Goal: Task Accomplishment & Management: Manage account settings

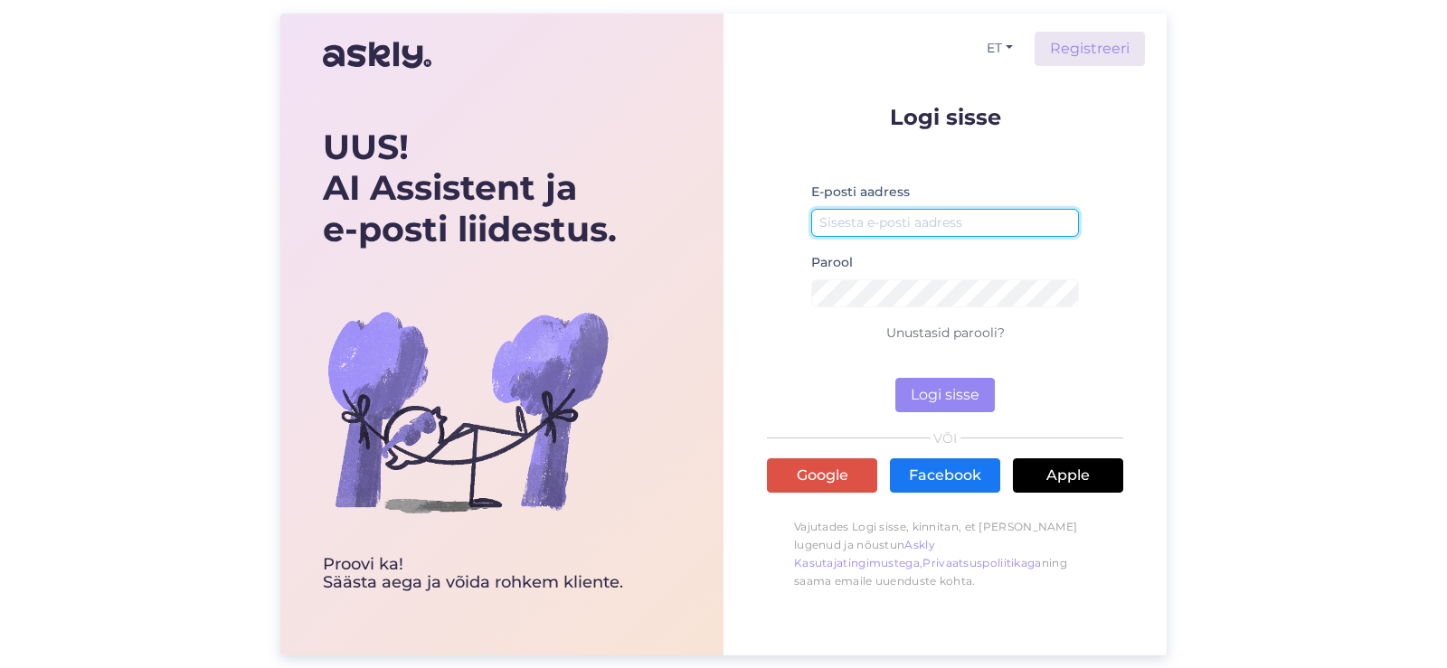
click at [914, 232] on input "email" at bounding box center [945, 223] width 268 height 28
type input "[EMAIL_ADDRESS][DOMAIN_NAME]"
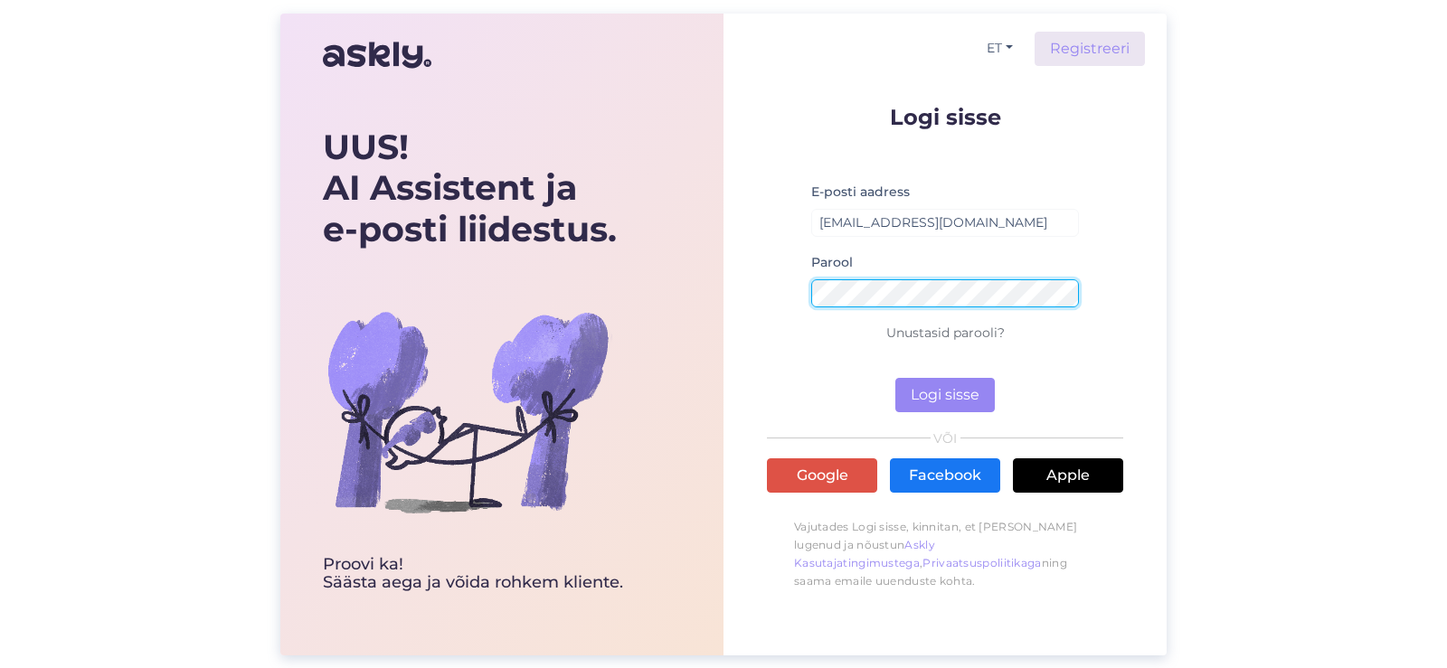
click at [895, 378] on button "Logi sisse" at bounding box center [944, 395] width 99 height 34
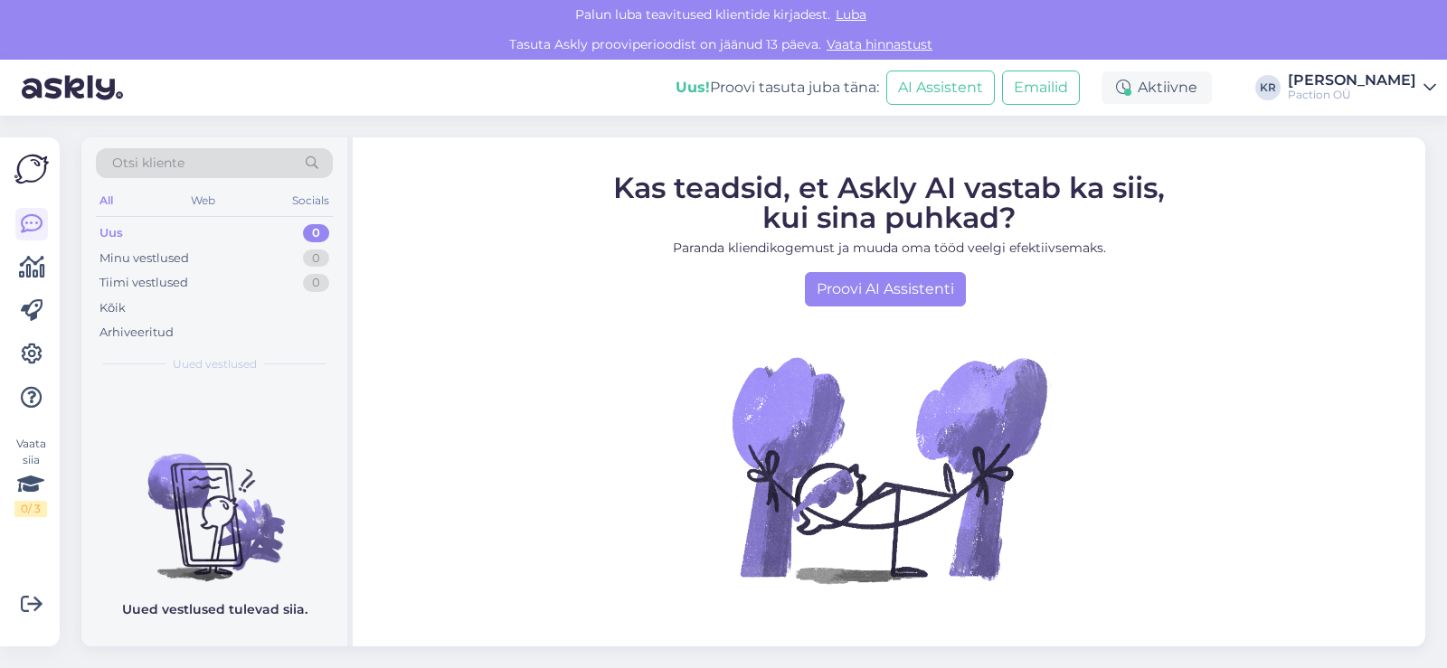
click at [1434, 90] on icon at bounding box center [1430, 88] width 13 height 14
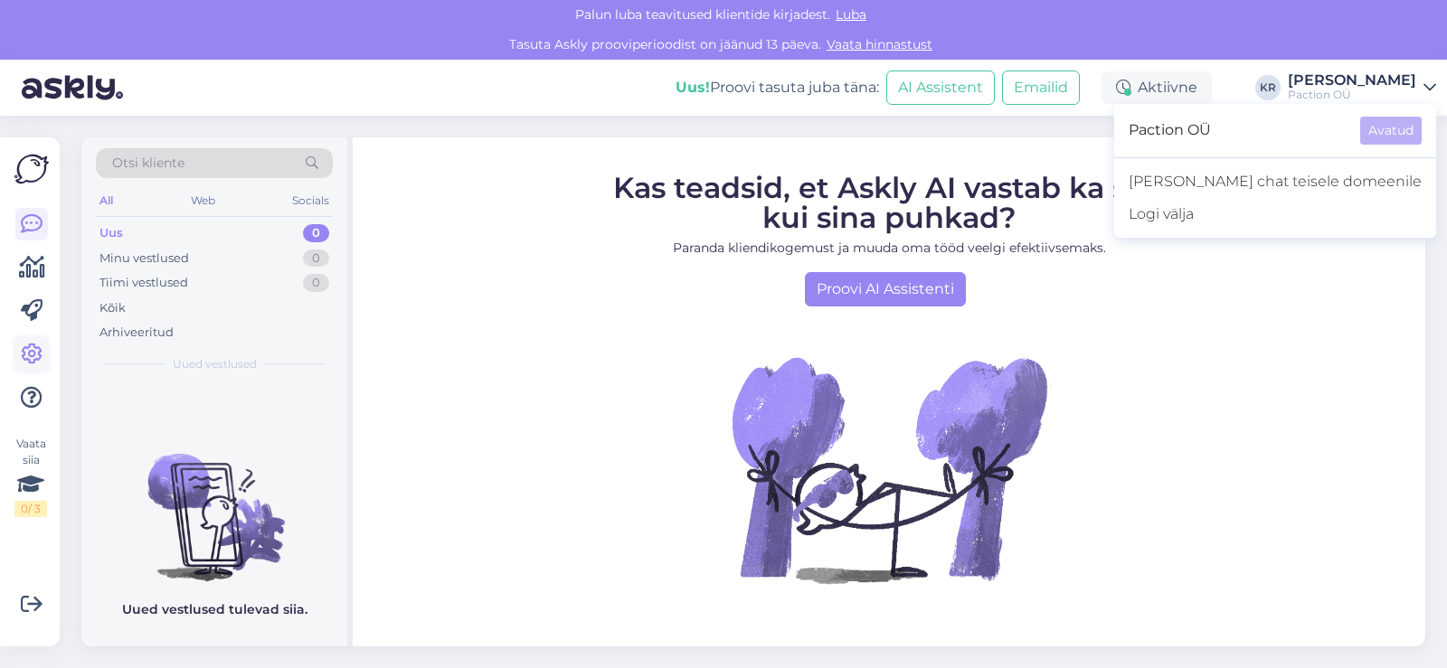
click at [42, 345] on icon at bounding box center [32, 355] width 22 height 22
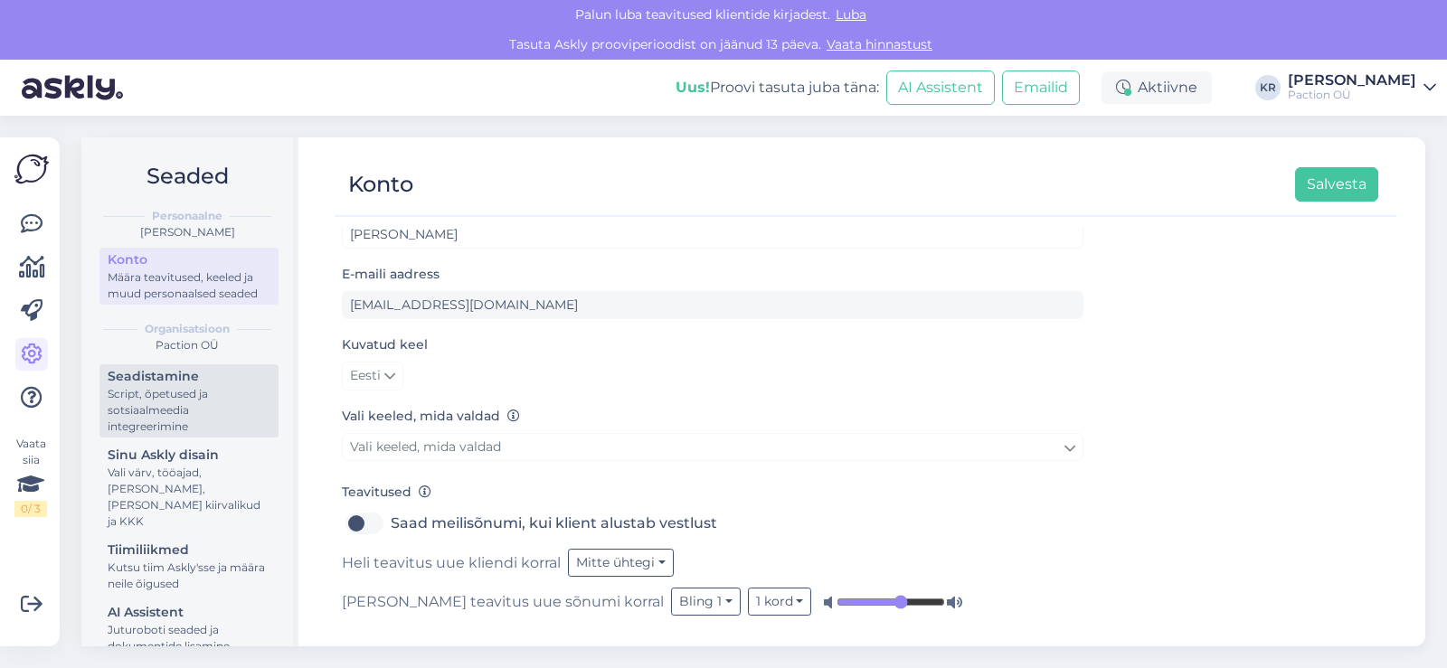
click at [180, 403] on div "Script, õpetused ja sotsiaalmeedia integreerimine" at bounding box center [189, 410] width 163 height 49
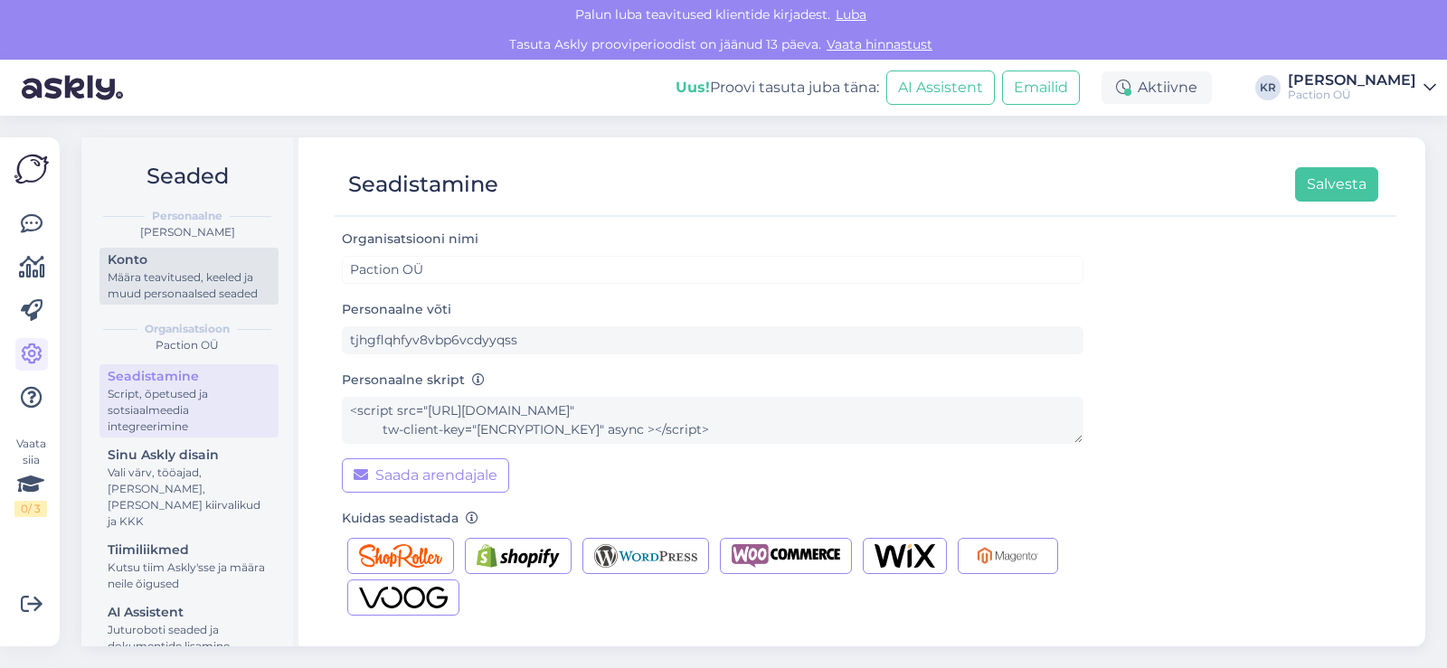
click at [155, 302] on div "Määra teavitused, keeled ja muud personaalsed seaded" at bounding box center [189, 286] width 163 height 33
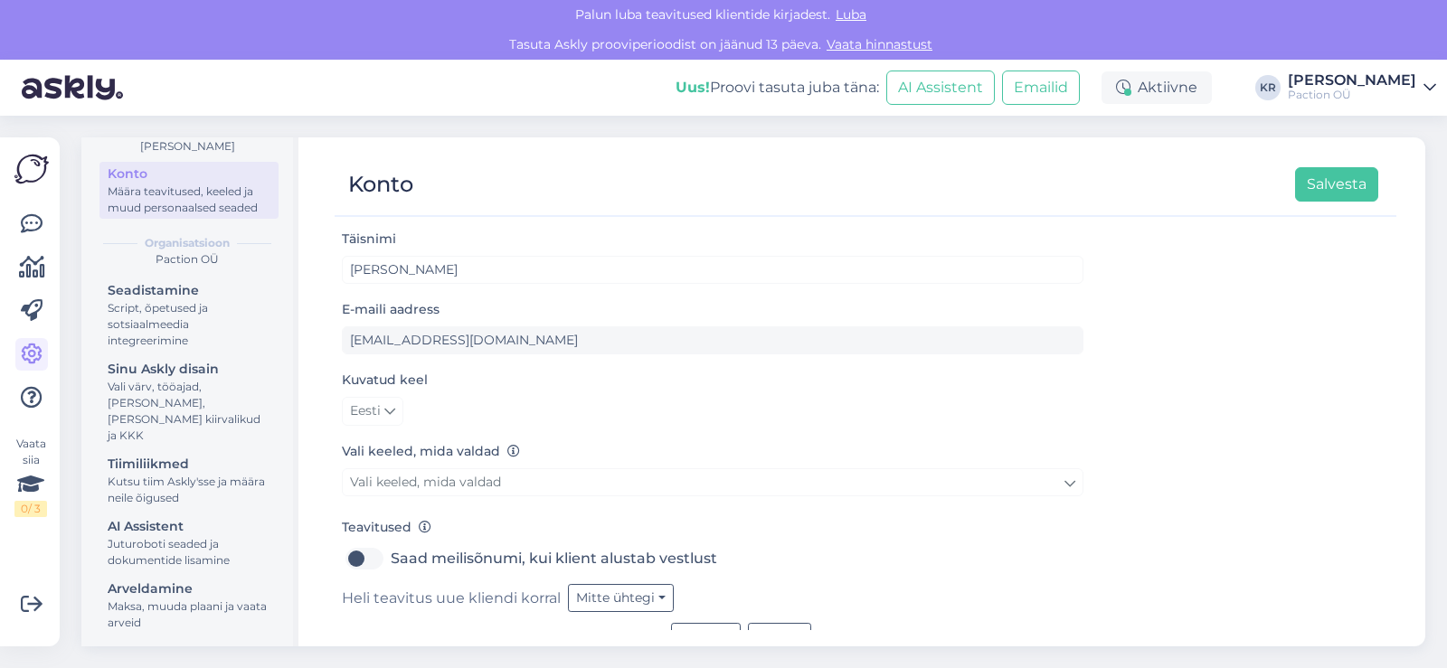
scroll to position [90, 0]
click at [32, 316] on icon at bounding box center [32, 311] width 22 height 22
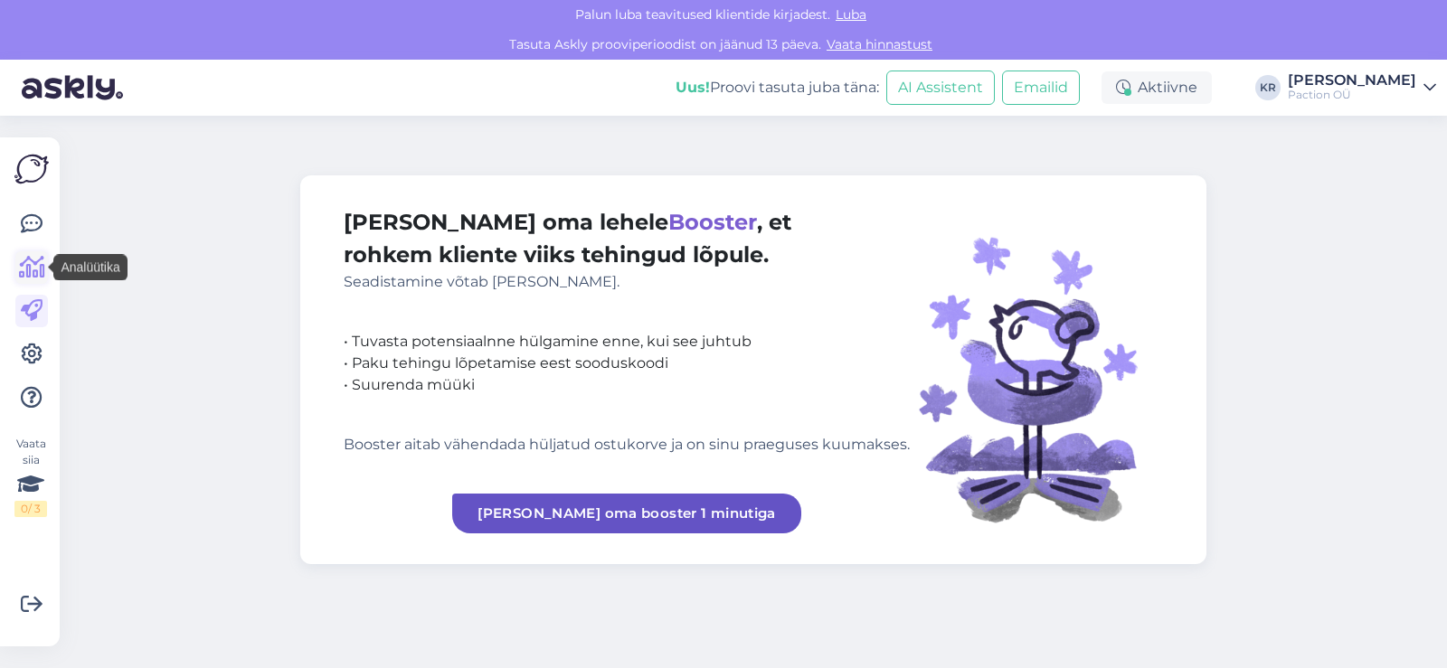
click at [31, 270] on icon at bounding box center [32, 268] width 26 height 22
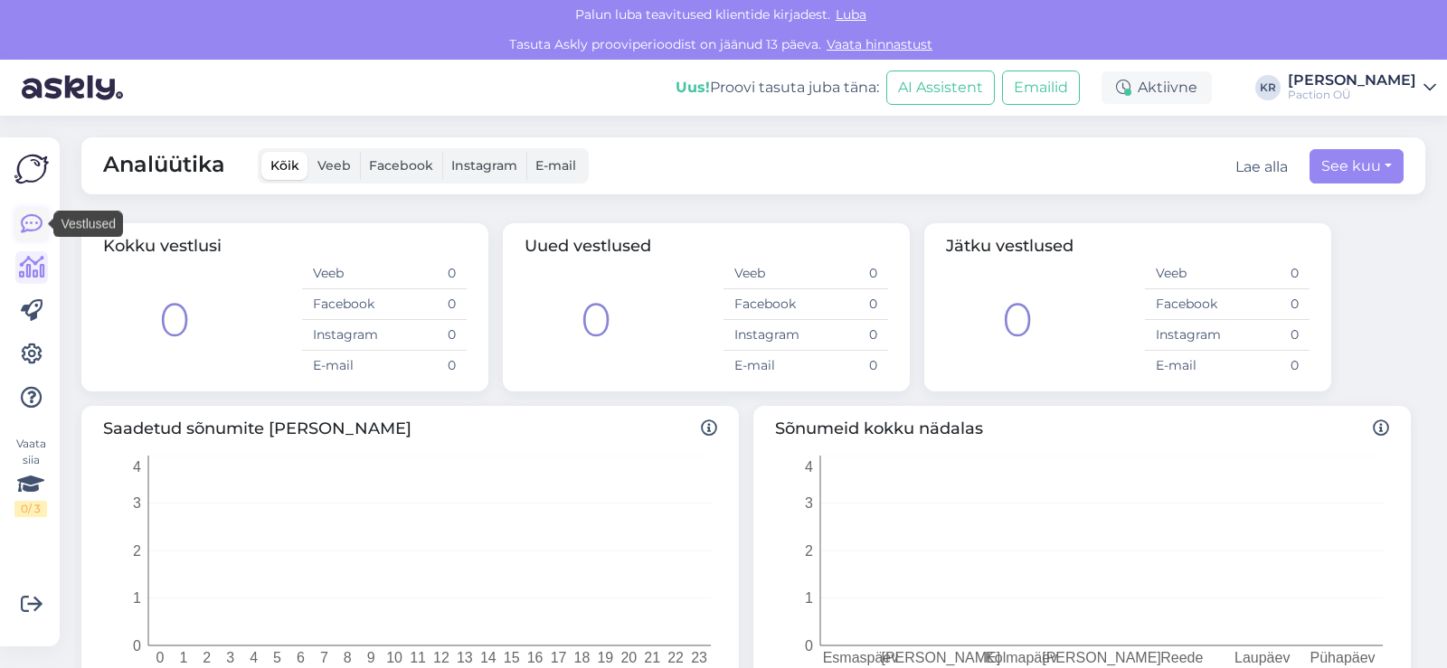
click at [27, 228] on icon at bounding box center [32, 224] width 22 height 22
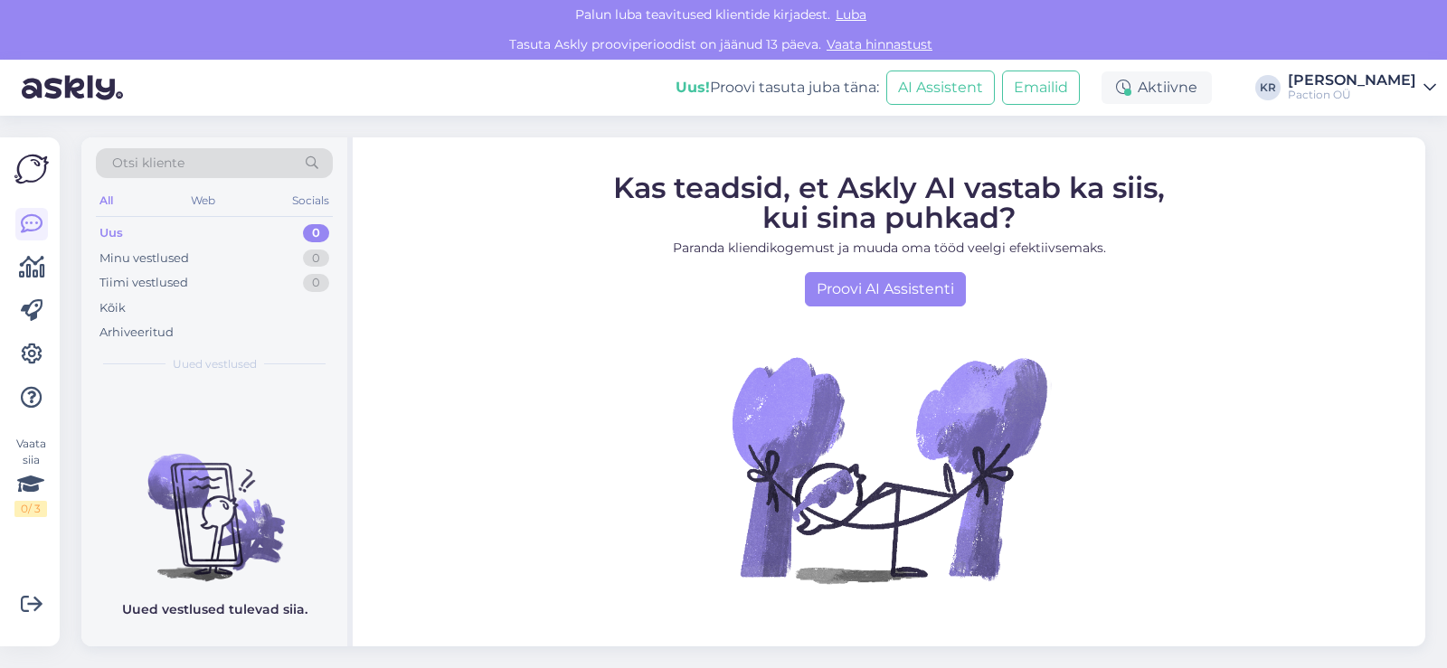
click at [32, 185] on img at bounding box center [31, 169] width 34 height 34
click at [33, 353] on icon at bounding box center [32, 355] width 22 height 22
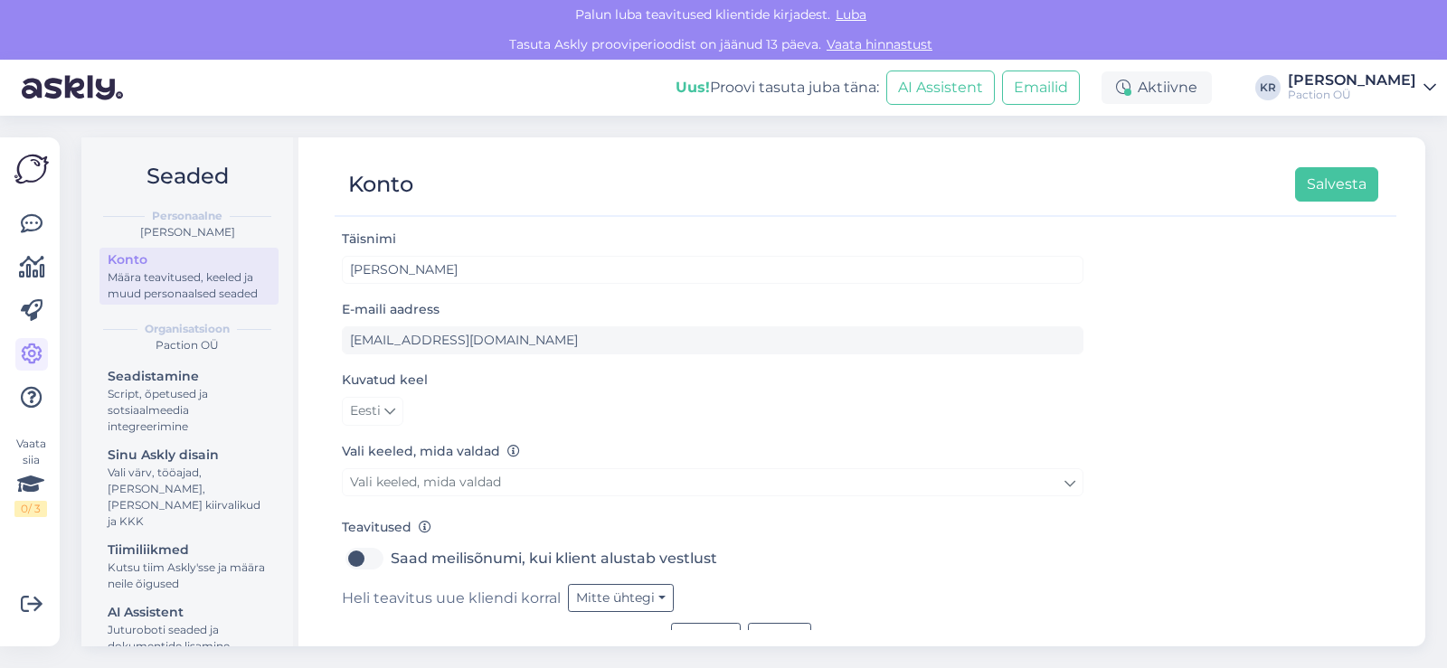
scroll to position [35, 0]
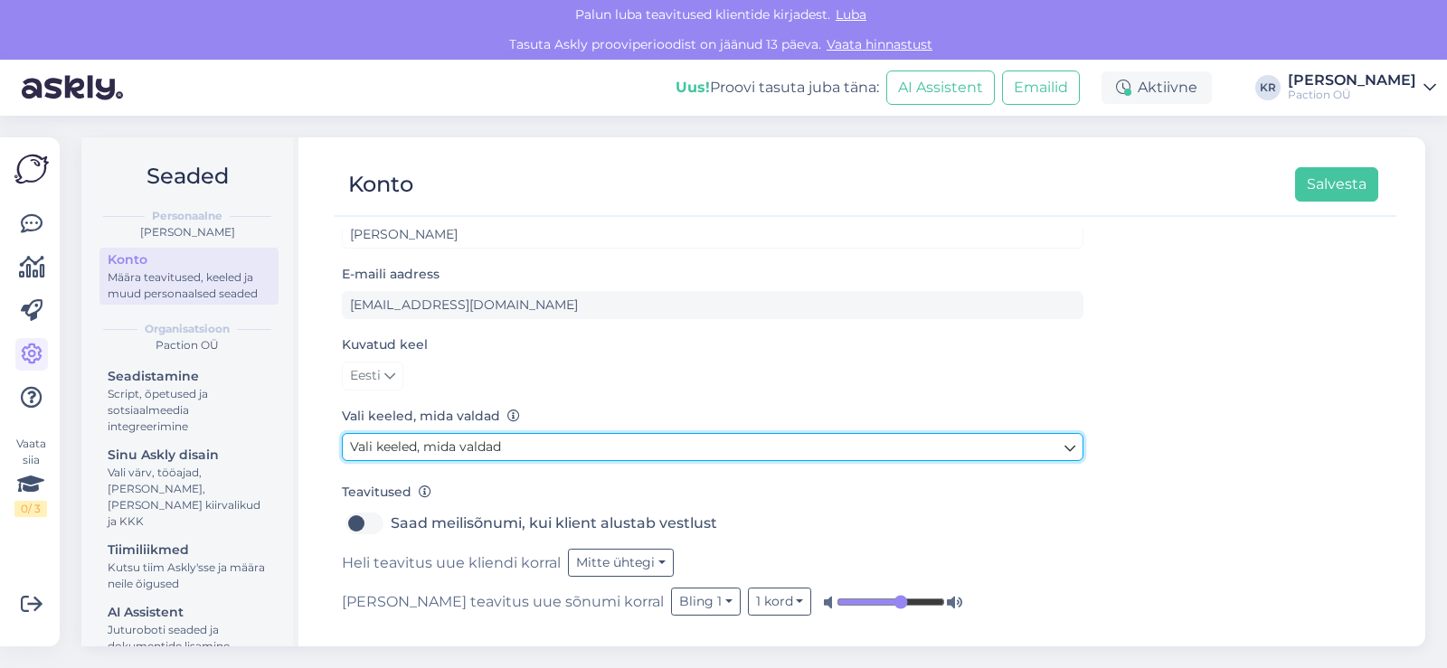
click at [548, 444] on link "Vali keeled, mida valdad" at bounding box center [713, 447] width 742 height 28
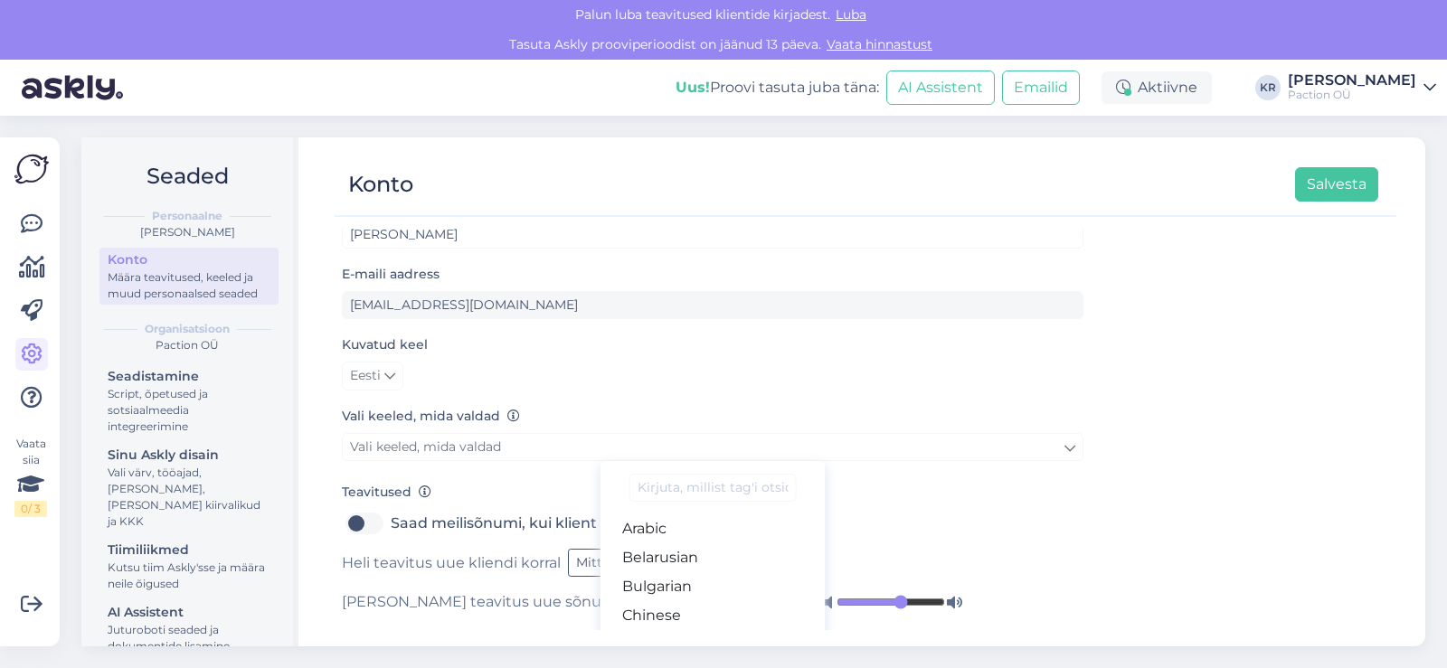
type input "i"
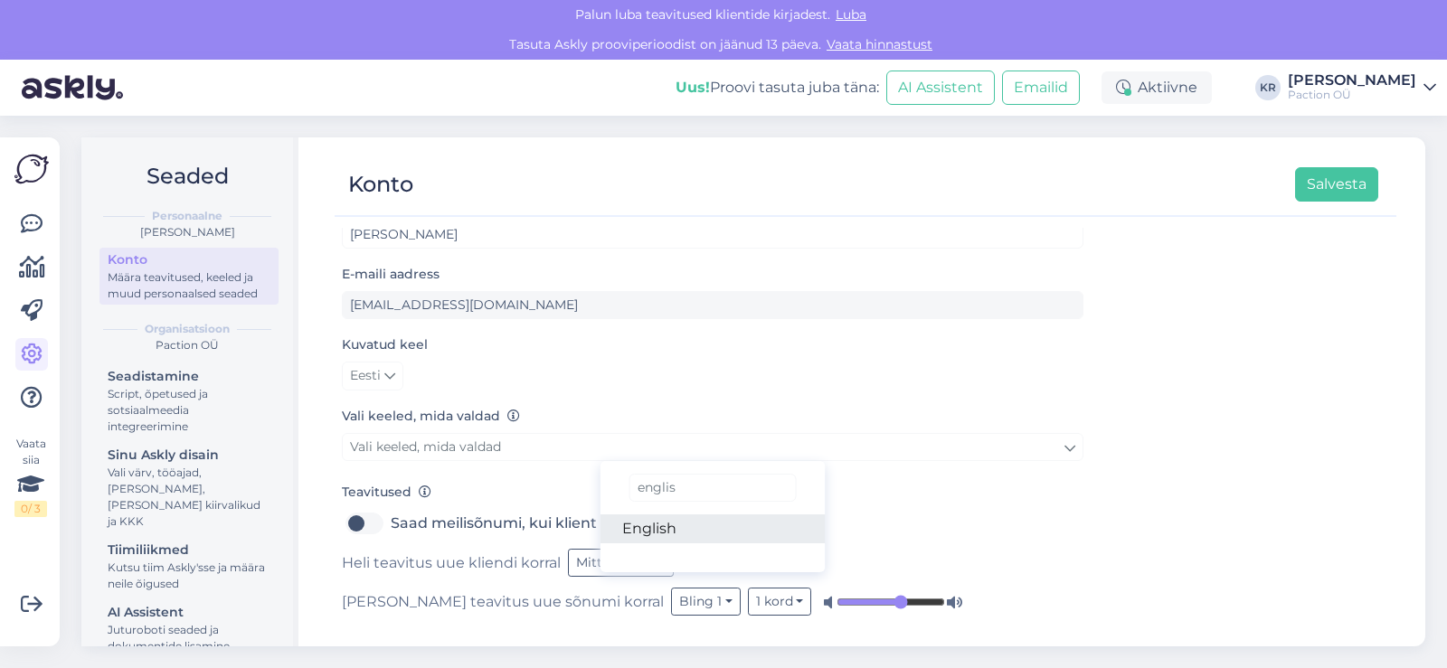
click at [674, 526] on link "English" at bounding box center [713, 529] width 225 height 29
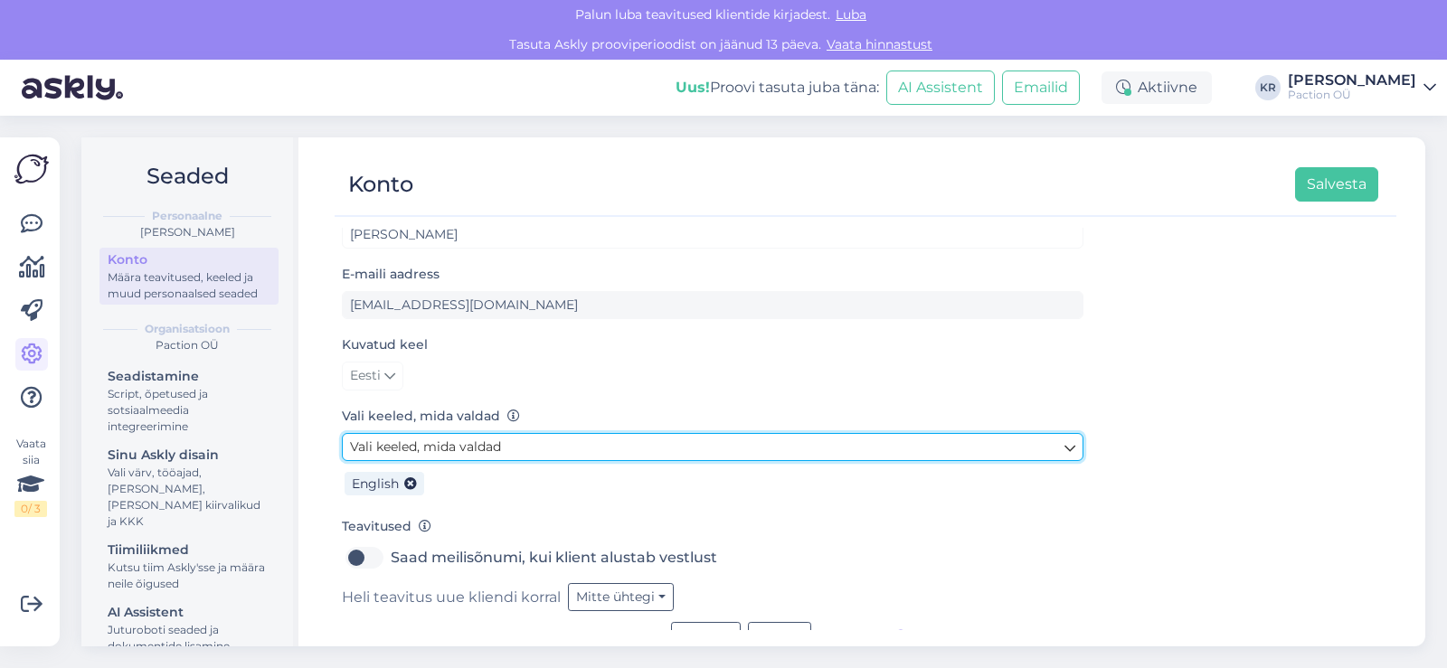
click at [850, 443] on link "Vali keeled, mida valdad" at bounding box center [713, 447] width 742 height 28
click at [780, 451] on link "Vali keeled, mida valdad" at bounding box center [713, 447] width 742 height 28
click at [1065, 450] on icon at bounding box center [1070, 448] width 11 height 20
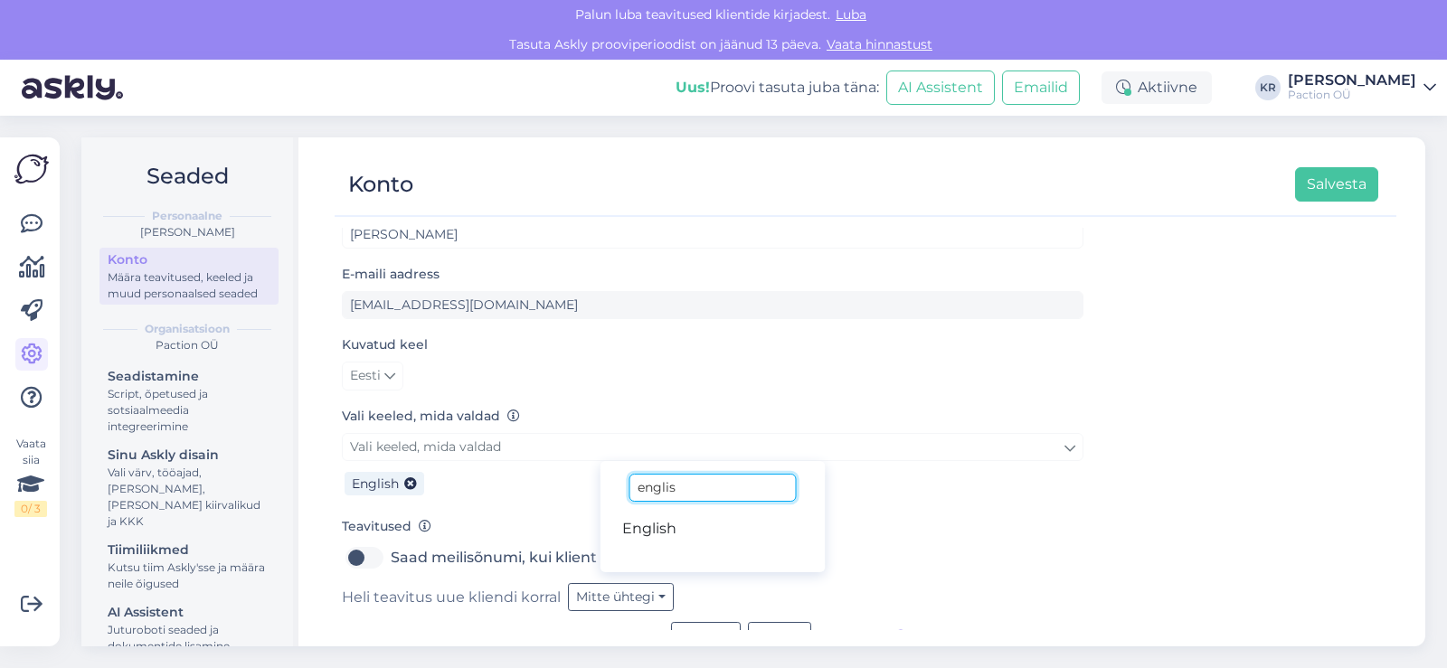
click at [667, 494] on input "englis" at bounding box center [713, 488] width 166 height 28
drag, startPoint x: 715, startPoint y: 488, endPoint x: 627, endPoint y: 490, distance: 87.8
click at [627, 490] on div "englis English" at bounding box center [713, 516] width 225 height 111
type input "est"
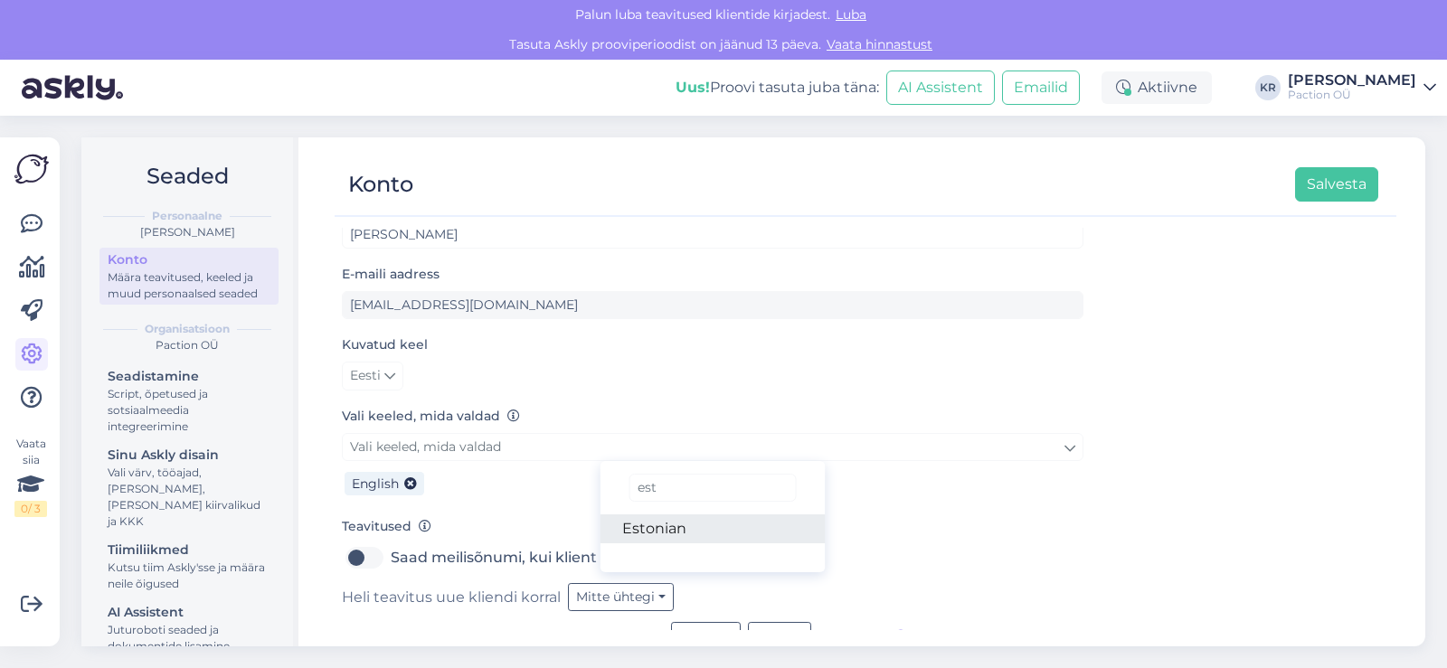
click at [653, 526] on link "Estonian" at bounding box center [713, 529] width 225 height 29
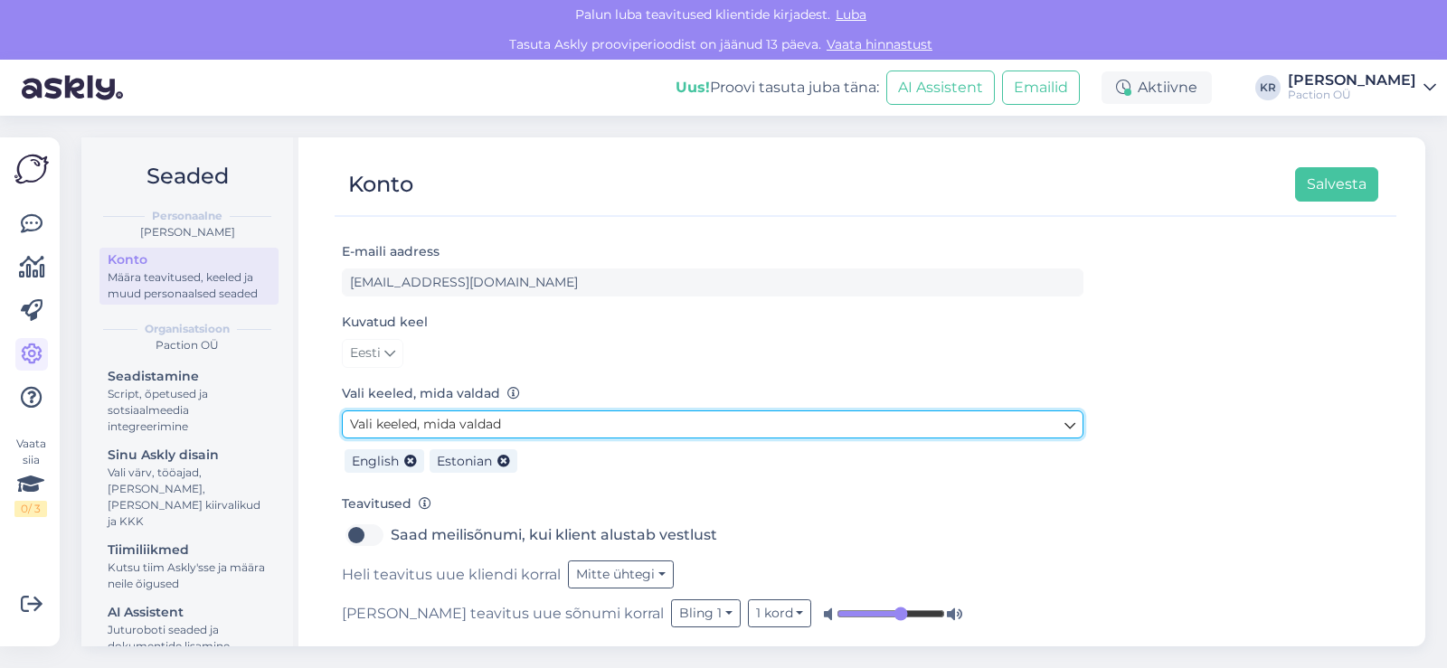
scroll to position [70, 0]
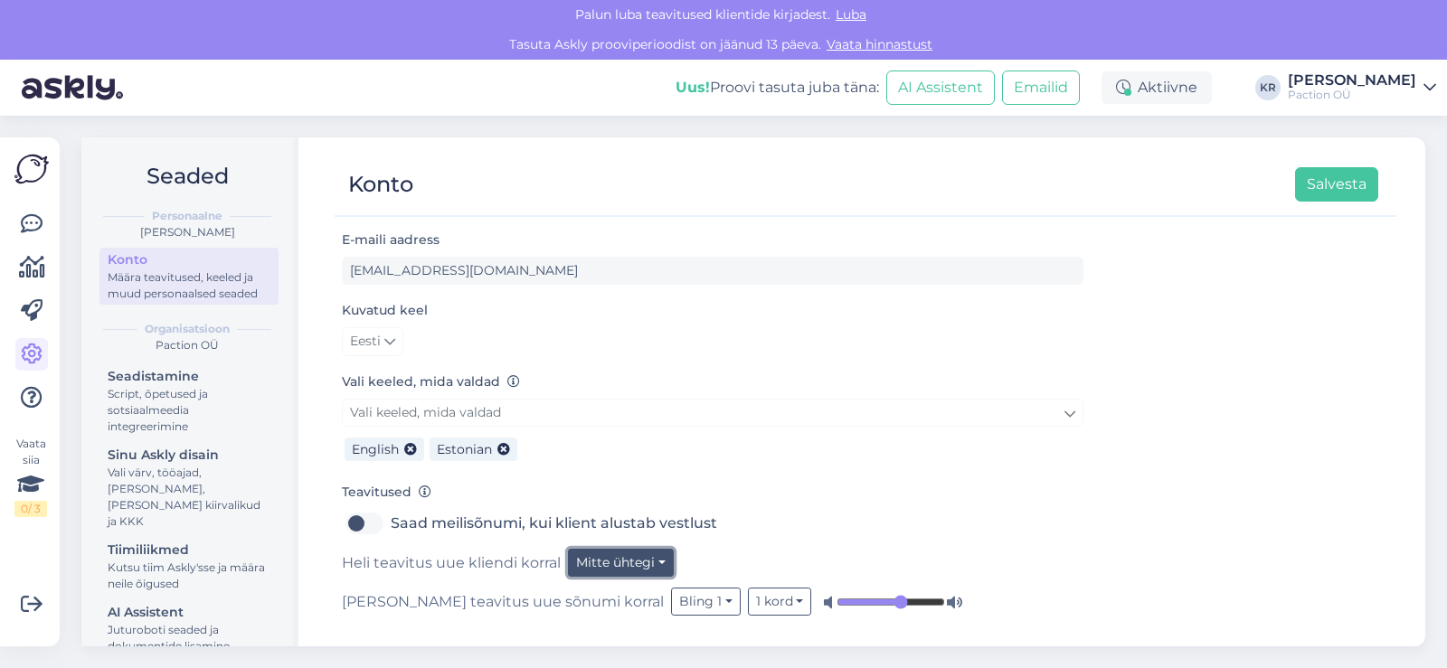
click at [639, 564] on button "Mitte ühtegi" at bounding box center [621, 563] width 106 height 28
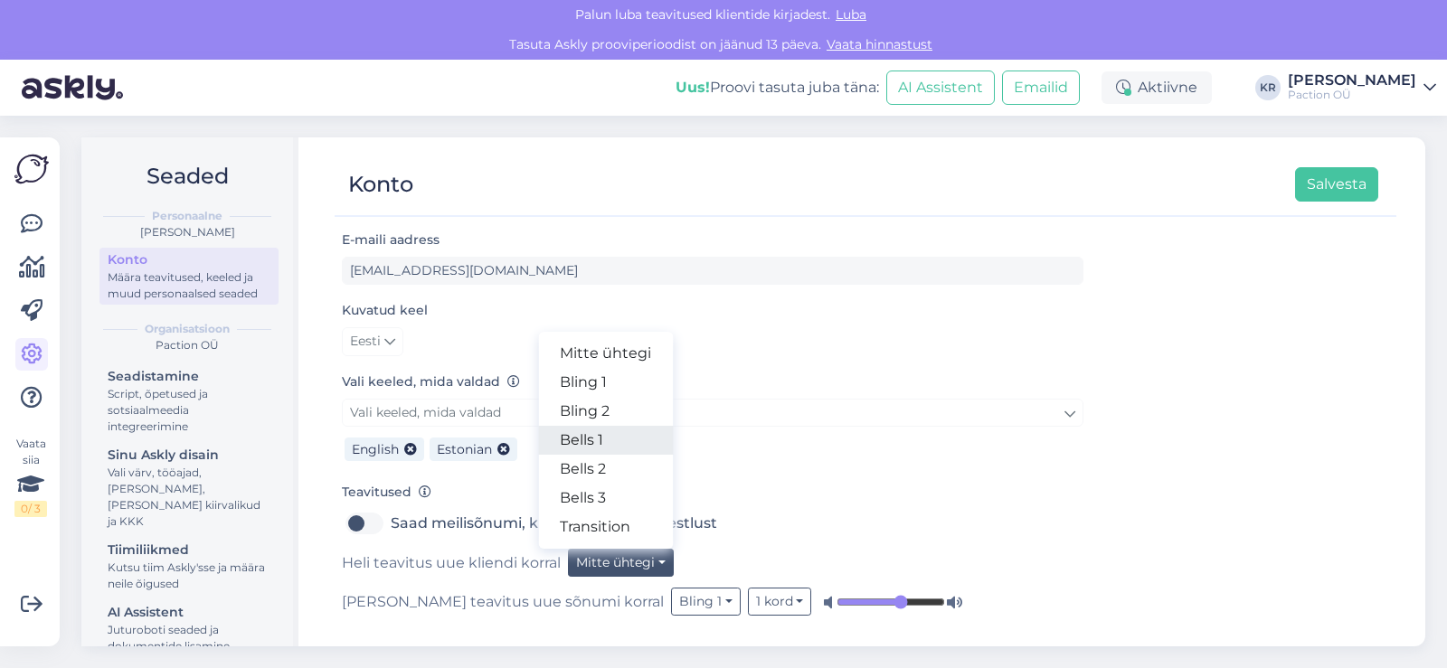
click at [603, 442] on link "Bells 1" at bounding box center [605, 440] width 135 height 29
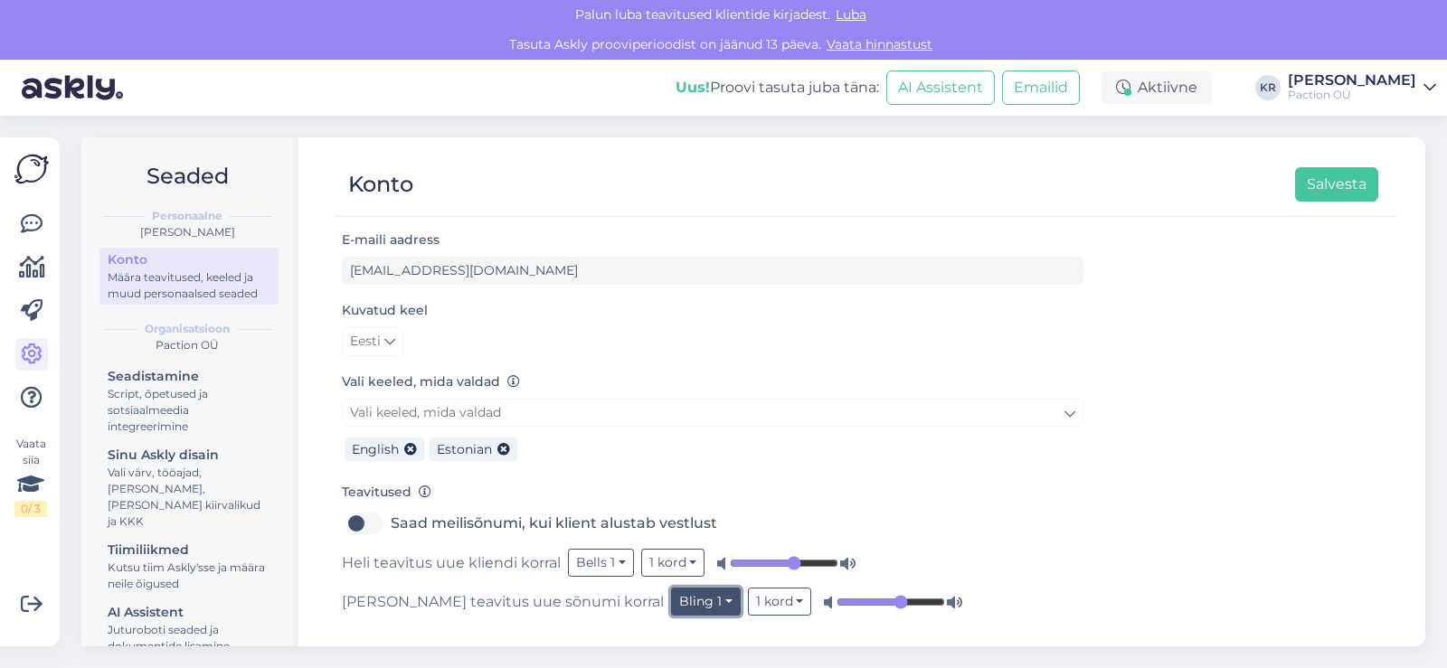
click at [671, 605] on button "Bling 1" at bounding box center [706, 602] width 70 height 28
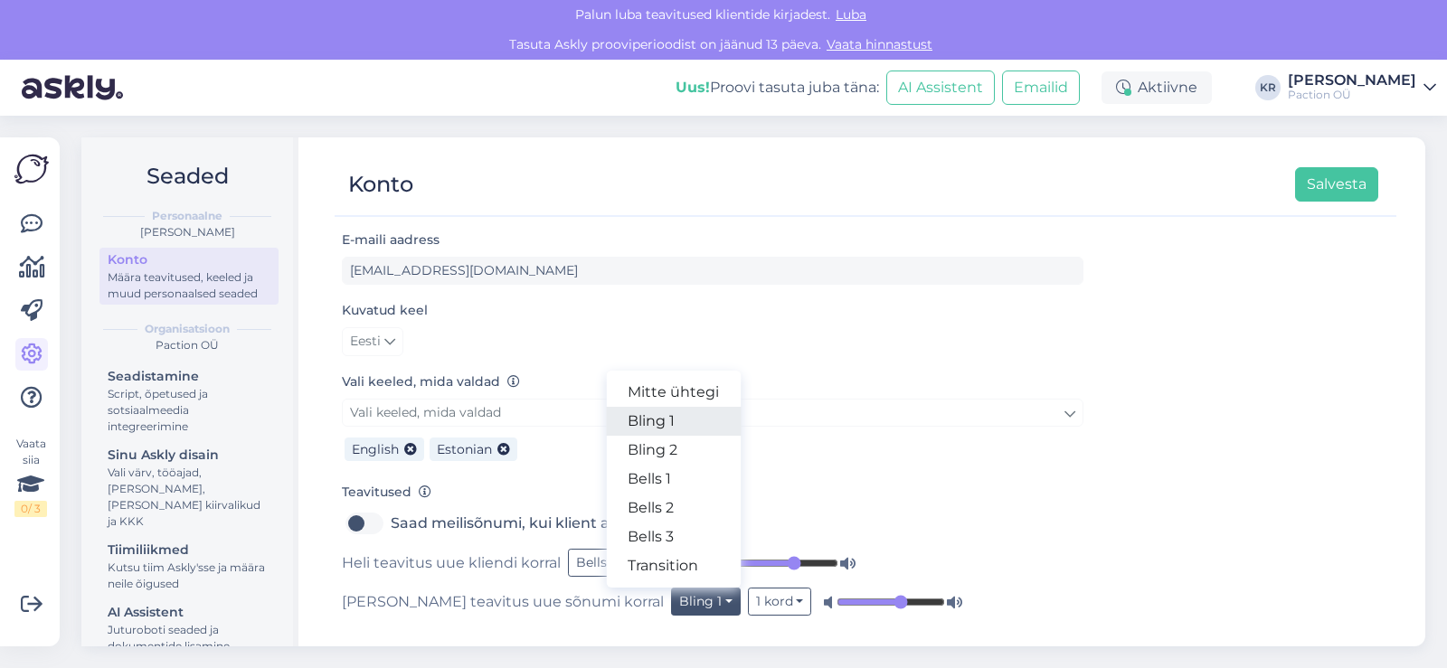
click at [606, 421] on link "Bling 1" at bounding box center [673, 421] width 135 height 29
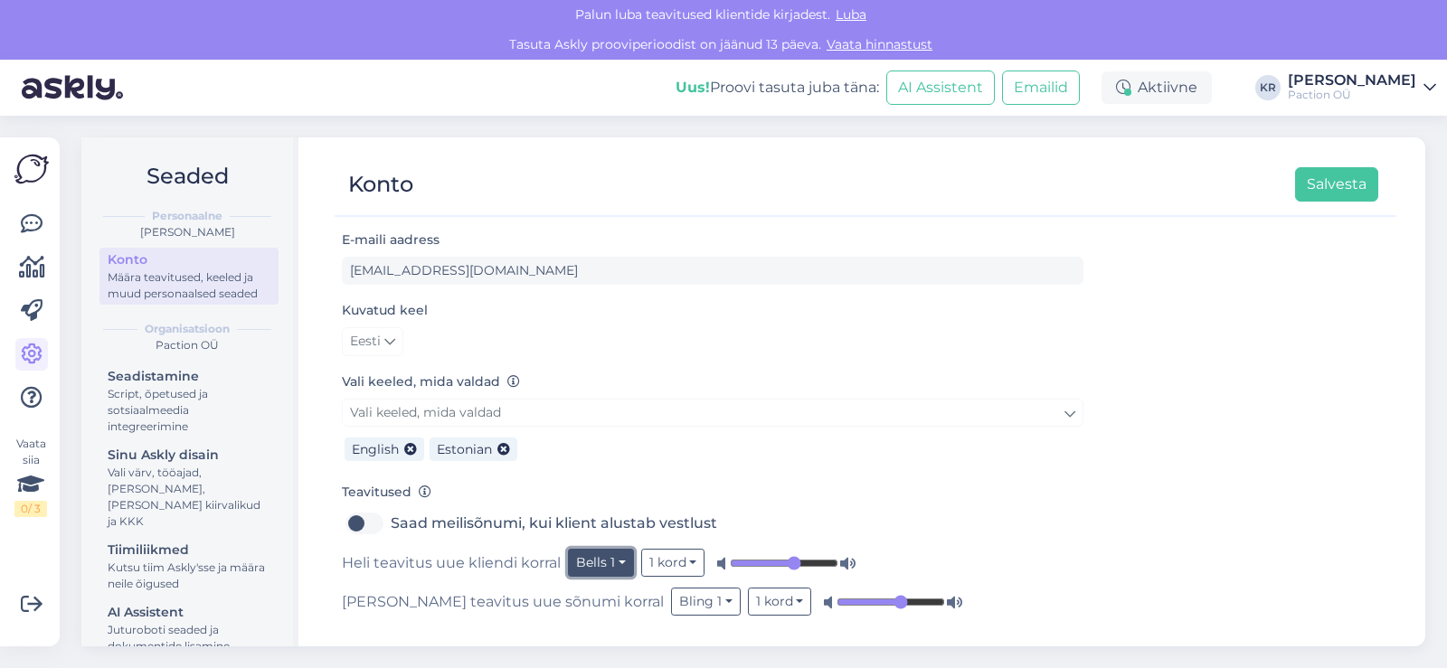
click at [620, 557] on button "Bells 1" at bounding box center [601, 563] width 66 height 28
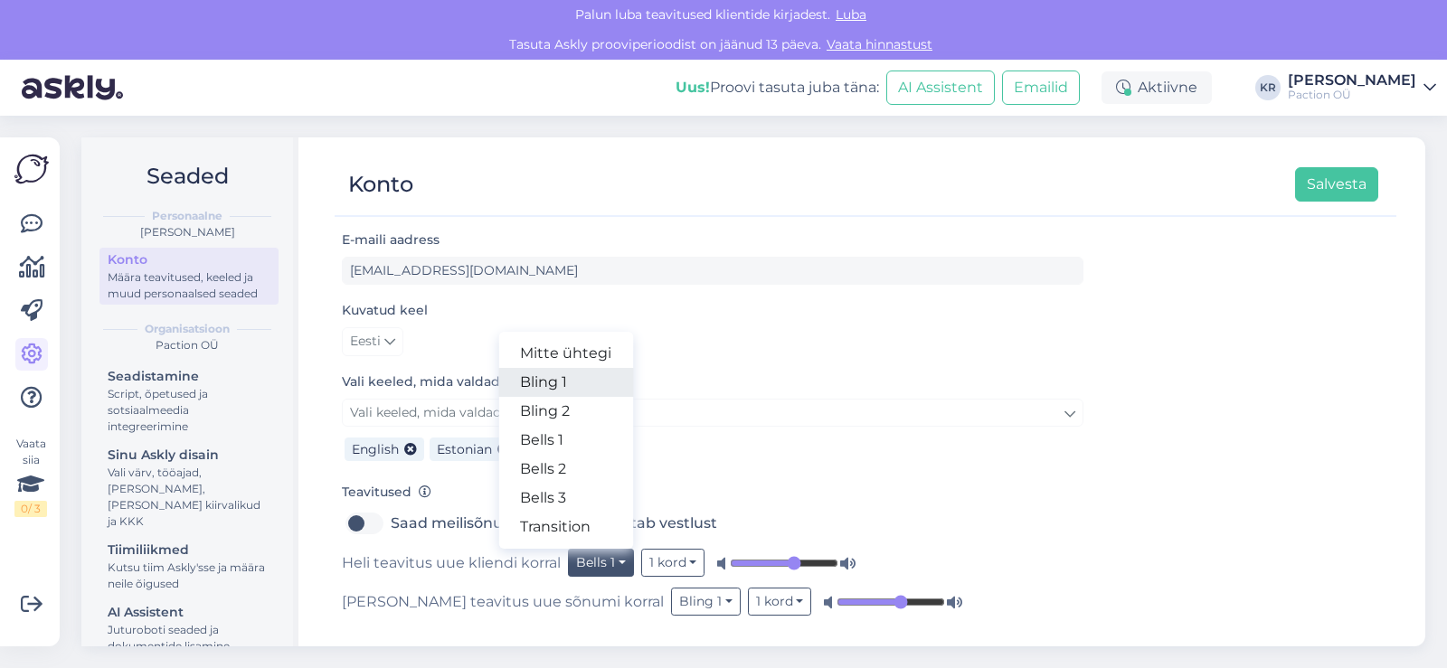
click at [562, 386] on link "Bling 1" at bounding box center [565, 382] width 135 height 29
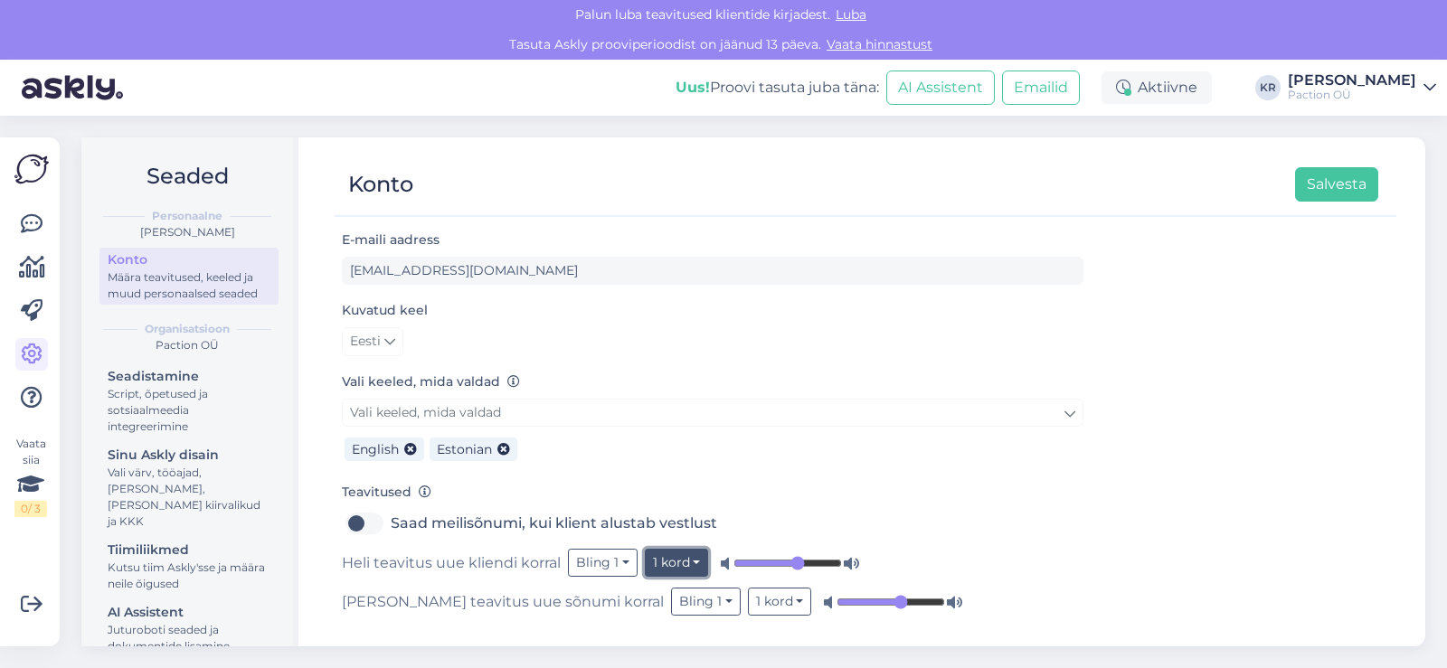
click at [685, 570] on button "1 kord" at bounding box center [677, 563] width 64 height 28
click at [648, 465] on link "5 korda" at bounding box center [631, 469] width 154 height 29
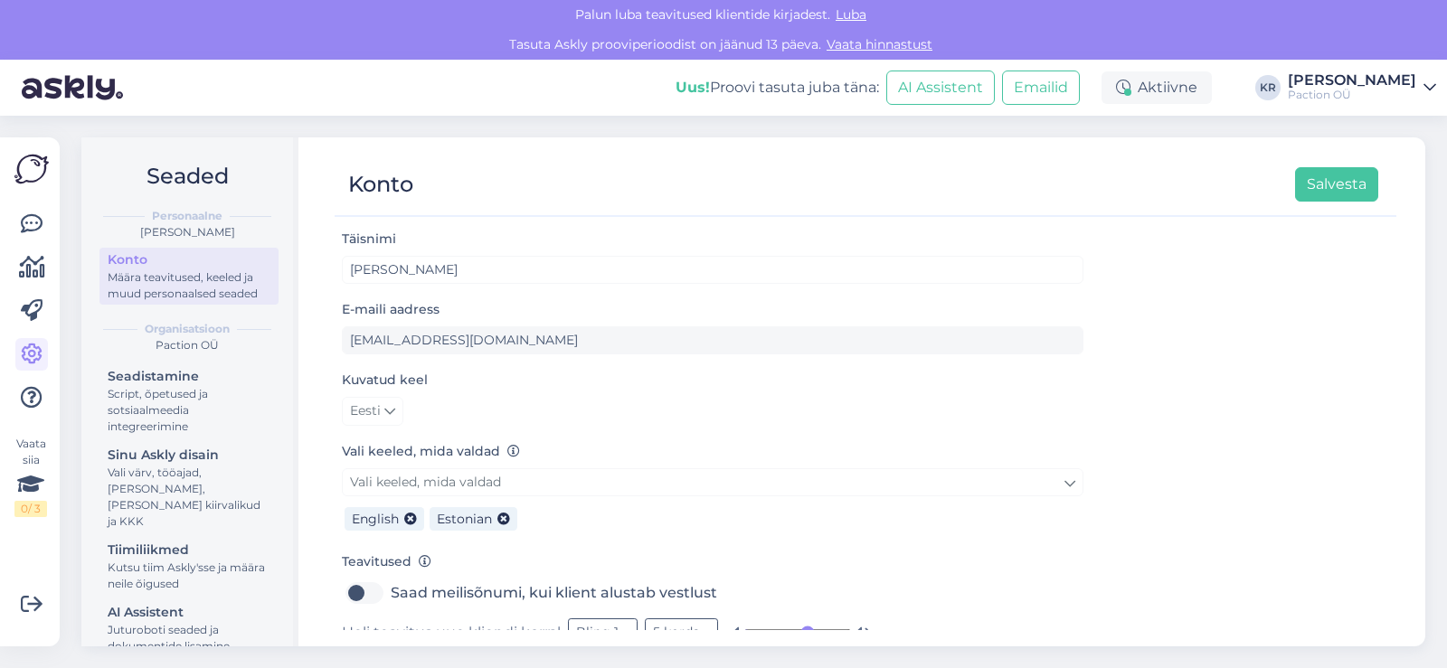
click at [857, 16] on span "Luba" at bounding box center [851, 14] width 42 height 16
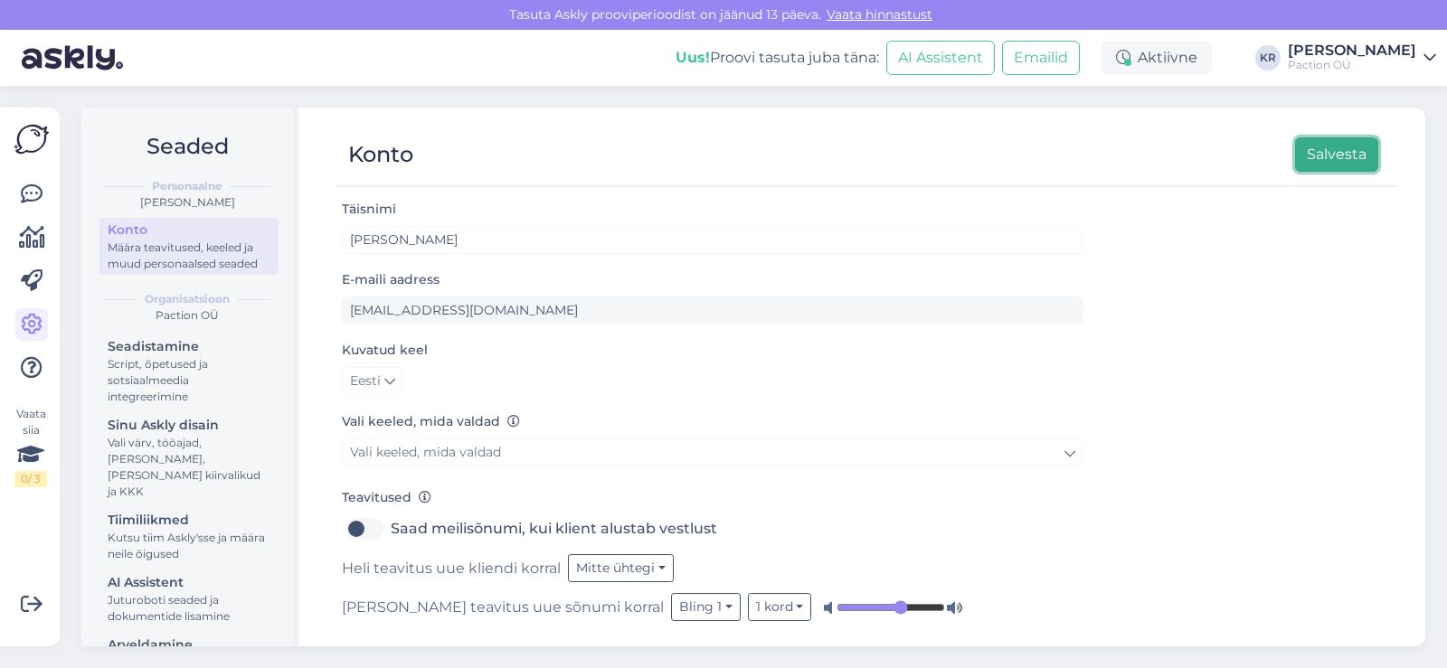
click at [1321, 162] on button "Salvesta" at bounding box center [1336, 154] width 83 height 34
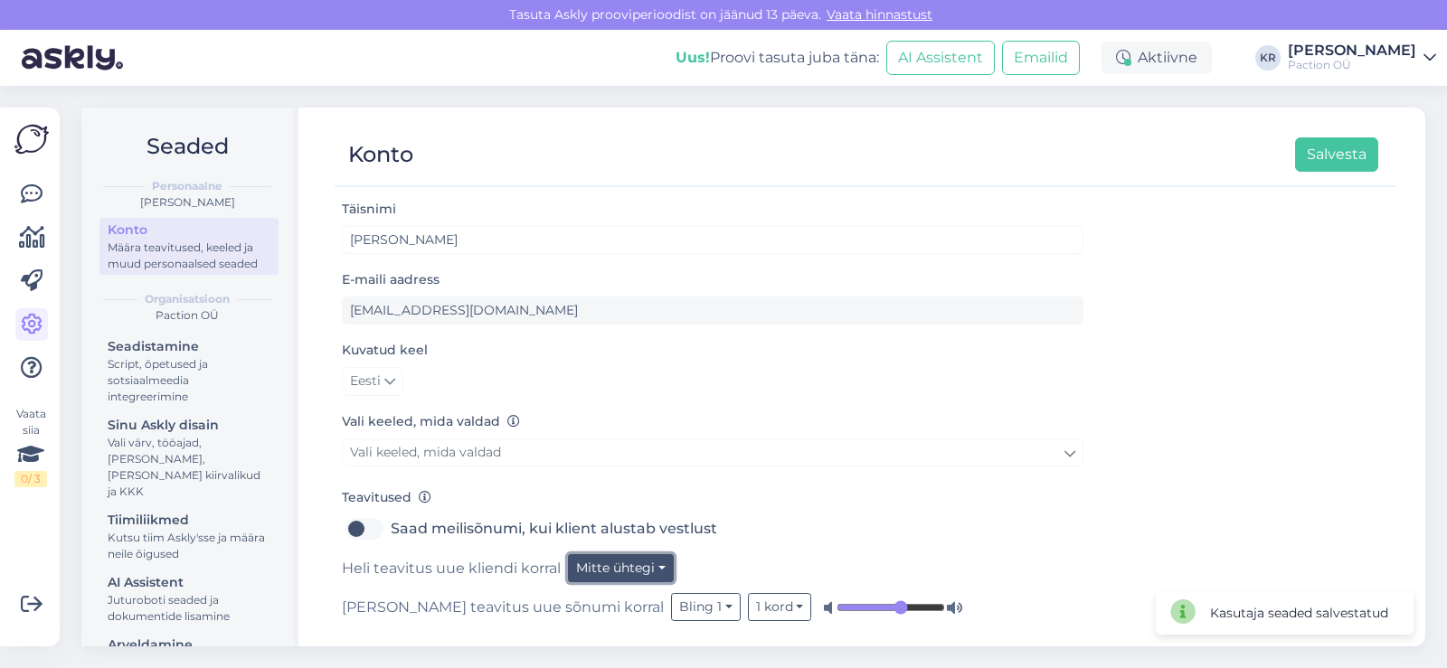
click at [634, 566] on button "Mitte ühtegi" at bounding box center [621, 568] width 106 height 28
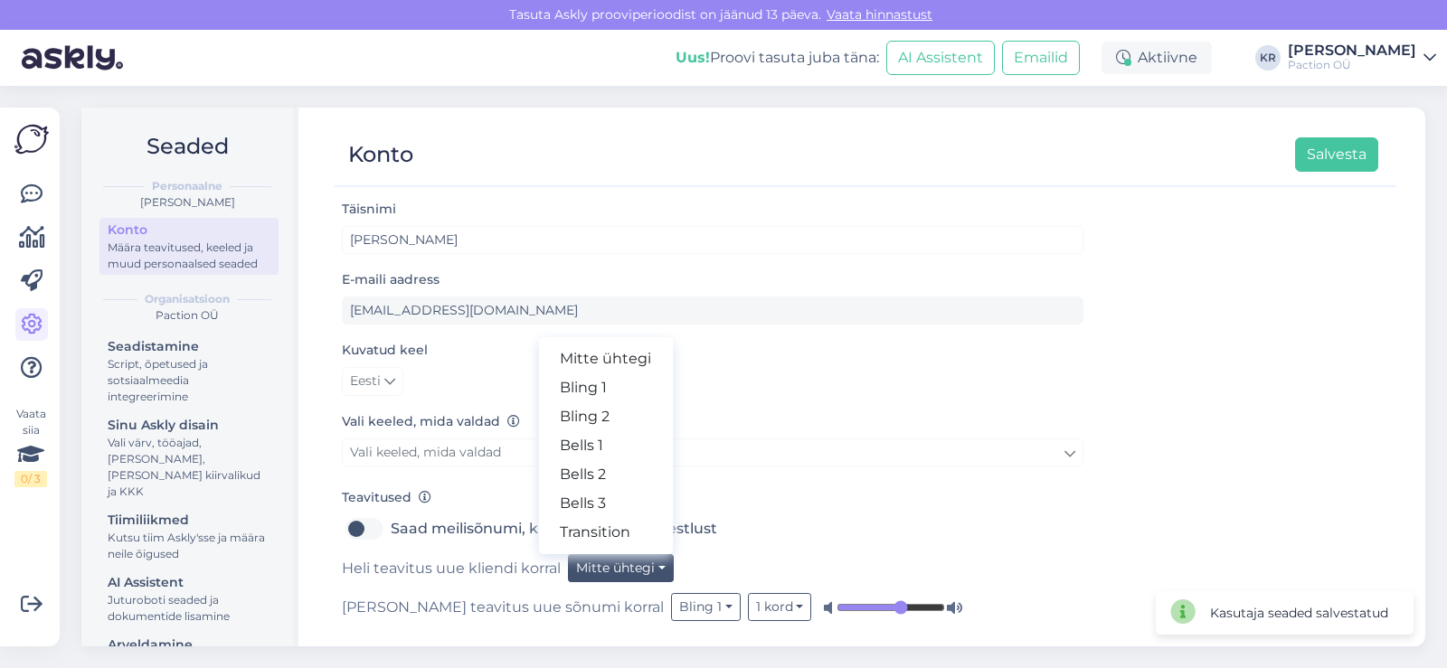
click at [485, 438] on div "Vali keeled, mida valdad Vali keeled, mida valdad" at bounding box center [713, 442] width 742 height 62
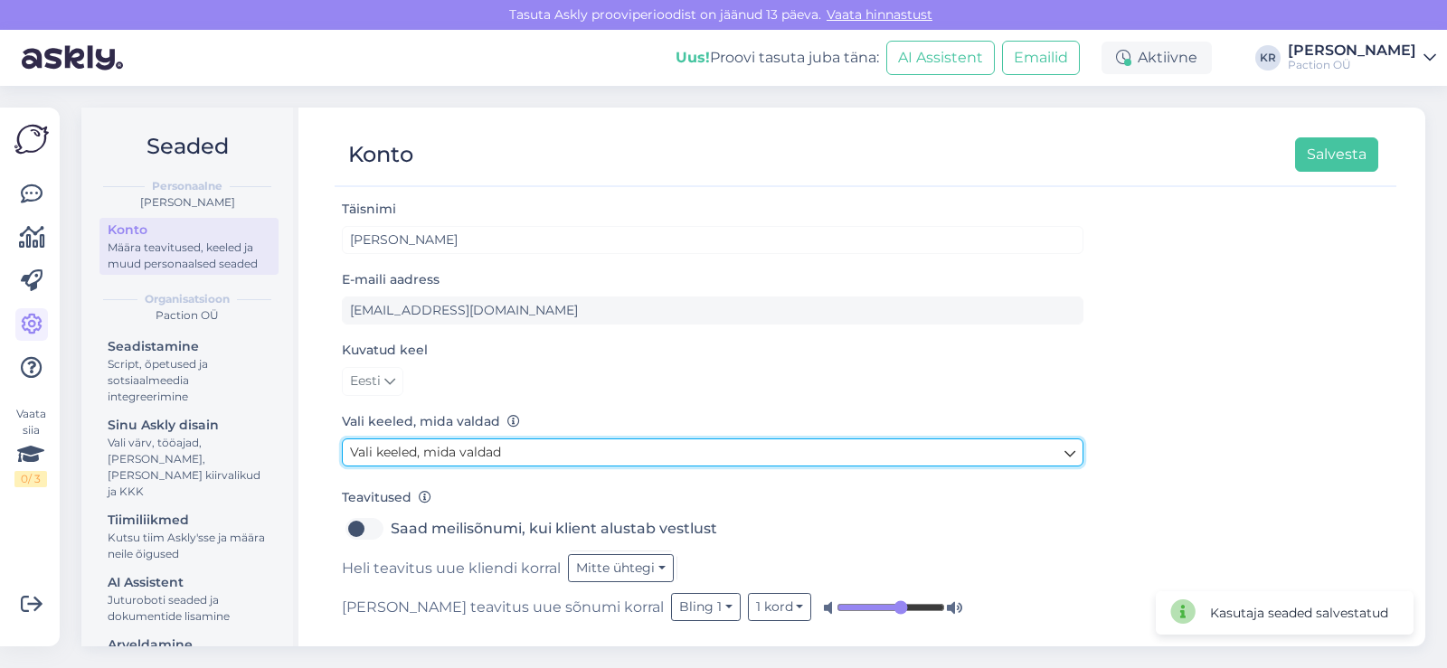
click at [489, 455] on span "Vali keeled, mida valdad" at bounding box center [425, 452] width 151 height 16
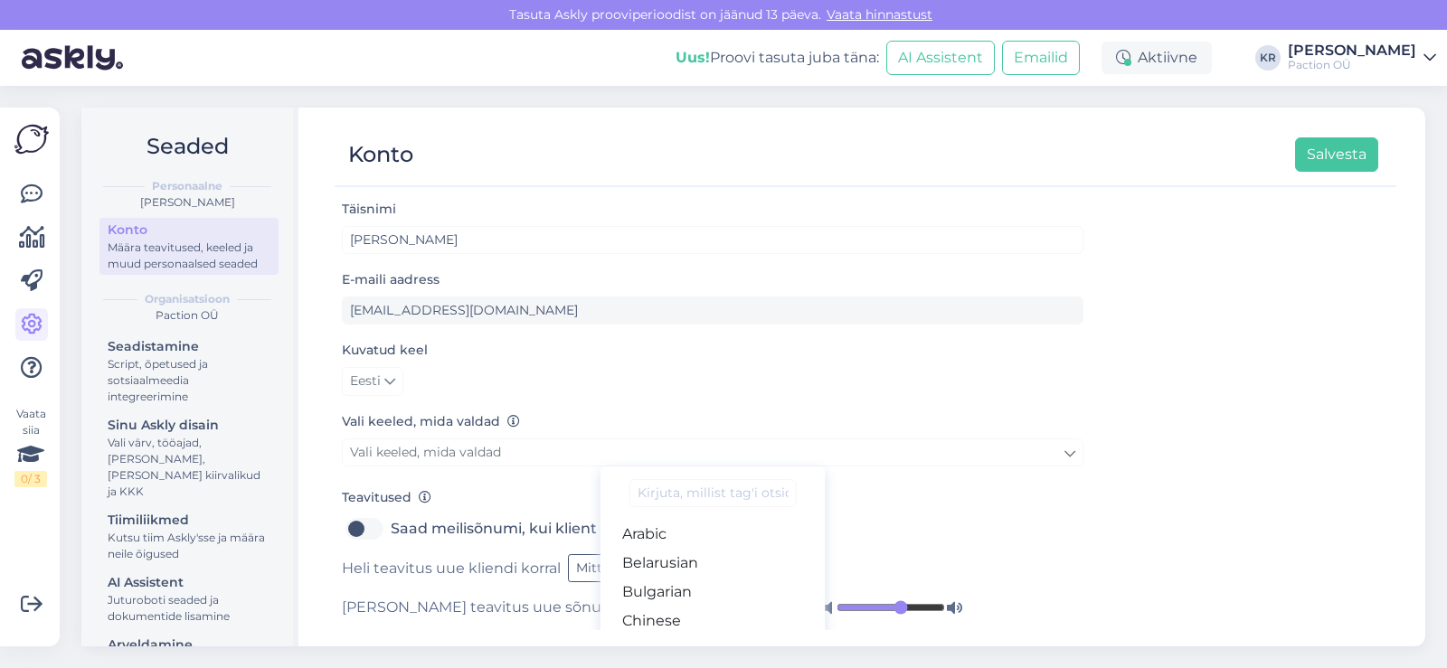
click at [715, 498] on input at bounding box center [713, 493] width 166 height 28
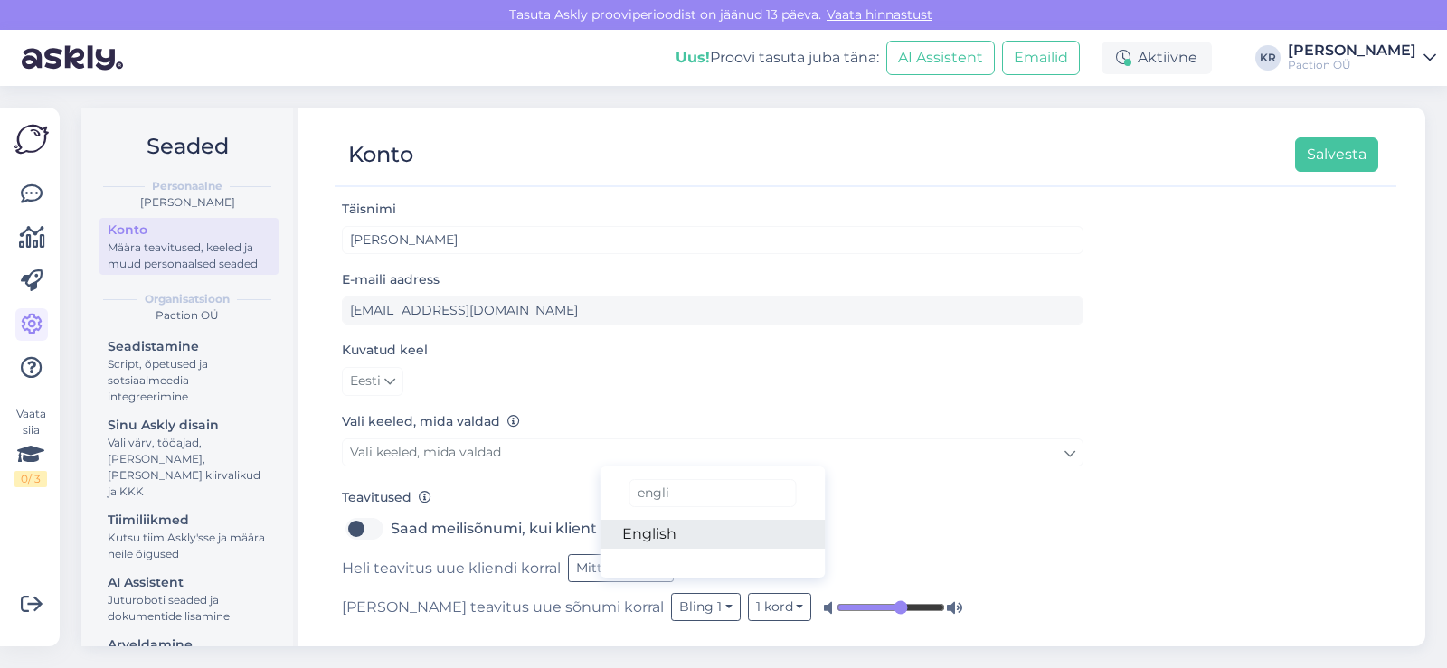
click at [670, 544] on link "English" at bounding box center [713, 534] width 225 height 29
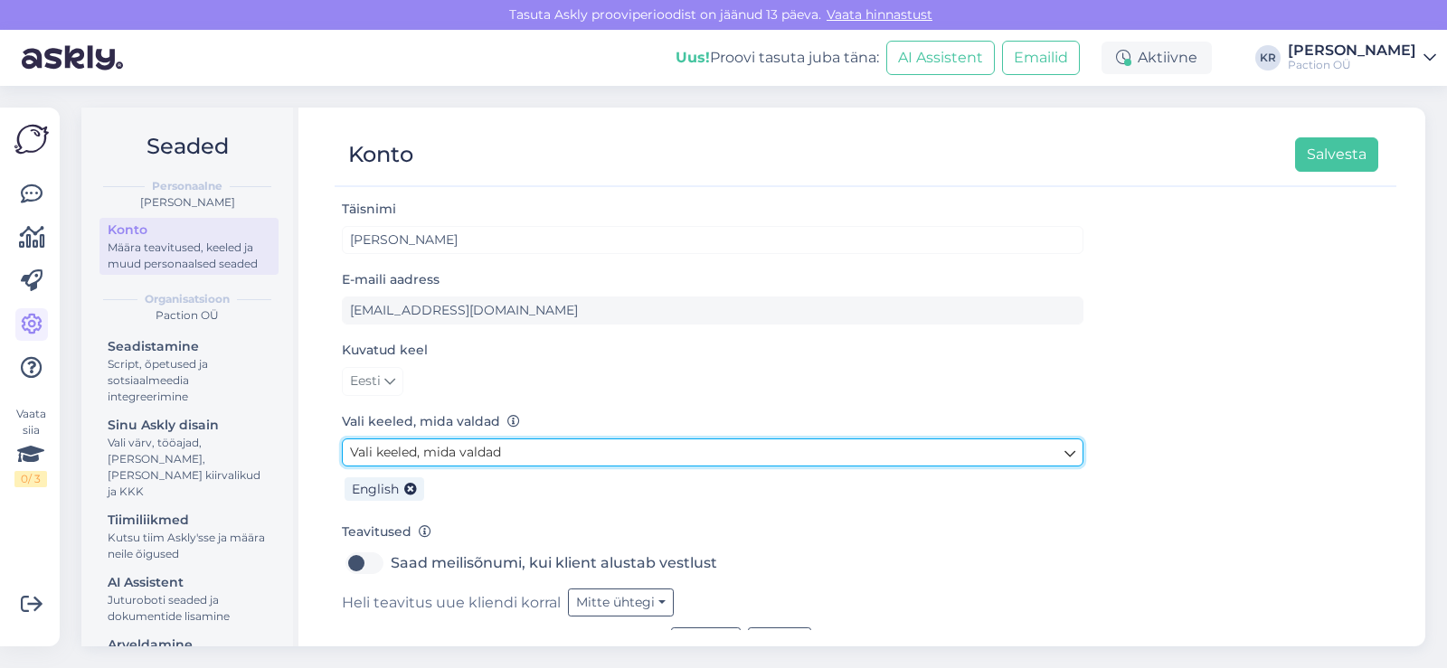
click at [610, 452] on link "Vali keeled, mida valdad" at bounding box center [713, 453] width 742 height 28
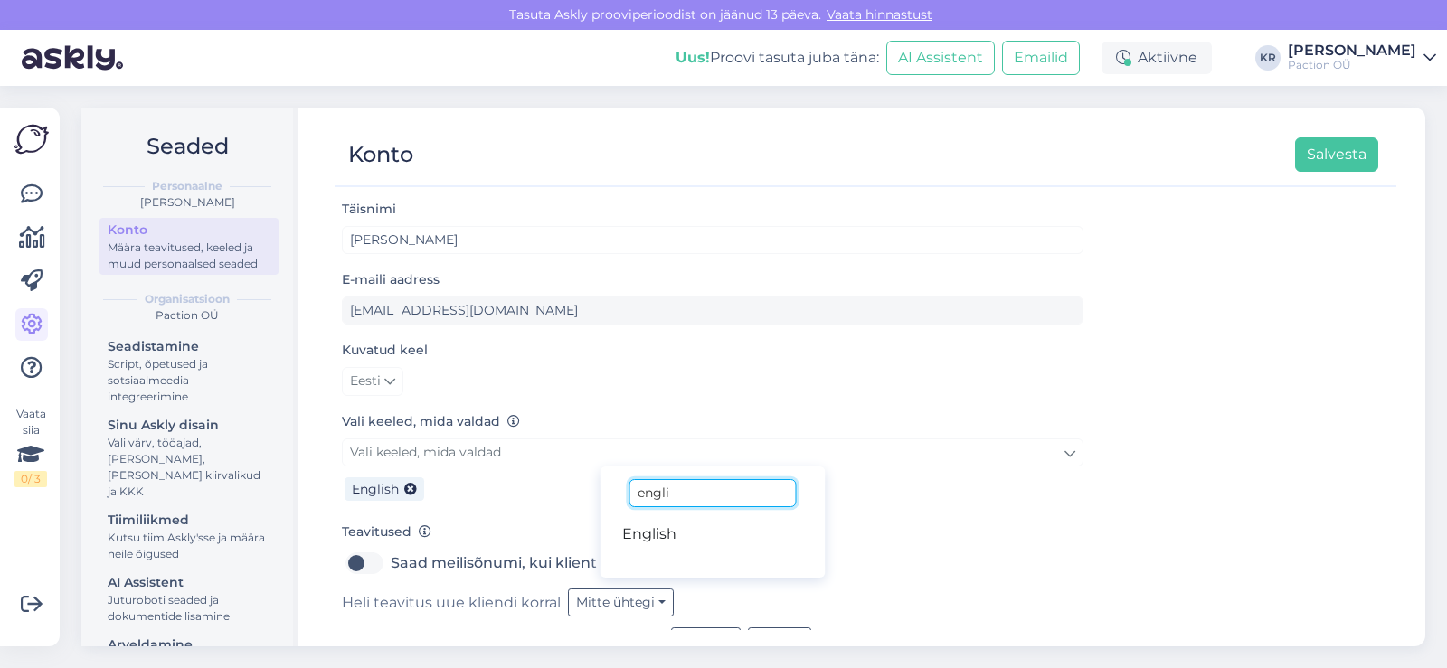
drag, startPoint x: 699, startPoint y: 499, endPoint x: 641, endPoint y: 501, distance: 57.9
click at [641, 501] on input "engli" at bounding box center [713, 493] width 166 height 28
type input "est"
click at [671, 537] on link "Estonian" at bounding box center [713, 534] width 225 height 29
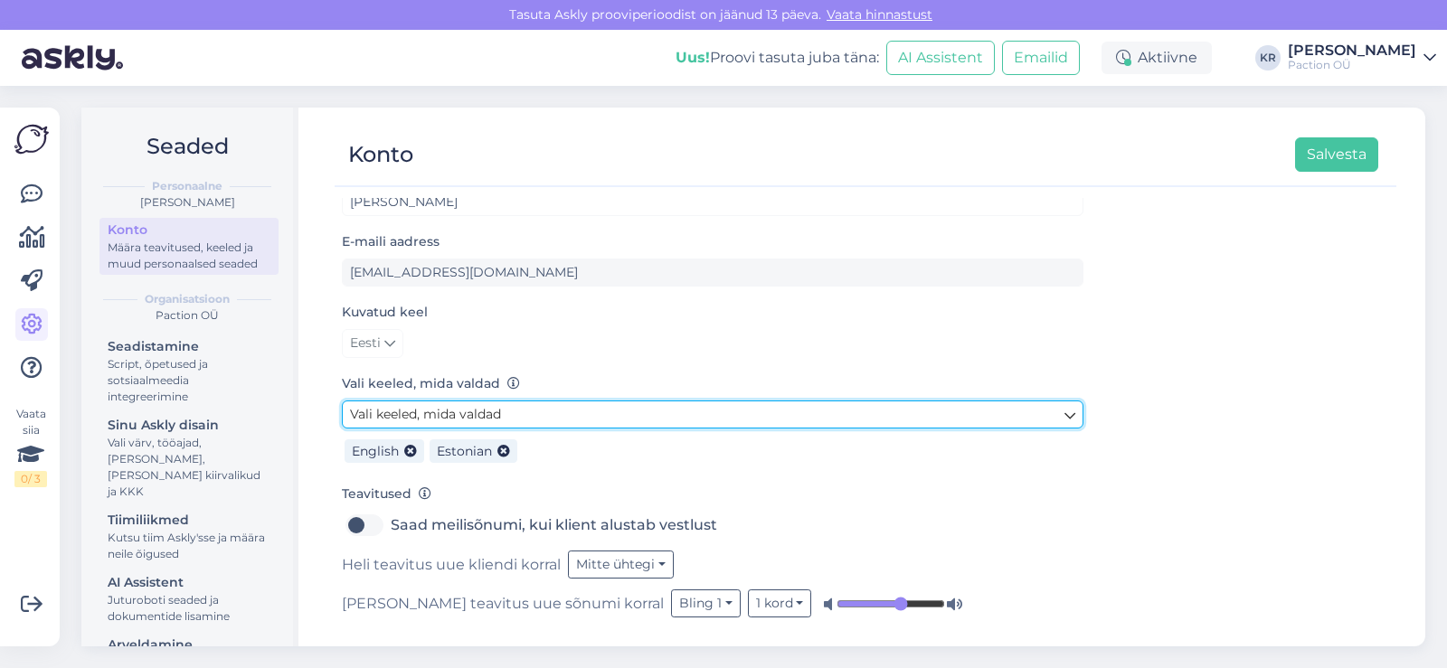
scroll to position [40, 0]
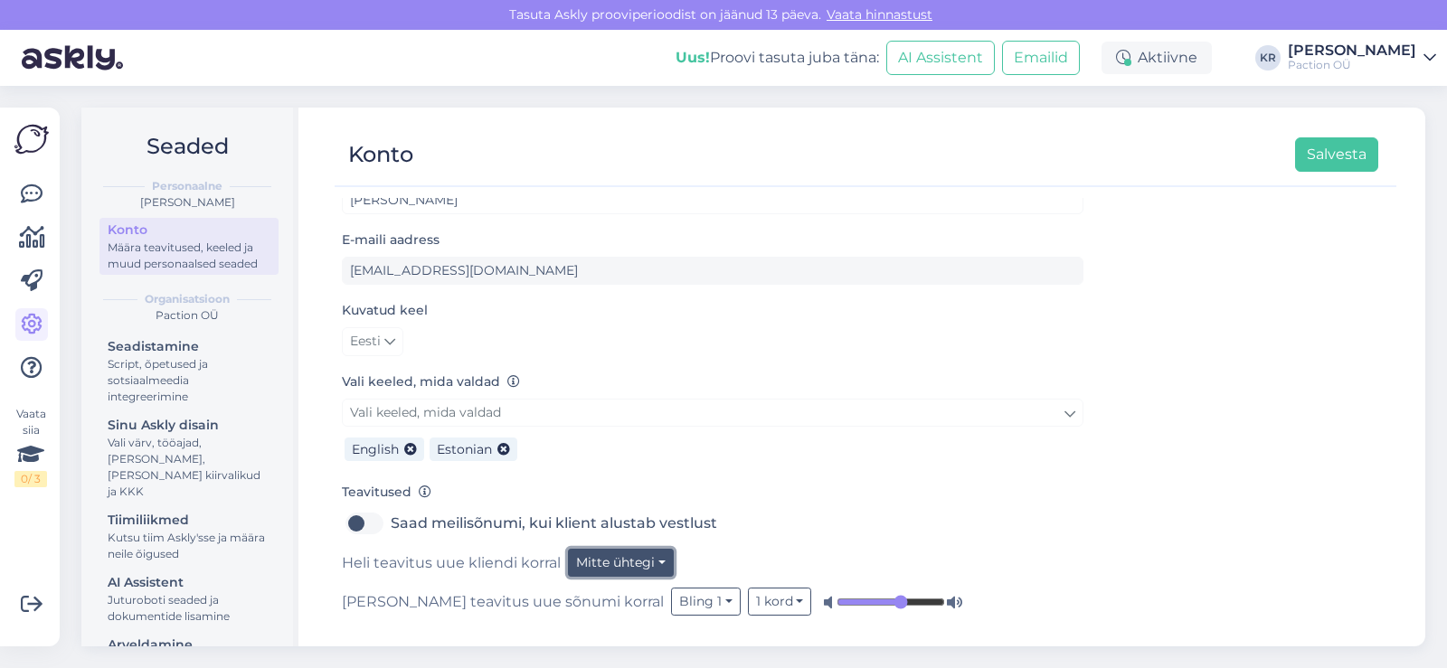
click at [641, 561] on button "Mitte ühtegi" at bounding box center [621, 563] width 106 height 28
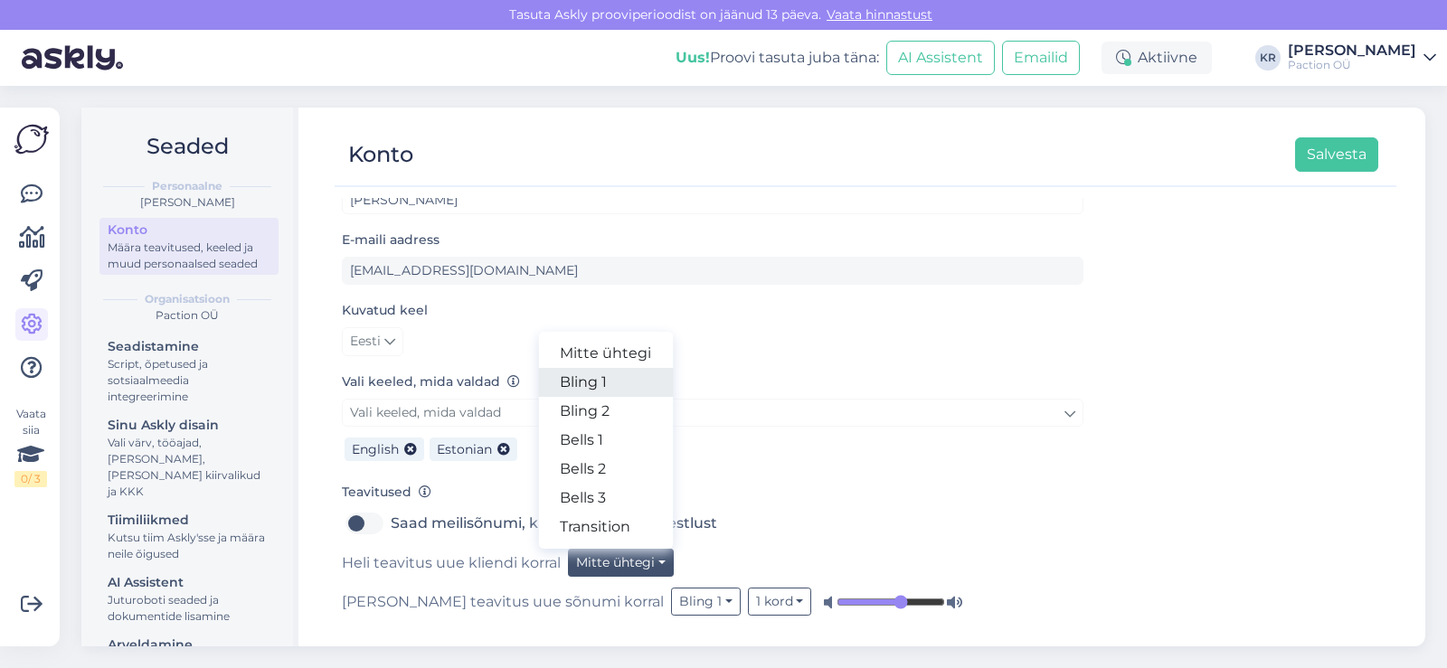
click at [586, 386] on link "Bling 1" at bounding box center [605, 382] width 135 height 29
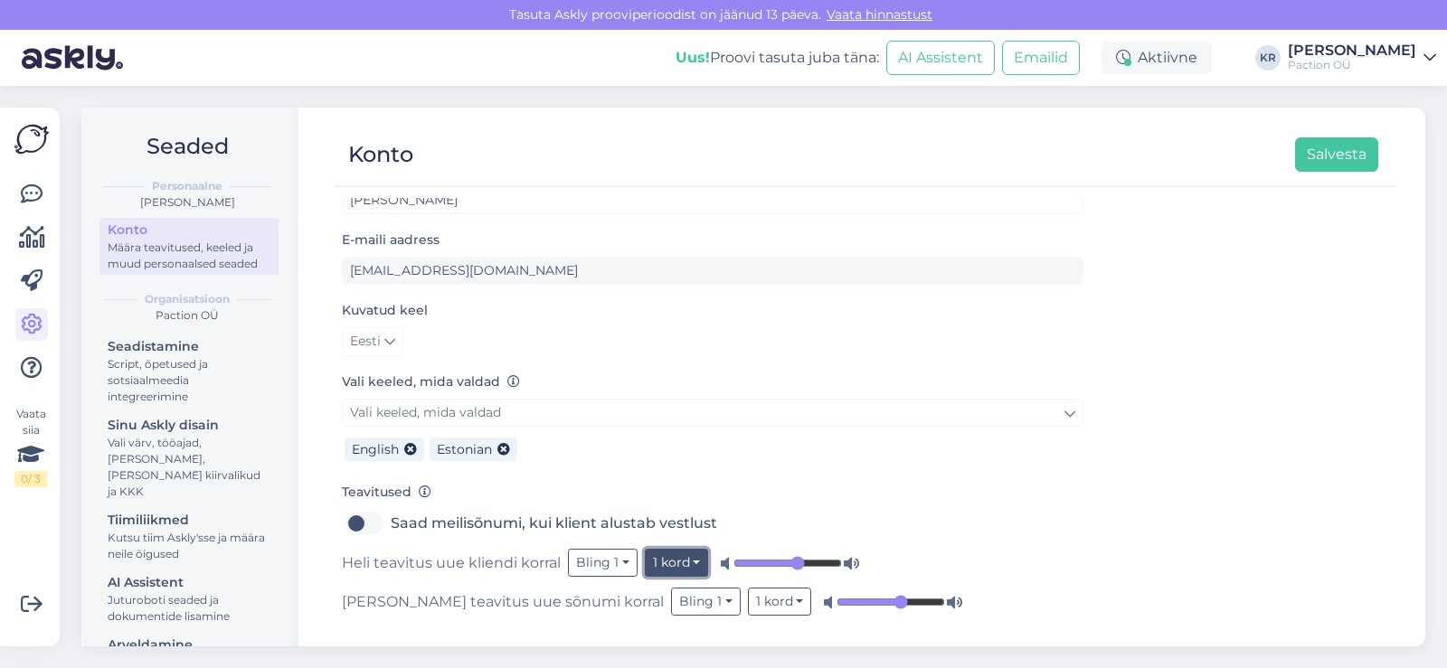
click at [674, 561] on button "1 kord" at bounding box center [677, 563] width 64 height 28
click at [748, 607] on button "1 kord" at bounding box center [780, 602] width 64 height 28
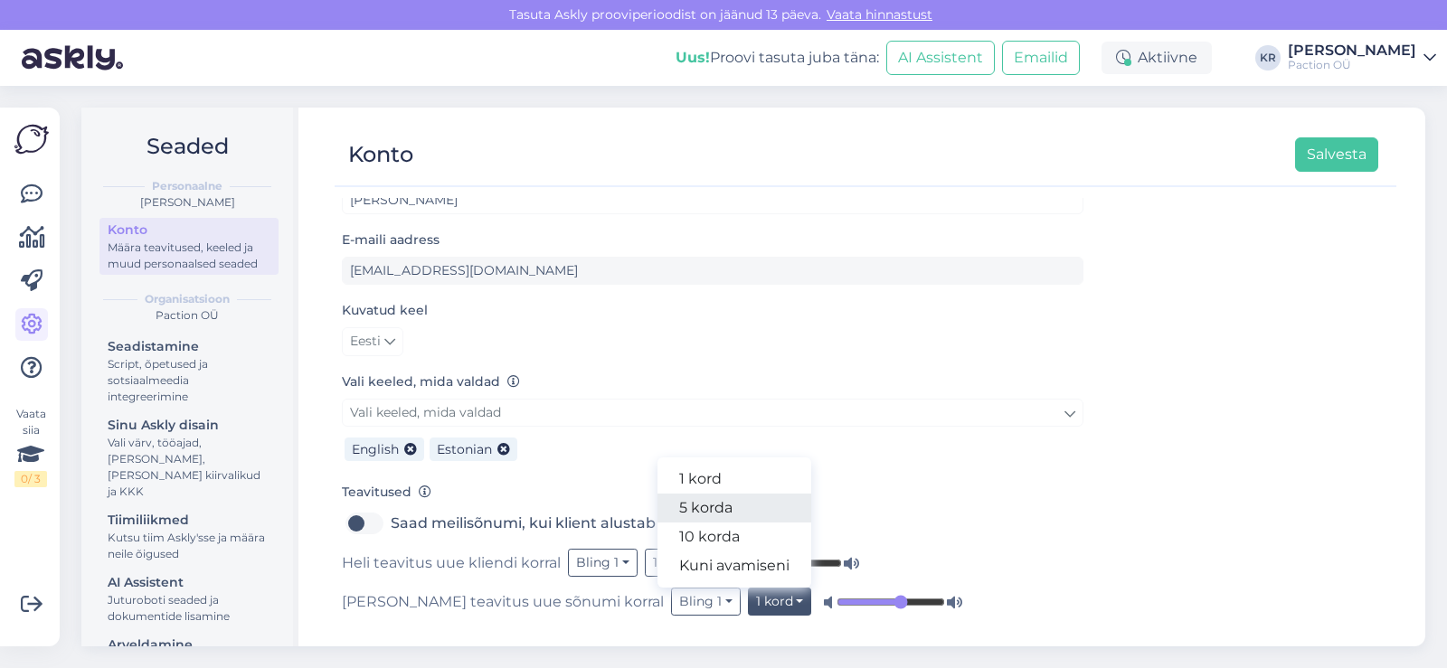
click at [658, 510] on link "5 korda" at bounding box center [735, 508] width 154 height 29
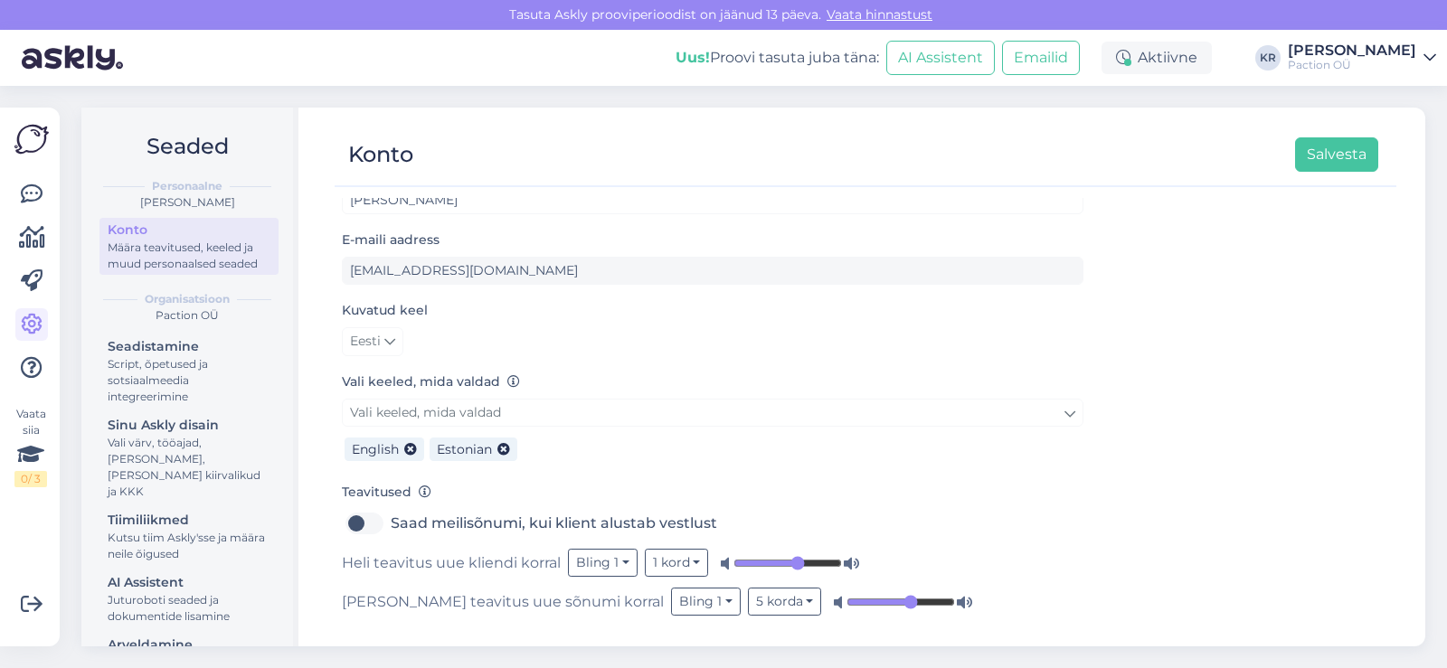
click at [1164, 434] on div "Täisnimi Kersti Roht E-maili aadress kersti@jone.ee Kuvatud keel Eesti Vali kee…" at bounding box center [866, 414] width 1062 height 432
click at [1315, 164] on button "Salvesta" at bounding box center [1336, 154] width 83 height 34
click at [391, 524] on label "Saad meilisõnumi, kui klient alustab vestlust" at bounding box center [554, 523] width 327 height 29
click at [375, 524] on input "Saad meilisõnumi, kui klient alustab vestlust" at bounding box center [364, 523] width 45 height 29
click at [1326, 169] on button "Salvesta" at bounding box center [1336, 154] width 83 height 34
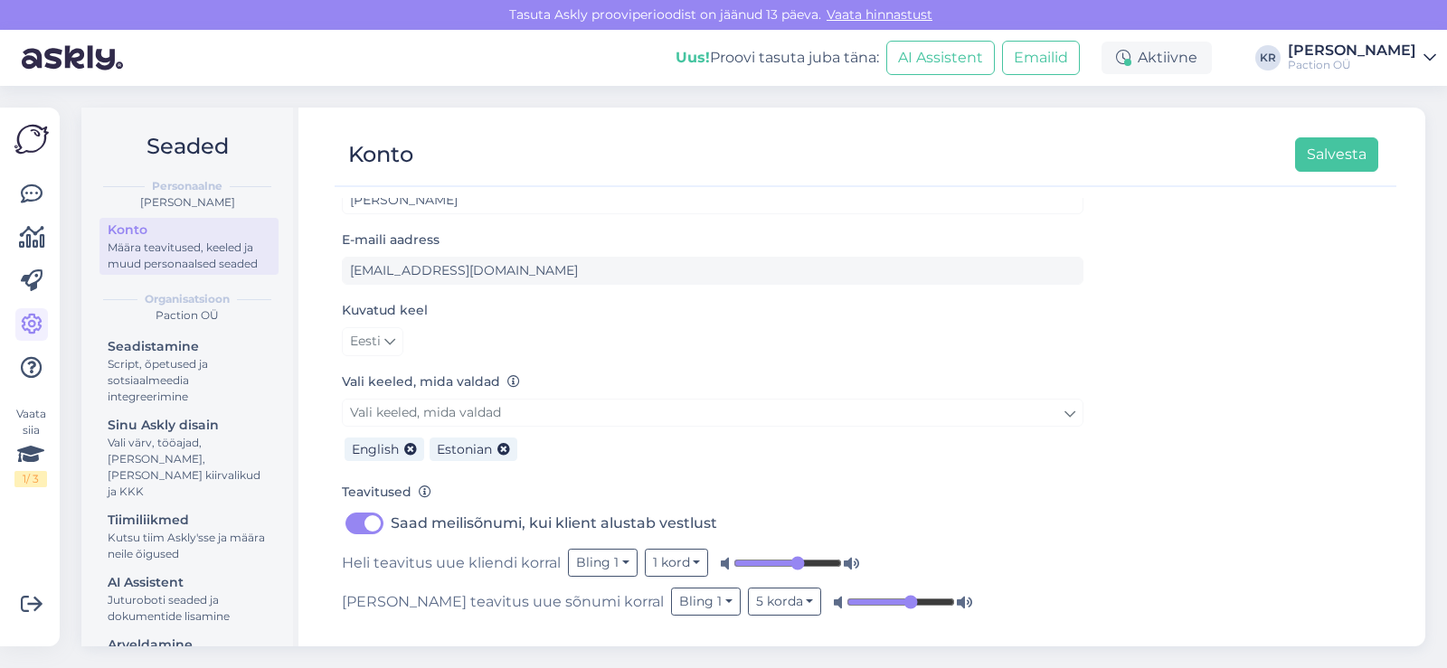
click at [391, 526] on label "Saad meilisõnumi, kui klient alustab vestlust" at bounding box center [554, 523] width 327 height 29
click at [355, 526] on input "Saad meilisõnumi, kui klient alustab vestlust" at bounding box center [364, 523] width 45 height 29
checkbox input "false"
click at [1317, 156] on button "Salvesta" at bounding box center [1336, 154] width 83 height 34
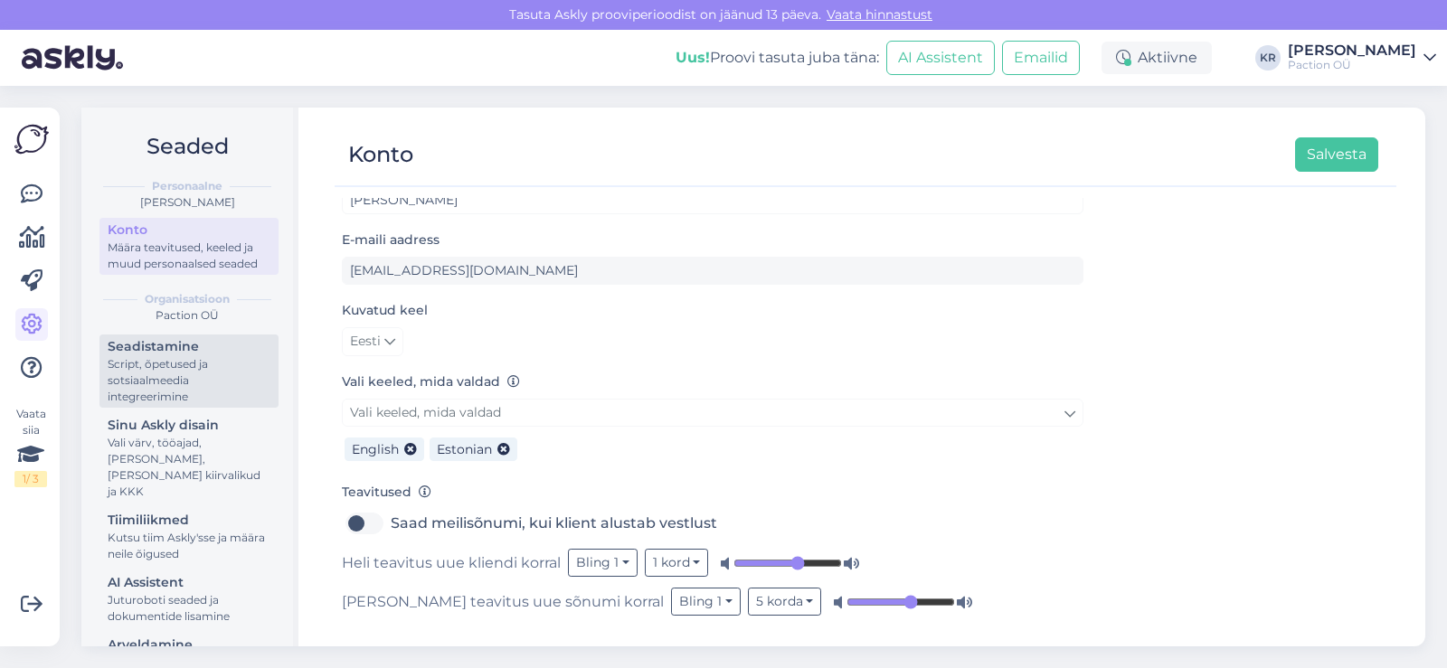
click at [158, 405] on div "Script, õpetused ja sotsiaalmeedia integreerimine" at bounding box center [189, 380] width 163 height 49
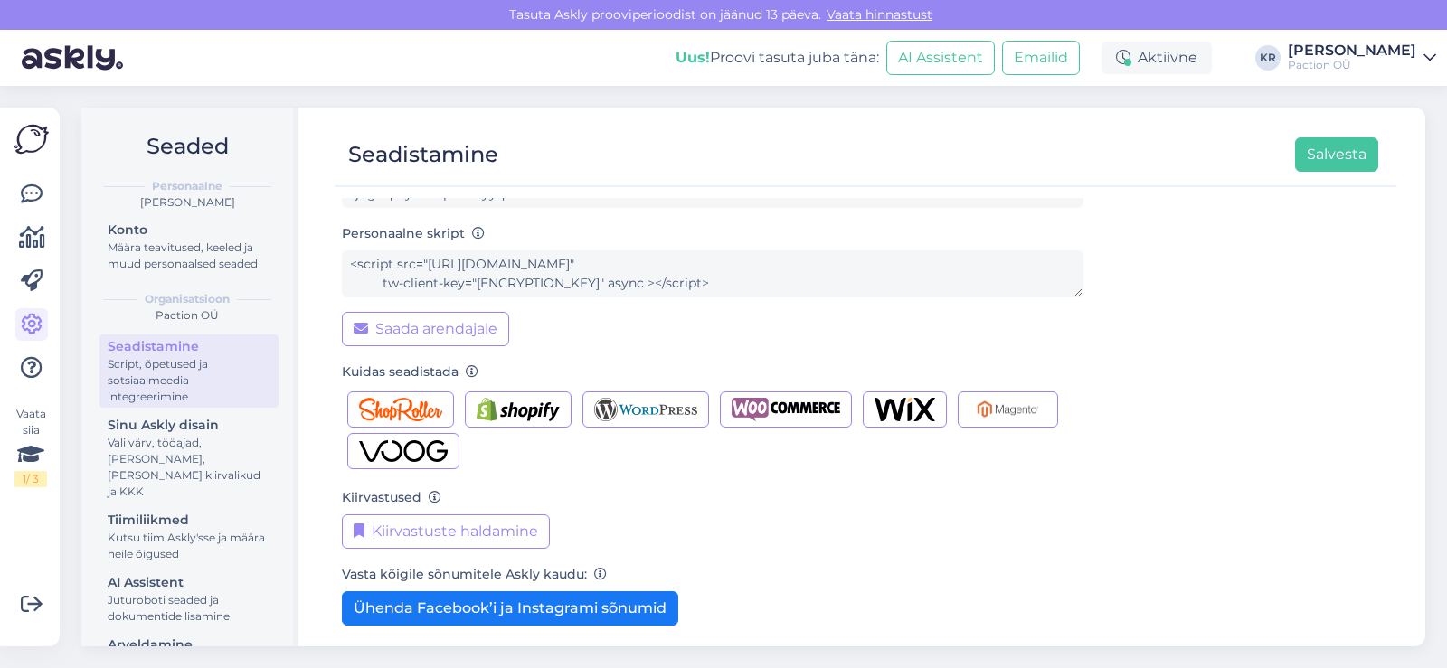
scroll to position [115, 0]
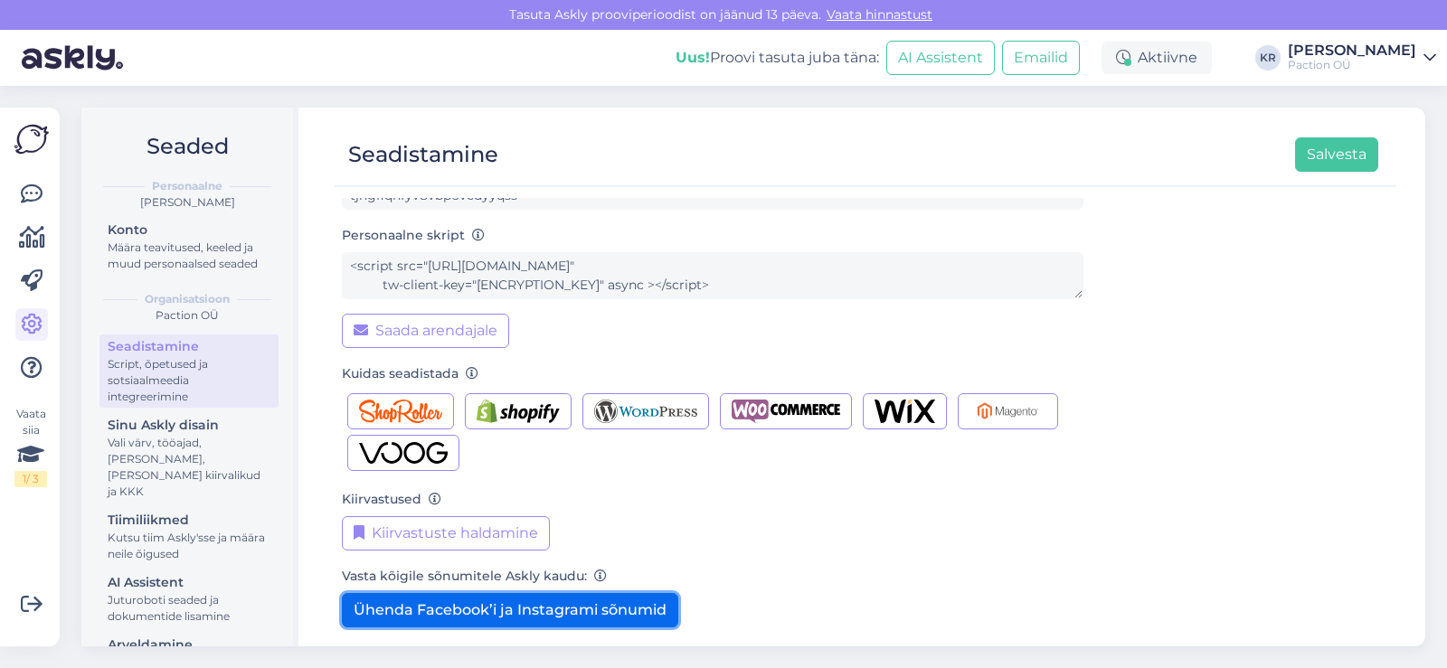
click at [631, 603] on button "Ühenda Facebook’i ja Instagrami sõnumid" at bounding box center [510, 610] width 336 height 34
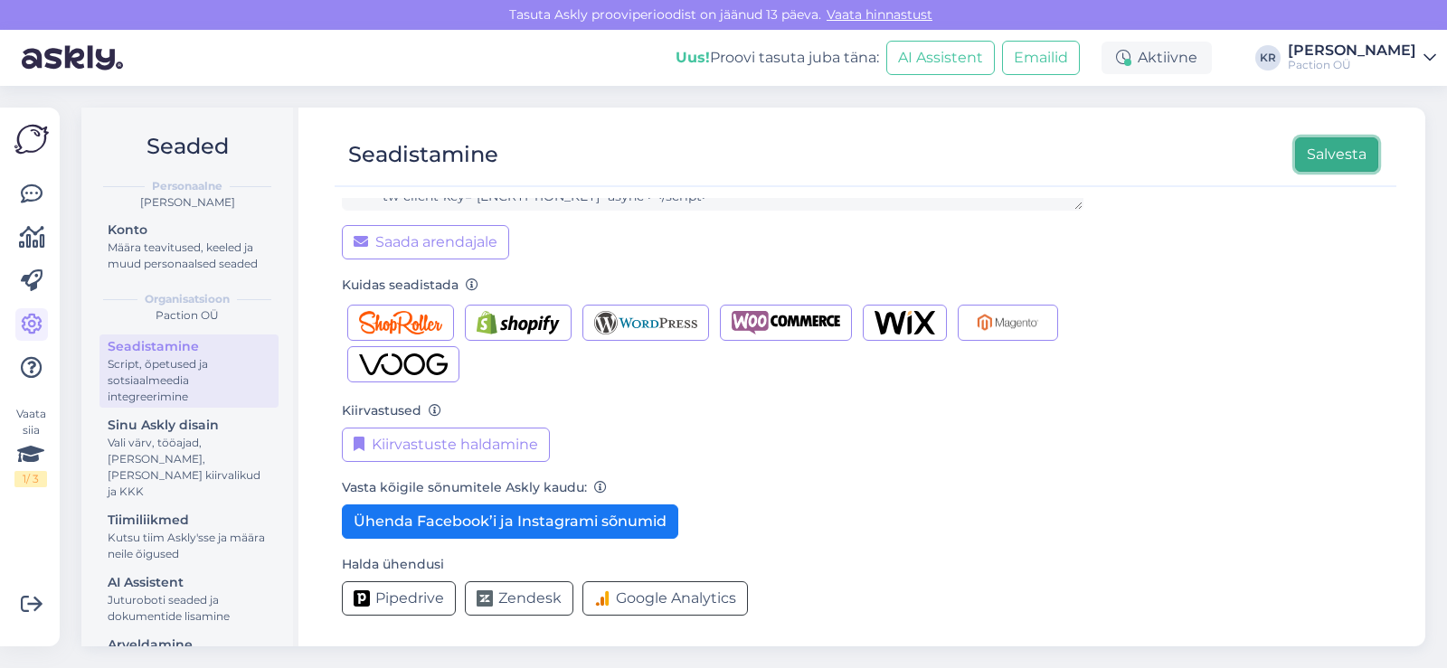
click at [1329, 159] on button "Salvesta" at bounding box center [1336, 154] width 83 height 34
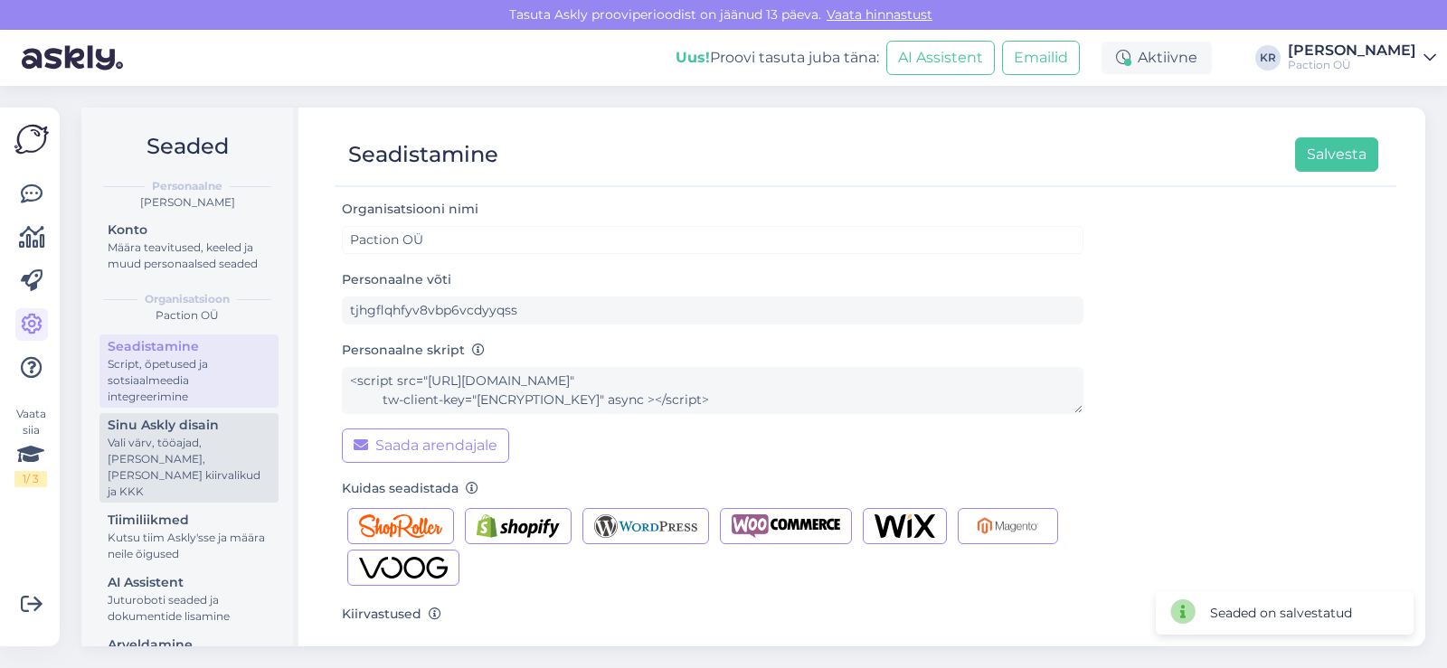
click at [172, 487] on div "Vali värv, tööajad, [PERSON_NAME], [PERSON_NAME] kiirvalikud ja KKK" at bounding box center [189, 467] width 163 height 65
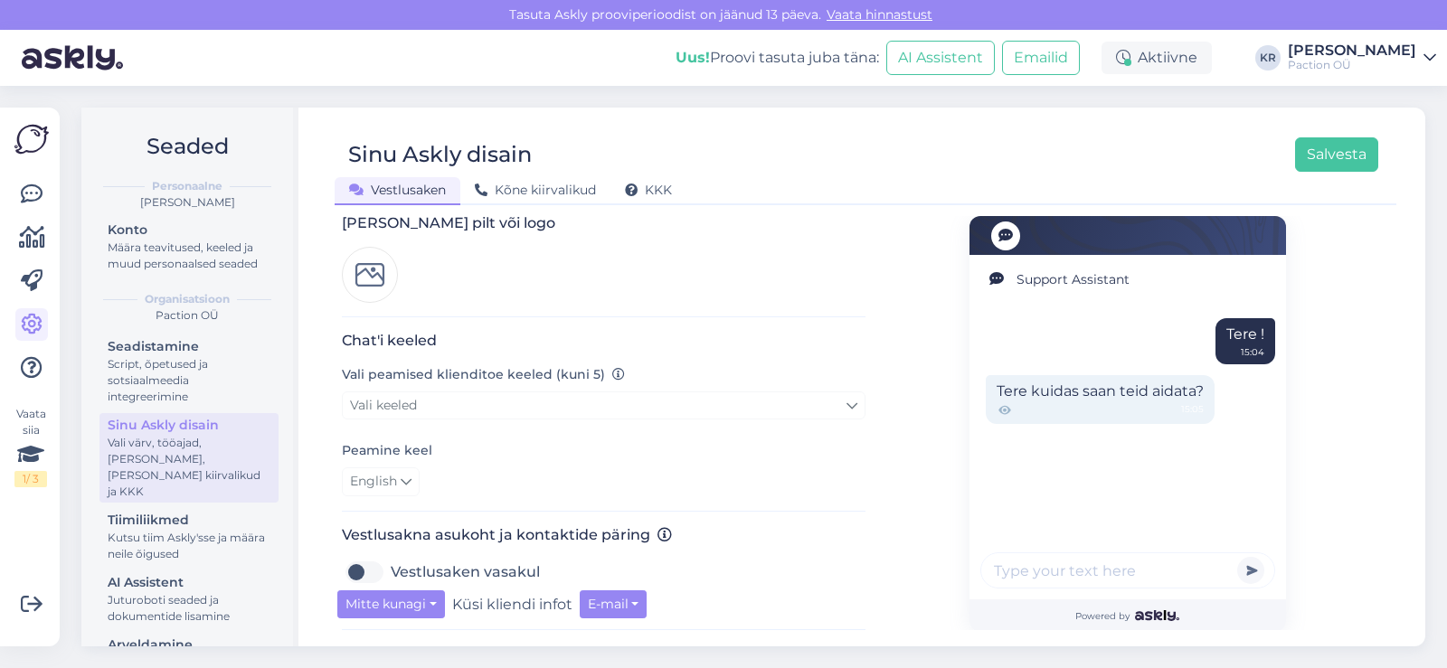
scroll to position [286, 0]
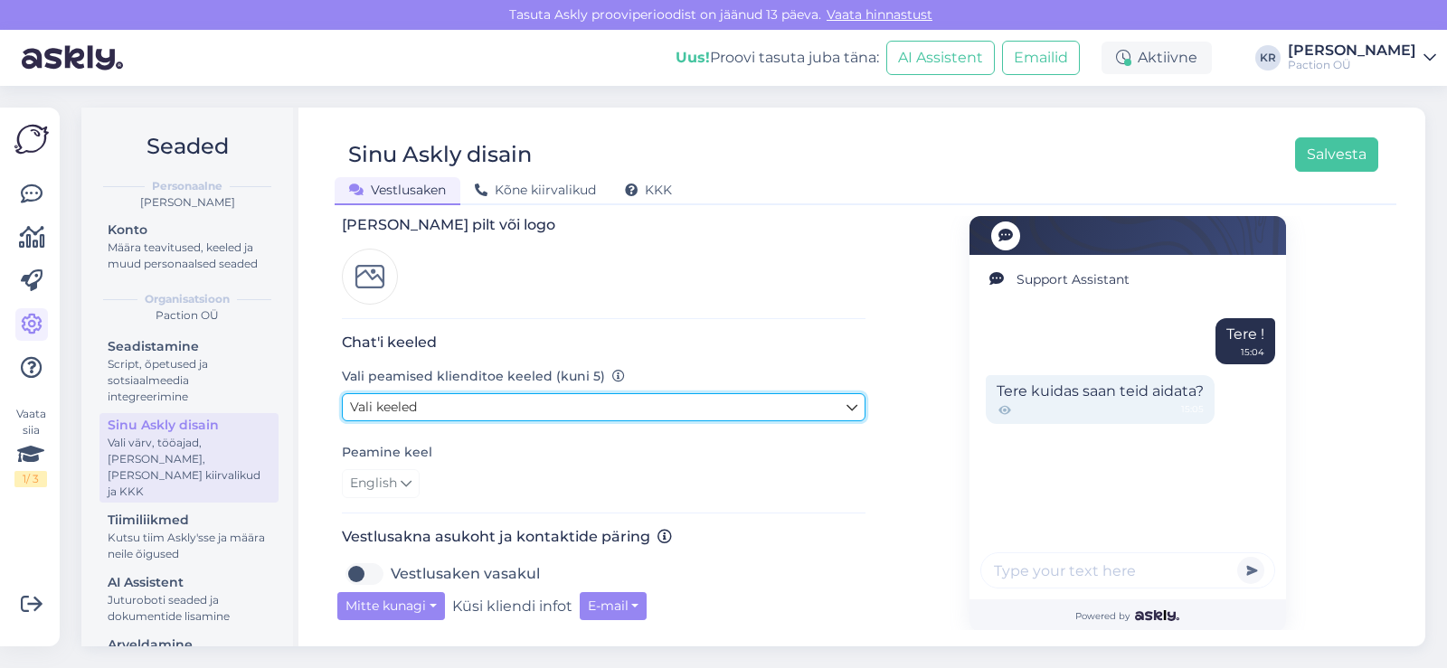
click at [770, 397] on link "Vali keeled" at bounding box center [604, 407] width 524 height 28
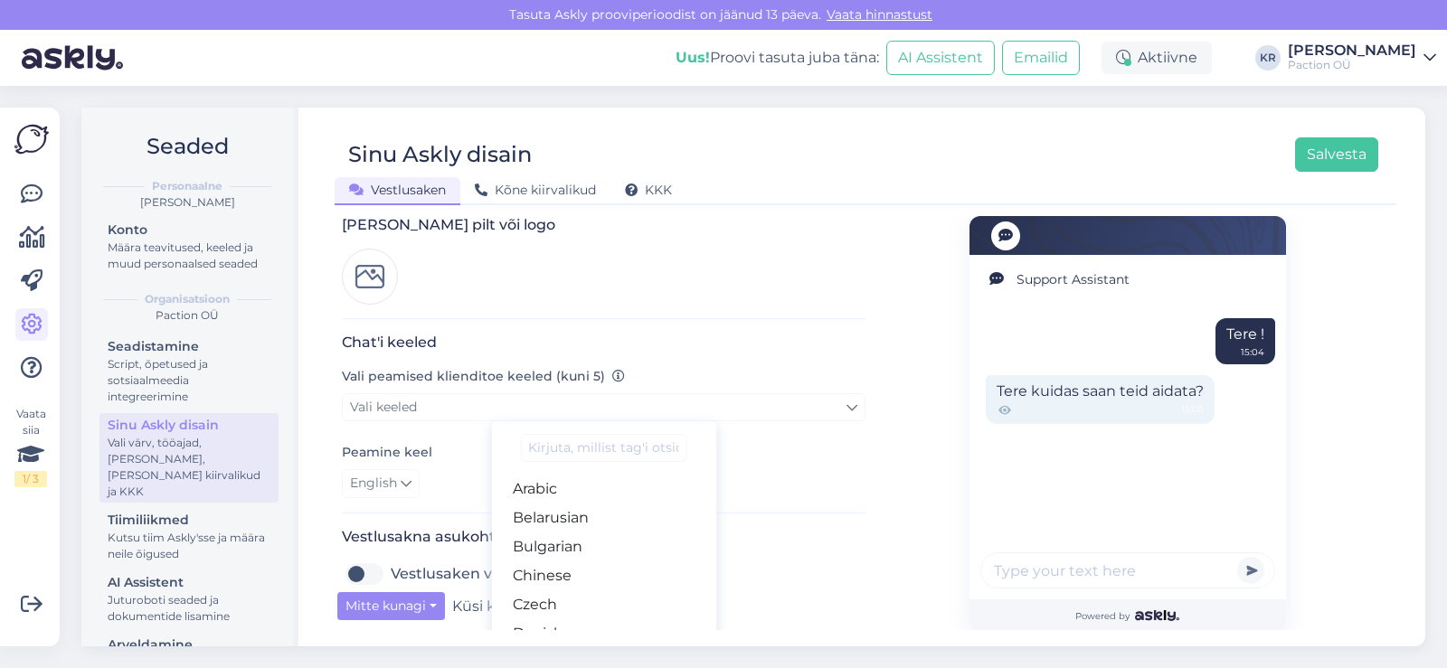
click at [601, 434] on input at bounding box center [603, 448] width 166 height 28
click at [890, 421] on div "Support Assistant Tere ! 15:04 Tere kuidas saan teid aidata? 15:05 Powered by" at bounding box center [1128, 447] width 524 height 1035
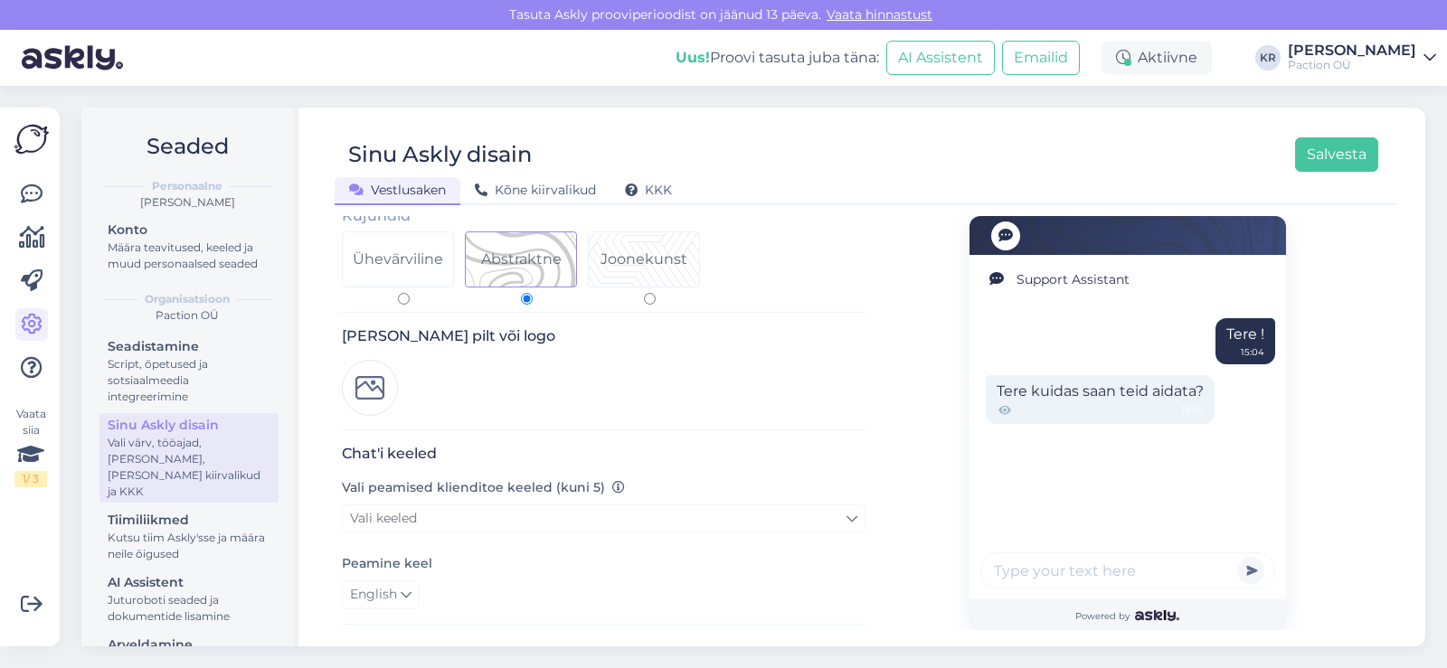
scroll to position [149, 0]
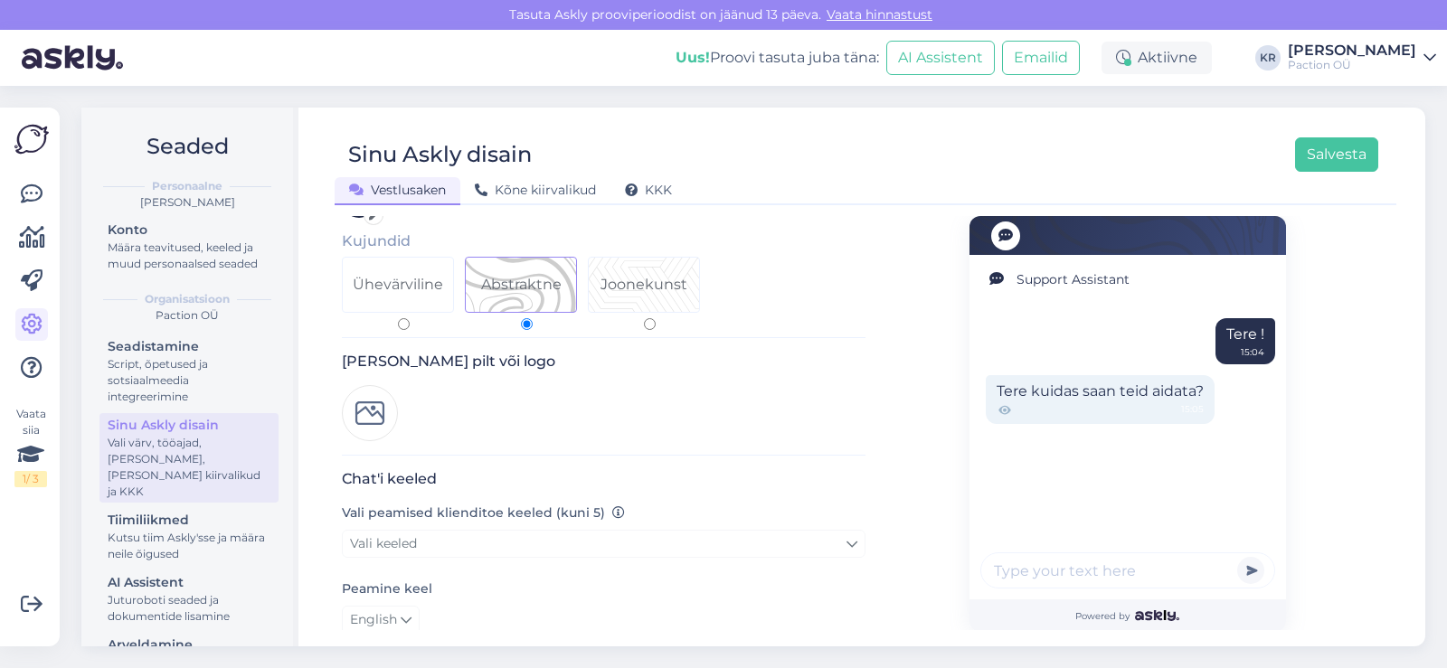
click at [360, 392] on img at bounding box center [370, 413] width 56 height 56
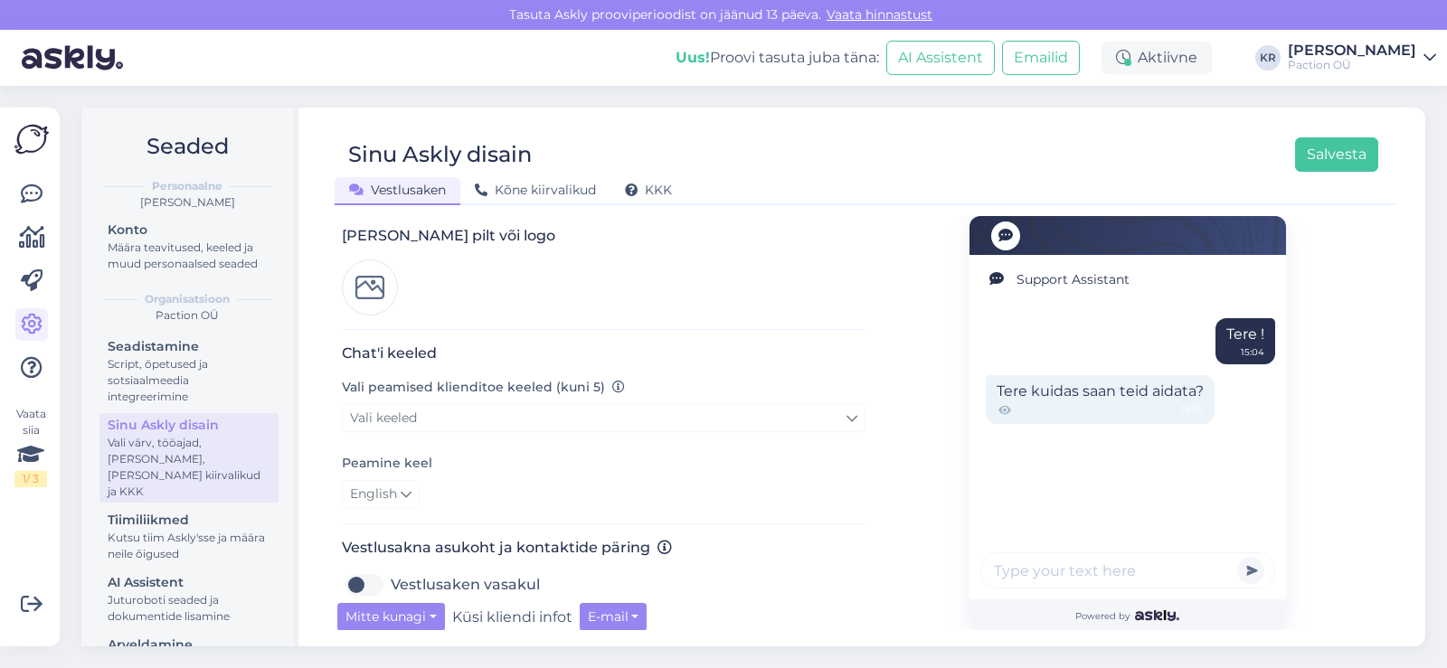
scroll to position [288, 0]
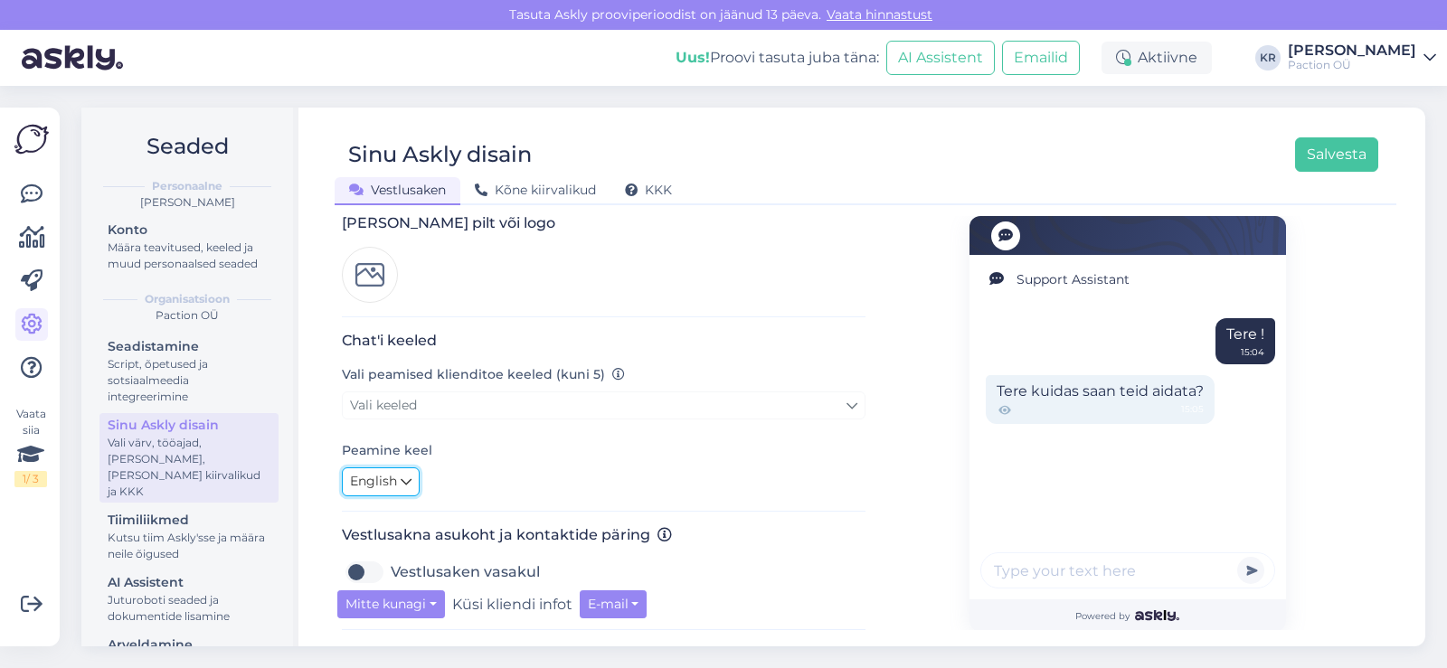
click at [378, 472] on span "English" at bounding box center [373, 482] width 47 height 20
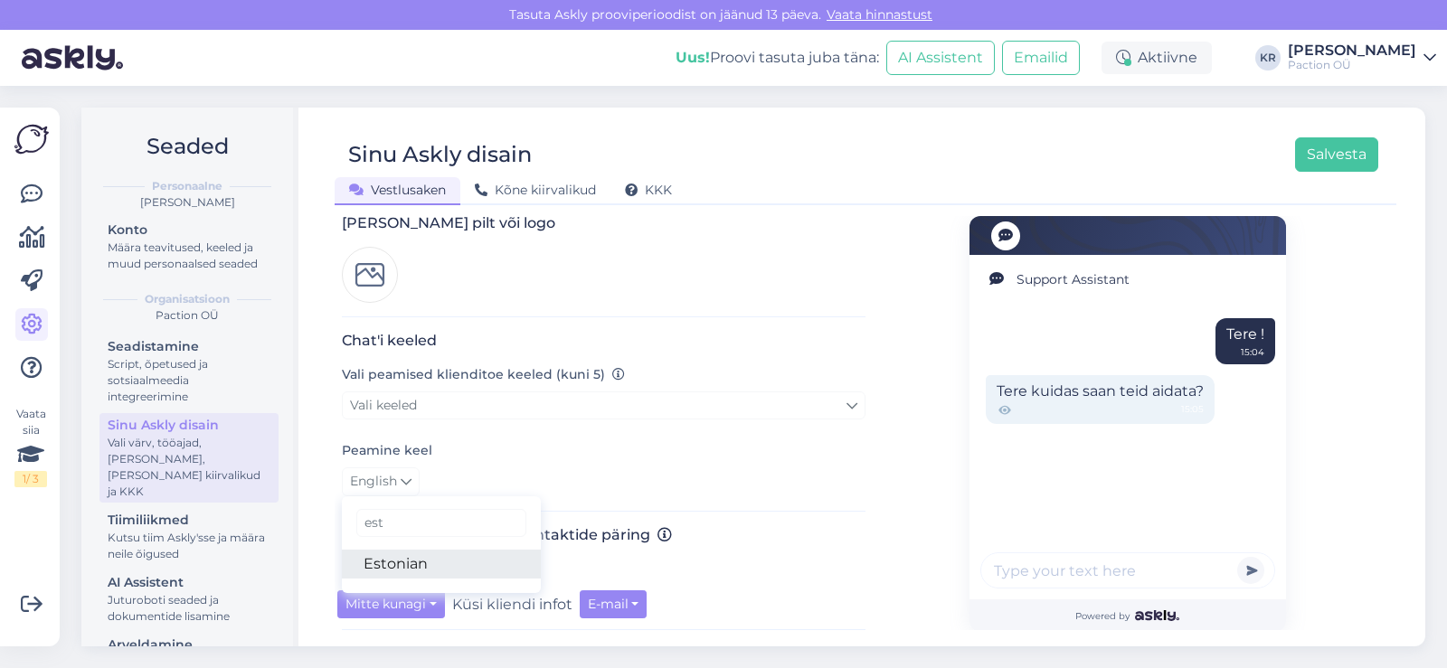
type input "est"
click at [415, 550] on link "Estonian" at bounding box center [441, 564] width 199 height 29
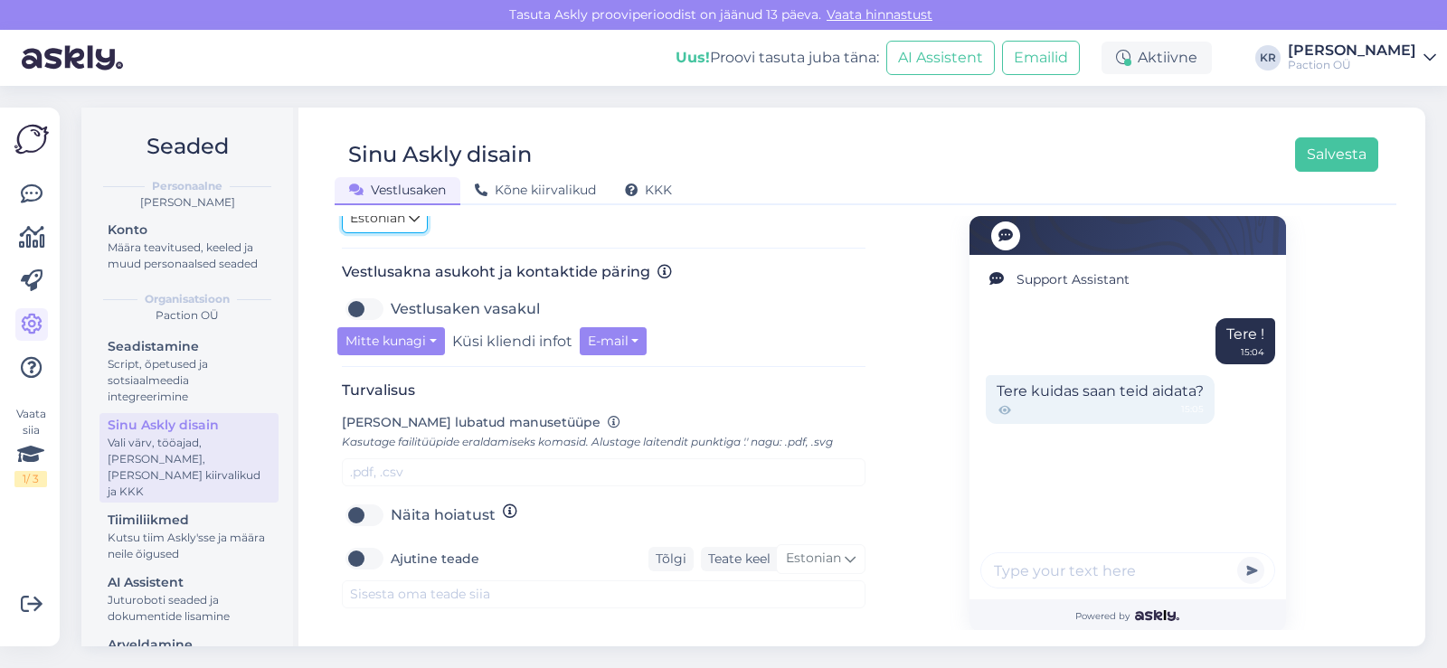
scroll to position [601, 0]
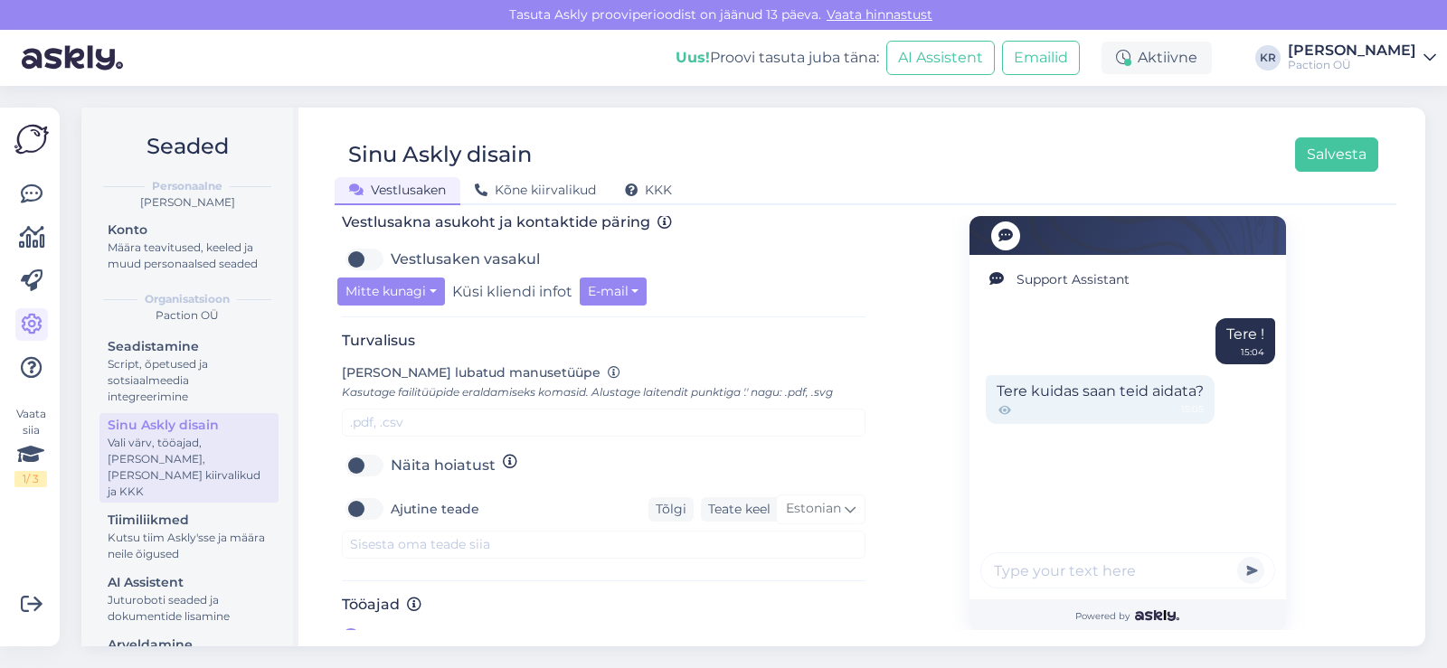
click at [395, 629] on span "Lisa uus" at bounding box center [430, 640] width 125 height 22
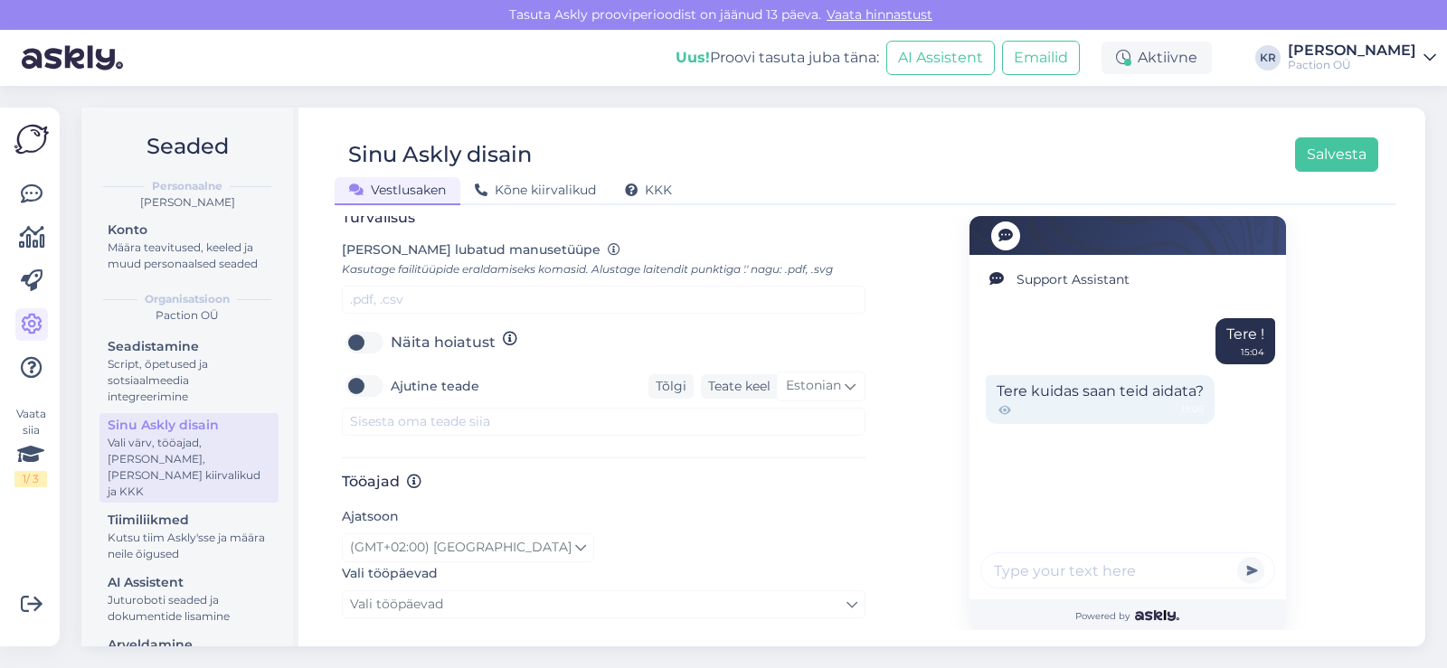
scroll to position [839, 0]
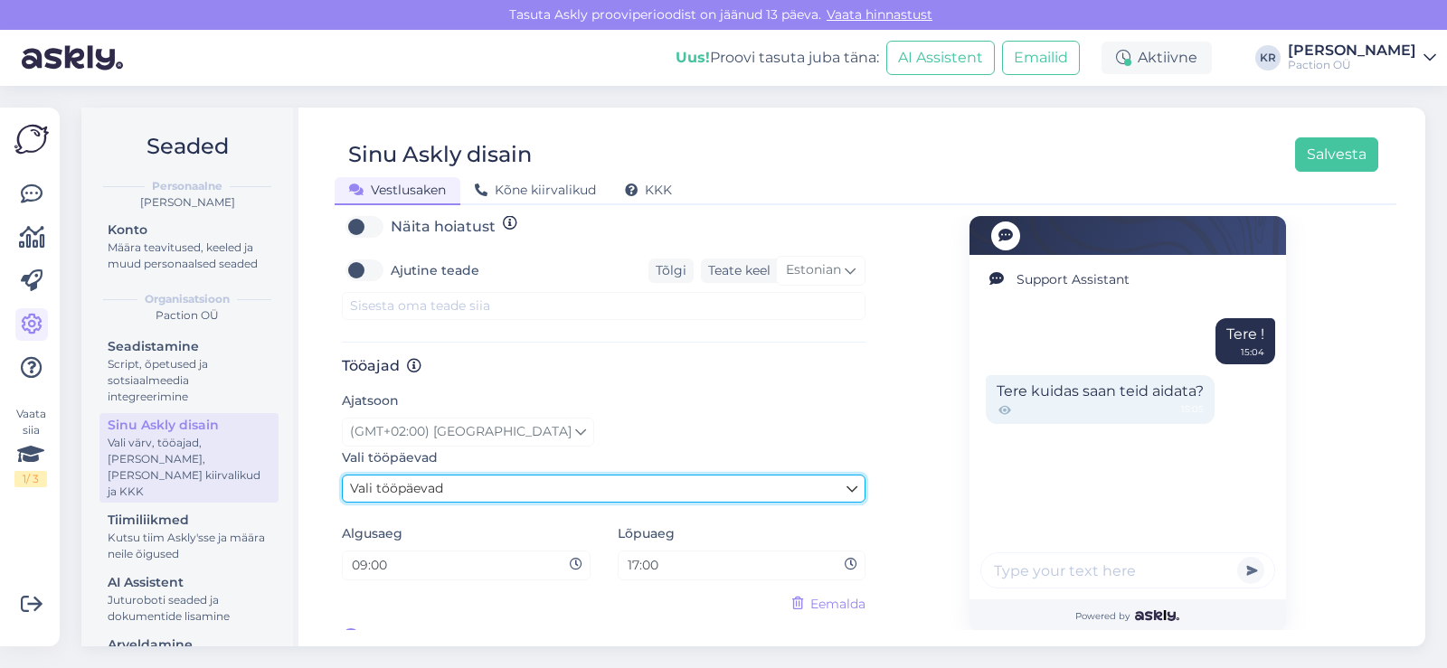
click at [555, 475] on link "Vali tööpäevad" at bounding box center [604, 489] width 524 height 28
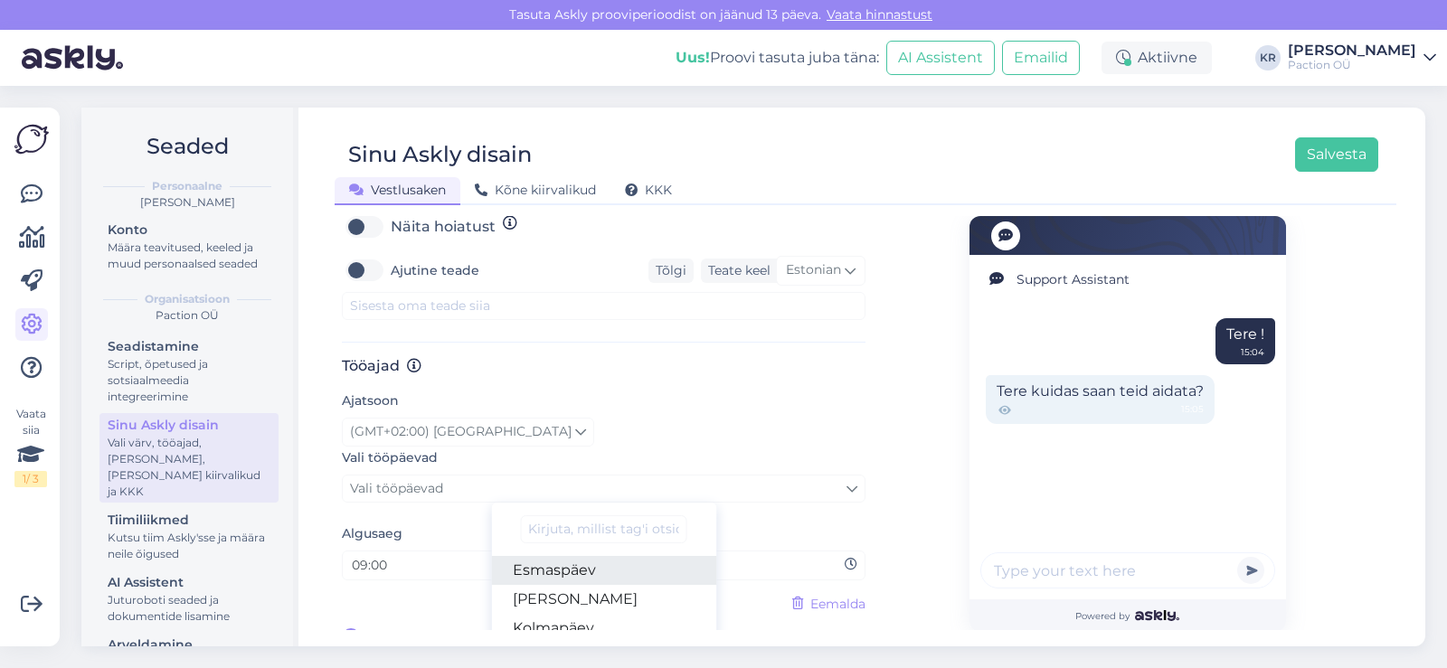
click at [591, 558] on link "Esmaspäev" at bounding box center [603, 570] width 225 height 29
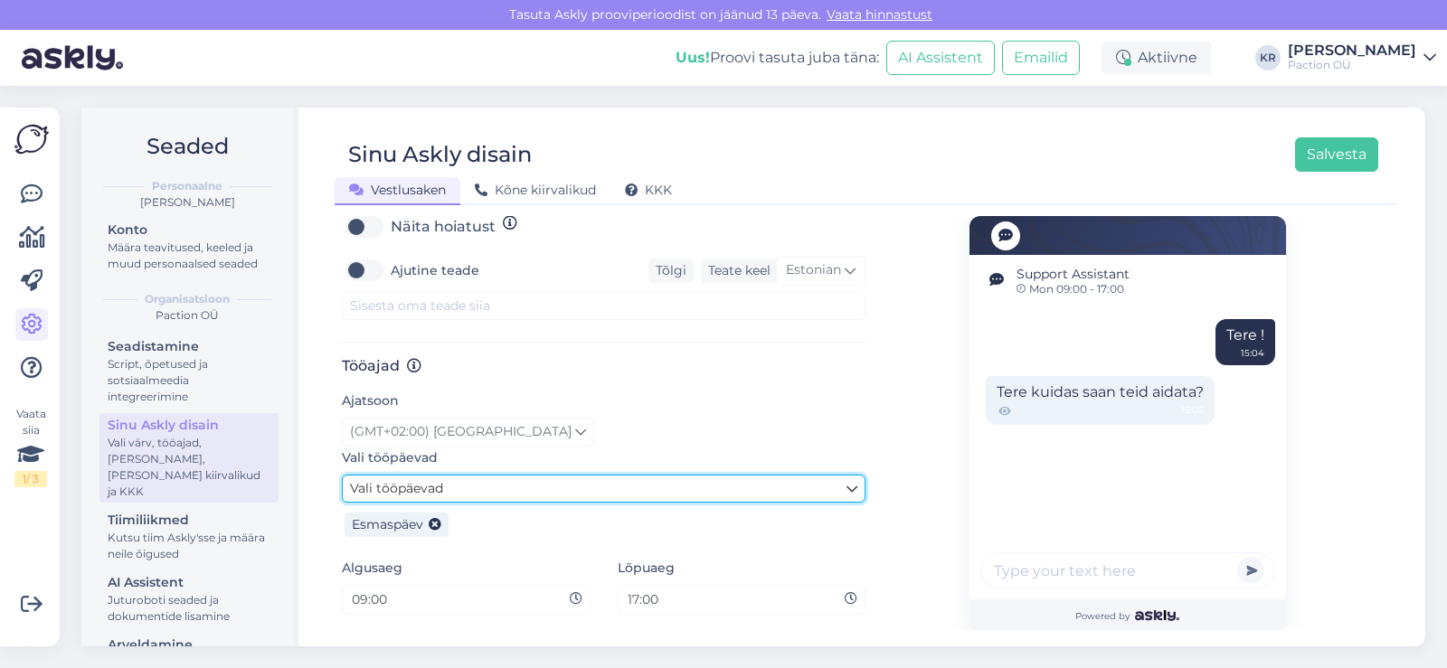
click at [569, 475] on link "Vali tööpäevad" at bounding box center [604, 489] width 524 height 28
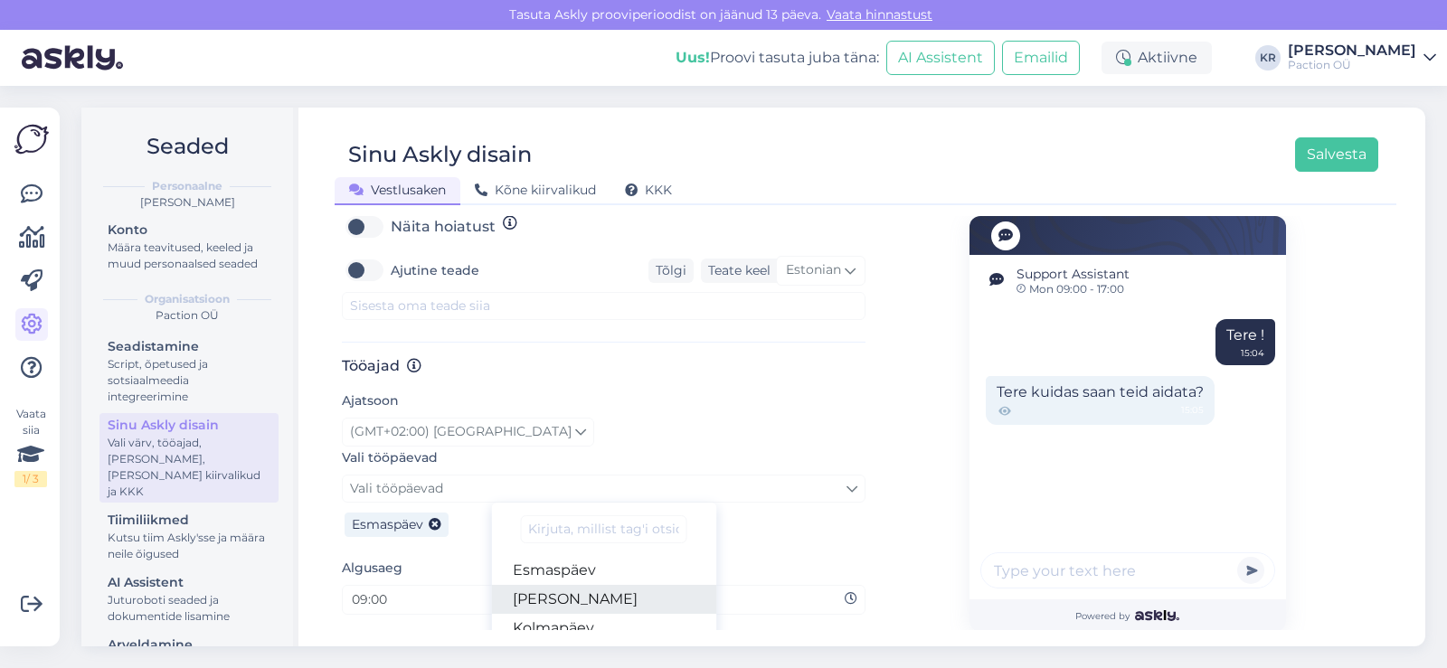
click at [564, 585] on link "[PERSON_NAME]" at bounding box center [603, 599] width 225 height 29
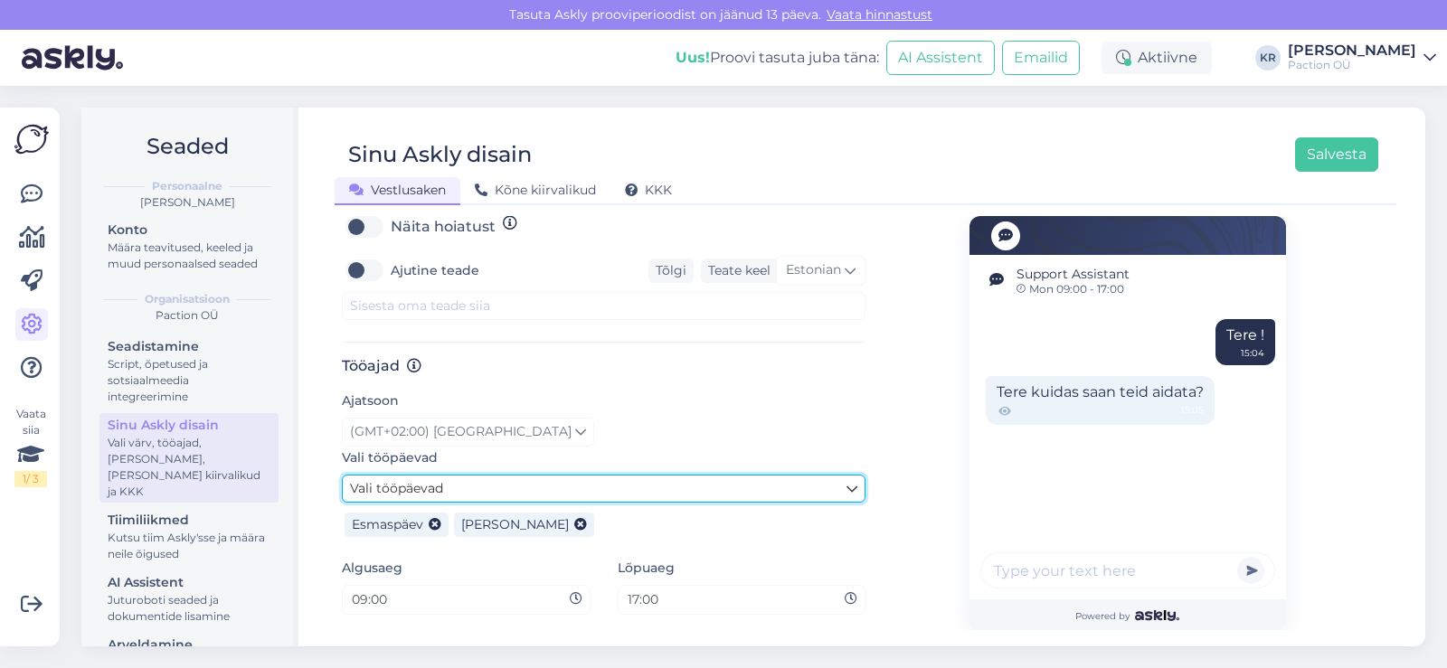
click at [599, 476] on link "Vali tööpäevad" at bounding box center [604, 489] width 524 height 28
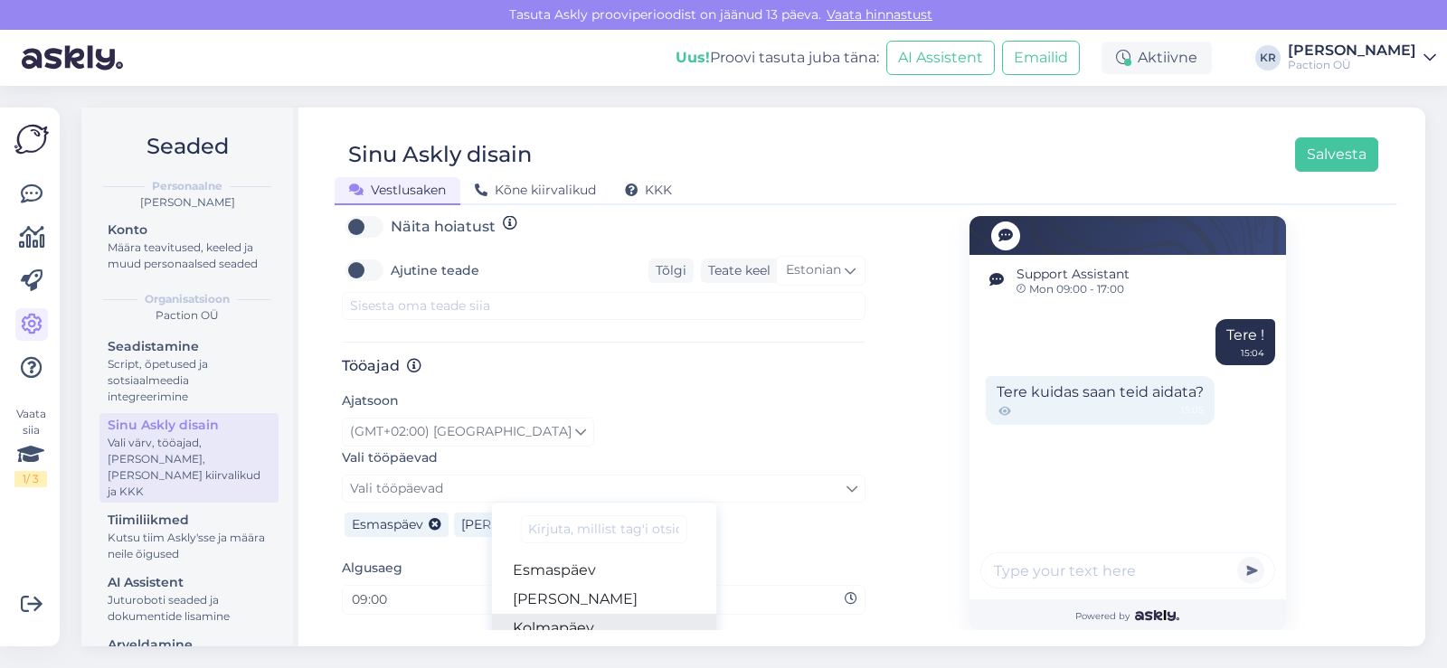
click at [578, 614] on link "Kolmapäev" at bounding box center [603, 628] width 225 height 29
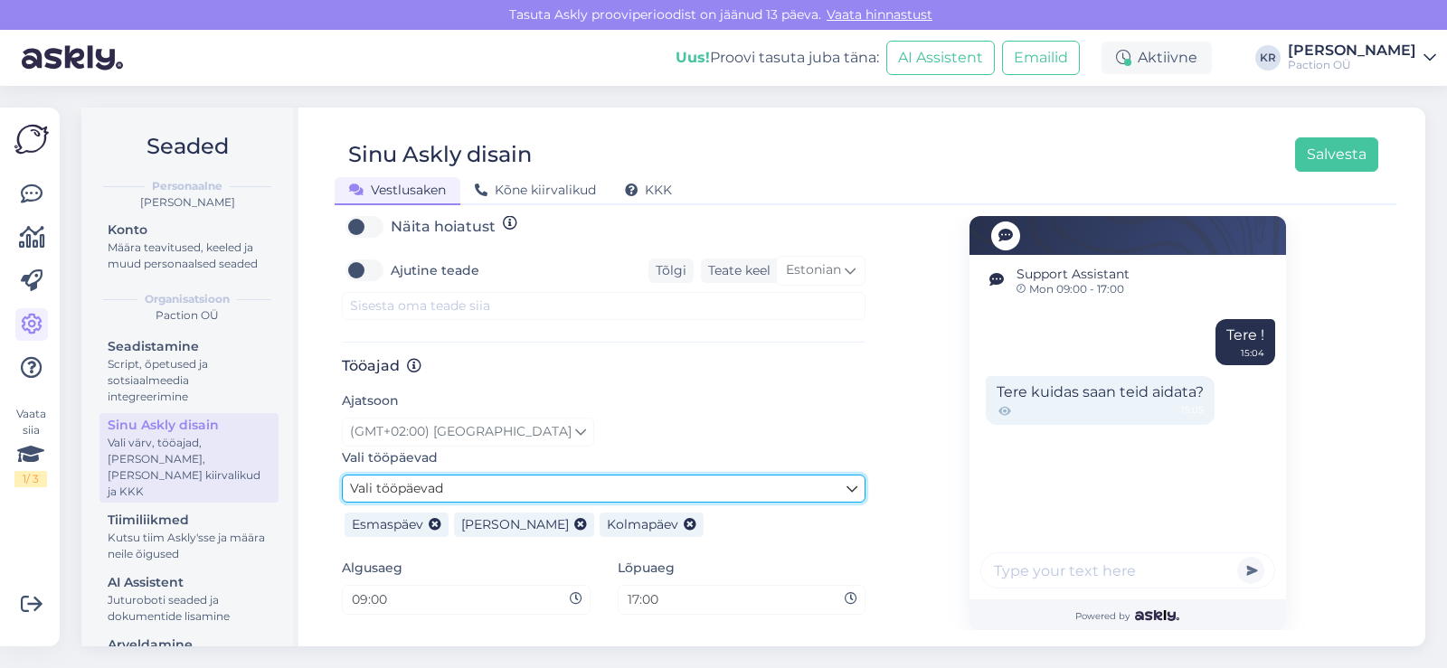
click at [831, 475] on link "Vali tööpäevad" at bounding box center [604, 489] width 524 height 28
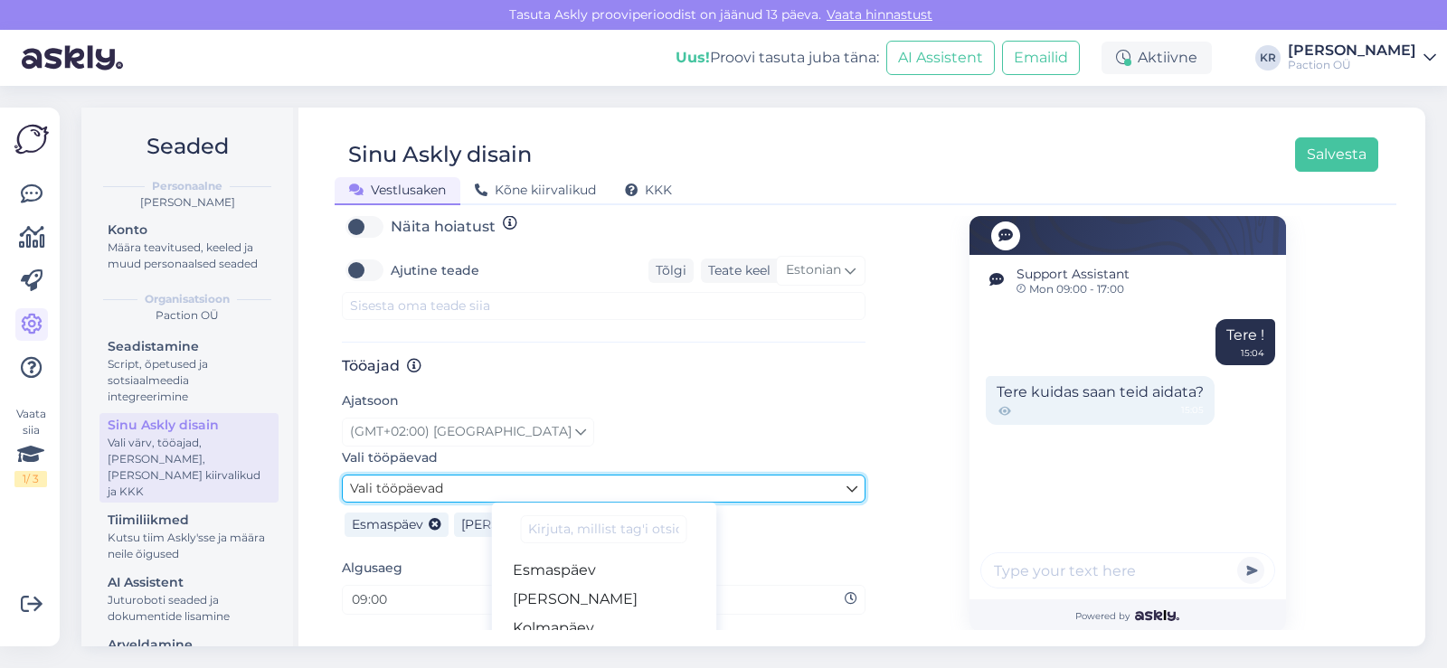
scroll to position [977, 0]
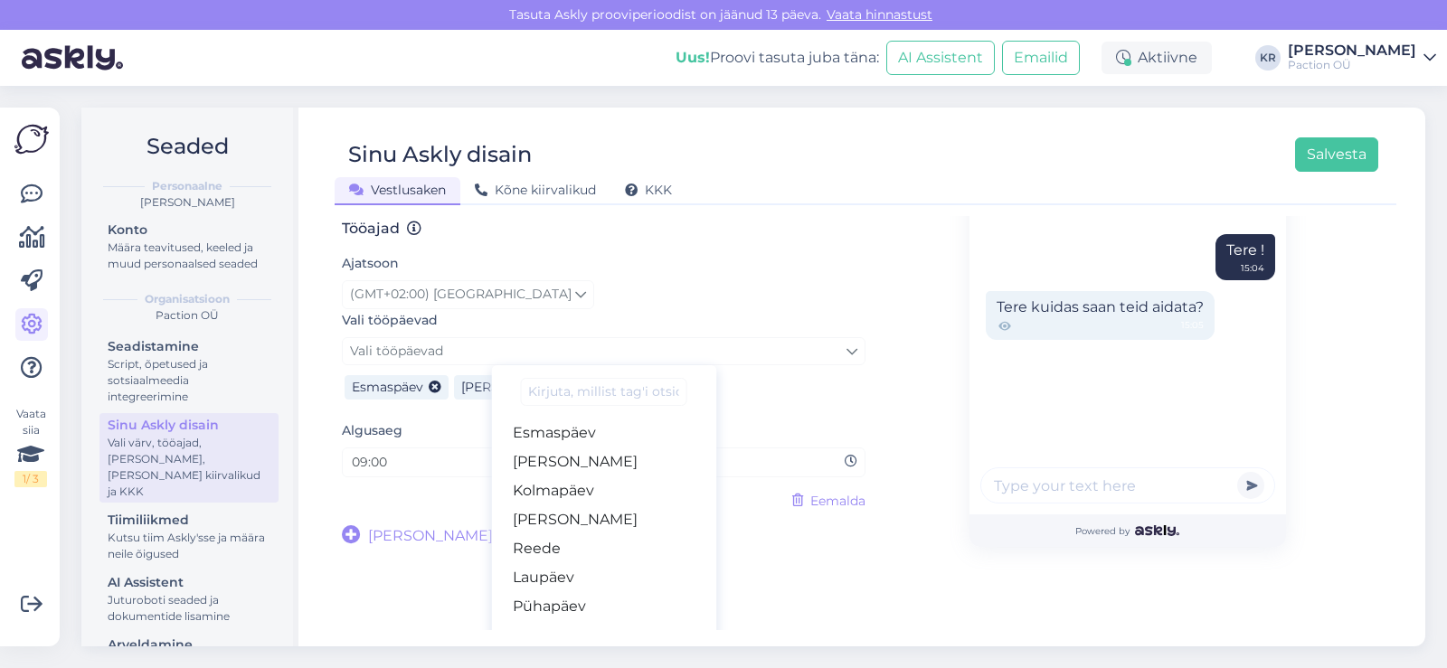
click at [782, 368] on div "Esmaspäev Teisipäev Kolmapäev" at bounding box center [604, 385] width 524 height 40
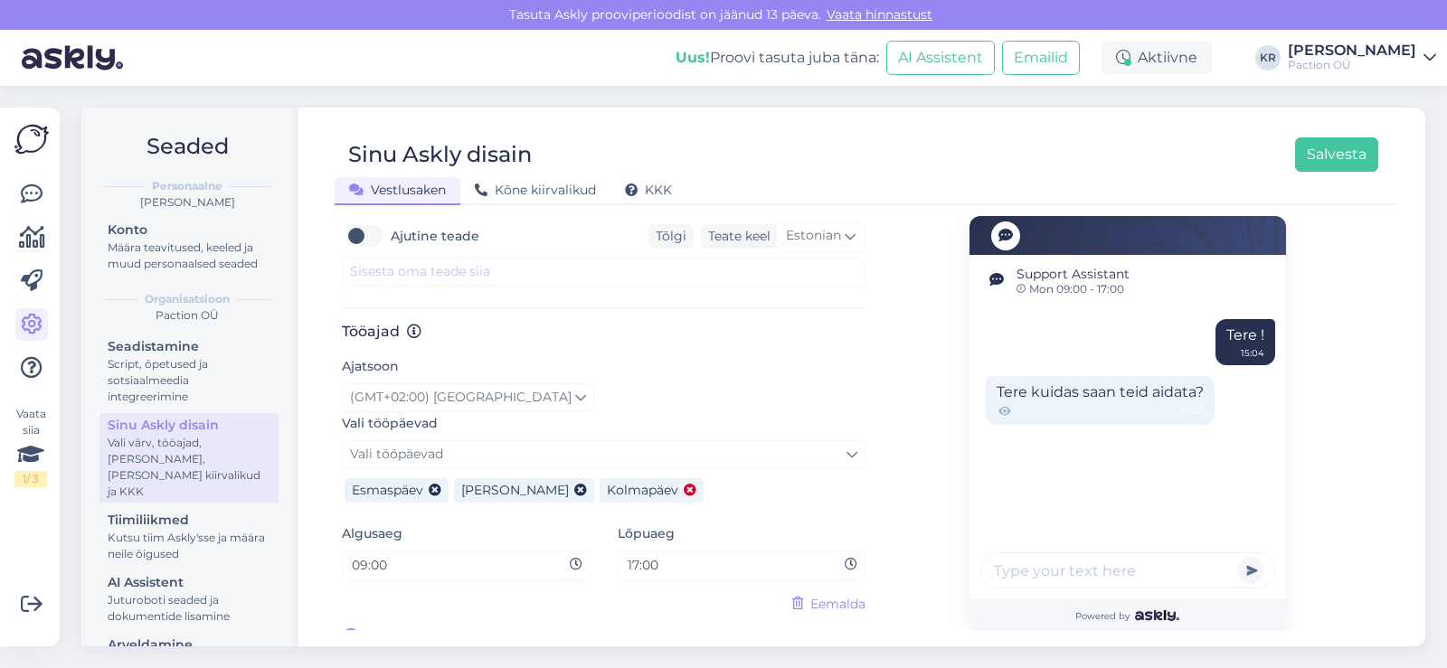
click at [684, 485] on icon at bounding box center [690, 491] width 13 height 13
click at [574, 485] on icon at bounding box center [580, 491] width 13 height 13
click at [438, 485] on icon at bounding box center [435, 491] width 13 height 13
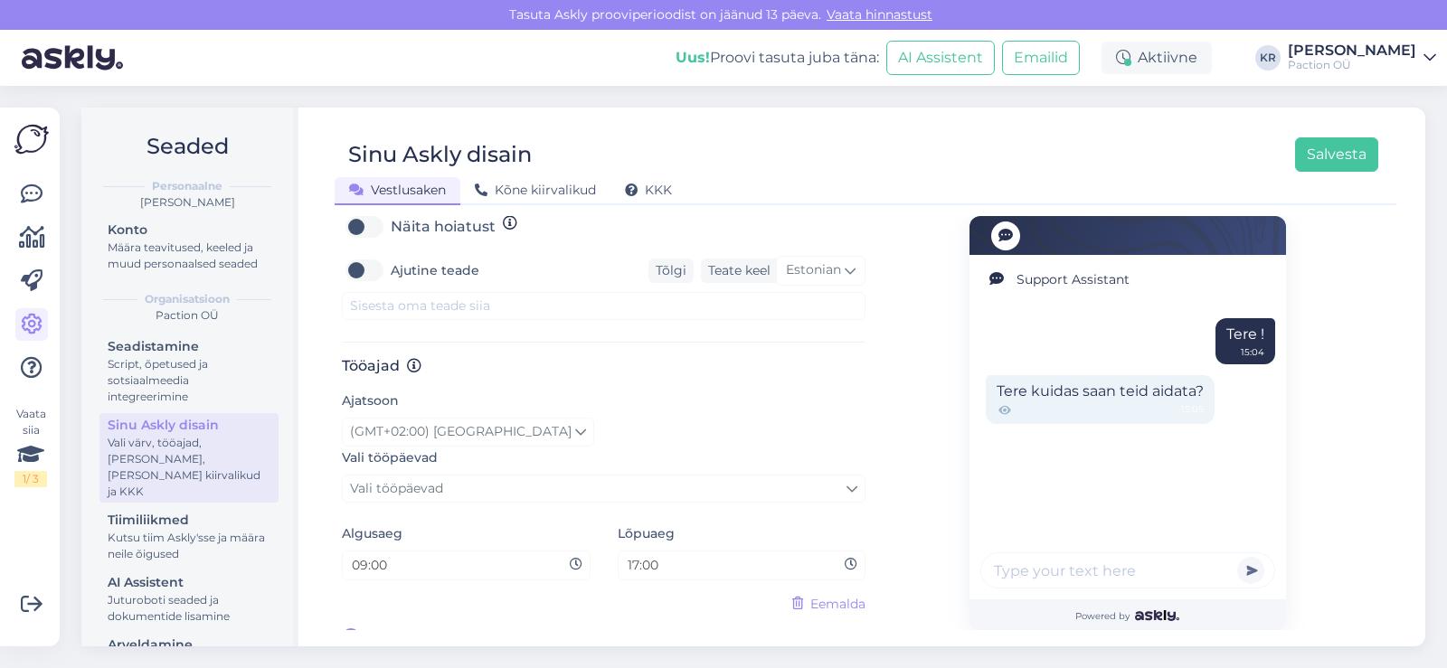
click at [636, 555] on input "17:00" at bounding box center [736, 565] width 220 height 21
type input "20:00"
click at [573, 493] on div "Vali tööpäevad Vali tööpäevad Esmaspäev Teisipäev Kolmapäev Neljapäev Reede Lau…" at bounding box center [603, 485] width 551 height 76
click at [637, 555] on input "20:00" at bounding box center [736, 565] width 220 height 21
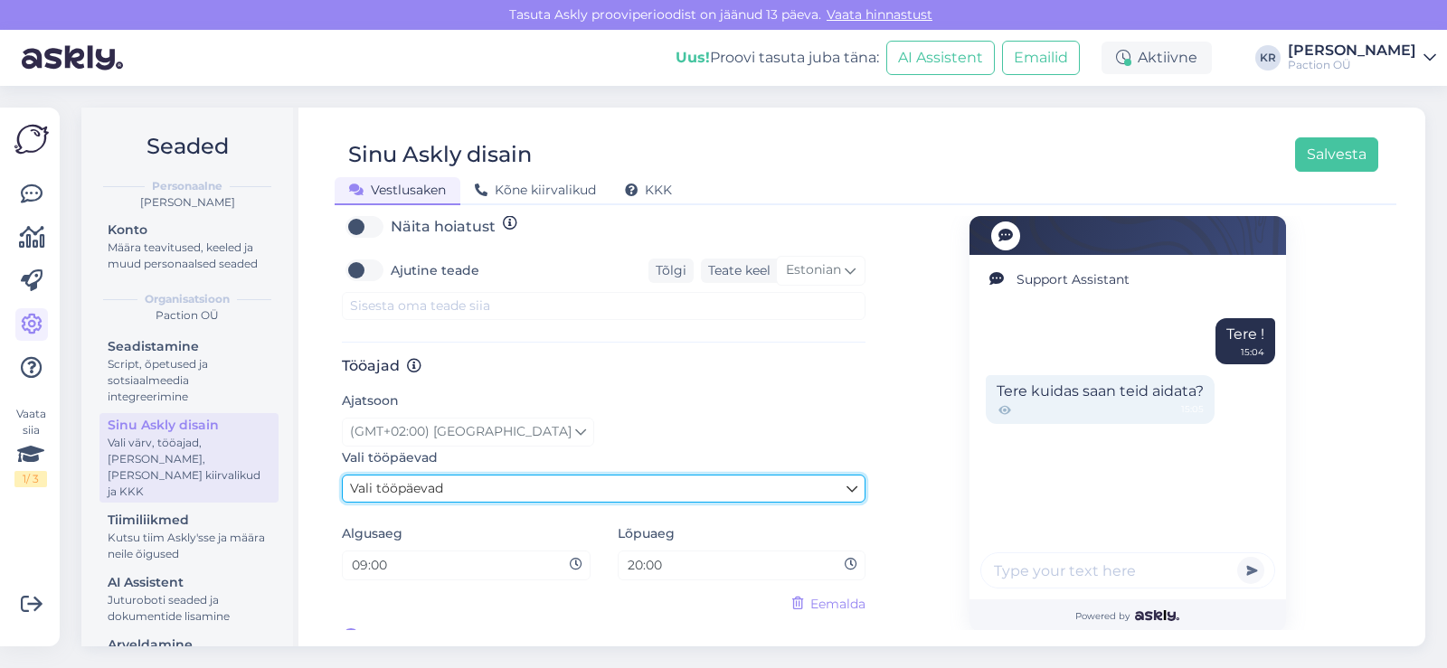
click at [636, 475] on link "Vali tööpäevad" at bounding box center [604, 489] width 524 height 28
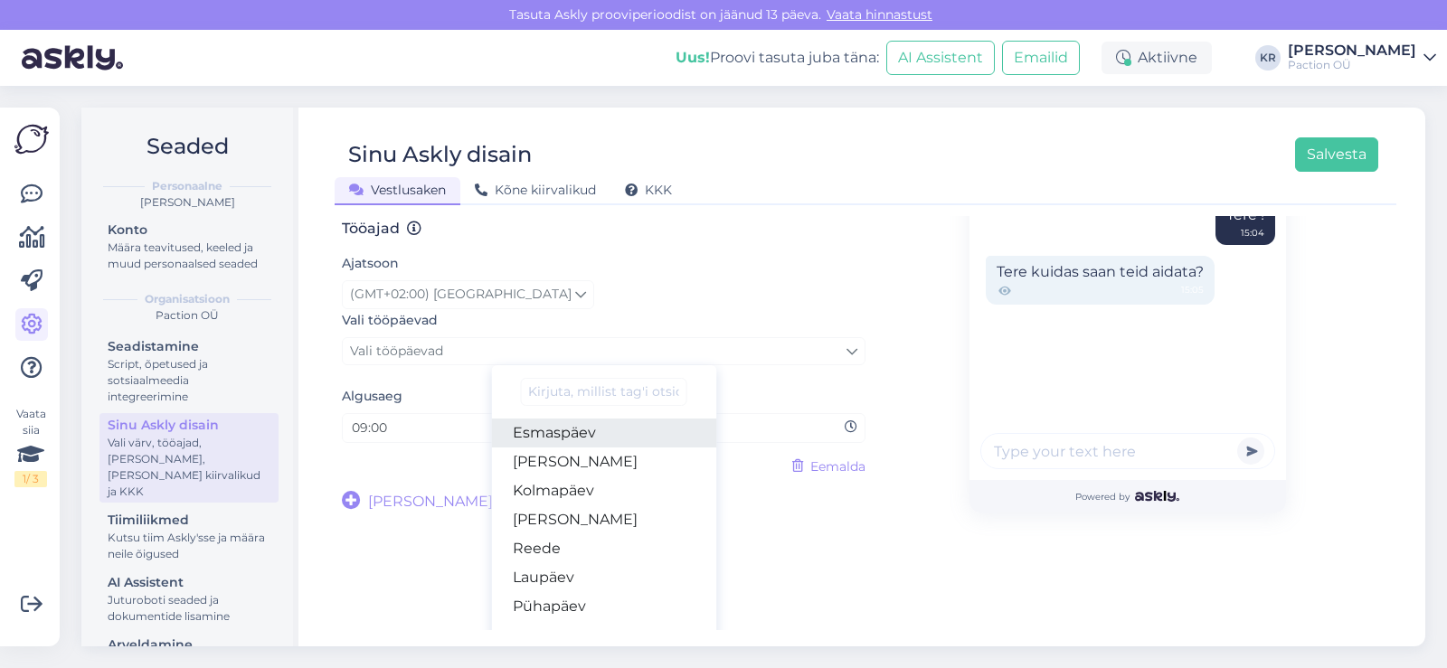
click at [552, 424] on link "Esmaspäev" at bounding box center [603, 433] width 225 height 29
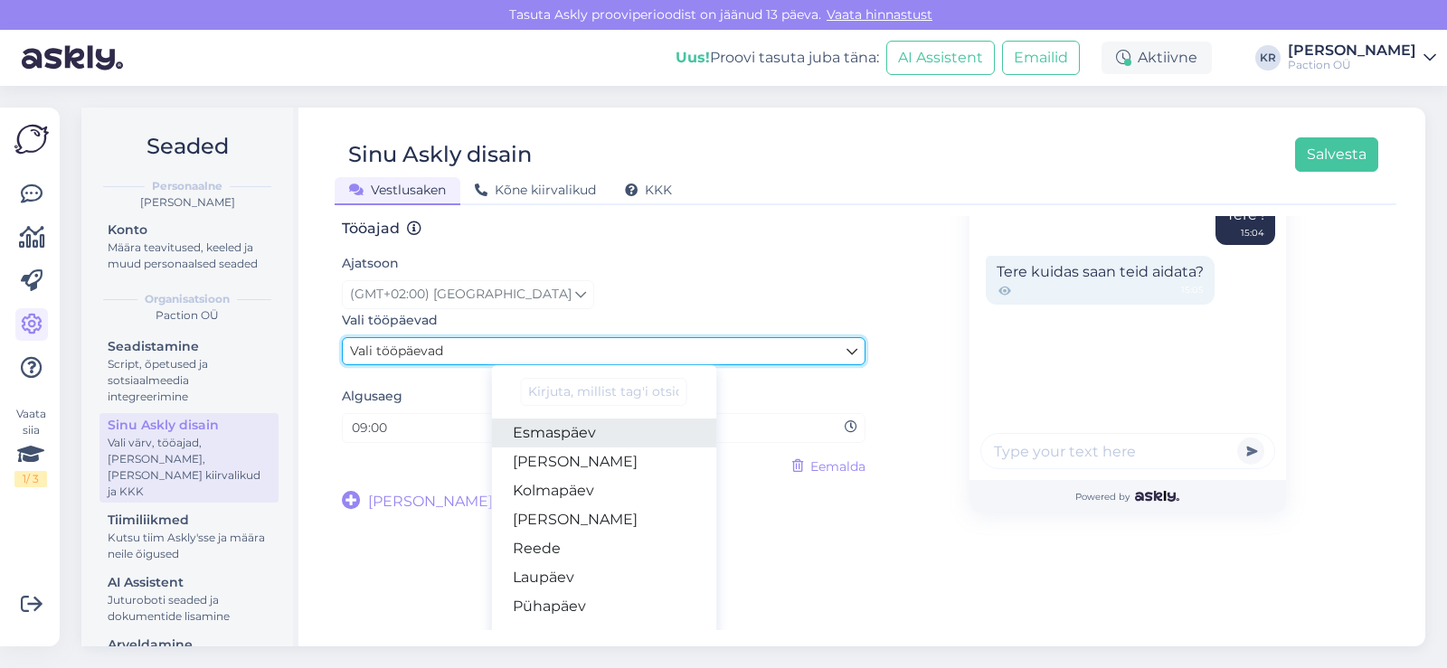
scroll to position [874, 0]
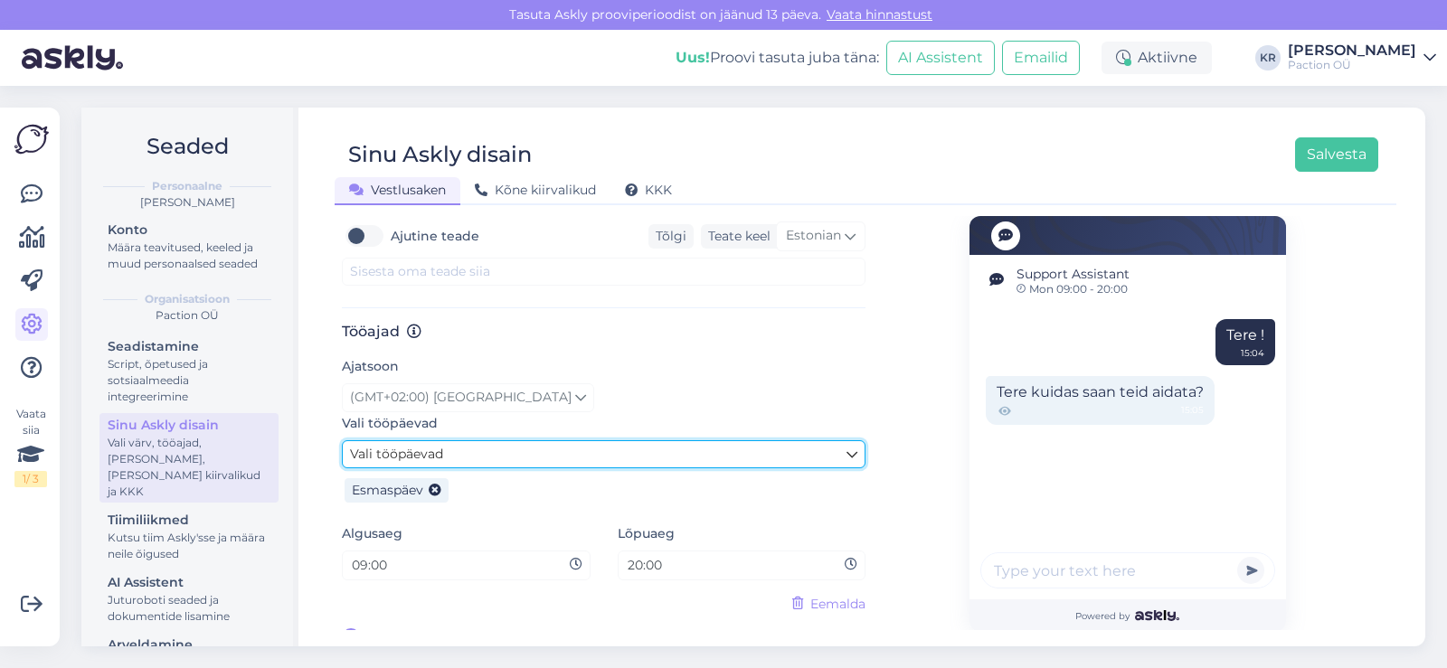
click at [560, 440] on link "Vali tööpäevad" at bounding box center [604, 454] width 524 height 28
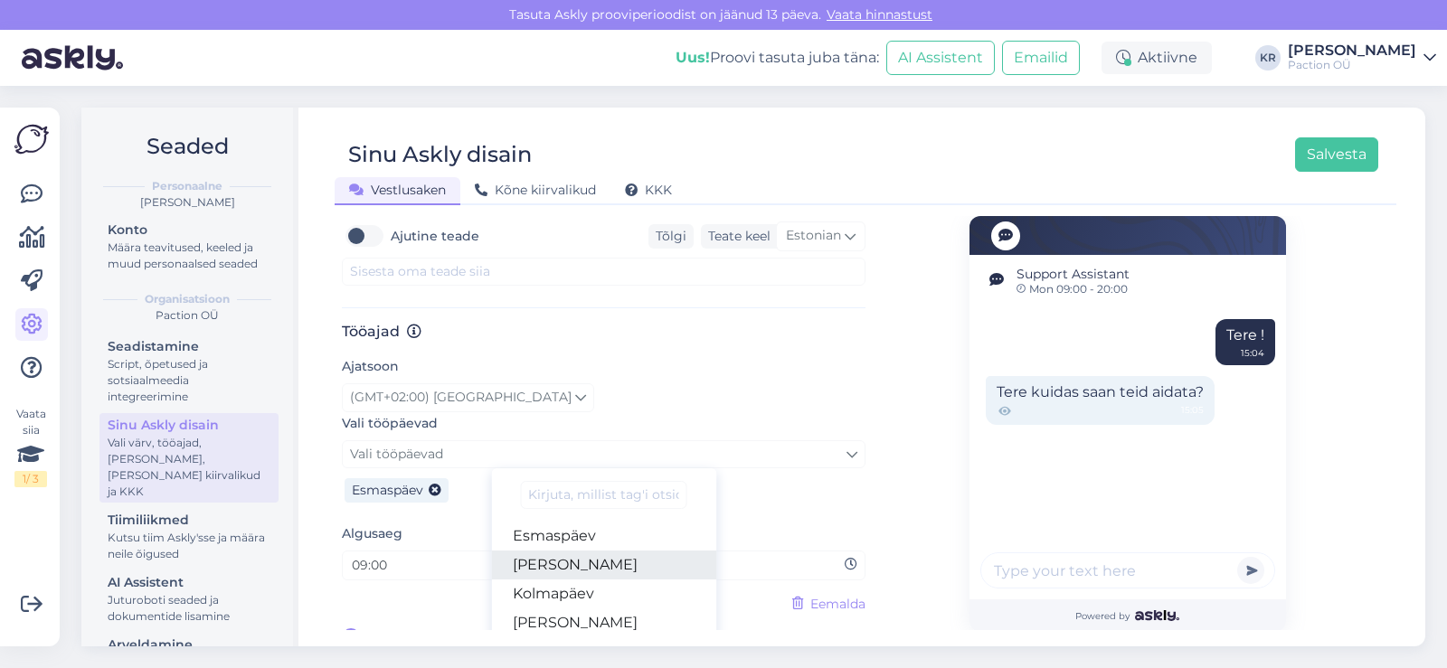
click at [559, 551] on link "[PERSON_NAME]" at bounding box center [603, 565] width 225 height 29
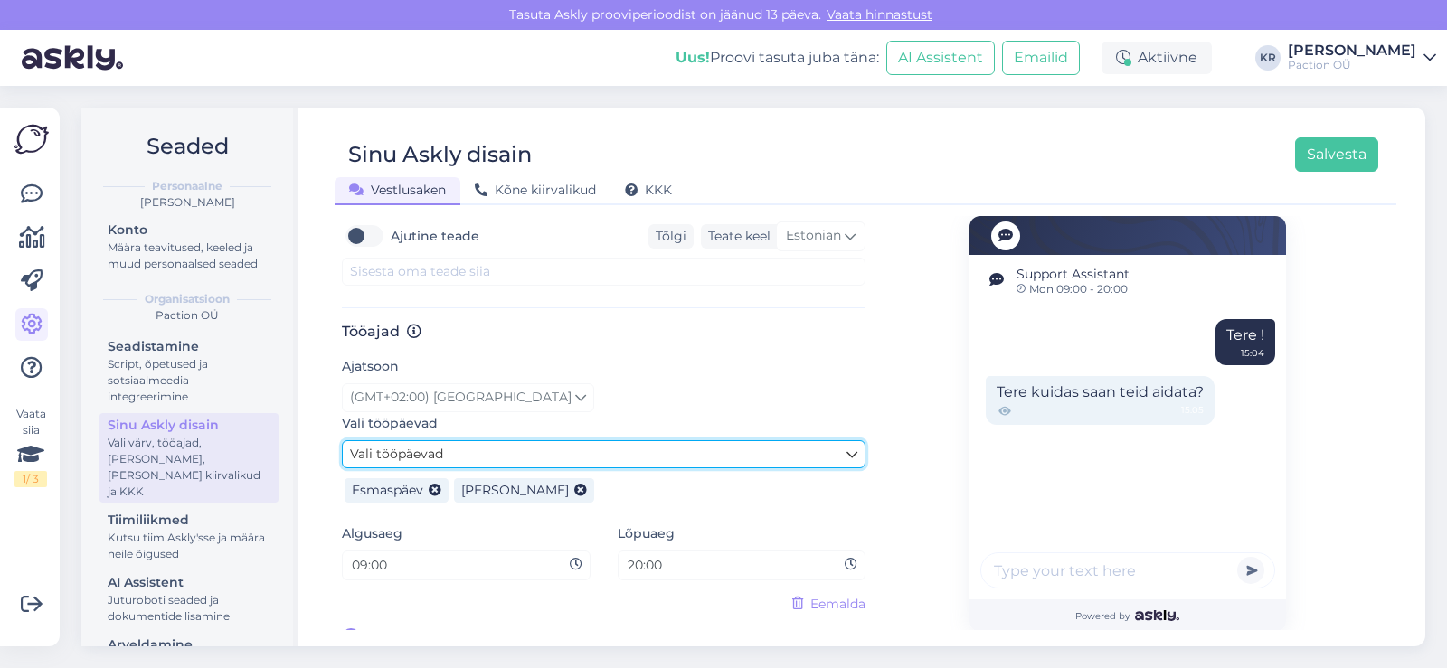
click at [557, 440] on link "Vali tööpäevad" at bounding box center [604, 454] width 524 height 28
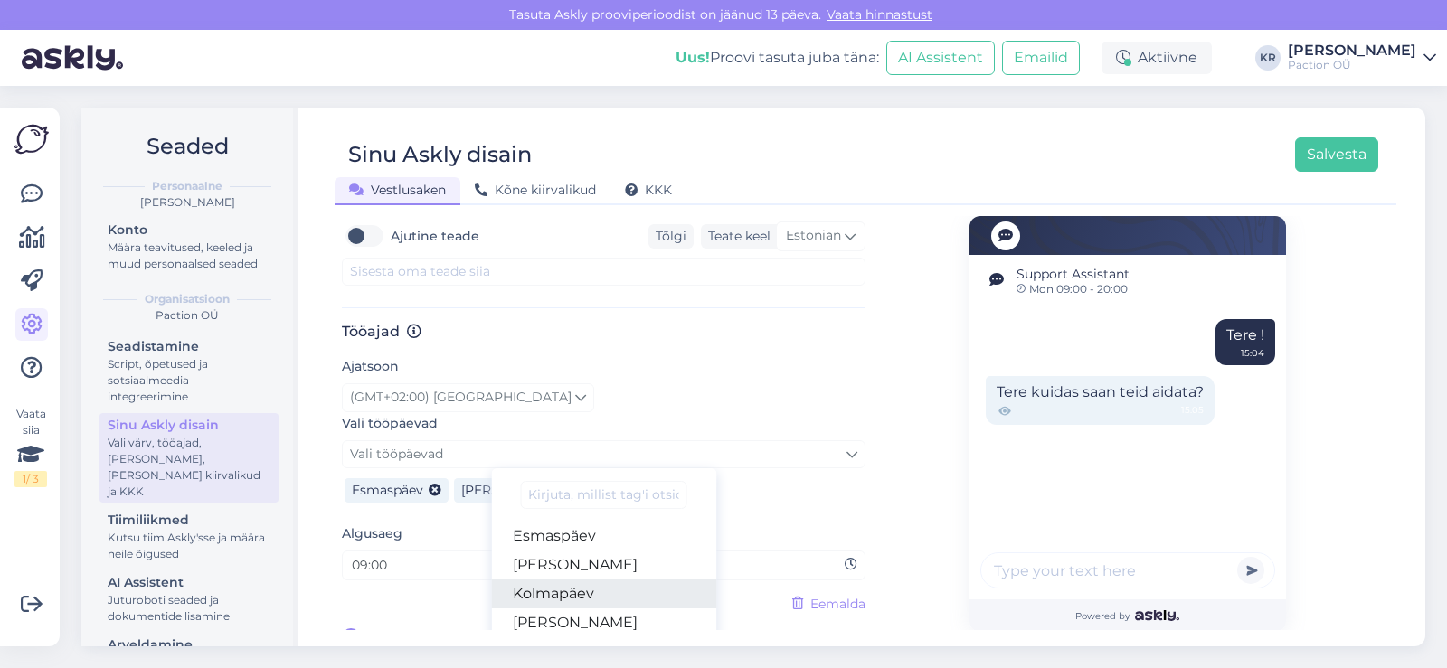
click at [570, 586] on link "Kolmapäev" at bounding box center [603, 594] width 225 height 29
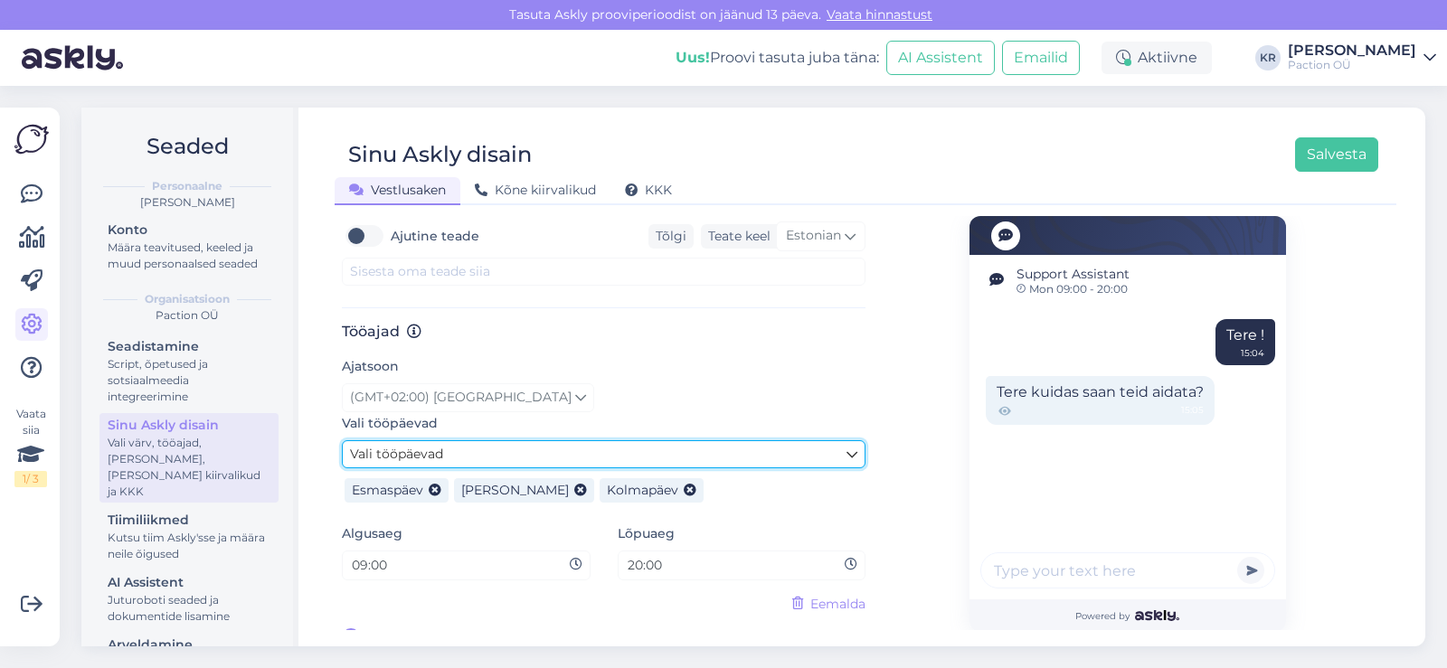
click at [590, 443] on link "Vali tööpäevad" at bounding box center [604, 454] width 524 height 28
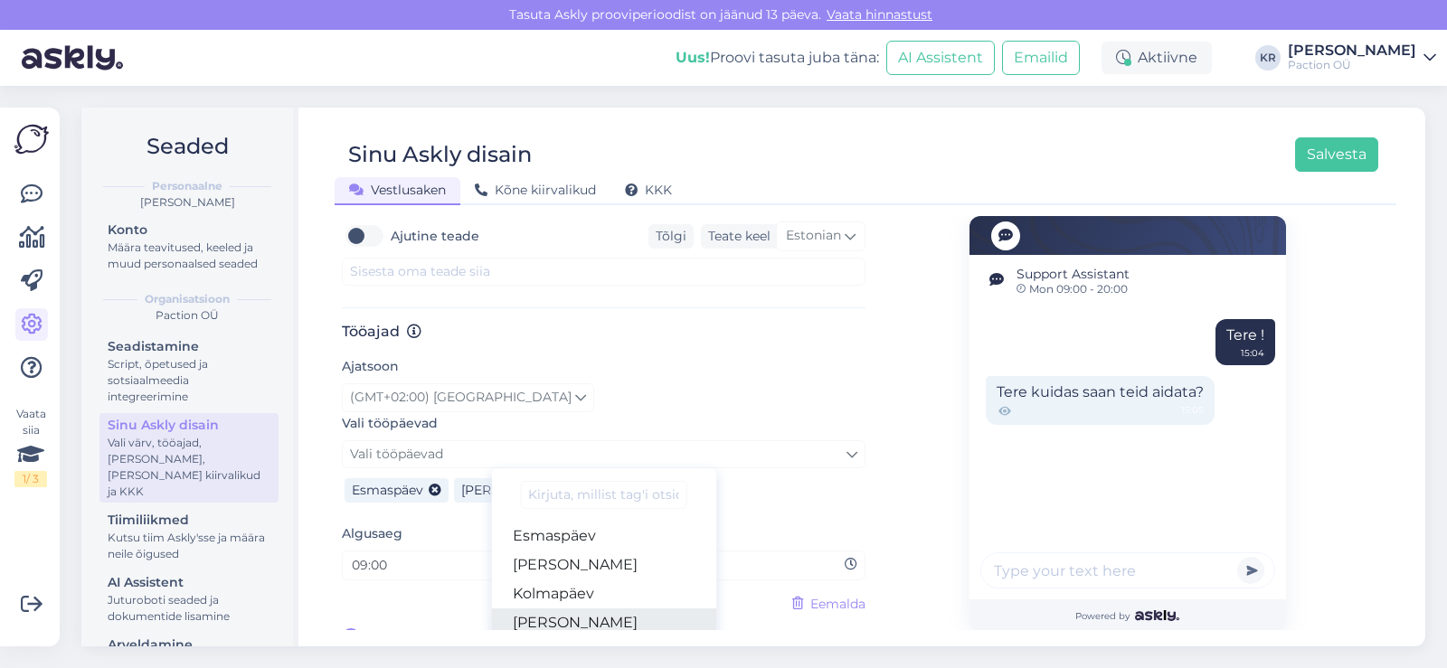
click at [592, 609] on link "[PERSON_NAME]" at bounding box center [603, 623] width 225 height 29
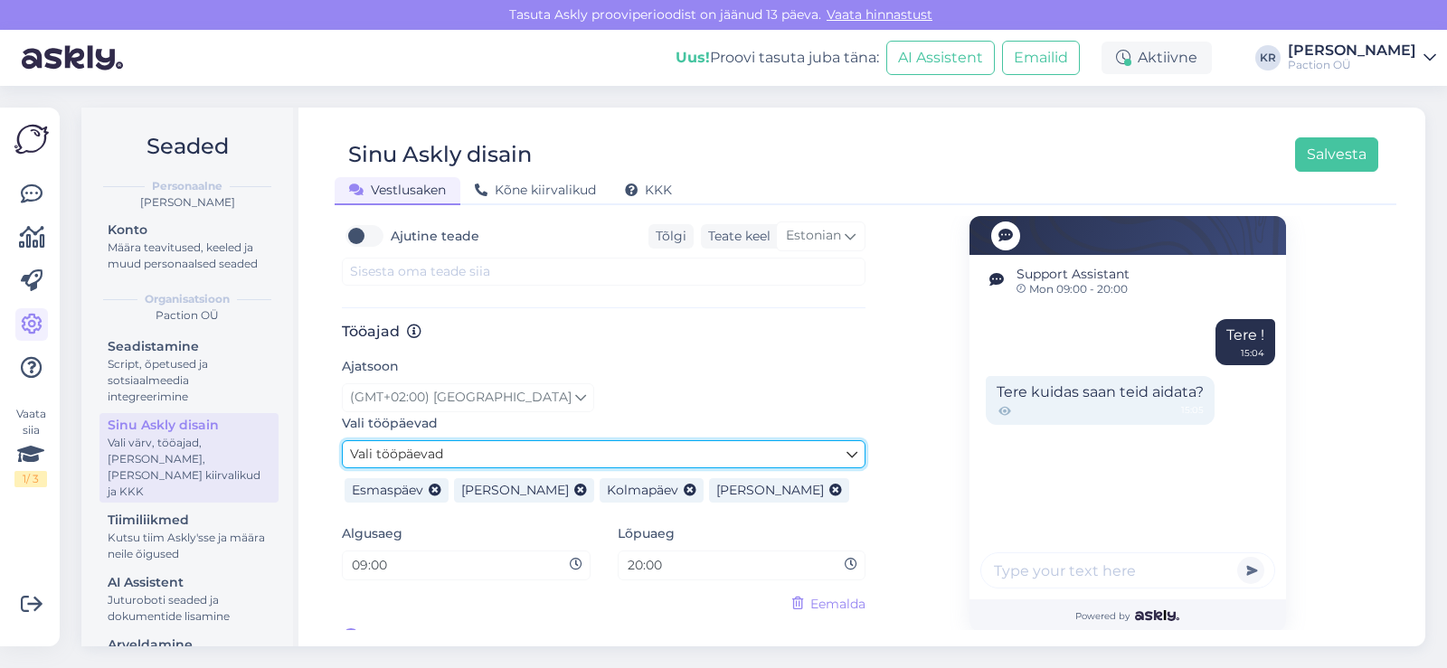
click at [736, 440] on link "Vali tööpäevad" at bounding box center [604, 454] width 524 height 28
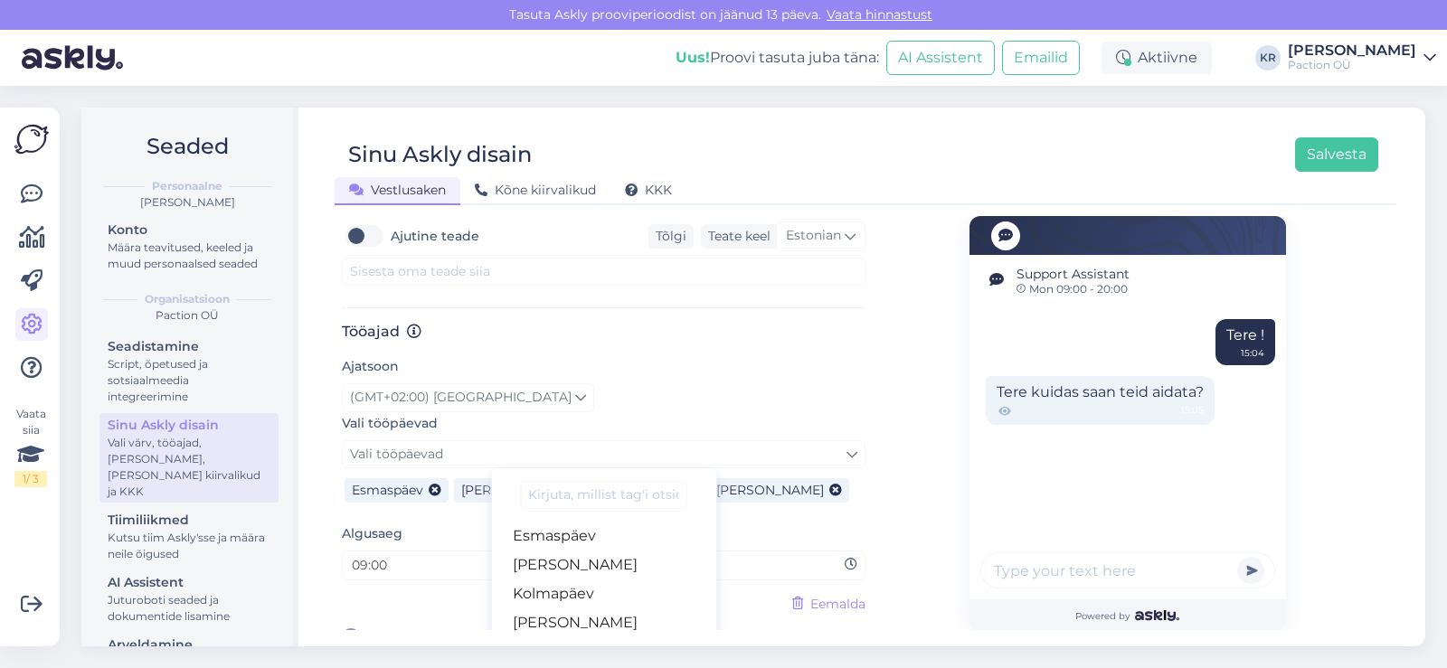
click at [630, 638] on link "Reede" at bounding box center [603, 652] width 225 height 29
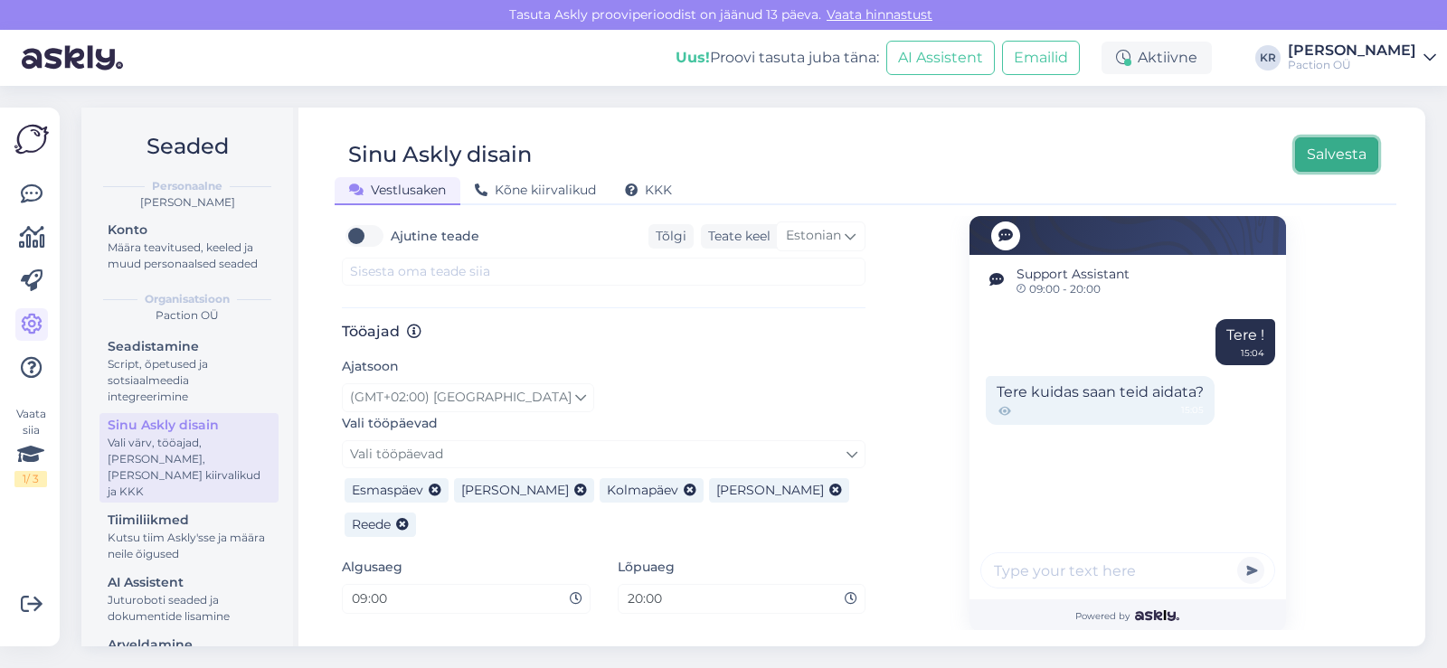
click at [1319, 164] on button "Salvesta" at bounding box center [1336, 154] width 83 height 34
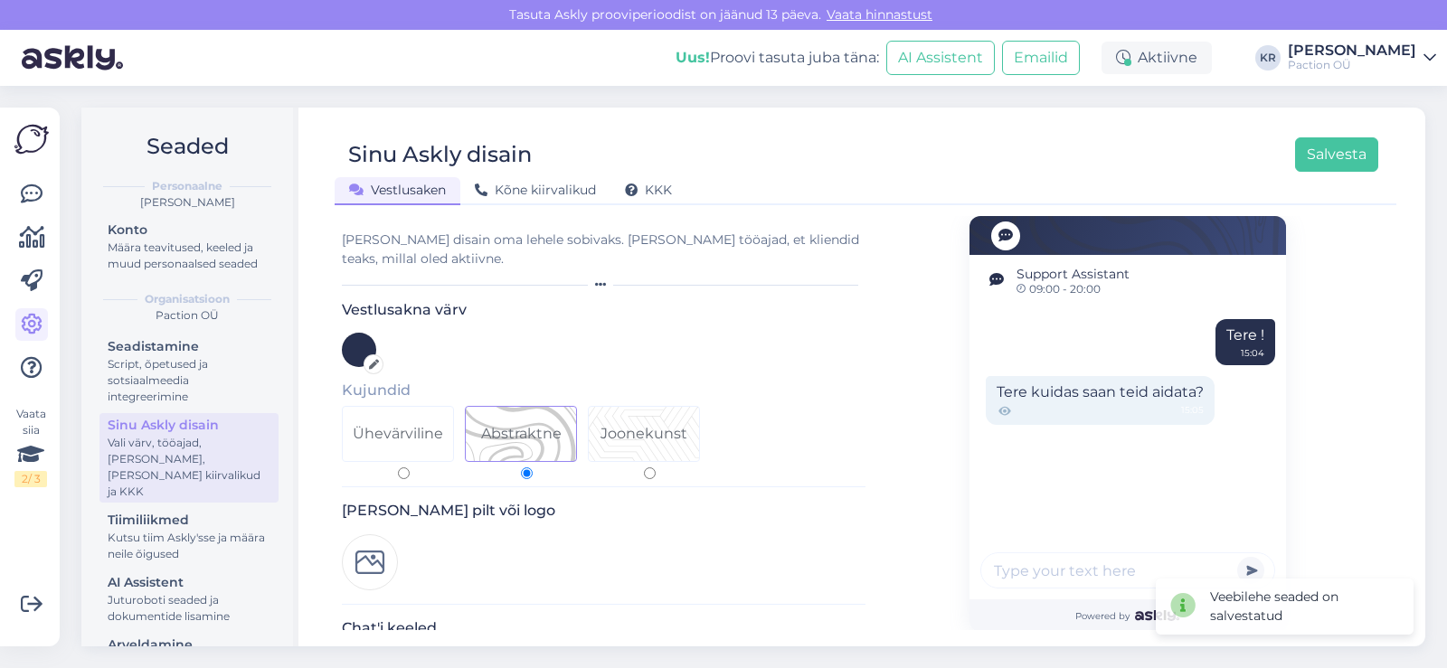
drag, startPoint x: 1389, startPoint y: 513, endPoint x: 1390, endPoint y: 538, distance: 25.3
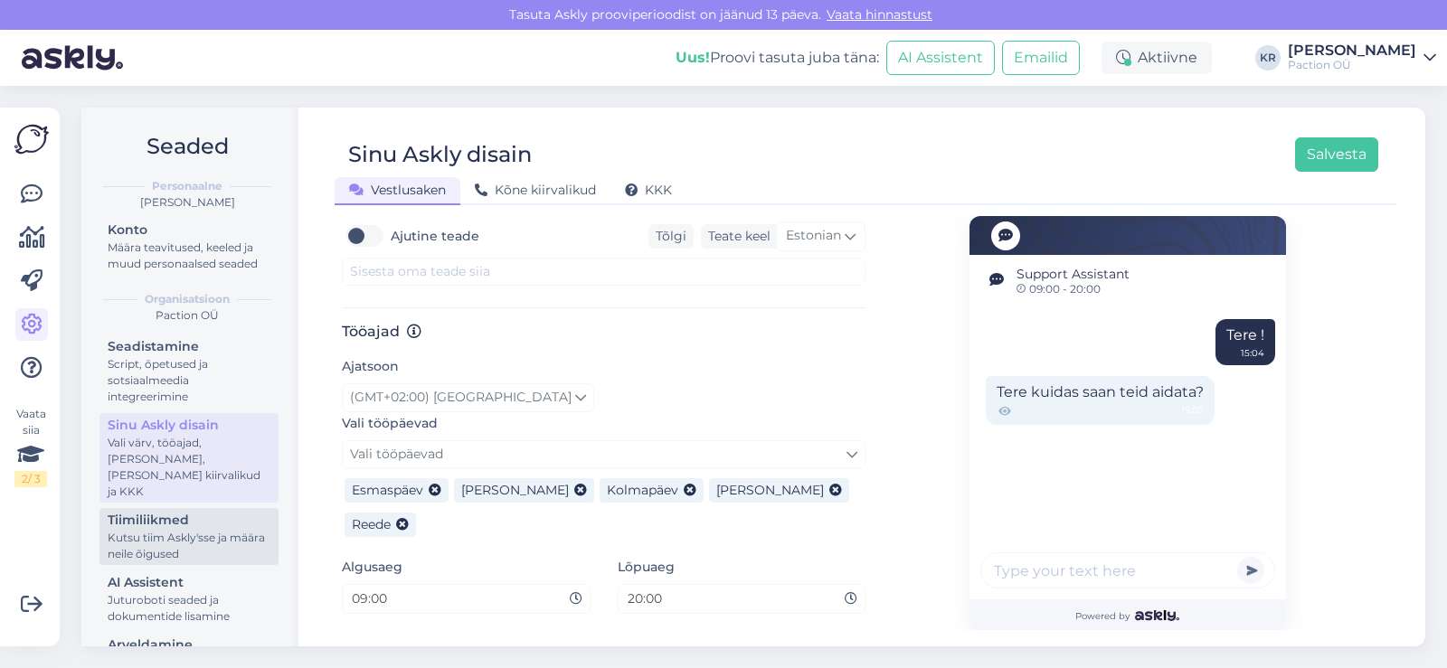
click at [200, 526] on div "Tiimiliikmed" at bounding box center [189, 520] width 163 height 19
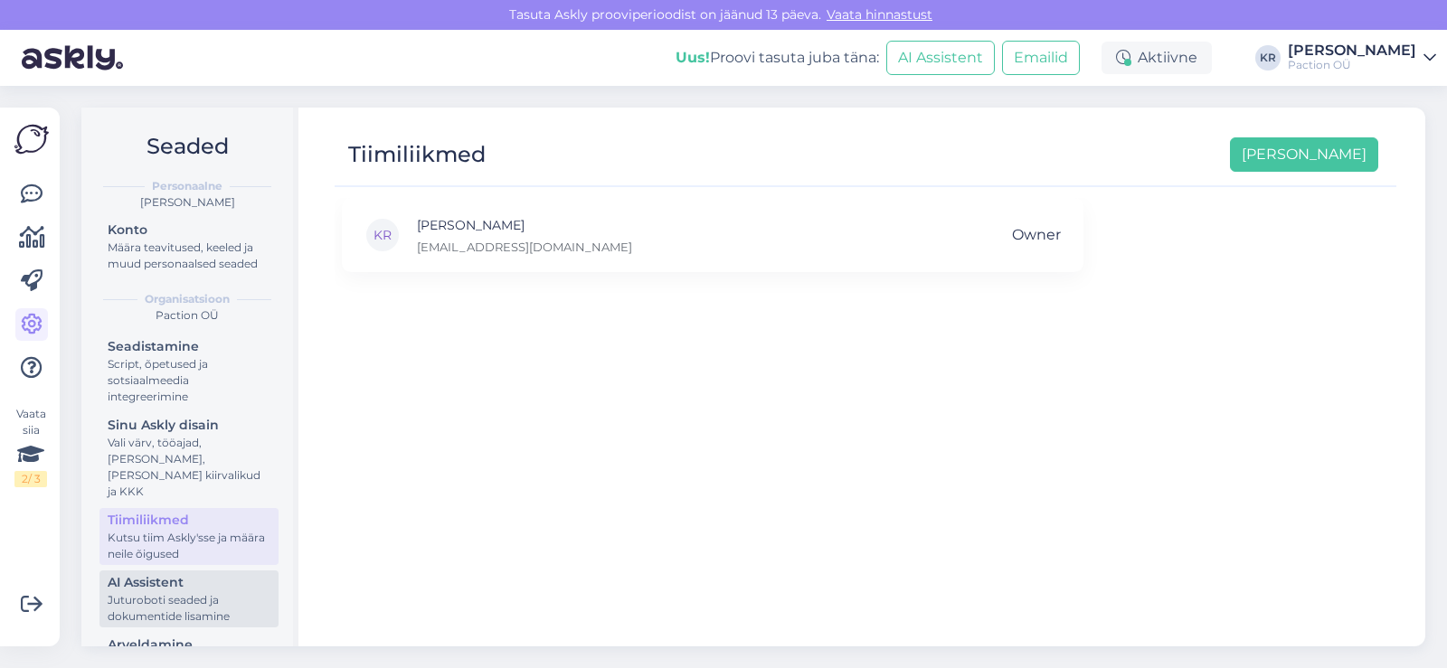
click at [190, 585] on div "AI Assistent" at bounding box center [189, 582] width 163 height 19
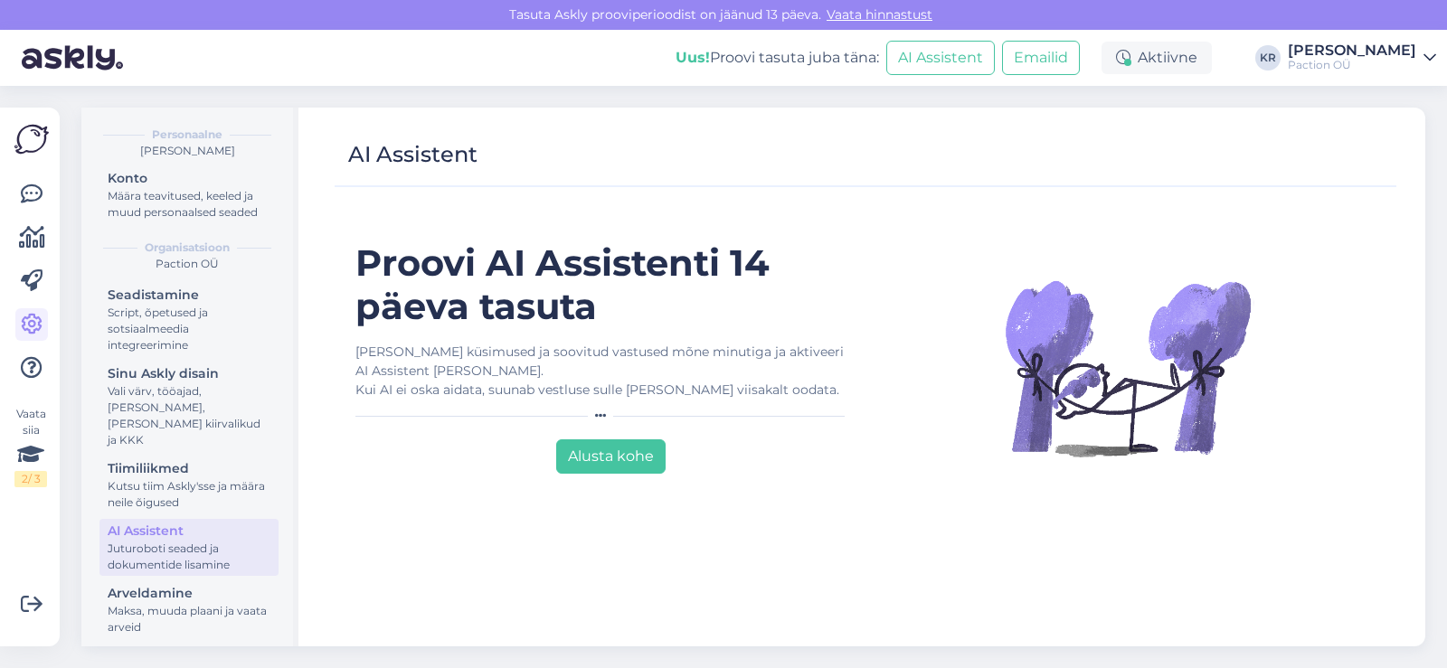
scroll to position [60, 0]
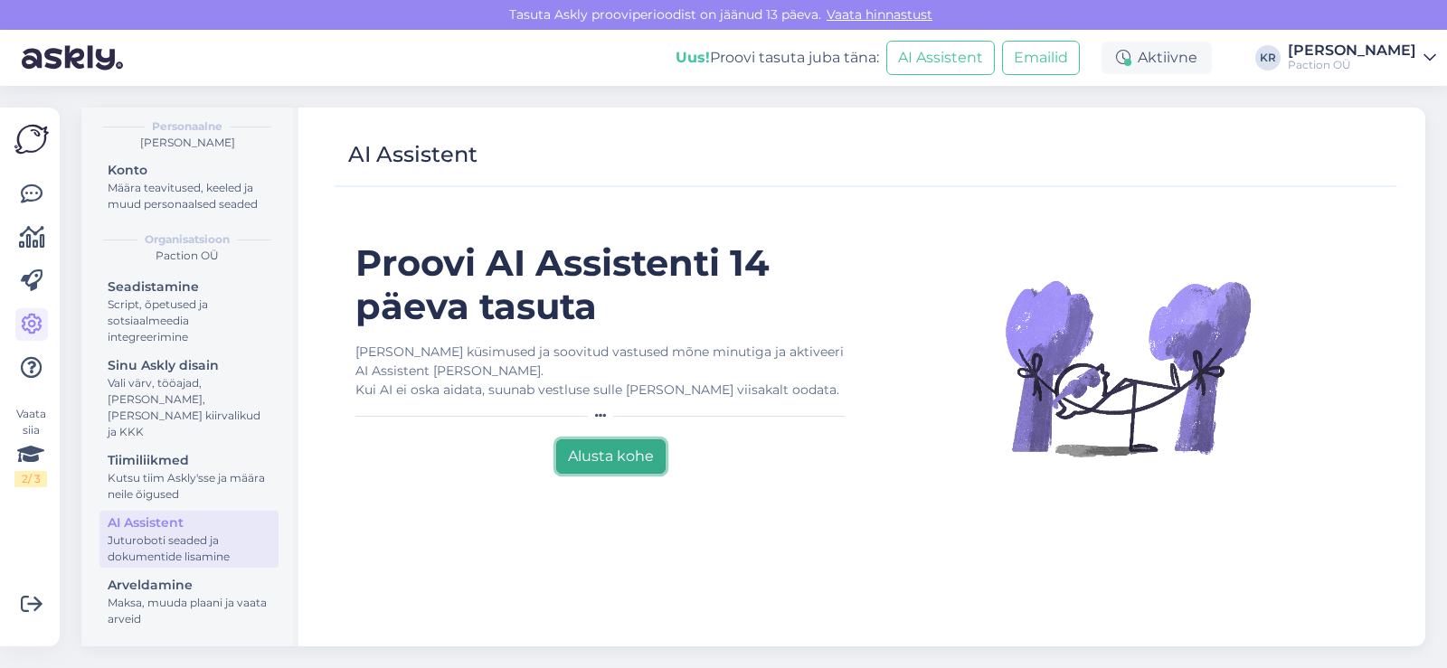
click at [603, 469] on button "Alusta kohe" at bounding box center [610, 457] width 109 height 34
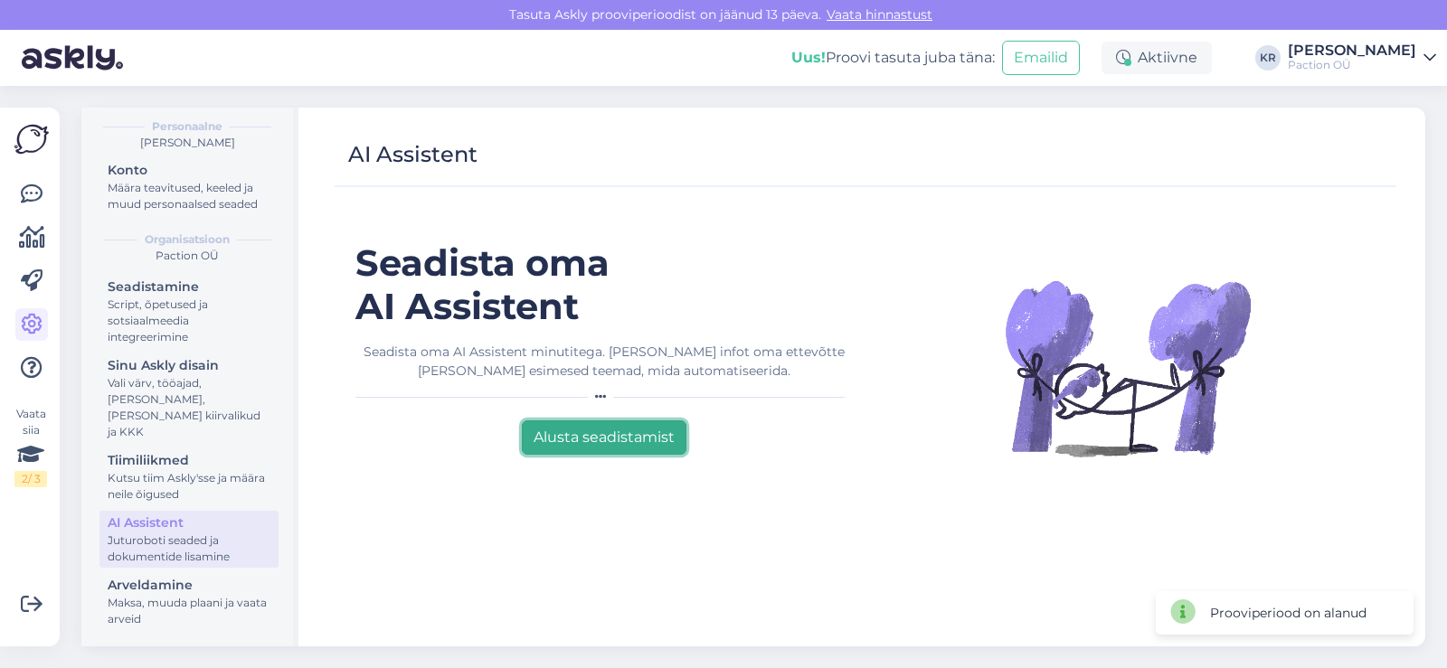
click at [601, 447] on button "Alusta seadistamist" at bounding box center [604, 438] width 165 height 34
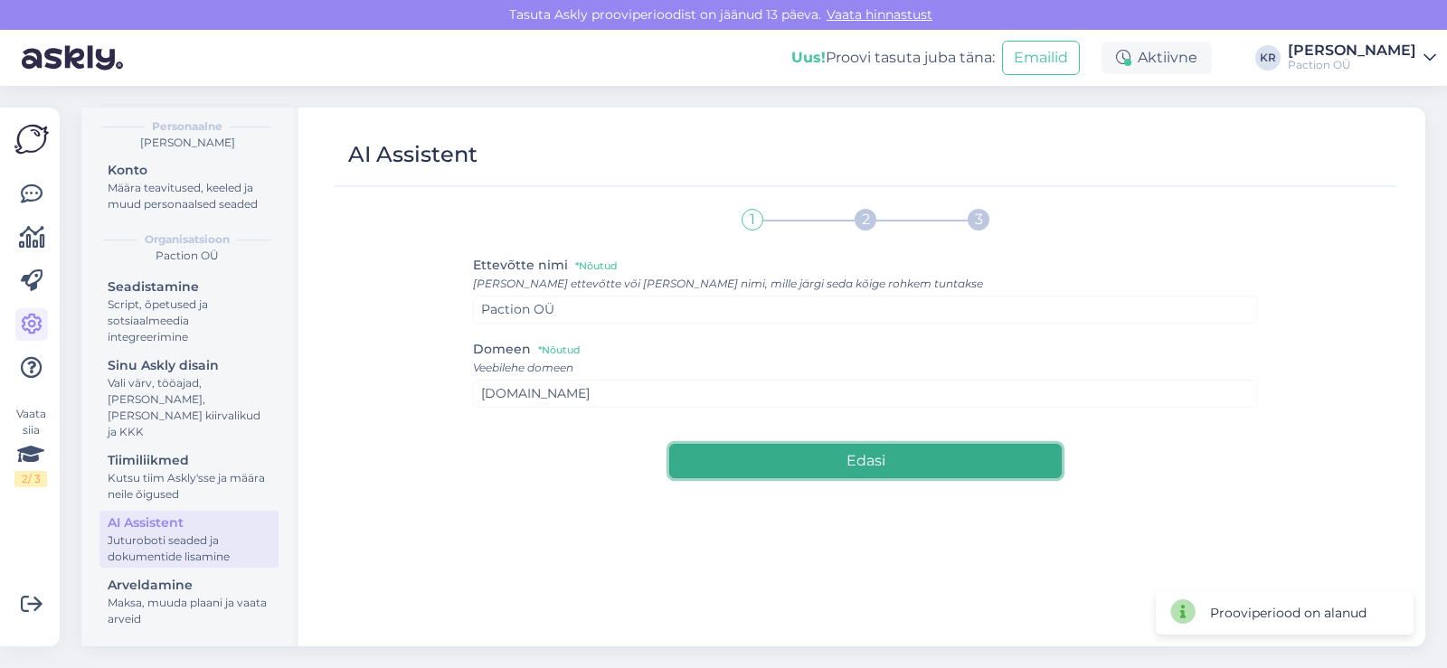
click at [777, 457] on button "Edasi" at bounding box center [865, 461] width 393 height 34
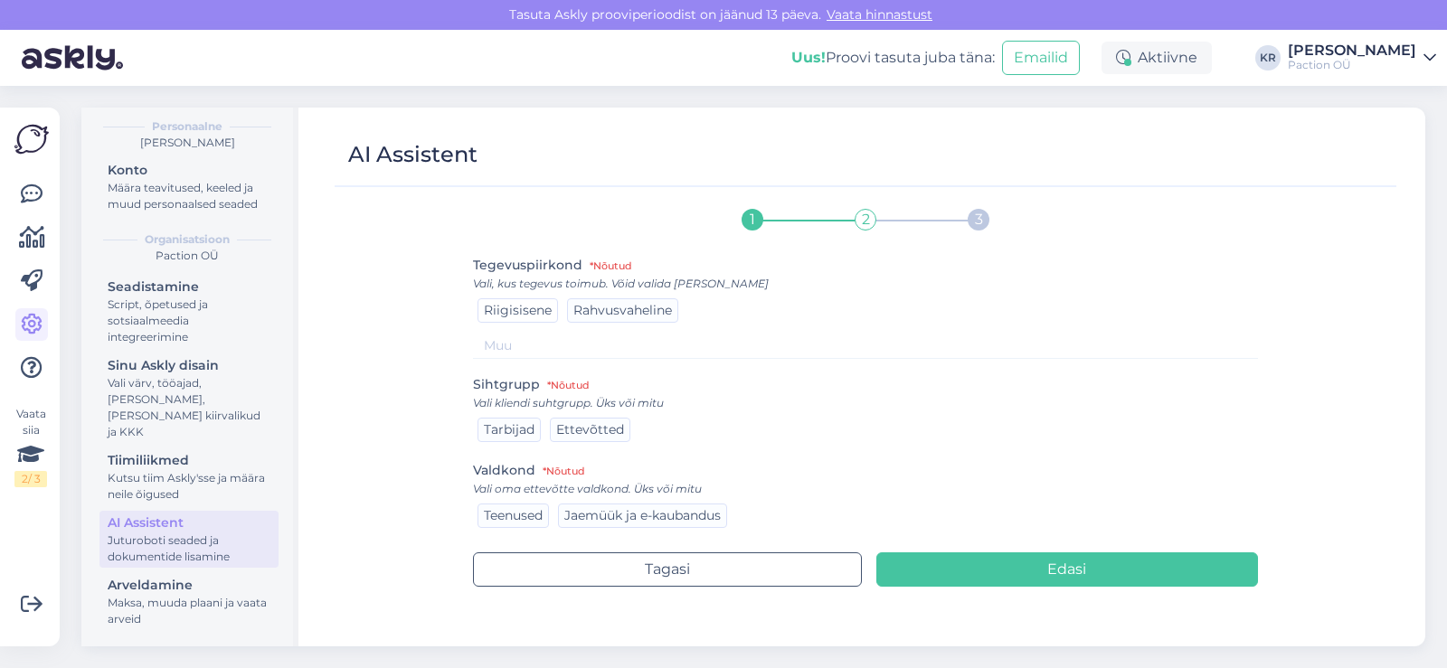
click at [512, 308] on span "Riigisisene" at bounding box center [518, 310] width 68 height 16
click at [512, 421] on div "Tarbijad" at bounding box center [509, 430] width 63 height 24
click at [613, 514] on span "Jaemüük ja e-kaubandus" at bounding box center [642, 515] width 156 height 16
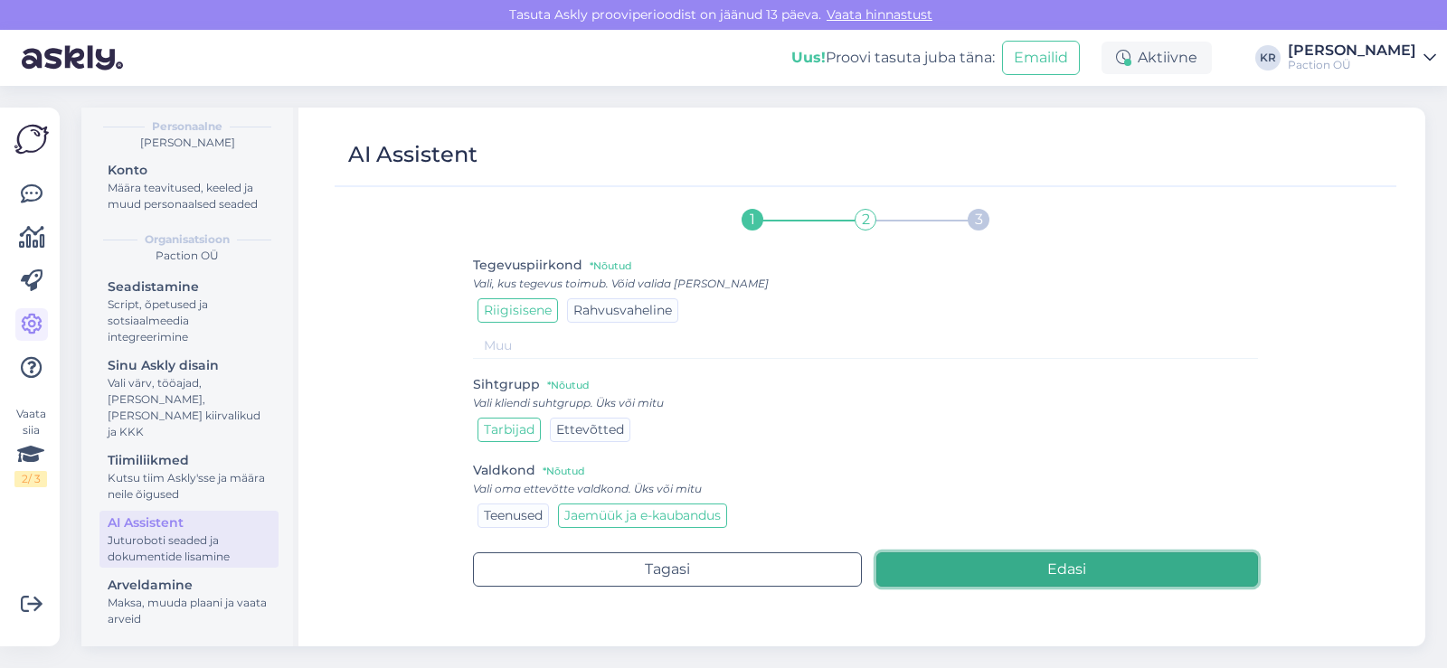
click at [1061, 574] on button "Edasi" at bounding box center [1067, 570] width 383 height 34
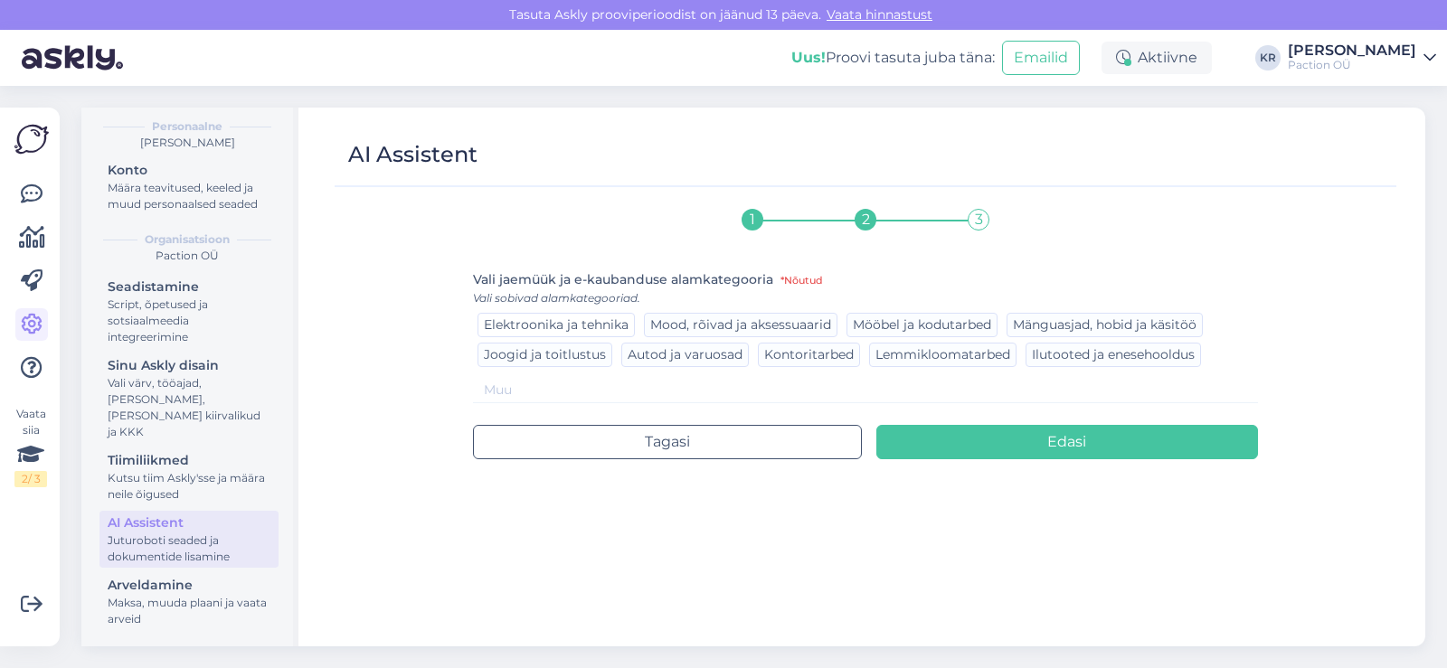
click at [609, 315] on div "Elektroonika ja tehnika" at bounding box center [556, 325] width 157 height 24
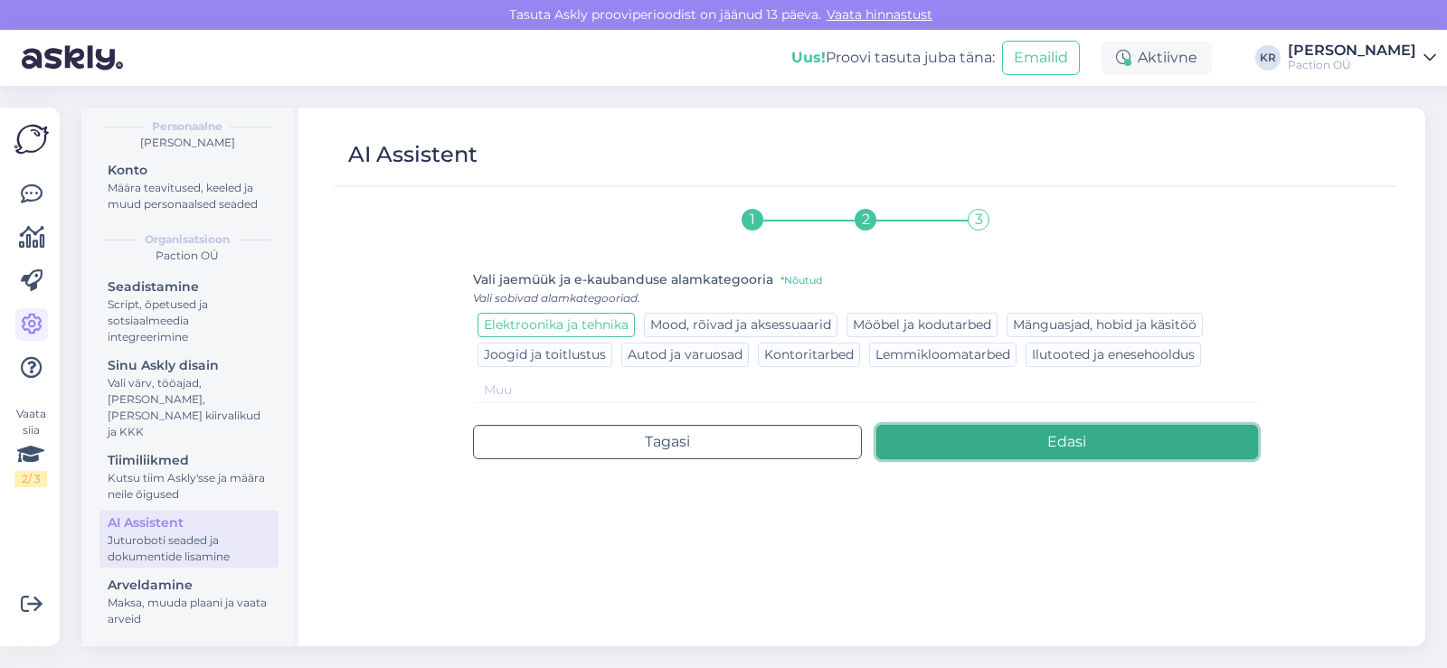
click at [1063, 454] on button "Edasi" at bounding box center [1067, 442] width 383 height 34
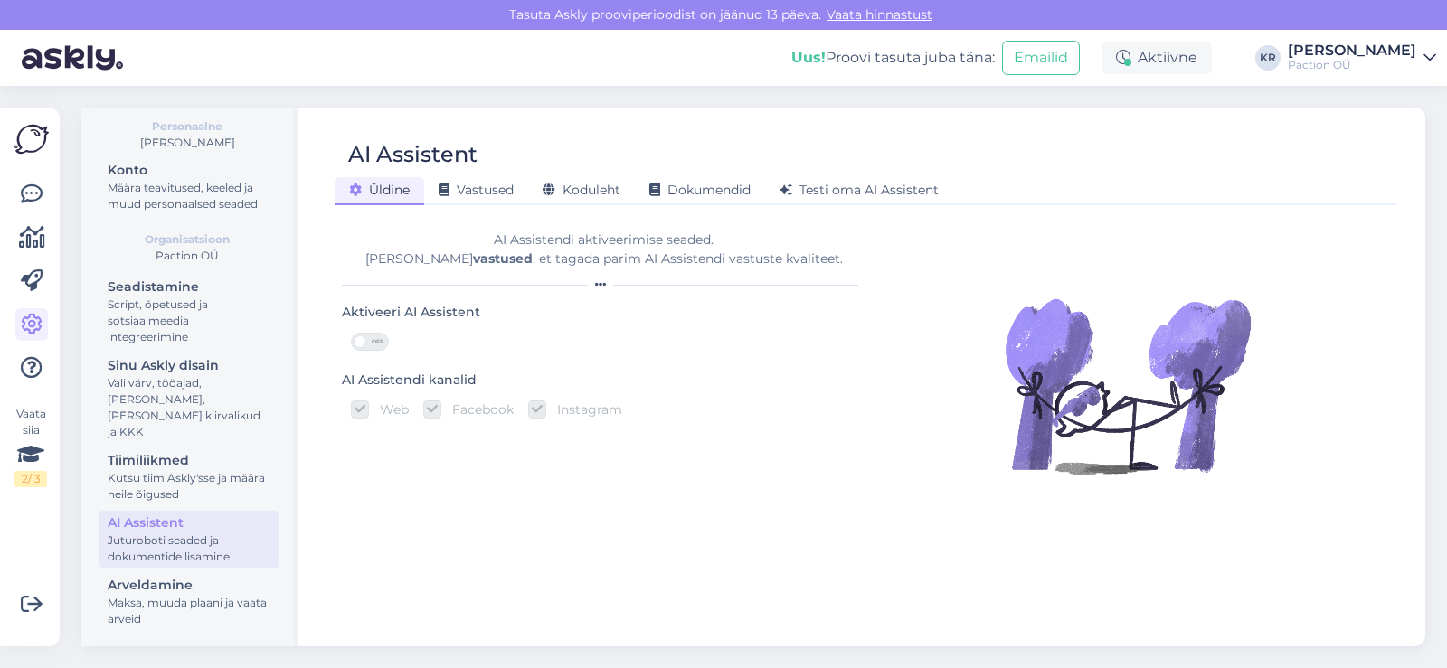
click at [369, 339] on span "OFF" at bounding box center [377, 342] width 22 height 16
click at [351, 333] on input "OFF" at bounding box center [351, 333] width 0 height 0
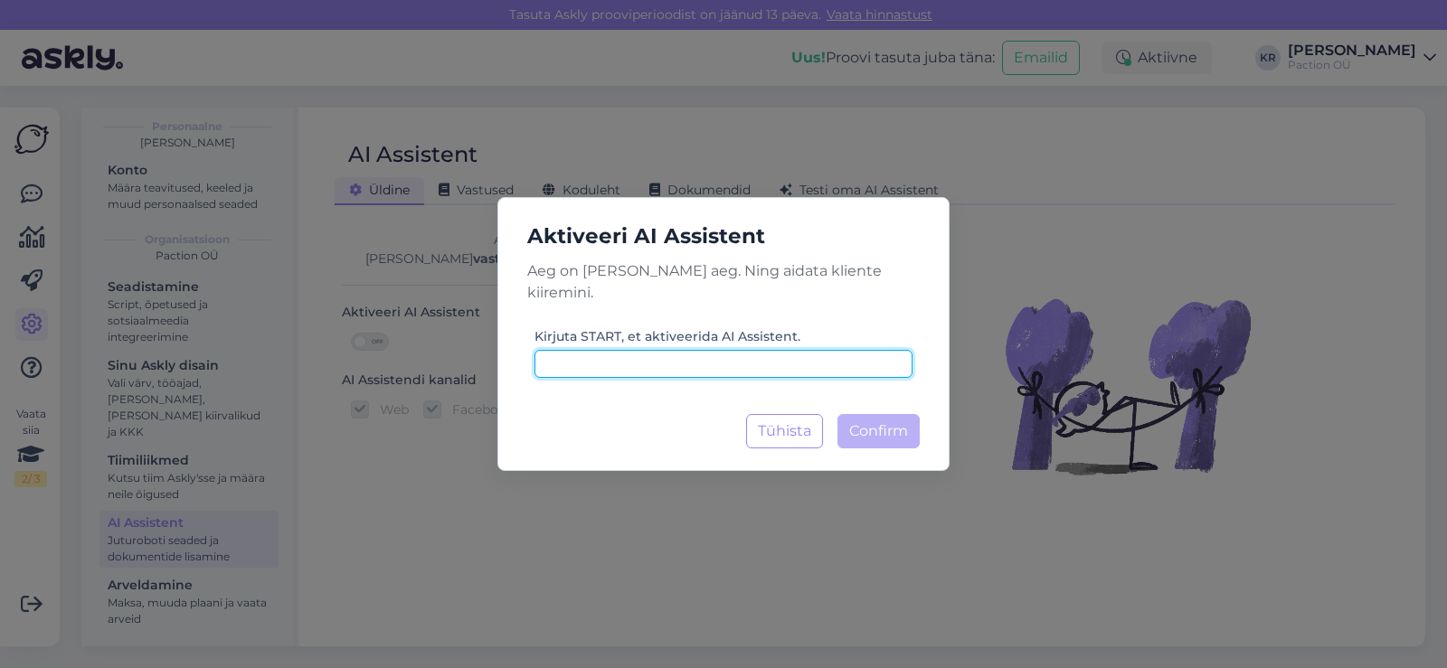
click at [763, 350] on input at bounding box center [724, 364] width 378 height 28
type input "START"
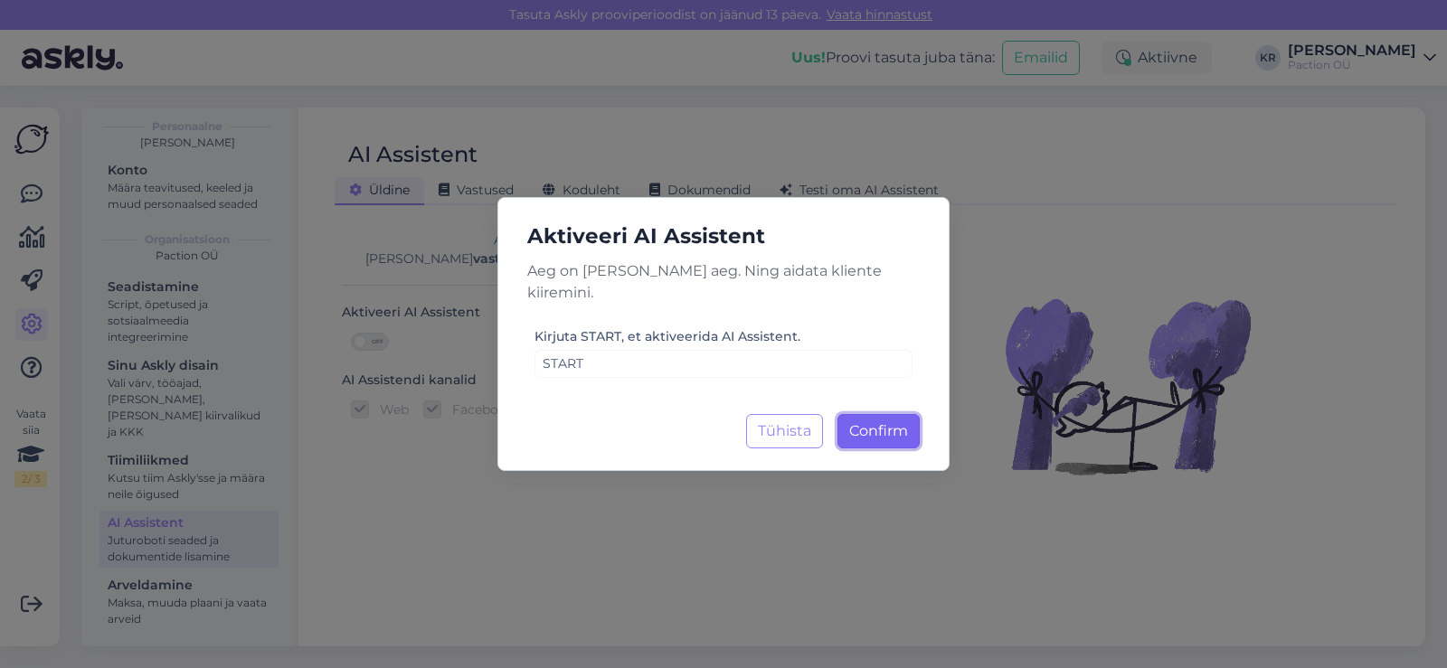
click at [910, 431] on button "Confirm Laadimine..." at bounding box center [879, 431] width 82 height 34
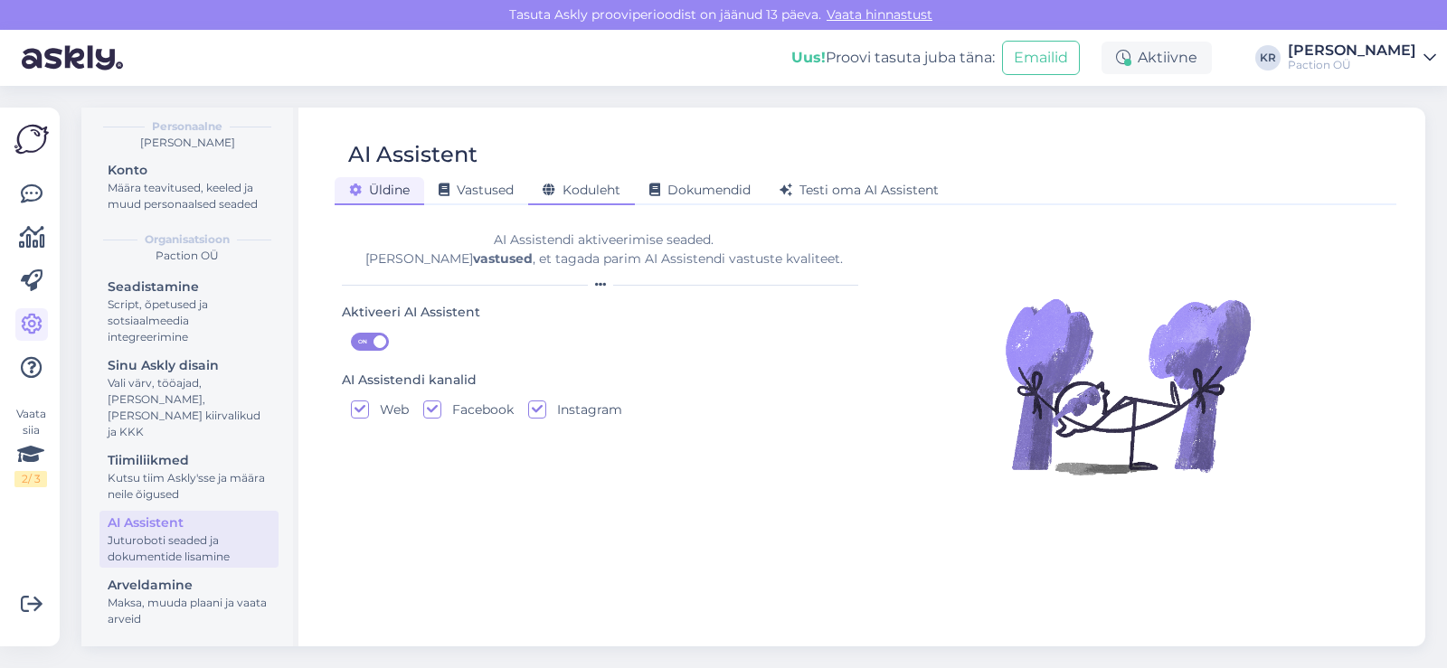
click at [582, 183] on span "Koduleht" at bounding box center [582, 190] width 78 height 16
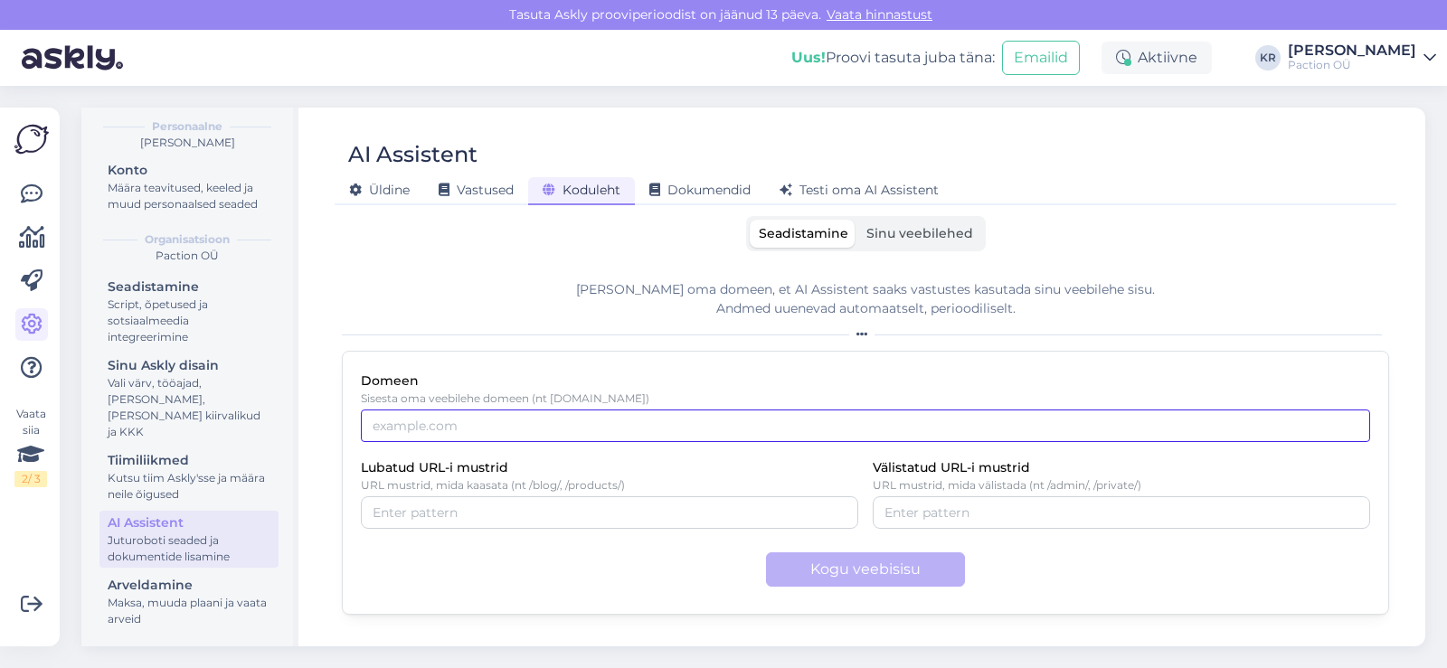
click at [789, 438] on input "Domeen" at bounding box center [865, 426] width 1009 height 33
type input "www.jone.ee"
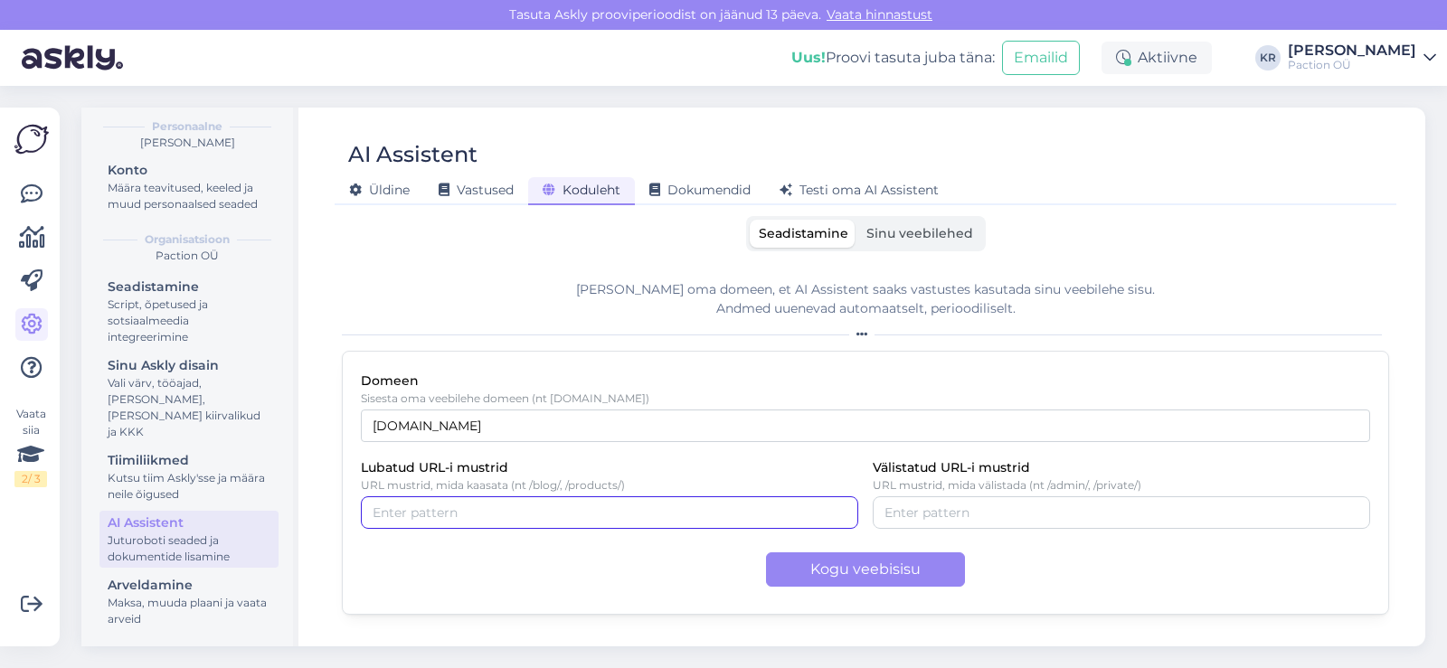
click at [725, 507] on input "Lubatud URL-i mustrid" at bounding box center [610, 513] width 474 height 20
type input "("
type input "/blogi/"
drag, startPoint x: 461, startPoint y: 520, endPoint x: 358, endPoint y: 516, distance: 103.2
click at [358, 516] on div "Domeen Sisesta oma veebilehe domeen (nt example.com) www.jone.ee Lubatud URL-i …" at bounding box center [865, 483] width 1047 height 264
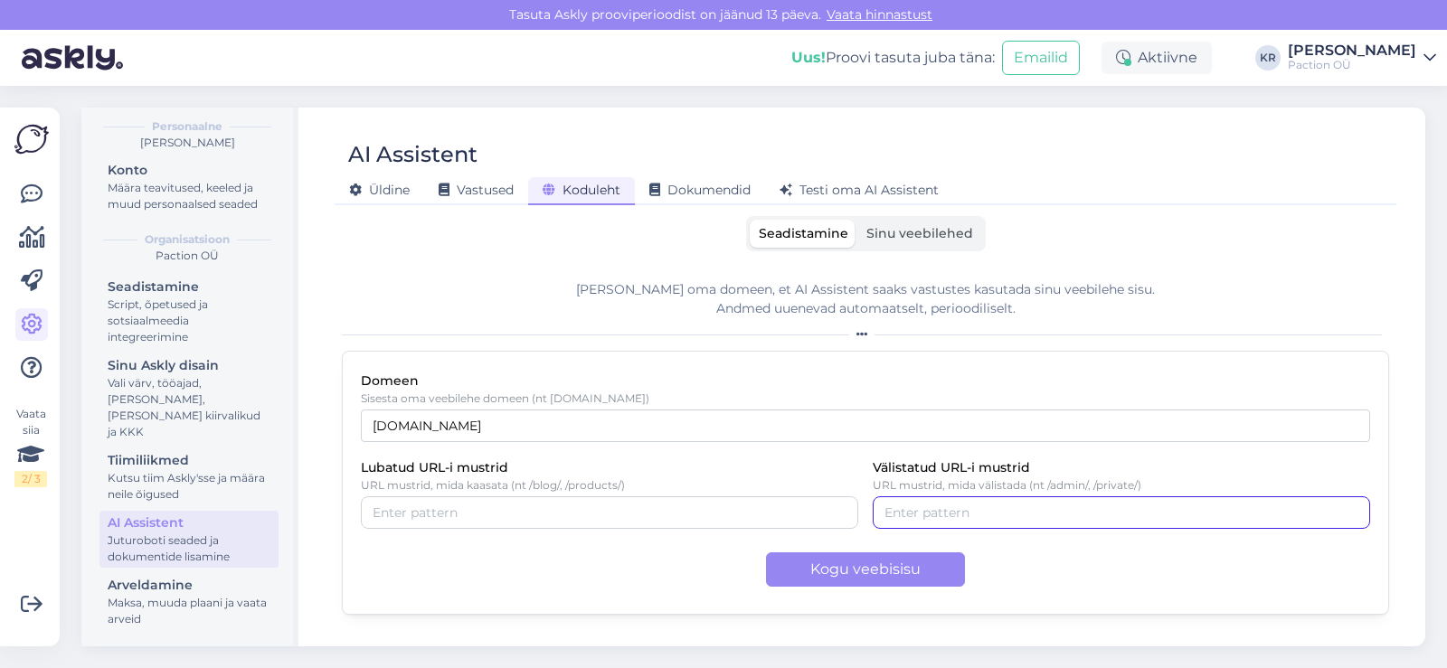
click at [1129, 525] on div at bounding box center [1121, 513] width 497 height 33
drag, startPoint x: 1129, startPoint y: 525, endPoint x: 773, endPoint y: 467, distance: 360.1
click at [773, 467] on div "Lubatud URL-i mustrid URL mustrid, mida kaasata (nt /blog/, /products/) Välista…" at bounding box center [865, 493] width 1009 height 72
click at [1418, 287] on div "AI Assistent Üldine Vastused Koduleht Dokumendid Testi oma AI Assistent Seadist…" at bounding box center [866, 377] width 1120 height 539
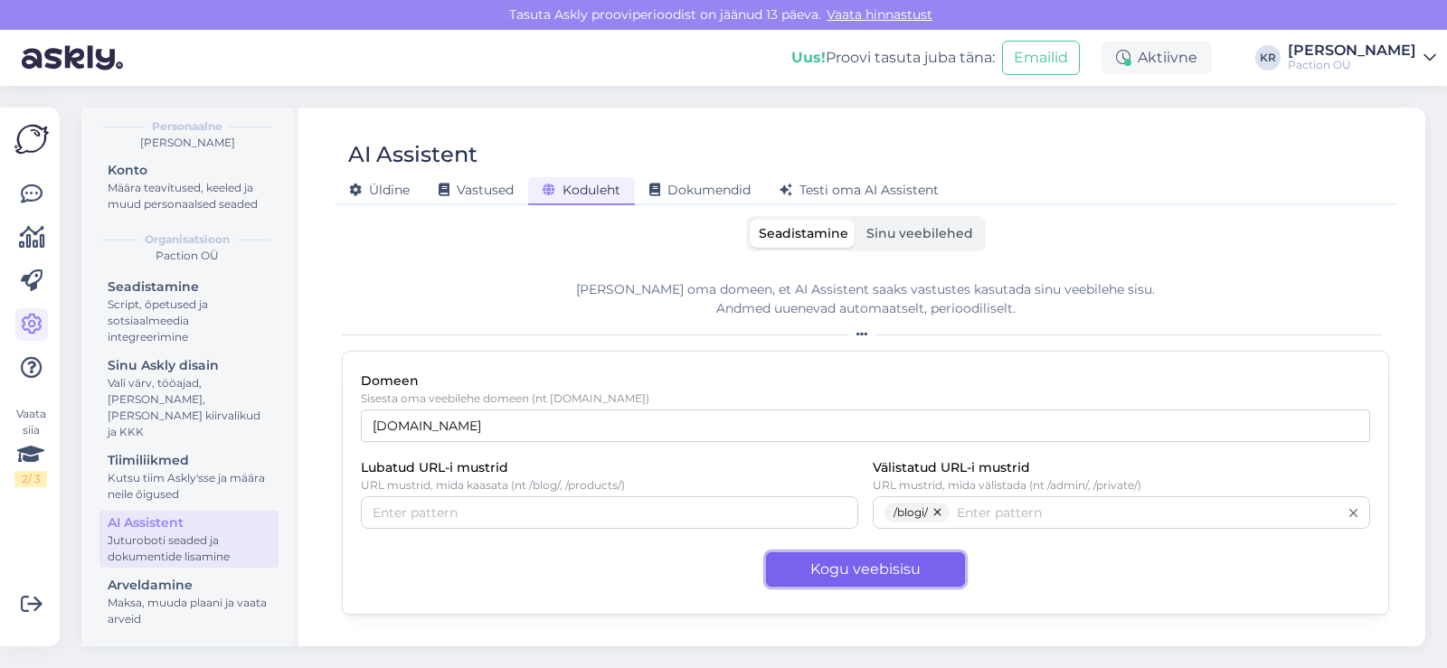
click at [845, 566] on button "Kogu veebisisu" at bounding box center [865, 570] width 199 height 34
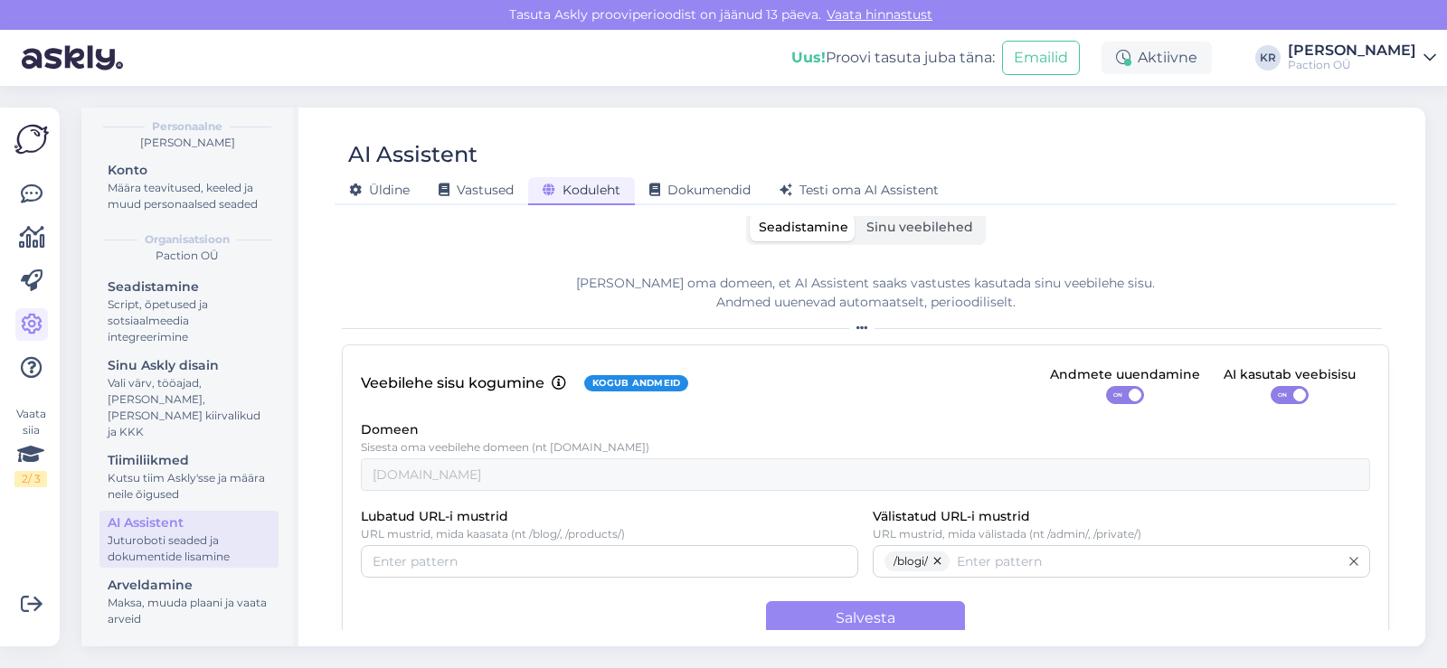
scroll to position [0, 0]
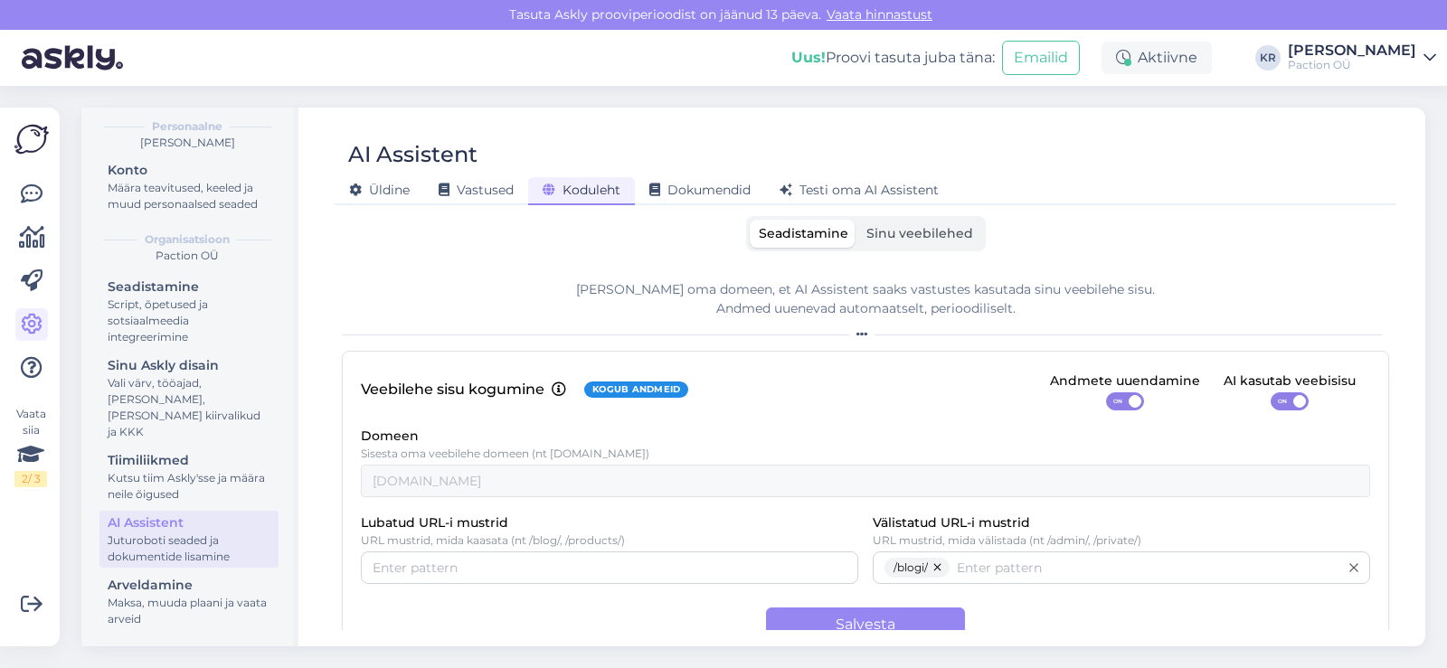
click at [867, 229] on span "Sinu veebilehed" at bounding box center [920, 233] width 107 height 16
click at [857, 220] on input "Sinu veebilehed" at bounding box center [857, 220] width 0 height 0
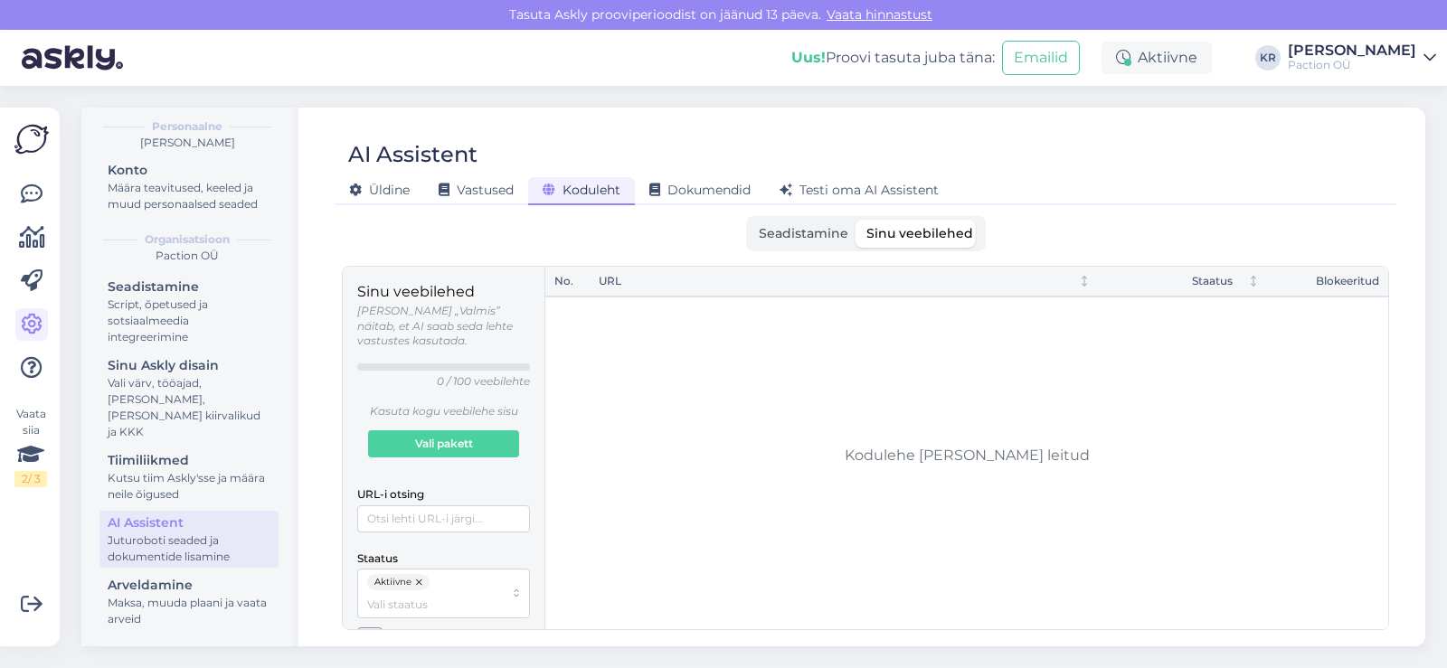
click at [810, 227] on span "Seadistamine" at bounding box center [804, 233] width 90 height 16
click at [750, 220] on input "Seadistamine" at bounding box center [750, 220] width 0 height 0
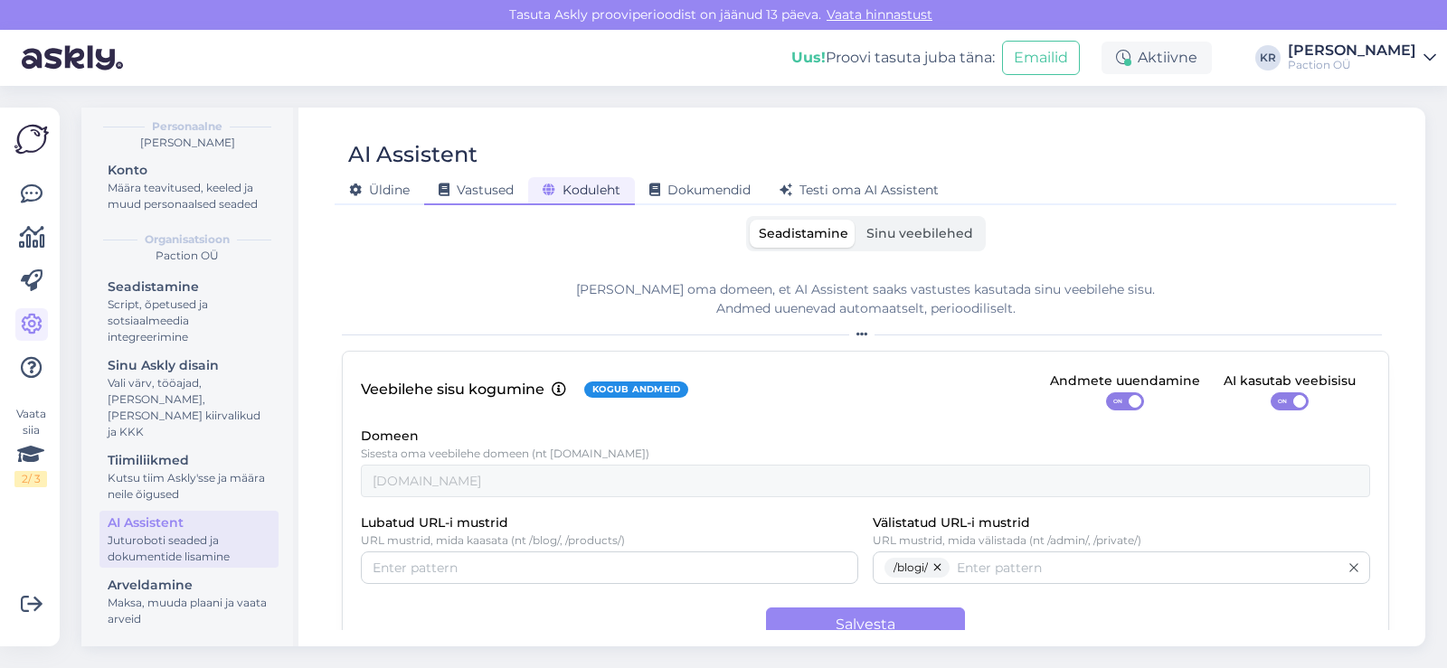
click at [450, 177] on div "Vastused" at bounding box center [476, 191] width 104 height 28
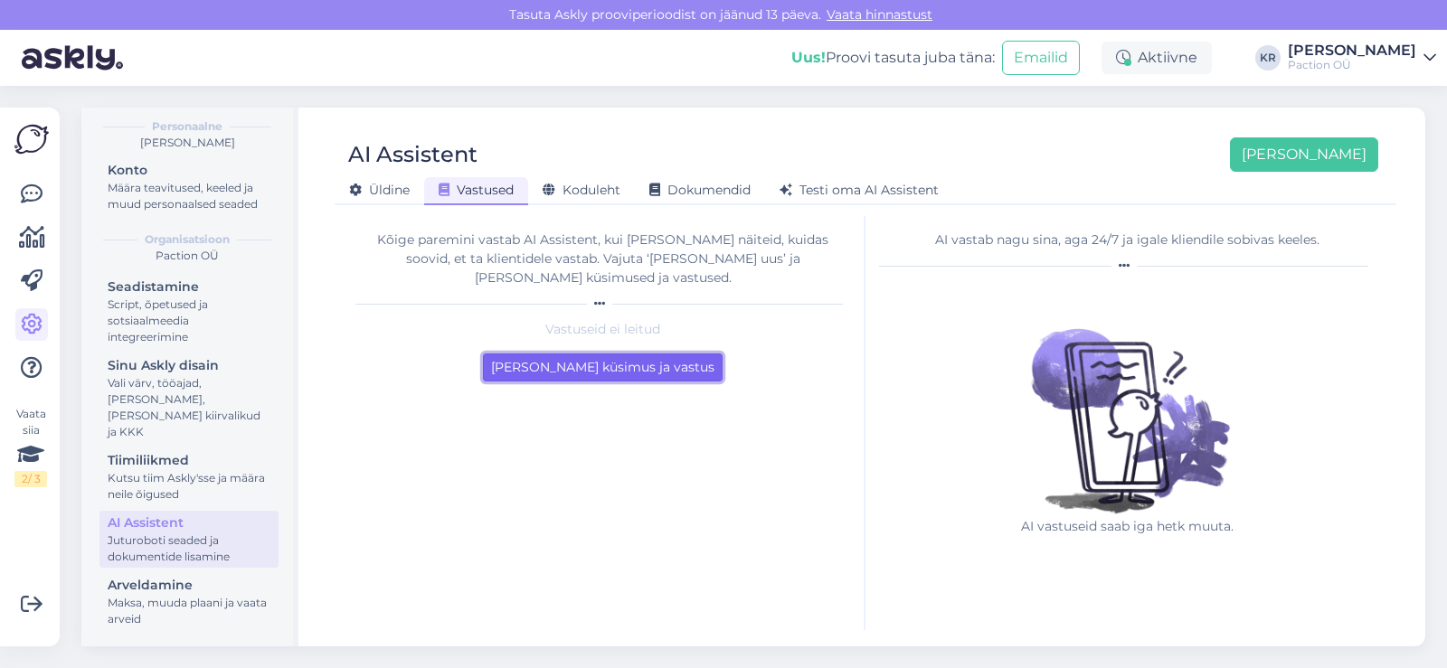
click at [610, 358] on button "Lisa esimene küsimus ja vastus" at bounding box center [603, 368] width 240 height 28
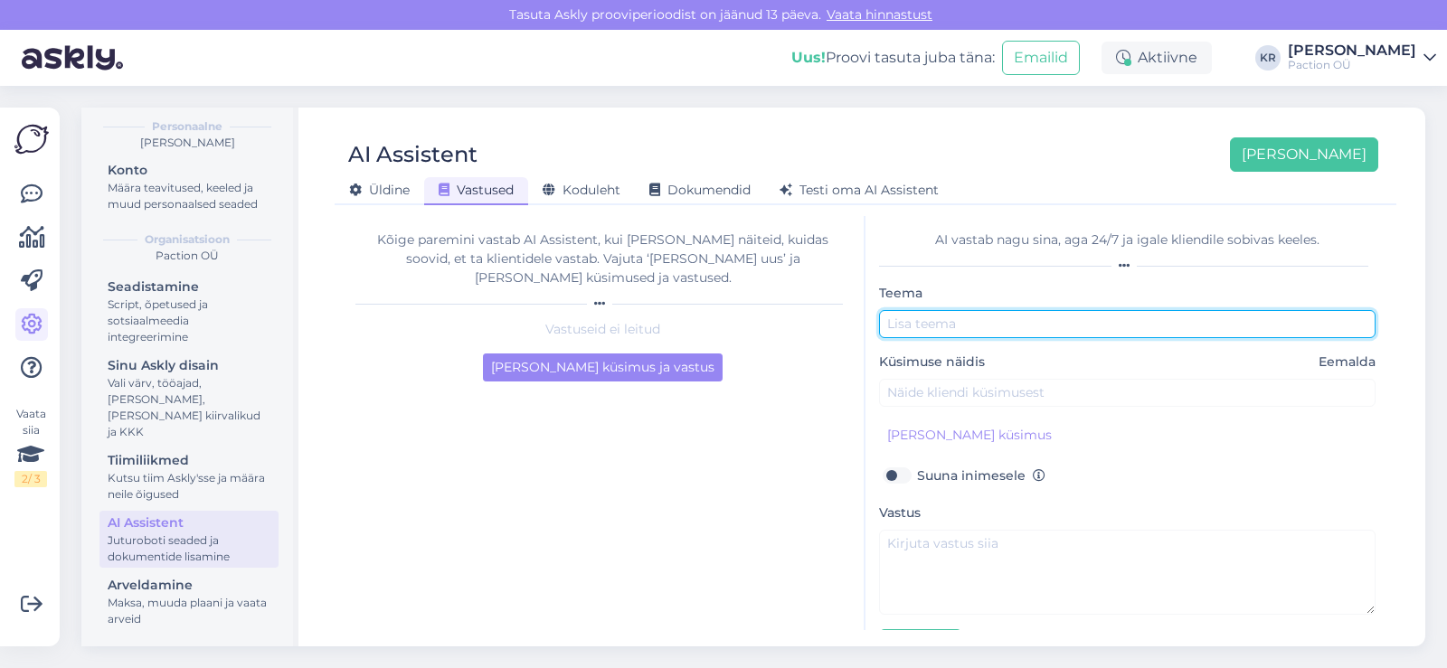
click at [949, 327] on input "text" at bounding box center [1127, 324] width 497 height 28
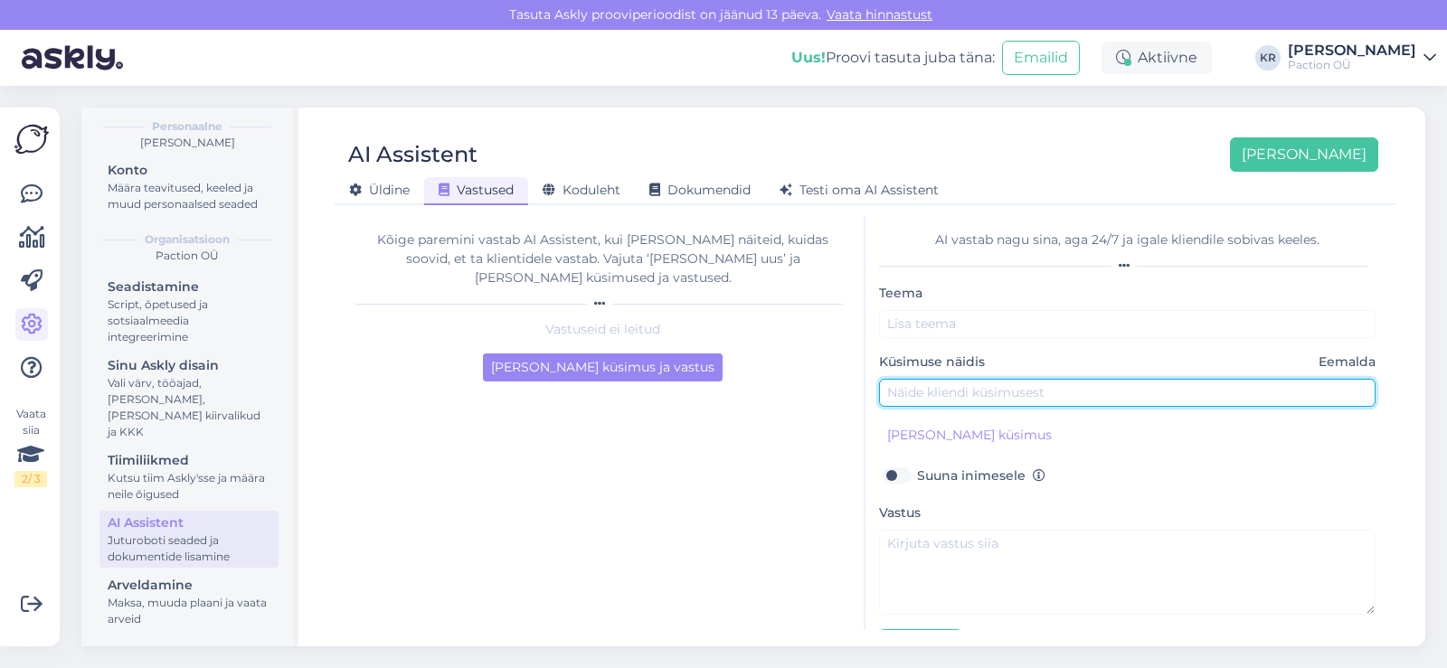
click at [952, 396] on input "text" at bounding box center [1127, 393] width 497 height 28
click at [932, 394] on input "text" at bounding box center [1127, 393] width 497 height 28
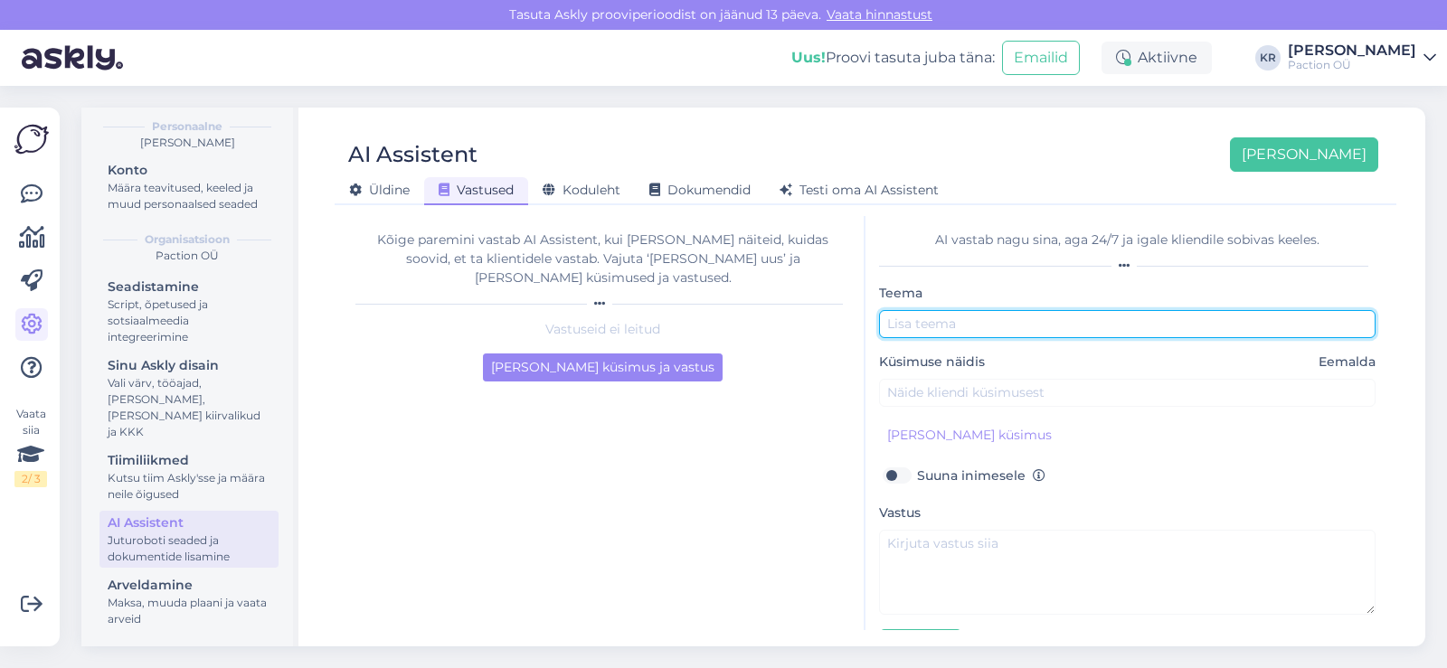
click at [936, 318] on input "text" at bounding box center [1127, 324] width 497 height 28
type input "K"
type input "Põrandapesuri funktsioonid"
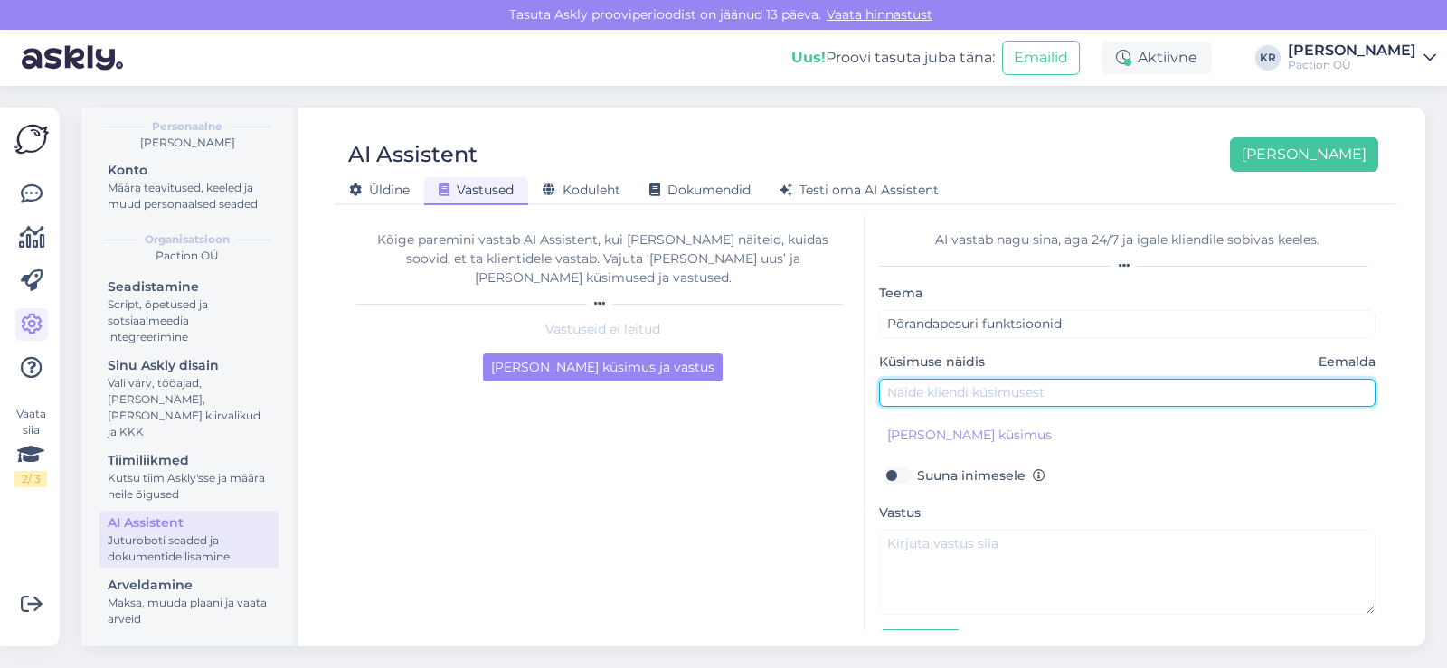
click at [928, 386] on input "text" at bounding box center [1127, 393] width 497 height 28
type input "Kas või millised mudelid kuivatavad kuuma õhuga?"
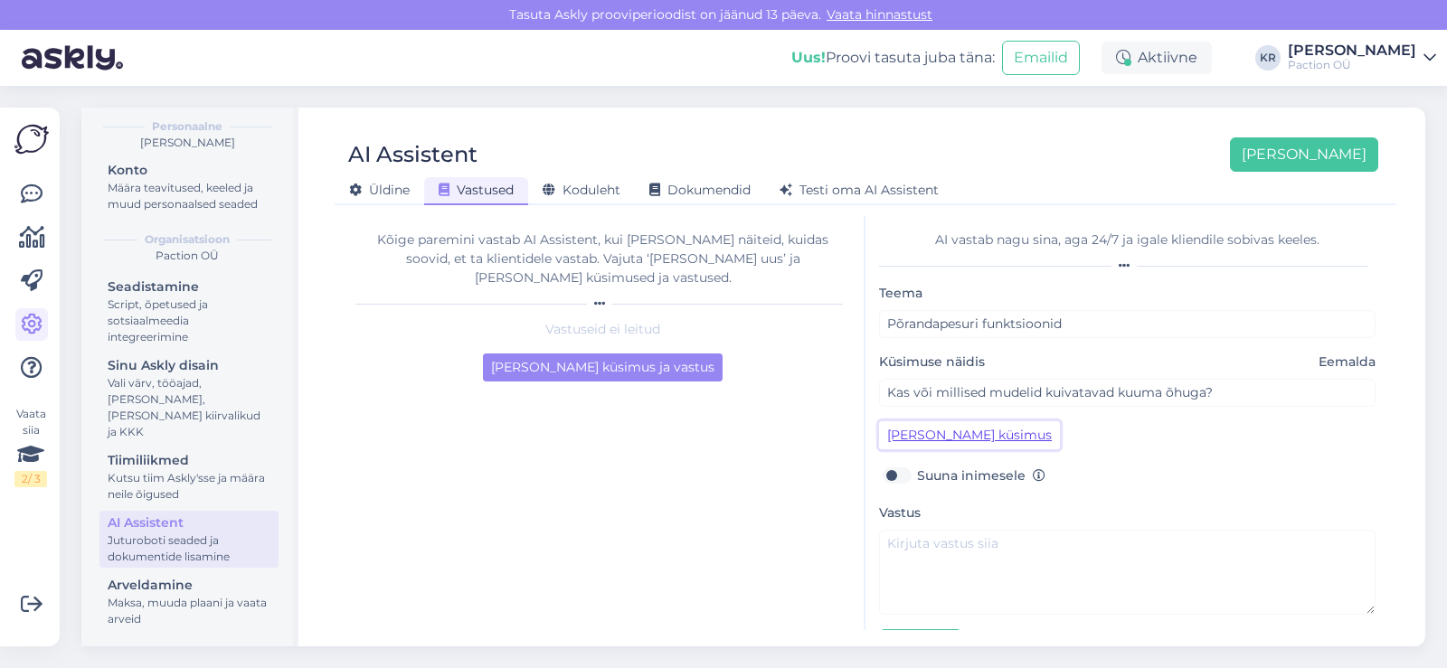
click at [933, 436] on button "Lisa kliendi küsimus" at bounding box center [969, 435] width 181 height 28
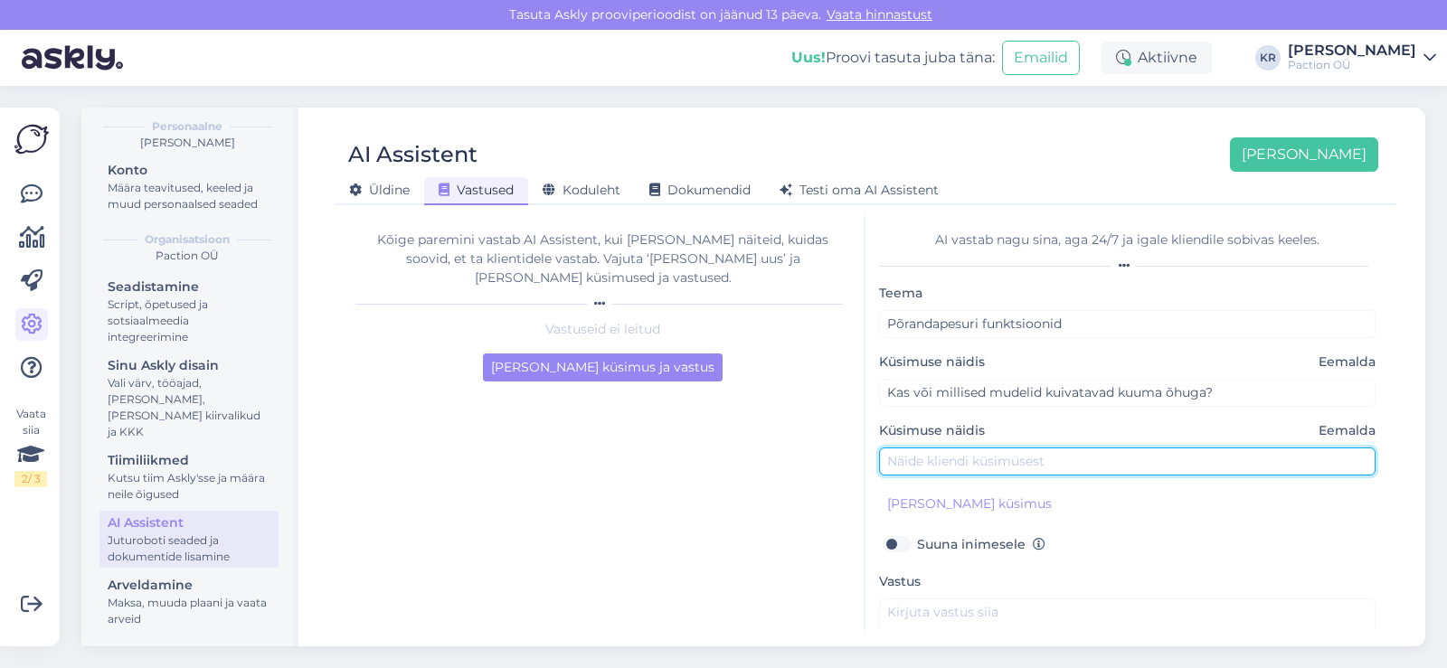
click at [947, 464] on input "text" at bounding box center [1127, 462] width 497 height 28
click at [905, 458] on input "text" at bounding box center [1127, 462] width 497 height 28
type input "Kas põrandapesumasinad on"
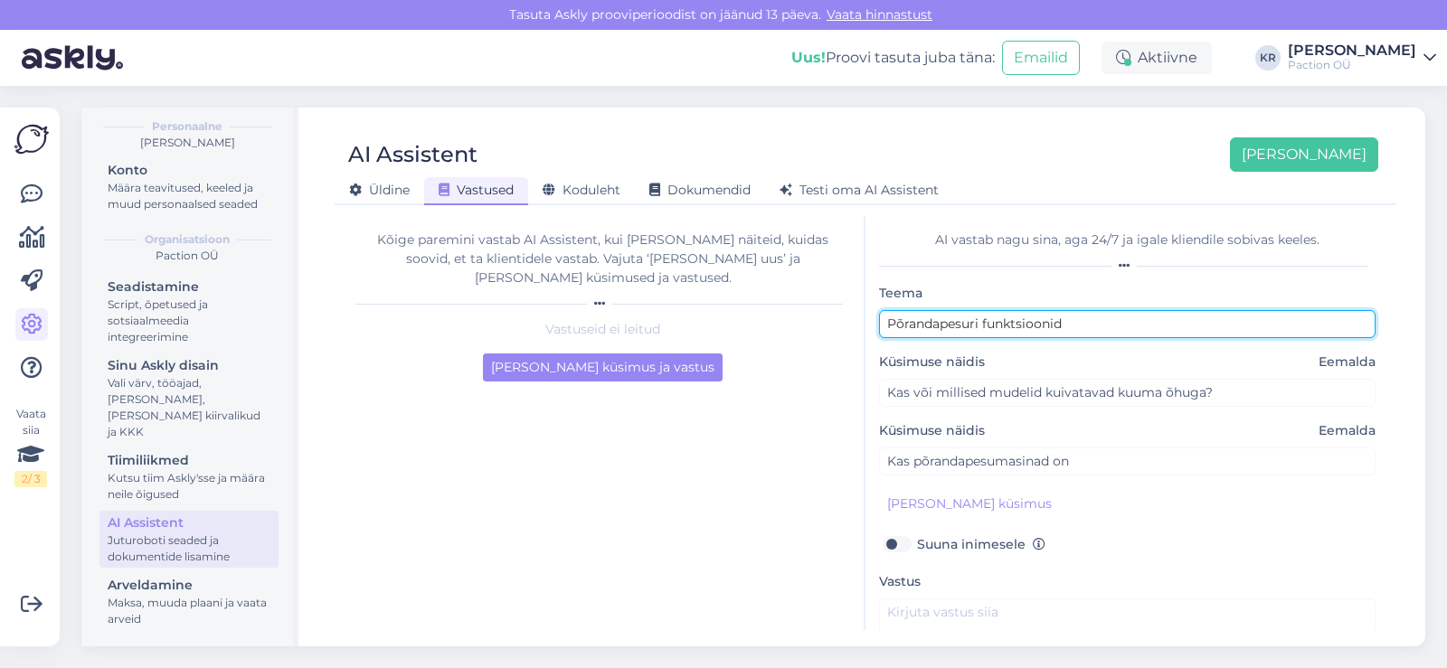
click at [981, 322] on input "Põrandapesuri funktsioonid" at bounding box center [1127, 324] width 497 height 28
type input "Pesemisfunktsiooniga varstolmuimeja funktsioonid"
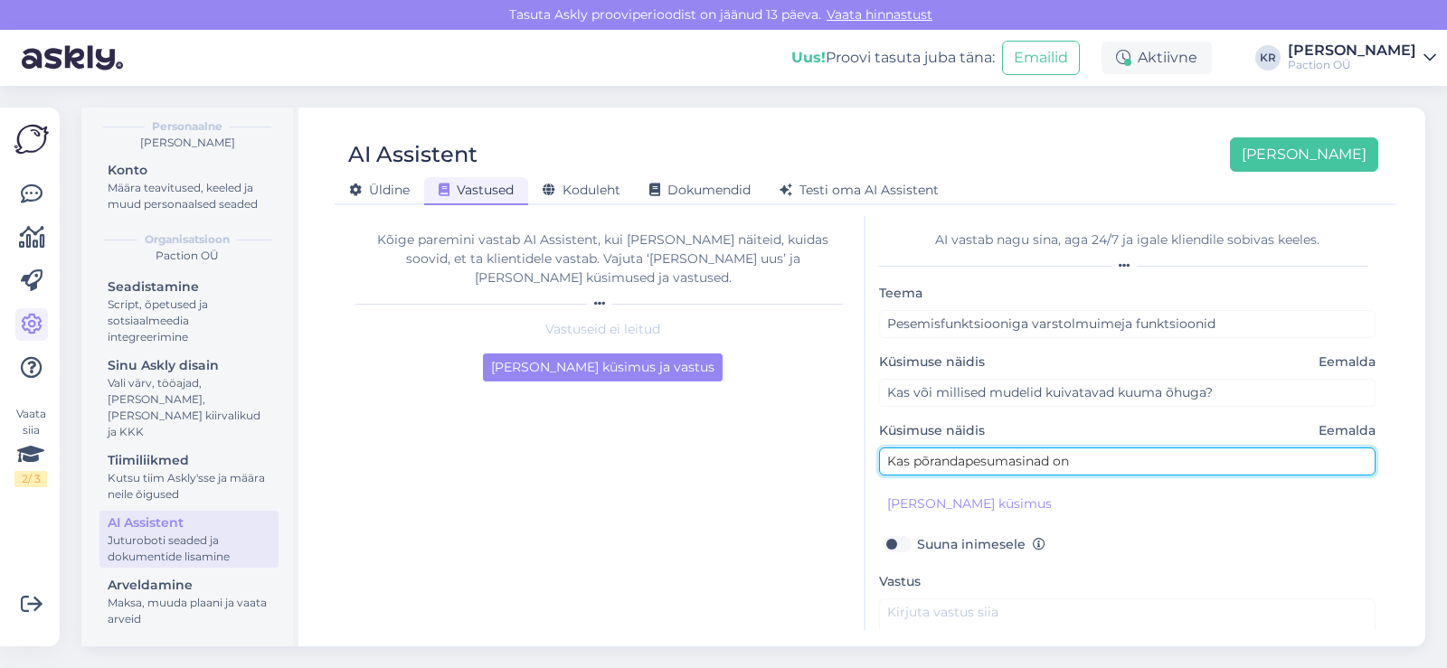
click at [1116, 464] on input "Kas põrandapesumasinad on" at bounding box center [1127, 462] width 497 height 28
drag, startPoint x: 1110, startPoint y: 457, endPoint x: 850, endPoint y: 478, distance: 260.4
click at [850, 478] on div "Kõige paremini vastab AI Assistent, kui lisad talle näiteid, kuidas soovid, et …" at bounding box center [865, 423] width 1047 height 414
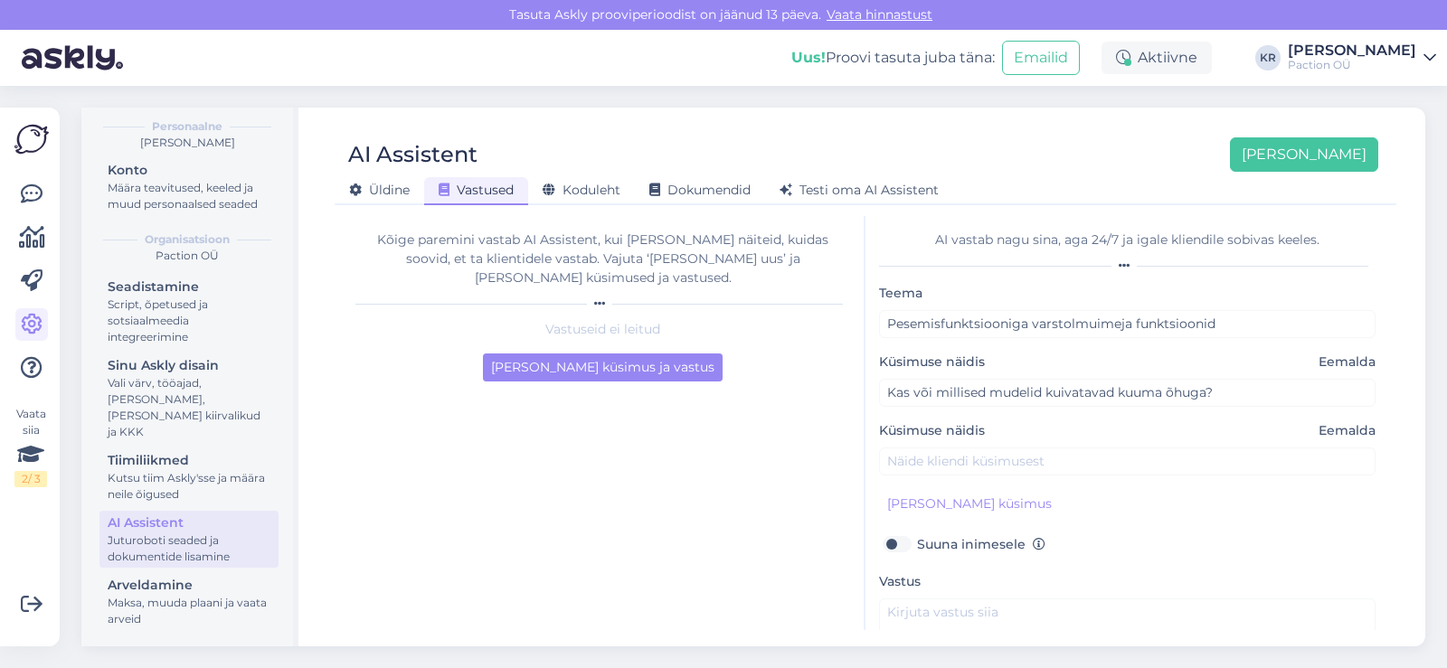
click at [1319, 426] on span "Eemalda" at bounding box center [1347, 430] width 57 height 19
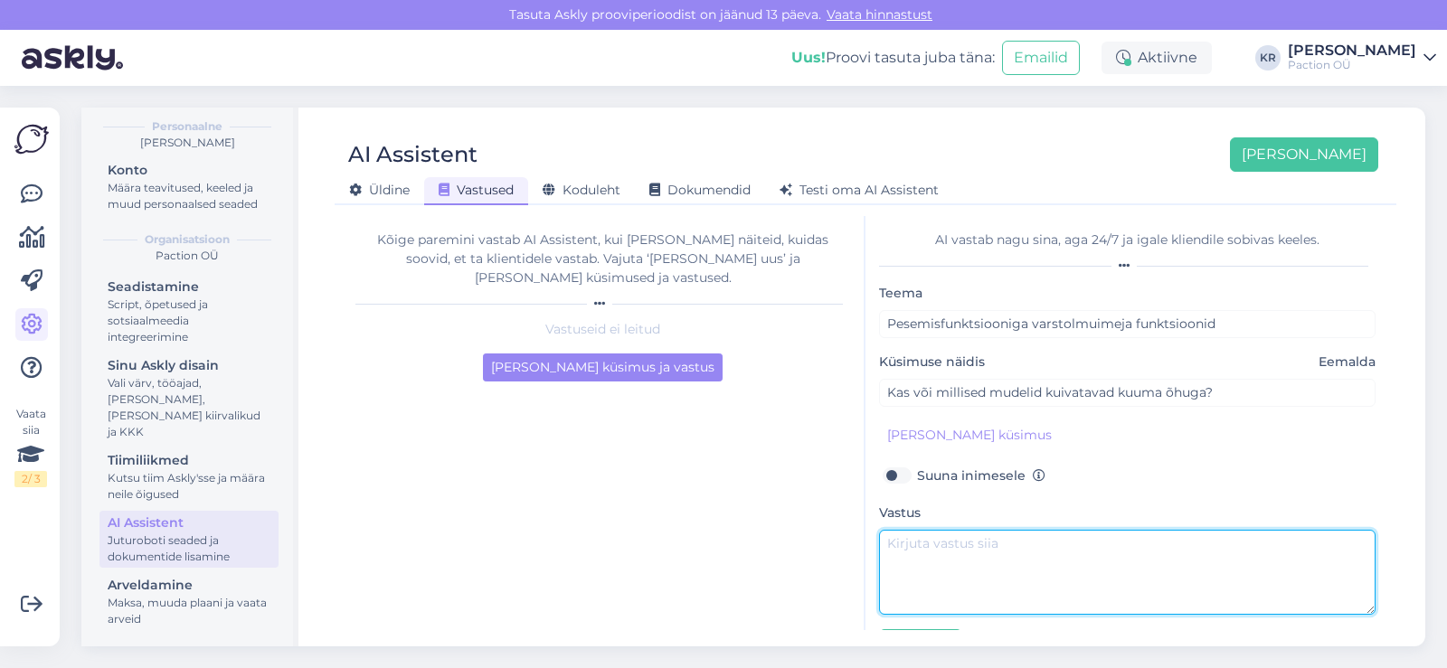
click at [995, 545] on textarea at bounding box center [1127, 572] width 497 height 85
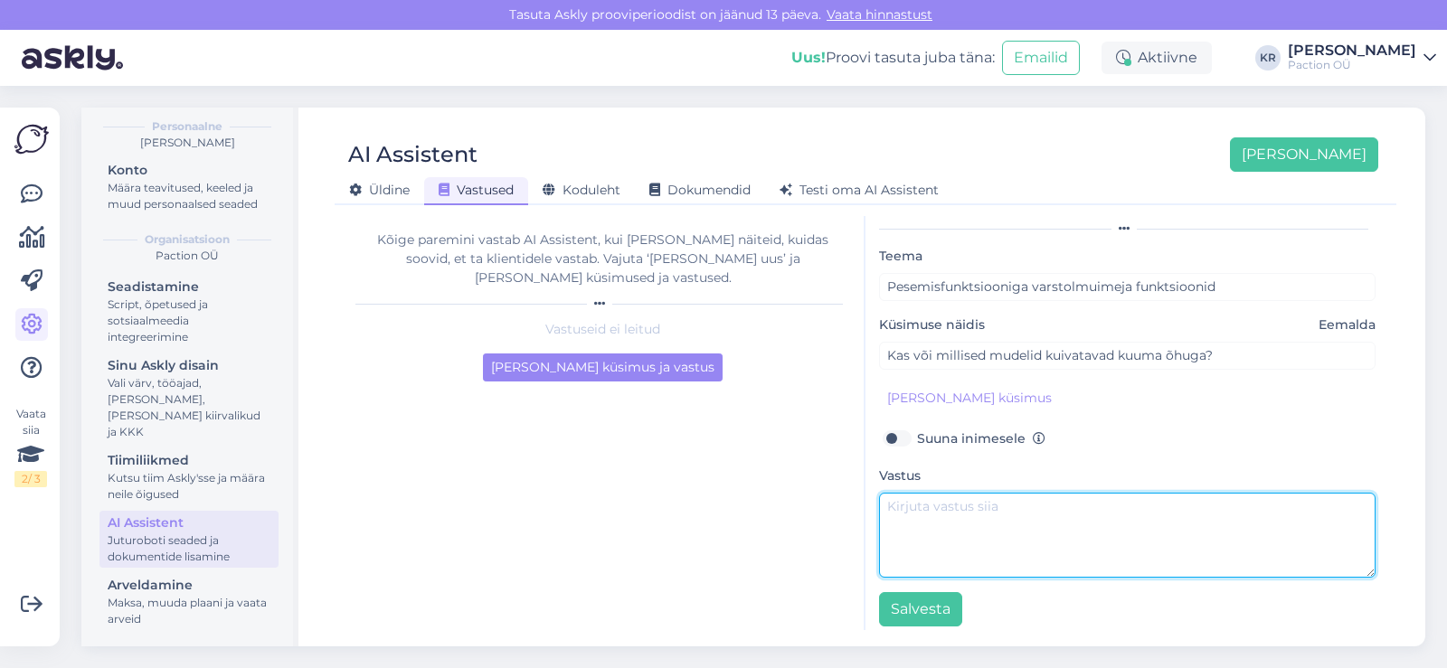
scroll to position [48, 0]
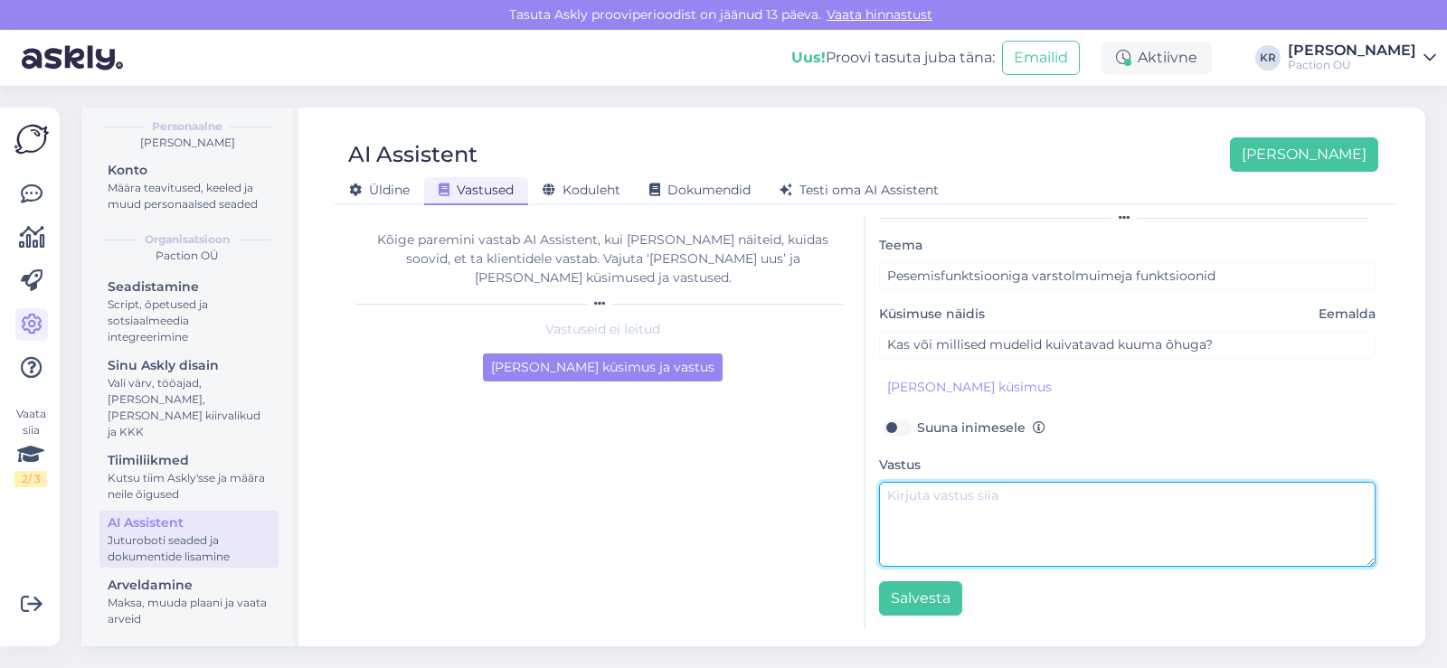
click at [1182, 512] on textarea at bounding box center [1127, 524] width 497 height 85
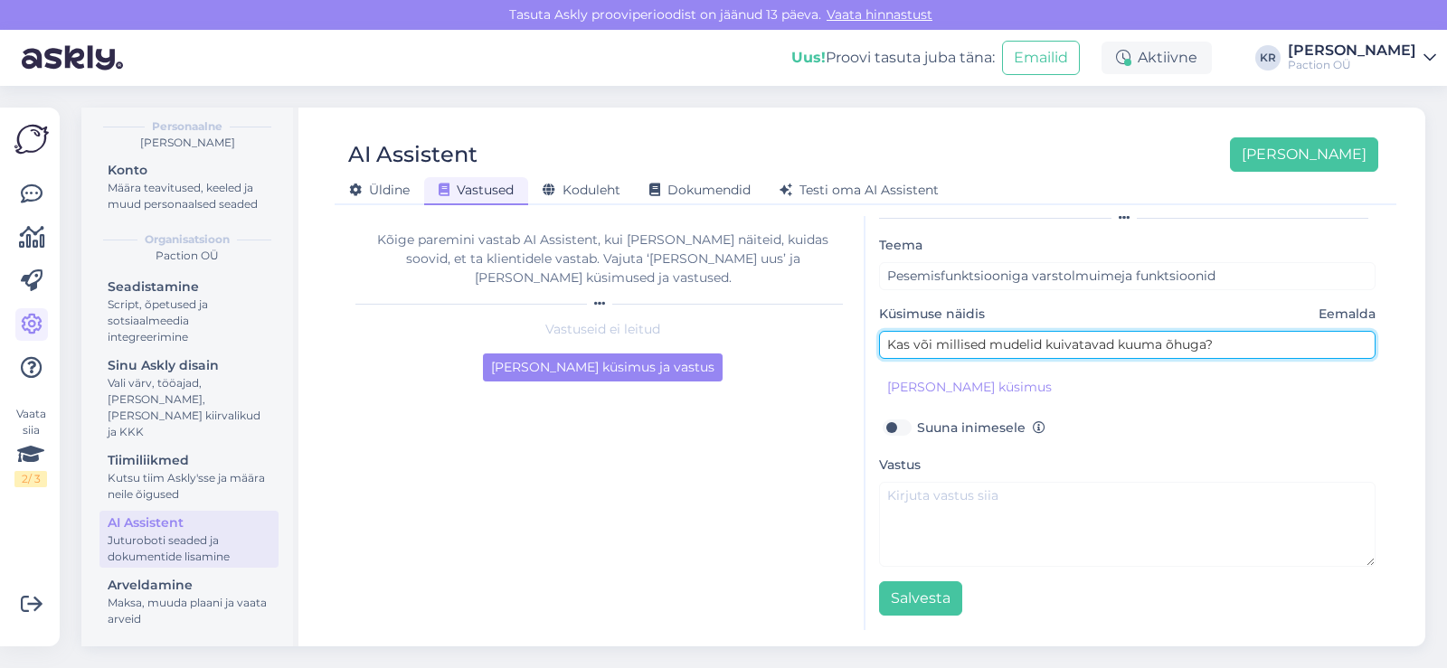
click at [912, 342] on input "Kas või millised mudelid kuivatavad kuuma õhuga?" at bounding box center [1127, 345] width 497 height 28
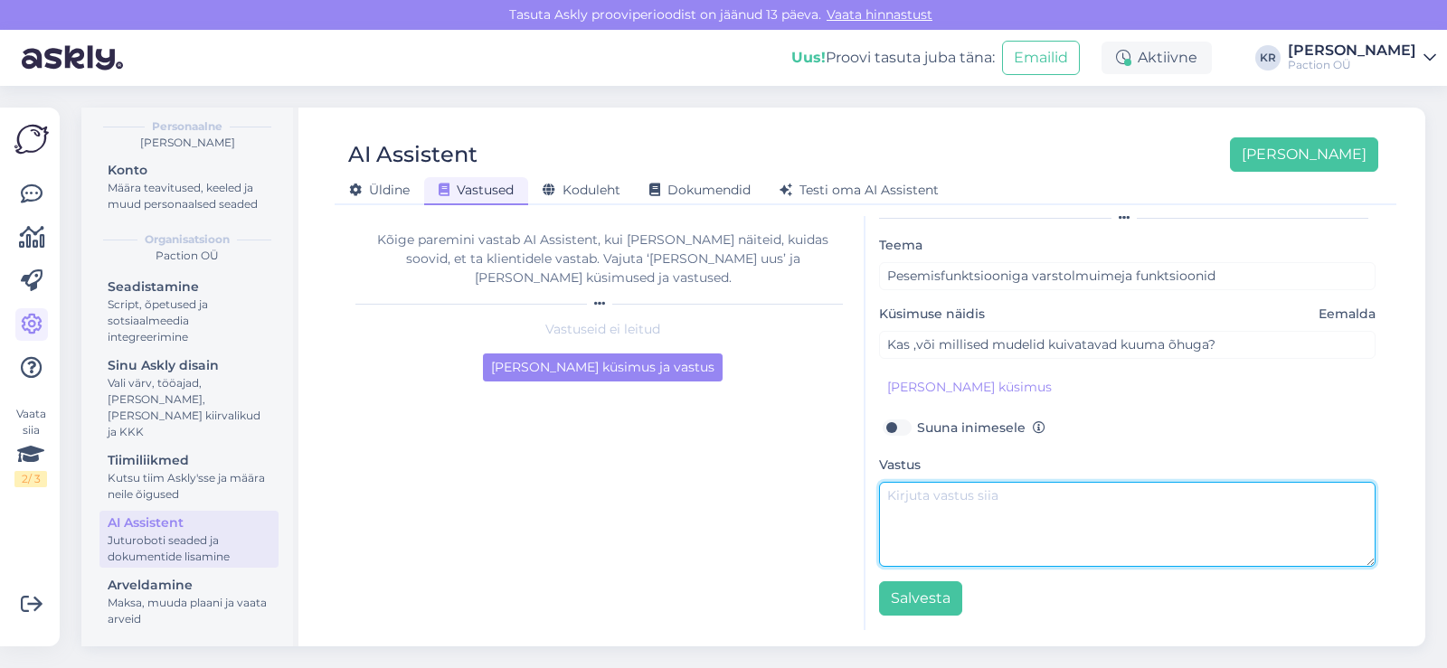
click at [994, 534] on textarea at bounding box center [1127, 524] width 497 height 85
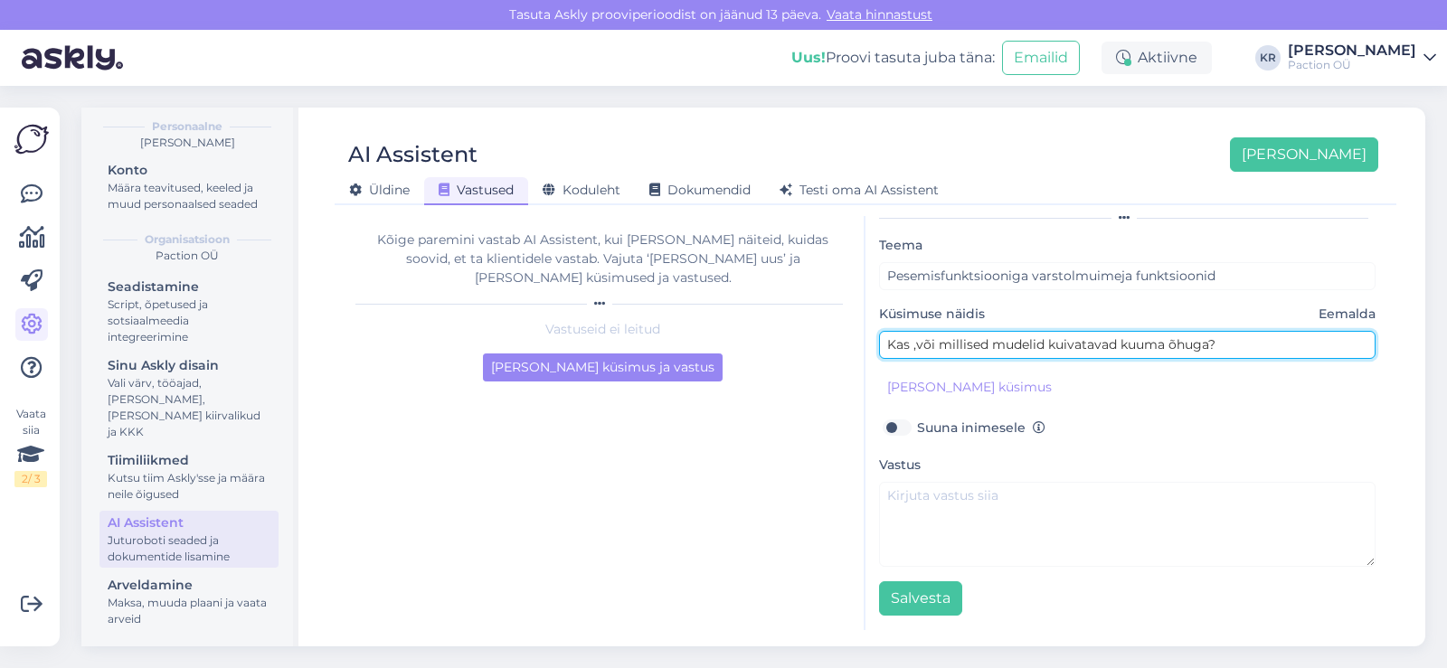
drag, startPoint x: 1236, startPoint y: 341, endPoint x: 817, endPoint y: 344, distance: 419.7
click at [817, 344] on div "Kõige paremini vastab AI Assistent, kui lisad talle näiteid, kuidas soovid, et …" at bounding box center [865, 423] width 1047 height 414
type input "Kas pesemisfunktsiooniga varsatolmuimeja on isepuhastuv?"
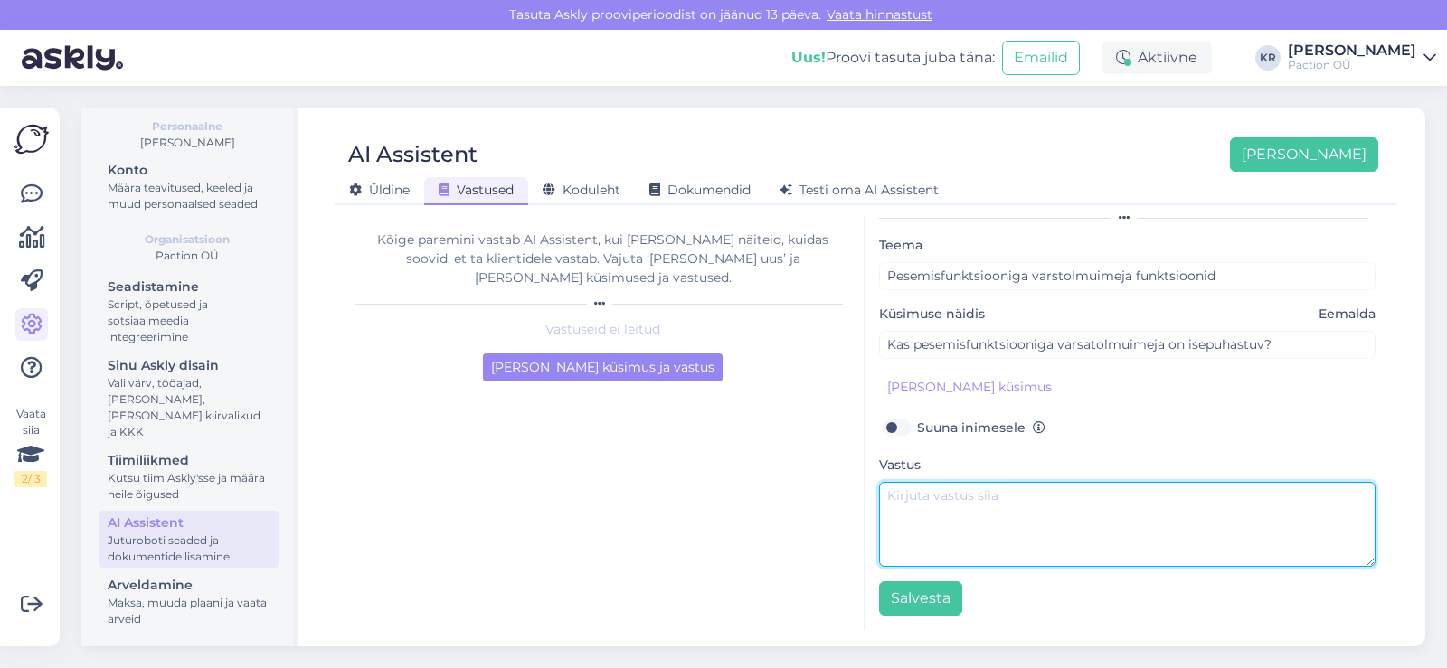
click at [927, 507] on textarea at bounding box center [1127, 524] width 497 height 85
type textarea "Jah, kõik on isepuhastuvad"
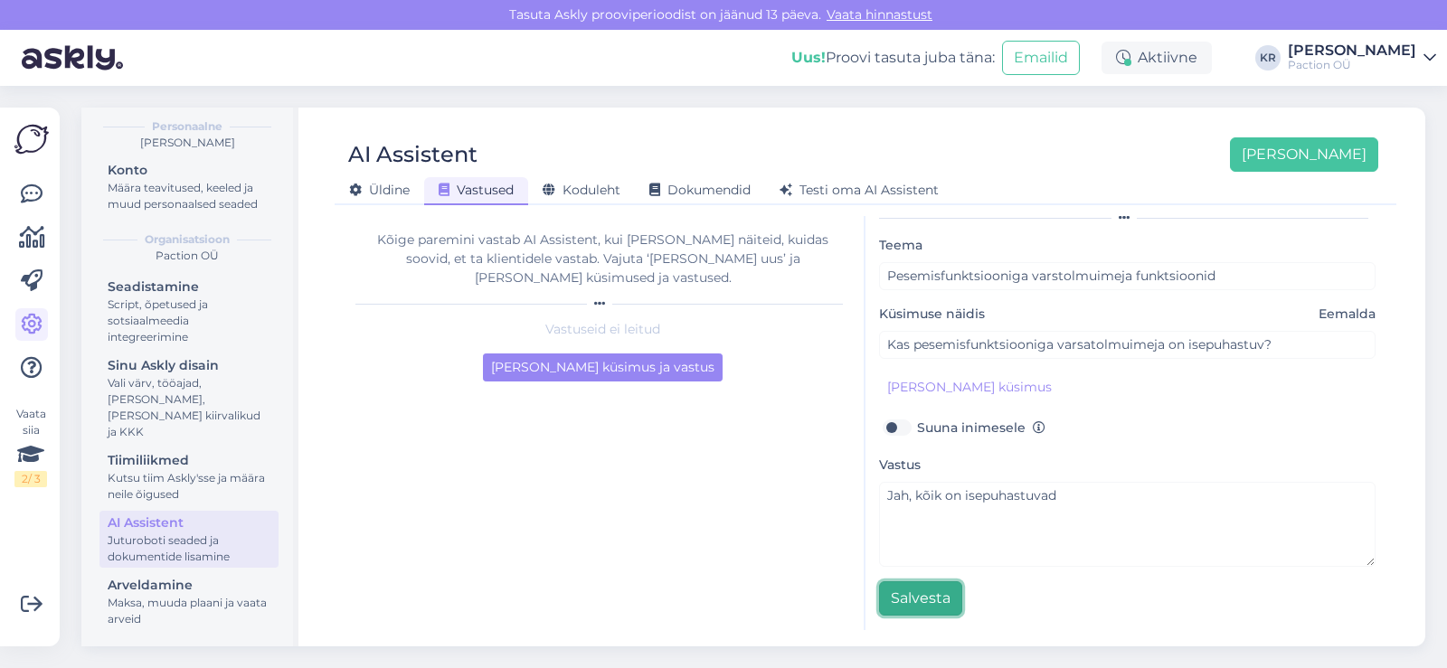
click at [922, 602] on button "Salvesta" at bounding box center [920, 599] width 83 height 34
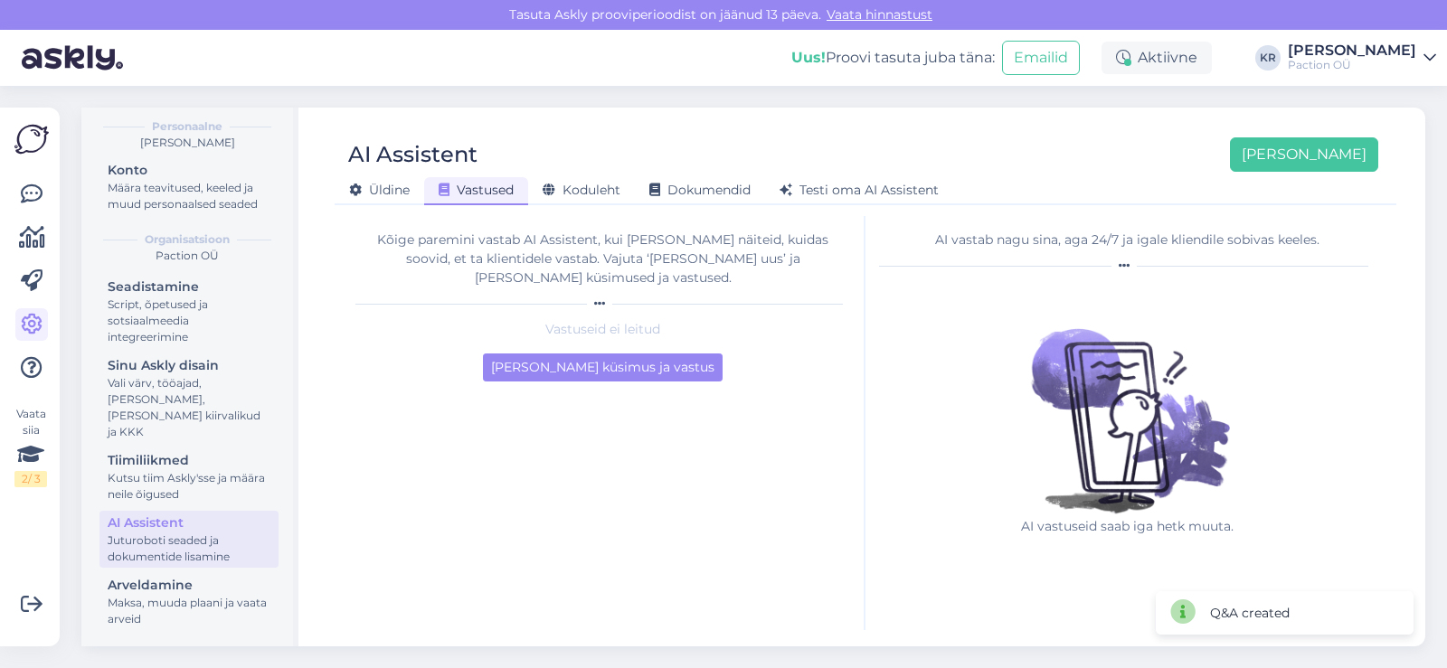
scroll to position [0, 0]
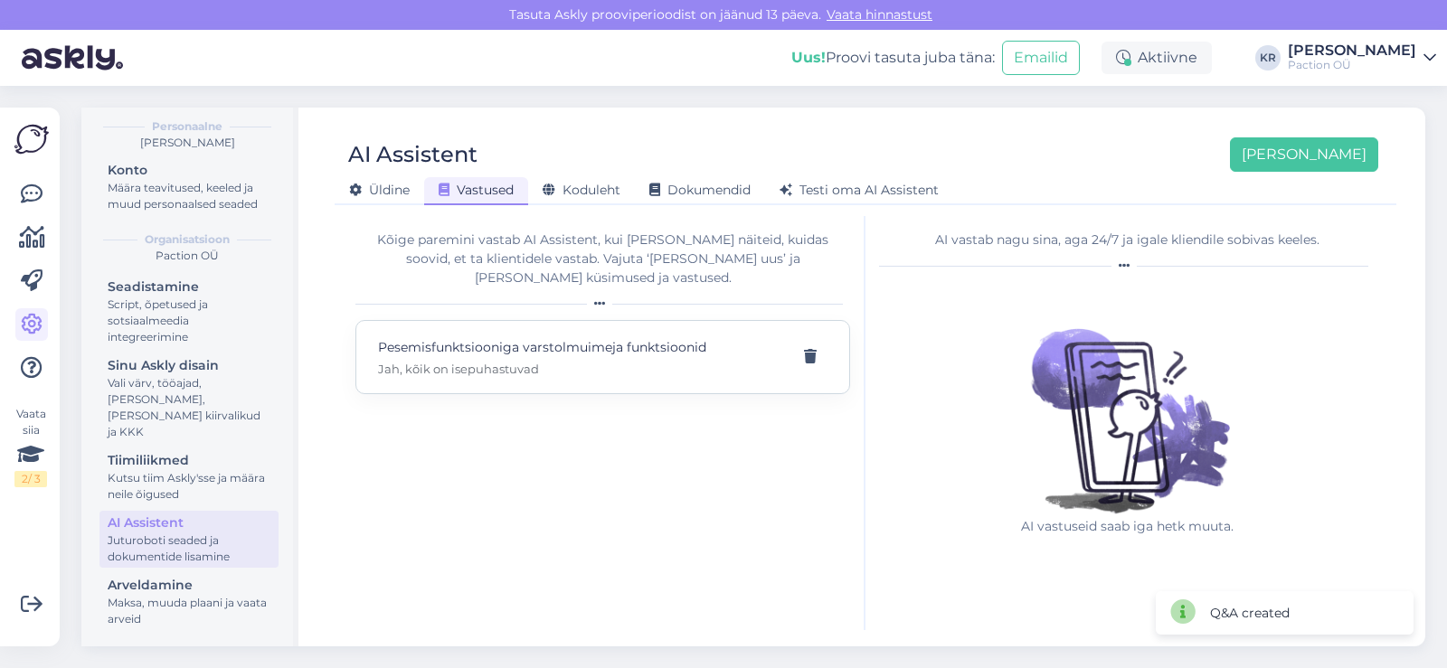
click at [652, 337] on p "Pesemisfunktsiooniga varstolmuimeja funktsioonid" at bounding box center [581, 347] width 406 height 20
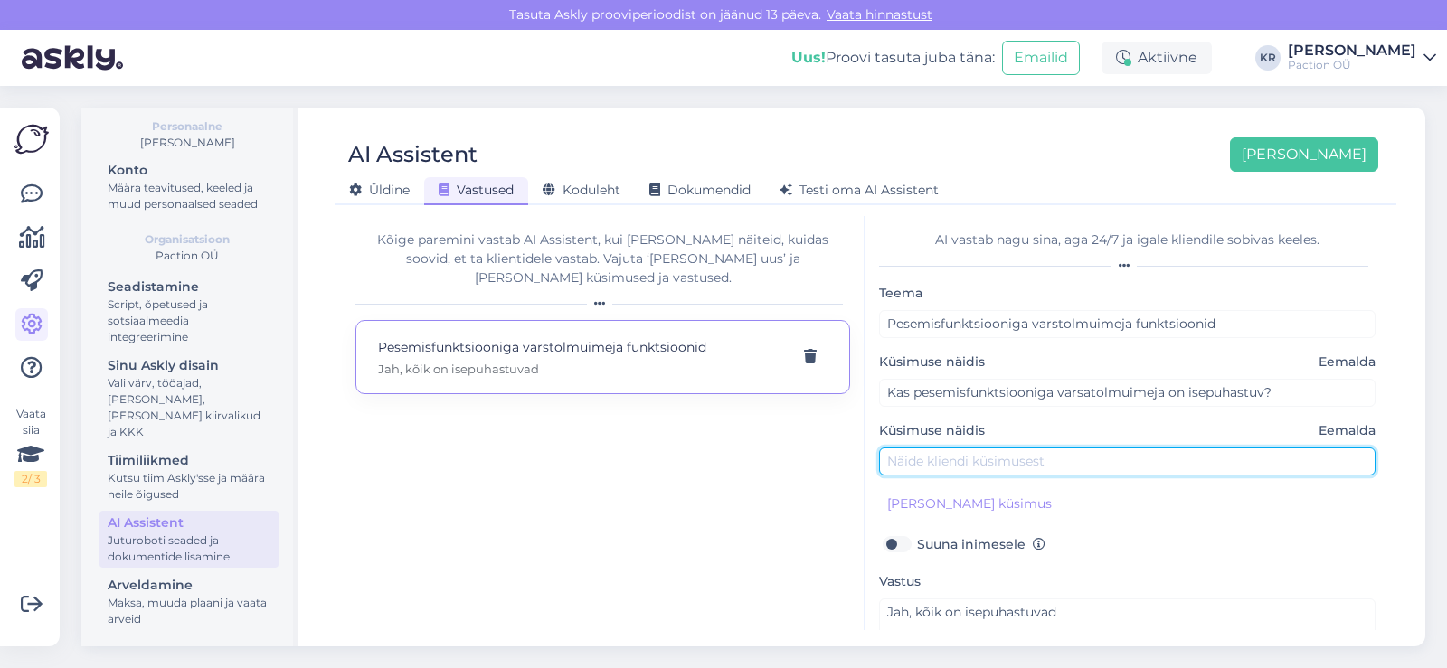
click at [1046, 469] on input "text" at bounding box center [1127, 462] width 497 height 28
type input "Kas põrandapesurid on"
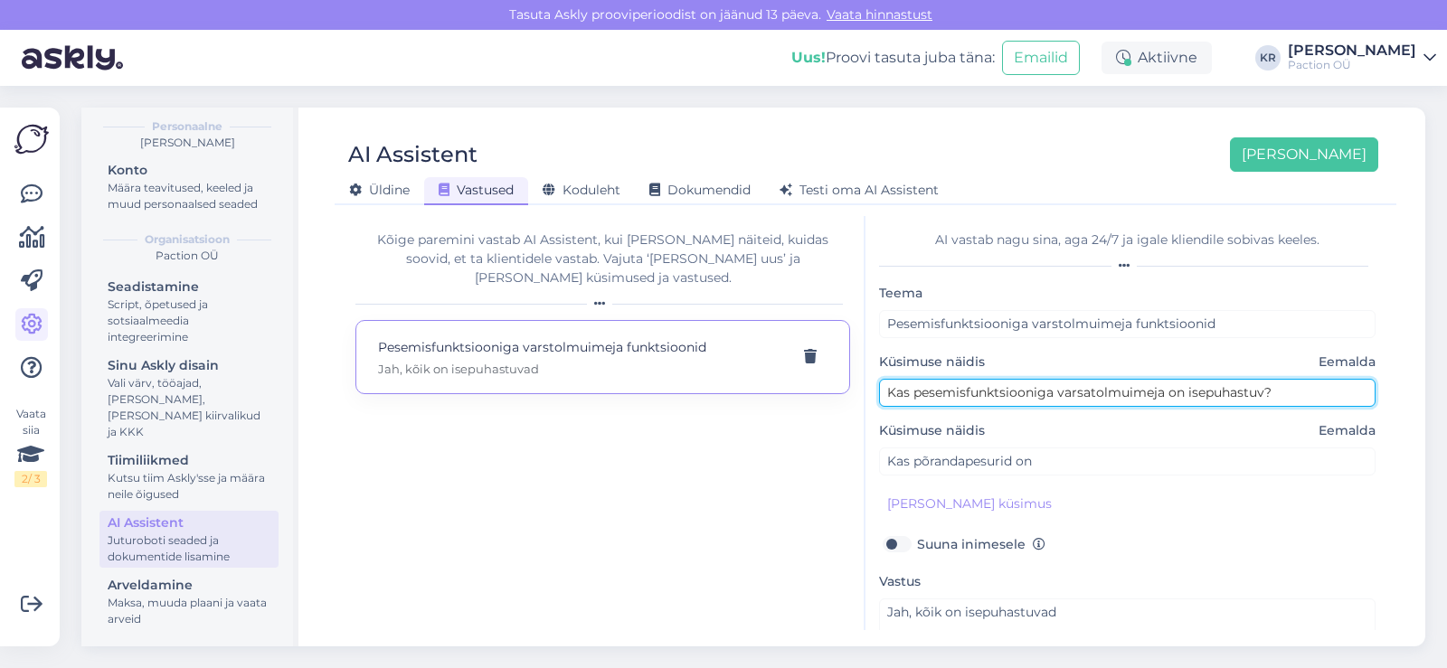
click at [1084, 394] on input "Kas pesemisfunktsiooniga varsatolmuimeja on isepuhastuv?" at bounding box center [1127, 393] width 497 height 28
type input "Kas pesemisfunktsiooniga varstolmuimeja on isepuhastuv?"
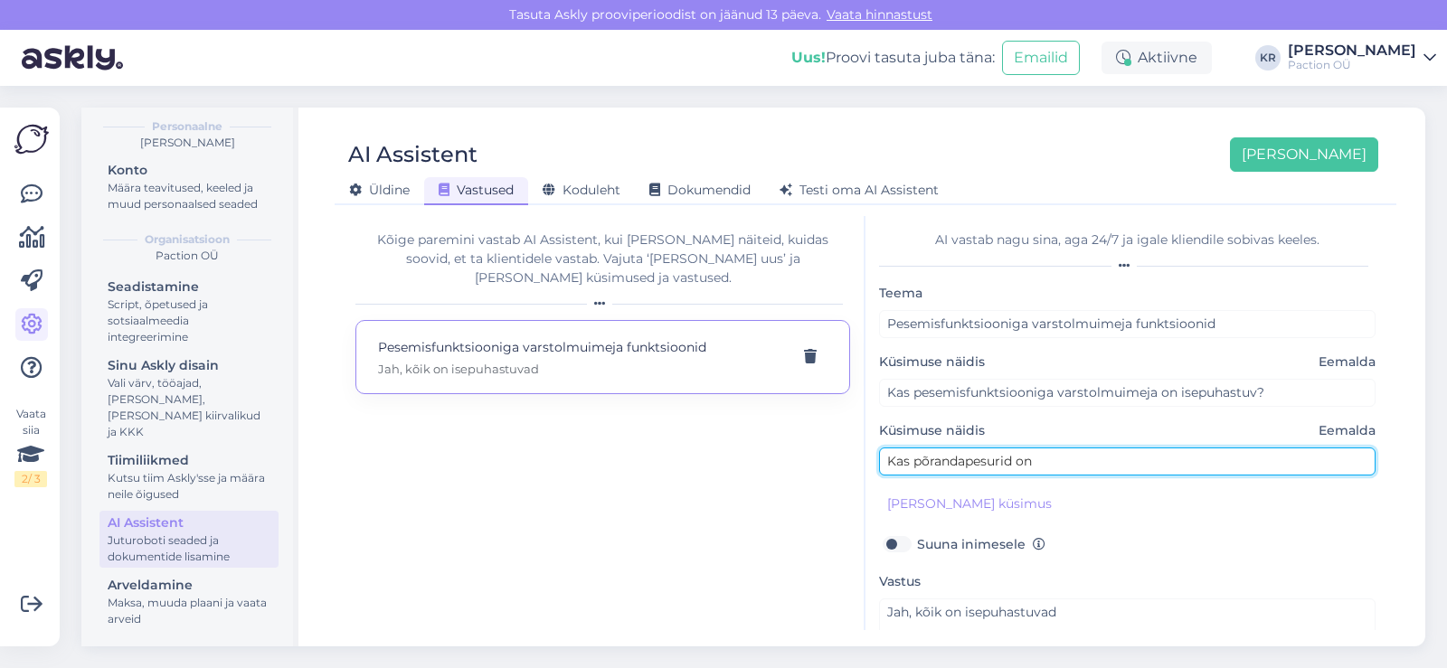
click at [1085, 448] on input "Kas põrandapesurid on" at bounding box center [1127, 462] width 497 height 28
type input "Kas põrandapesurid on isepuhastuvad?"
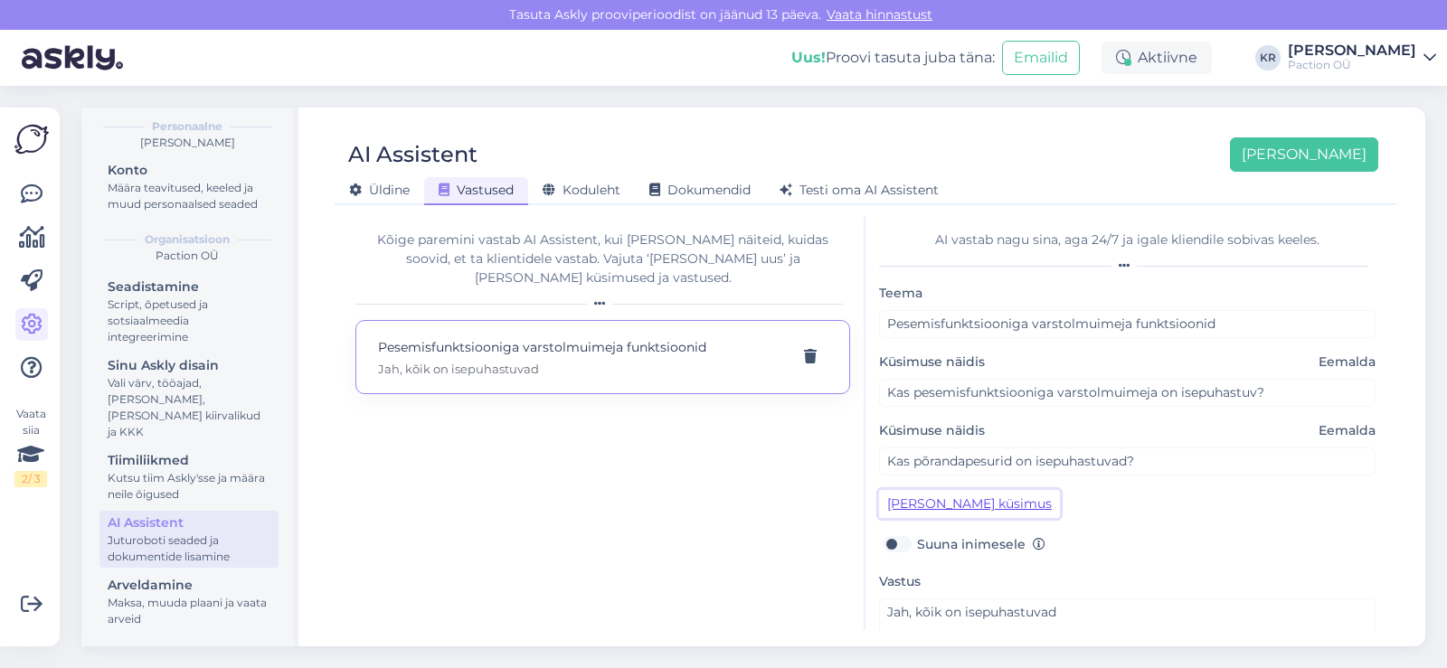
click at [988, 505] on button "Lisa kliendi küsimus" at bounding box center [969, 504] width 181 height 28
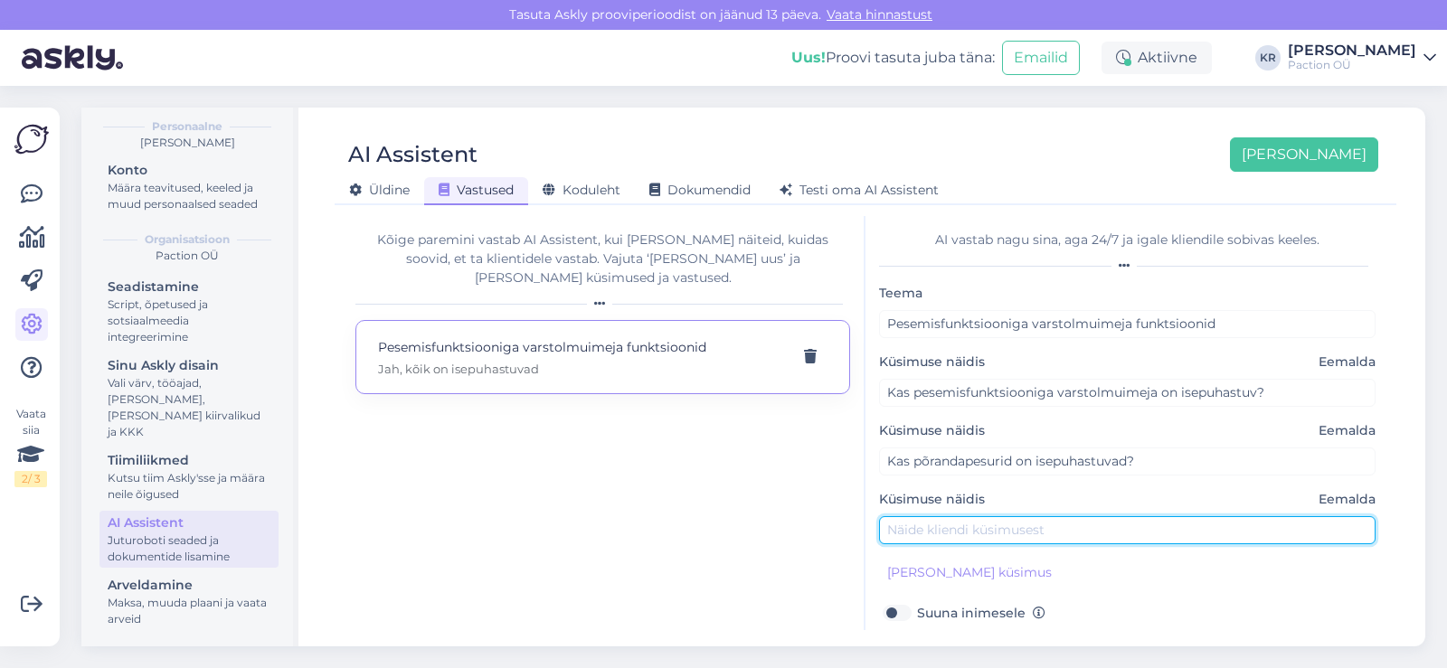
click at [953, 528] on input "text" at bounding box center [1127, 530] width 497 height 28
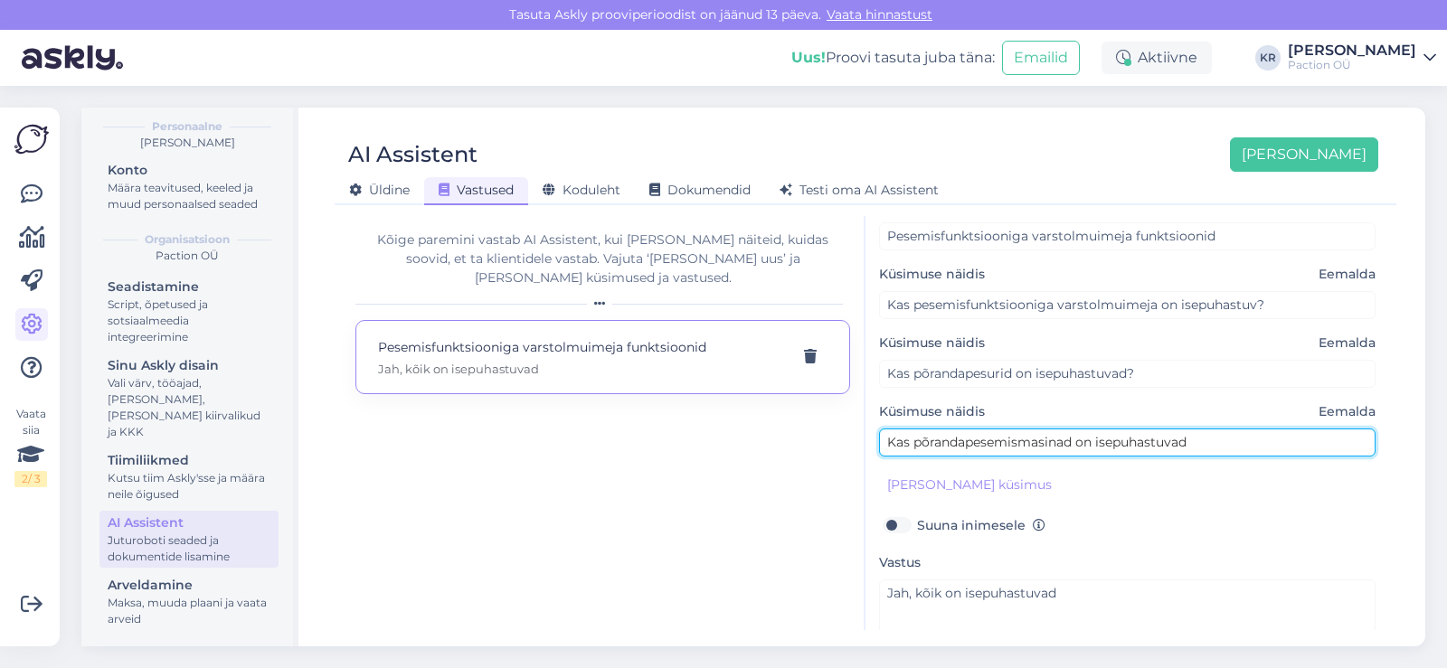
scroll to position [112, 0]
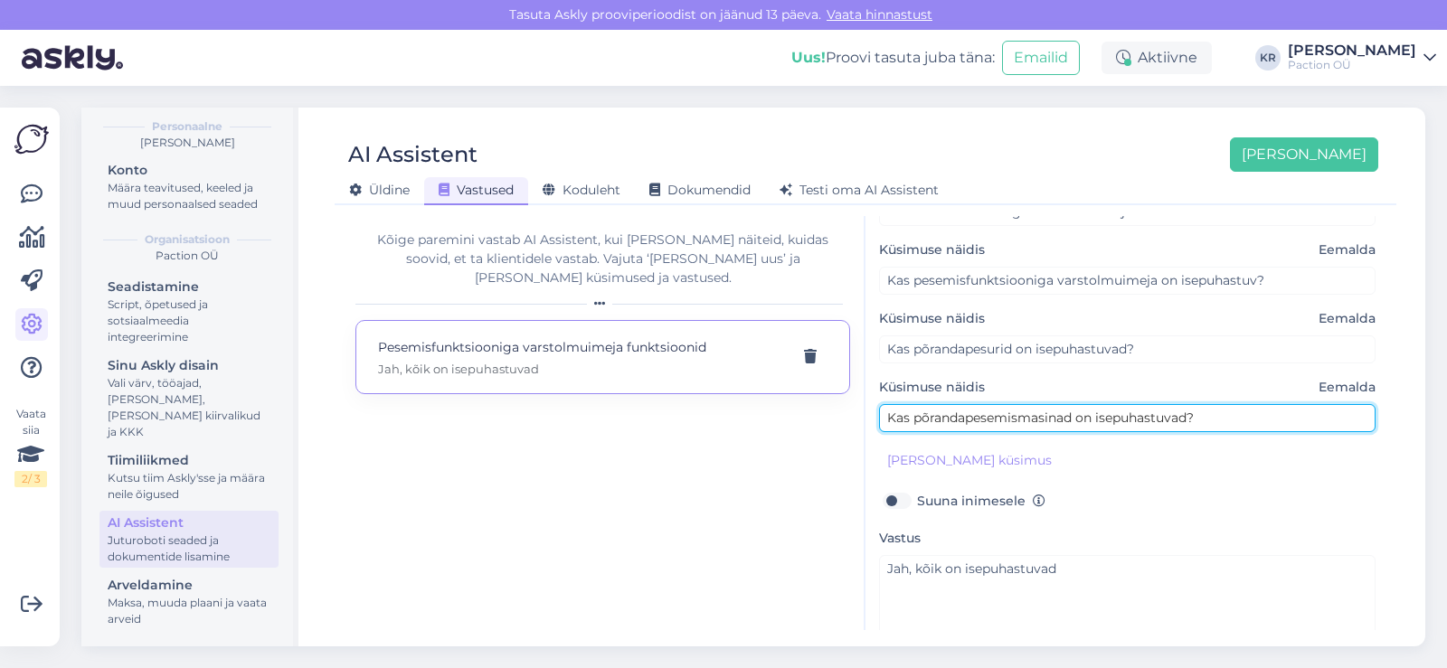
type input "Kas põrandapesemismasinad on isepuhastuvad?"
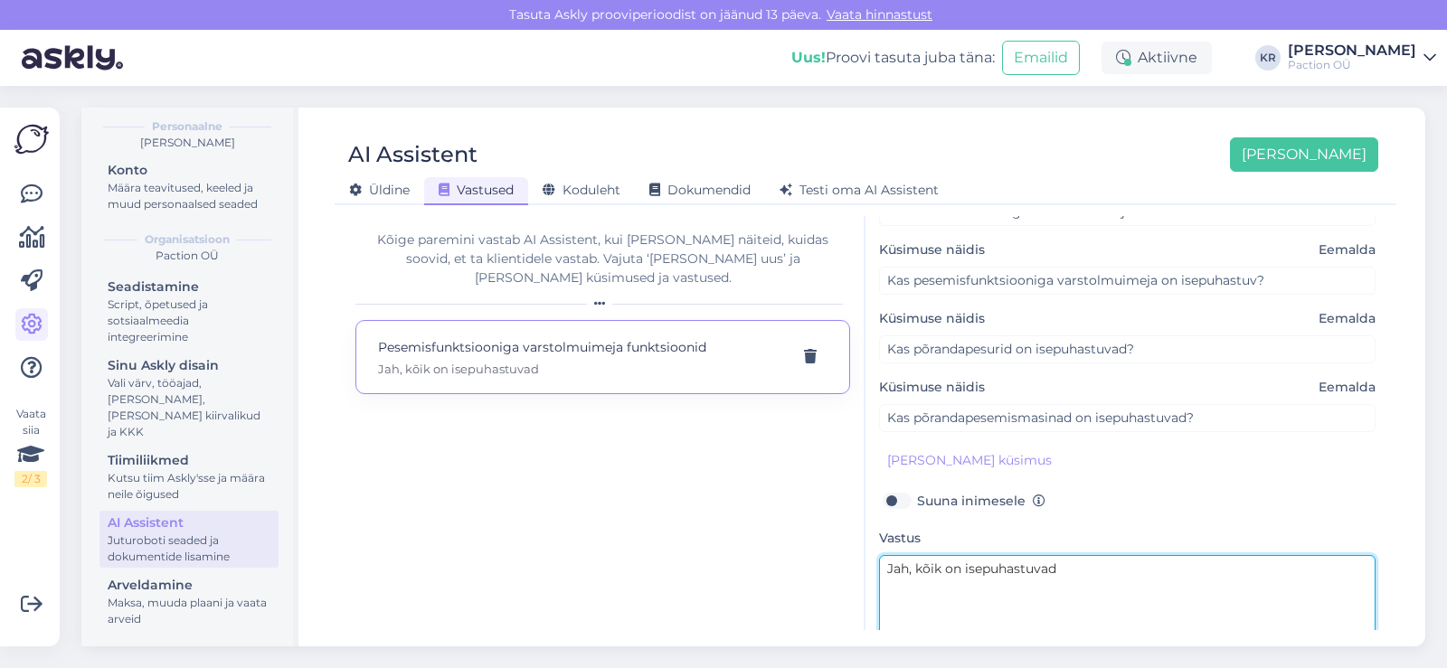
click at [961, 573] on textarea "Jah, kõik on isepuhastuvad" at bounding box center [1127, 597] width 497 height 85
click at [1147, 564] on textarea "Jah, kõik mudelid on isepuhastuvad" at bounding box center [1127, 597] width 497 height 85
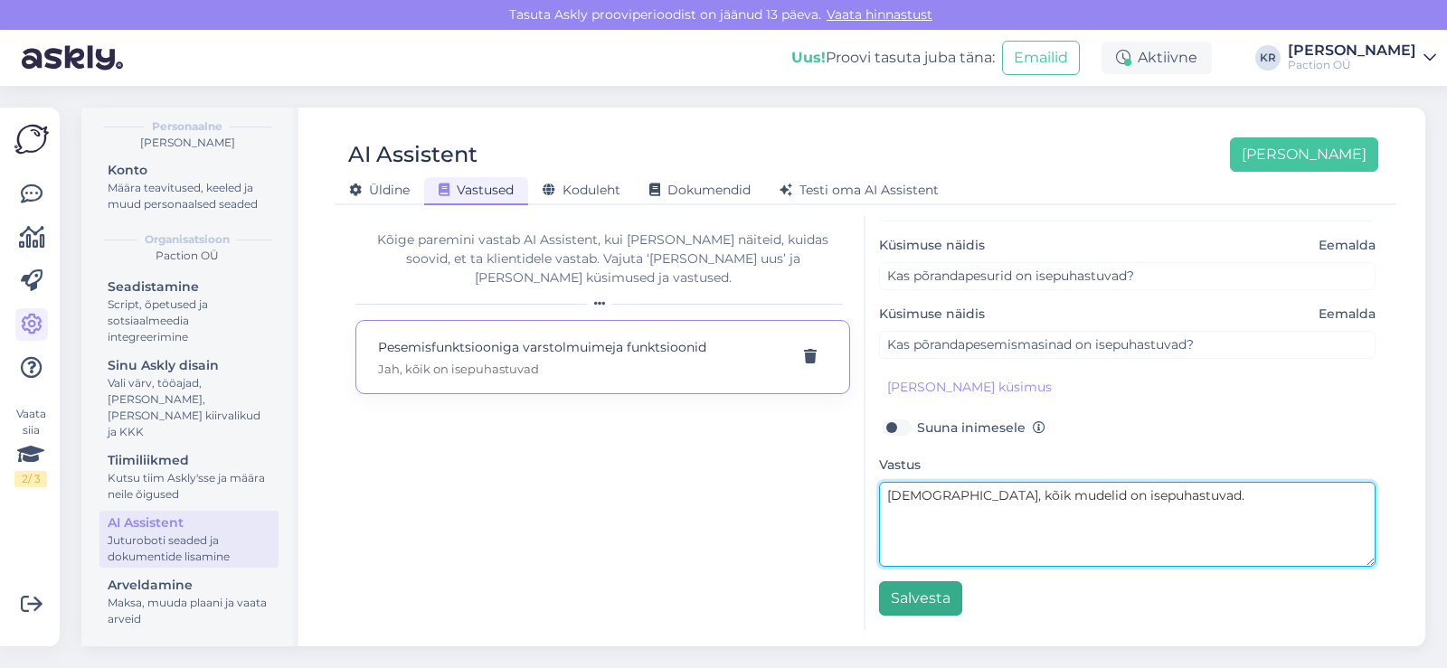
type textarea "Jah, kõik mudelid on isepuhastuvad."
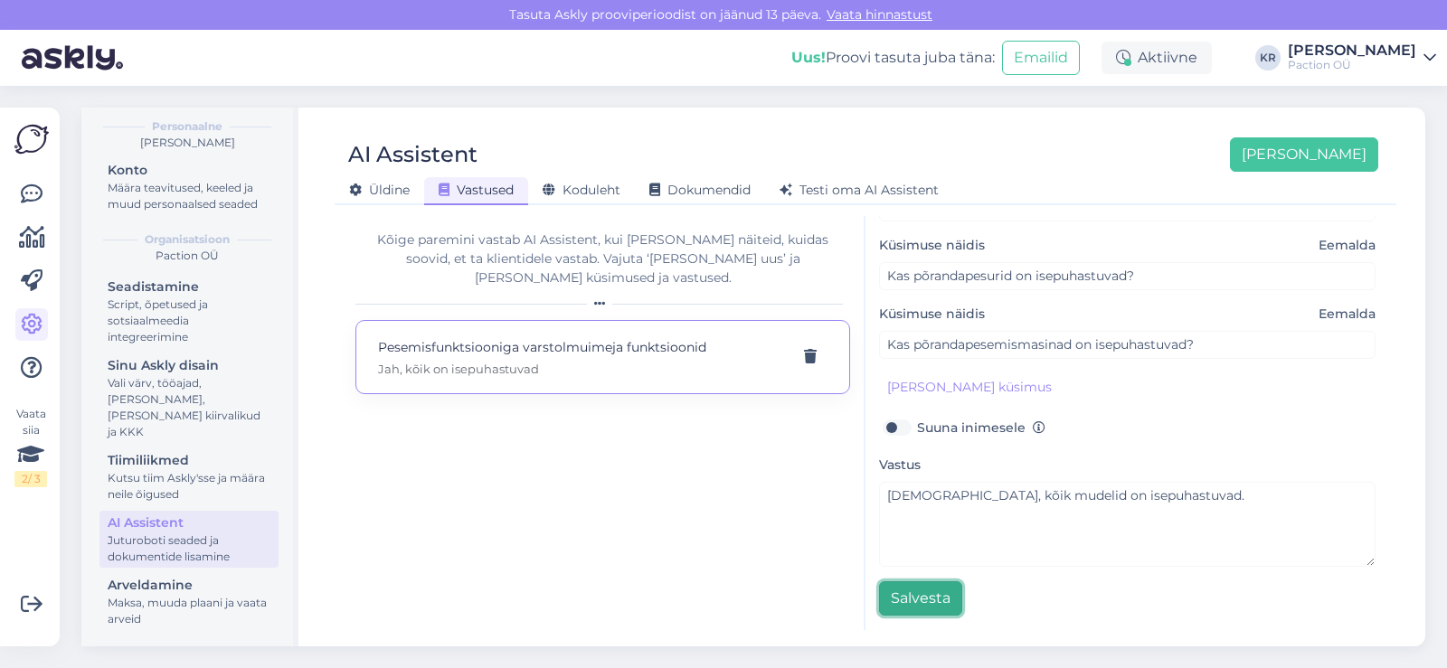
click at [914, 595] on button "Salvesta" at bounding box center [920, 599] width 83 height 34
type input "Kas põrandapesemismasinad on isepuhastuvad?"
type input "Kas pesemisfunktsiooniga varstolmuimeja on isepuhastuv?"
type input "Kas põrandapesurid on isepuhastuvad?"
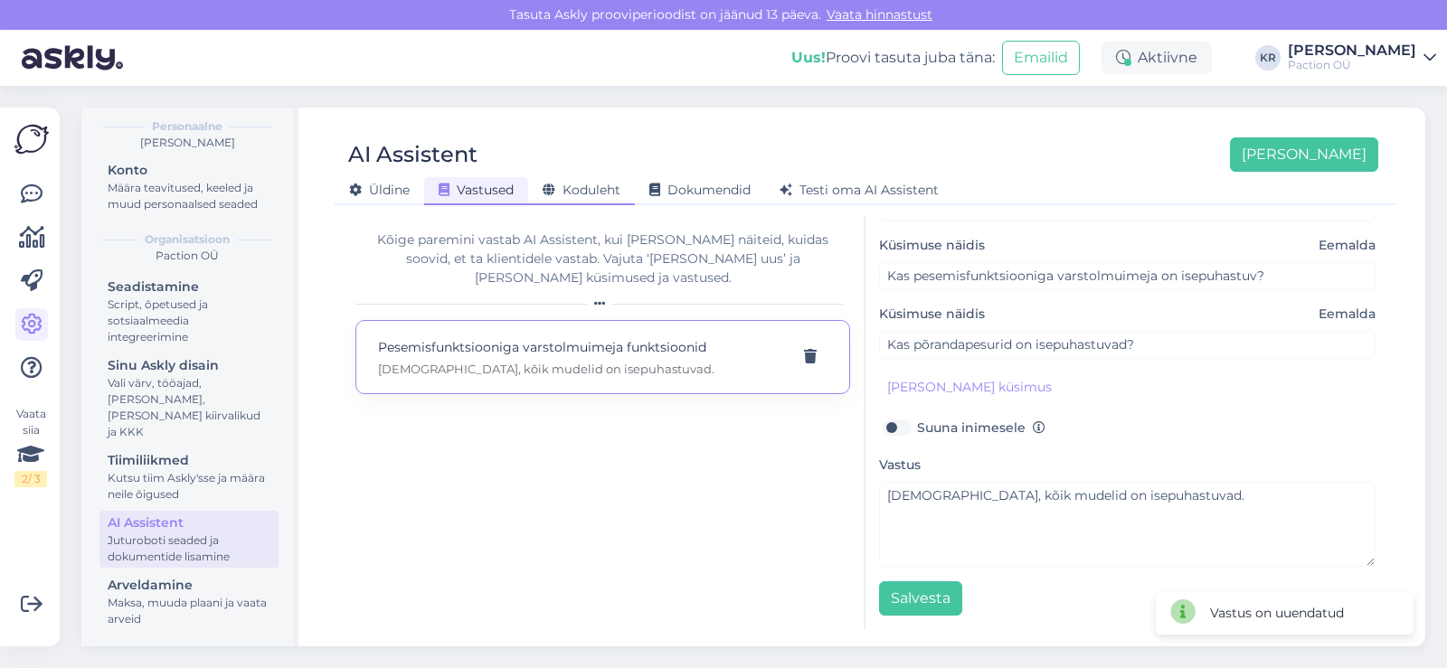
click at [592, 184] on span "Koduleht" at bounding box center [582, 190] width 78 height 16
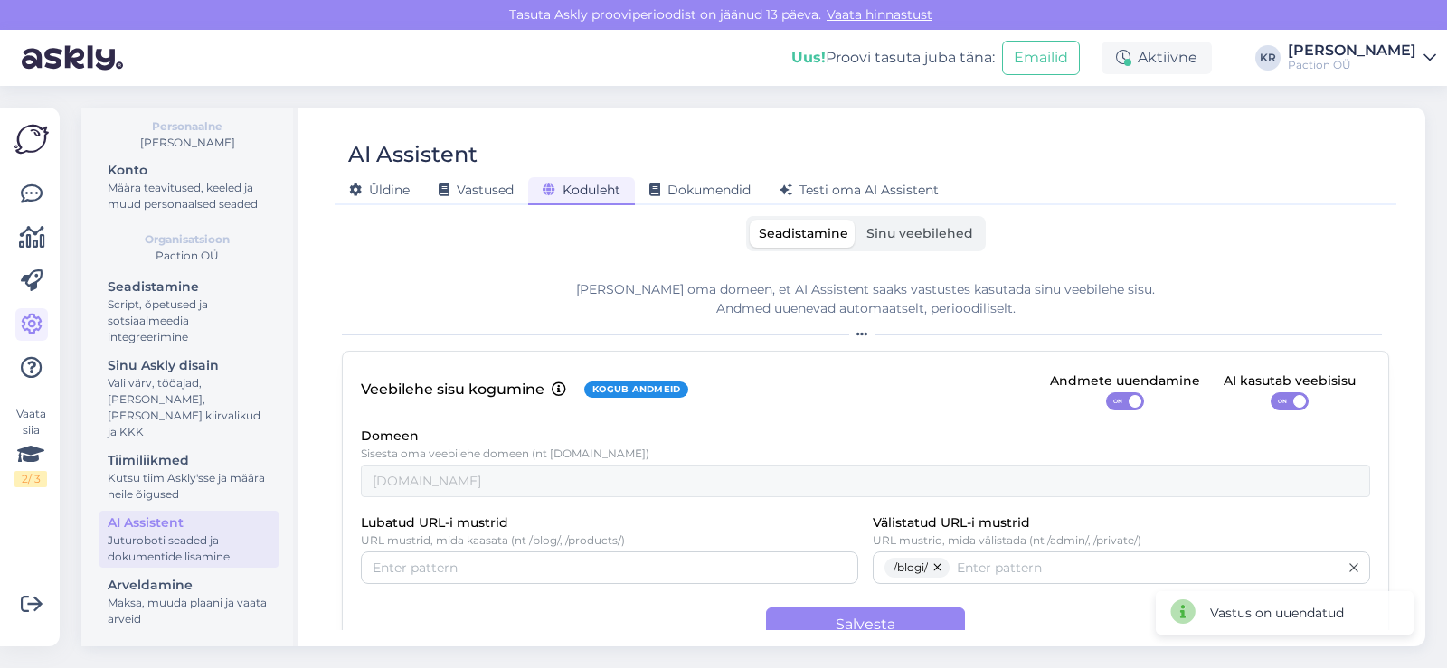
click at [592, 184] on span "Koduleht" at bounding box center [582, 190] width 78 height 16
click at [701, 181] on div "Dokumendid" at bounding box center [700, 191] width 130 height 28
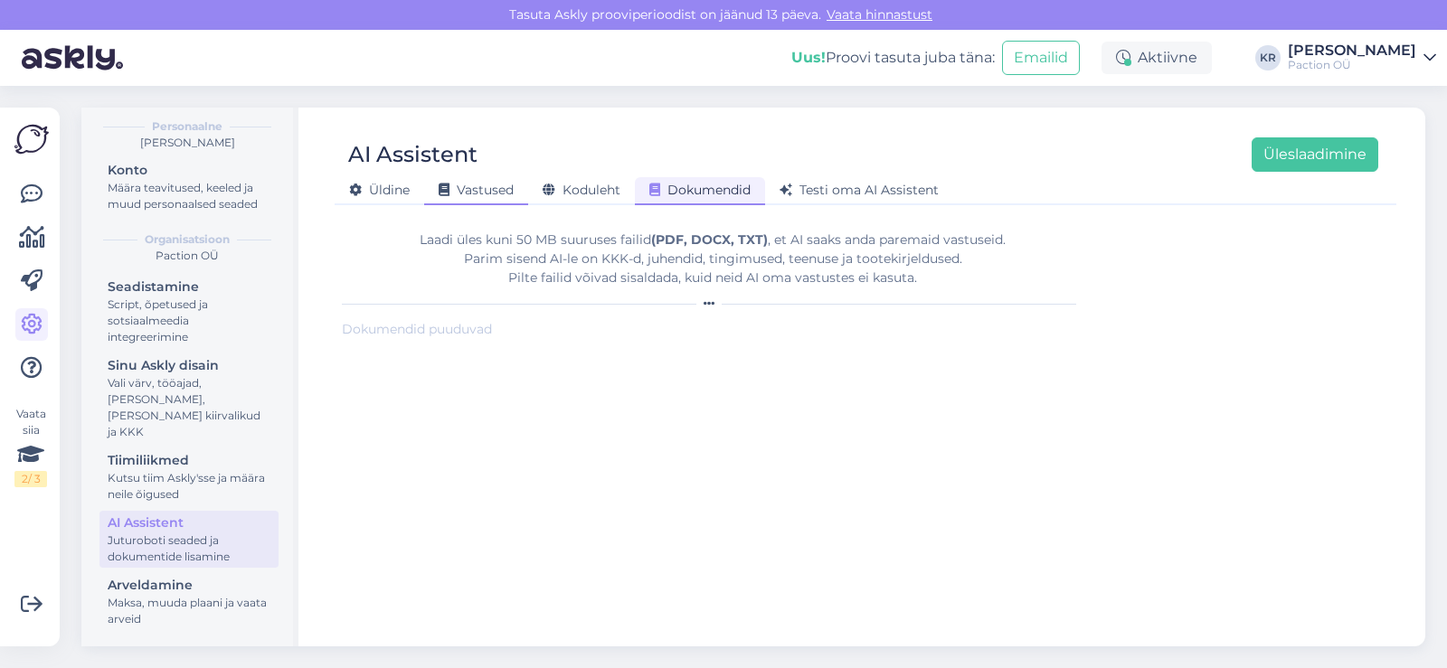
click at [503, 197] on span "Vastused" at bounding box center [476, 190] width 75 height 16
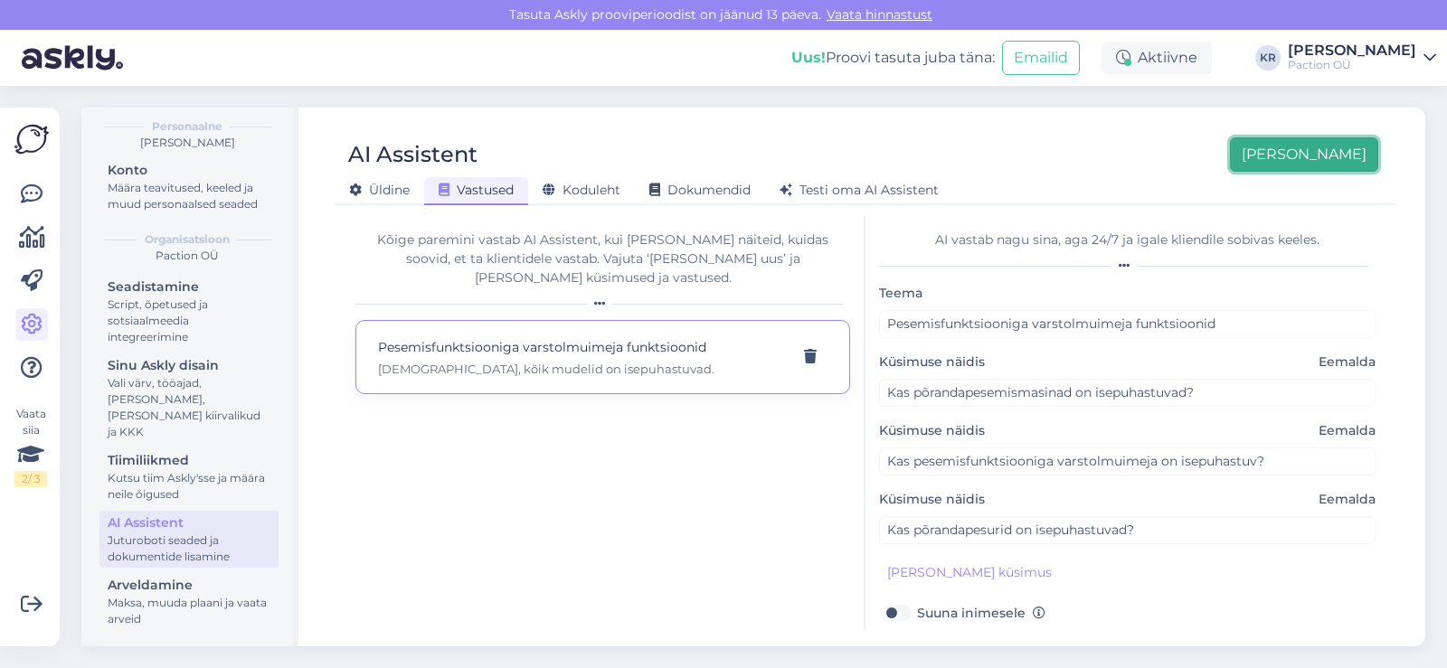
click at [1331, 159] on button "Lisa uus" at bounding box center [1304, 154] width 148 height 34
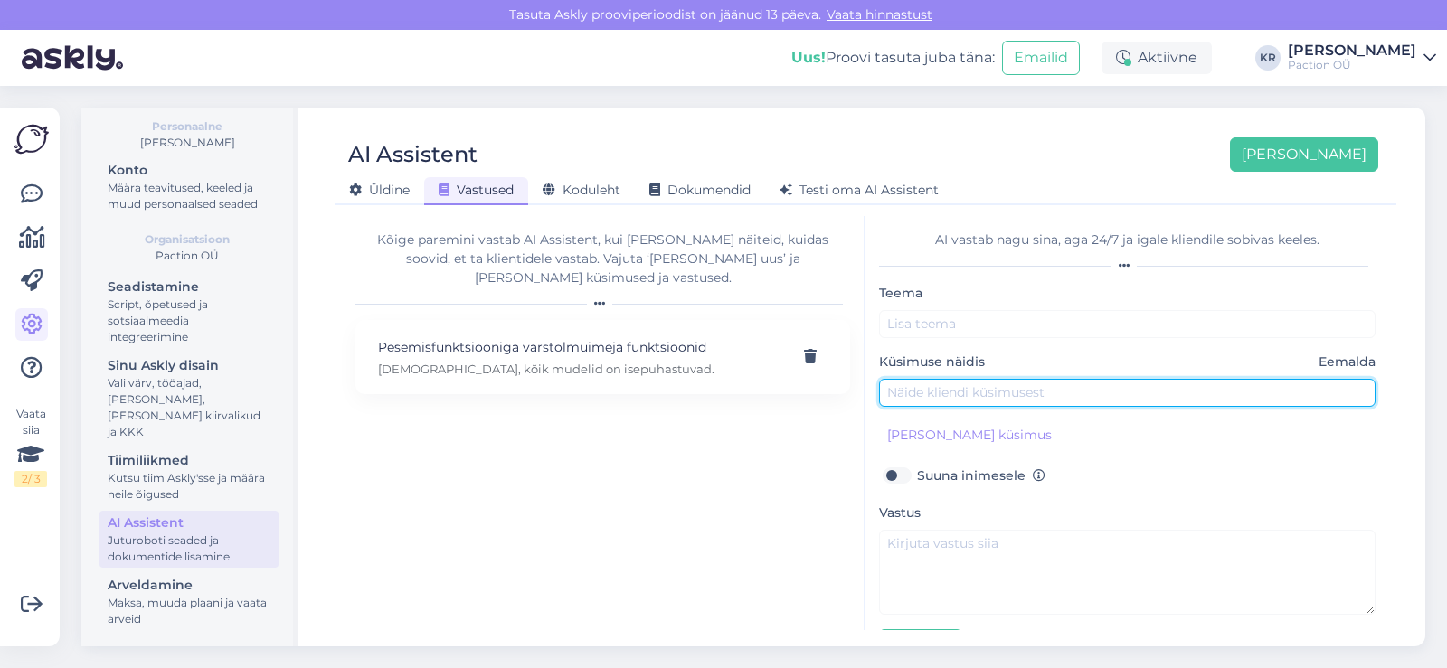
click at [967, 389] on input "text" at bounding box center [1127, 393] width 497 height 28
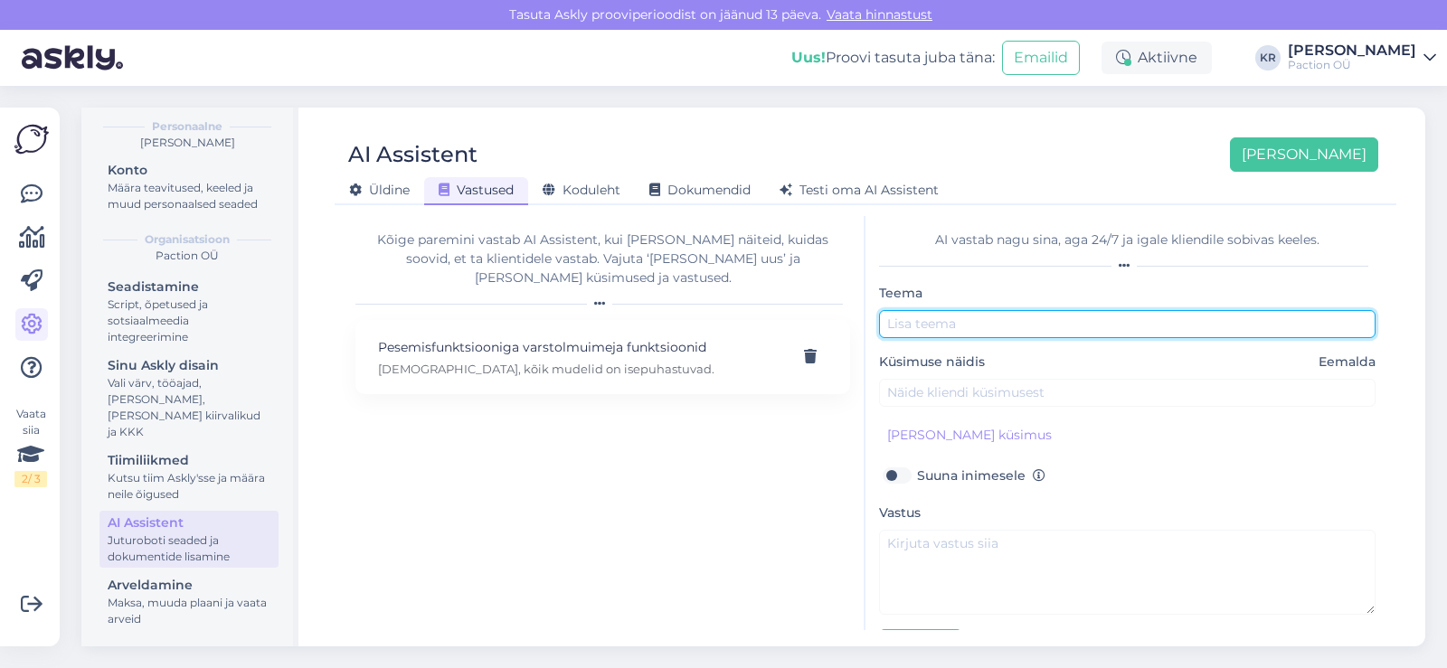
click at [1098, 327] on input "text" at bounding box center [1127, 324] width 497 height 28
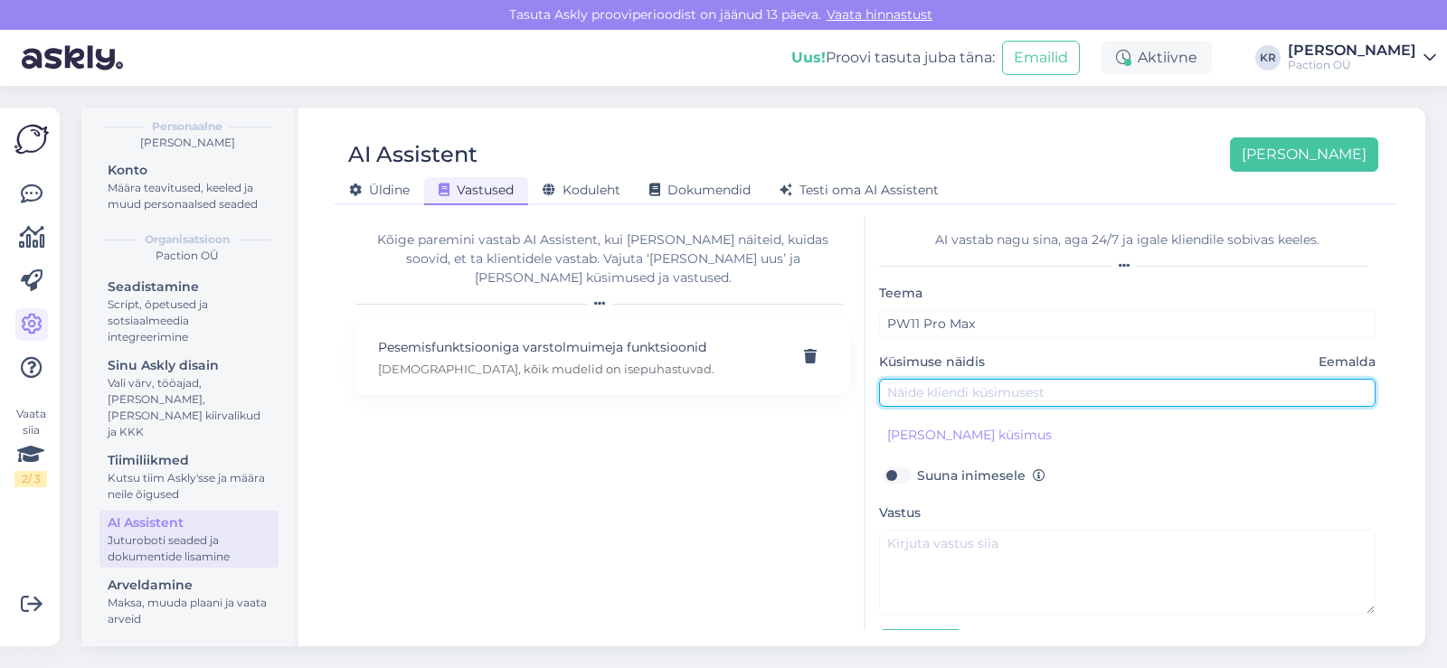
click at [1008, 400] on input "text" at bounding box center [1127, 393] width 497 height 28
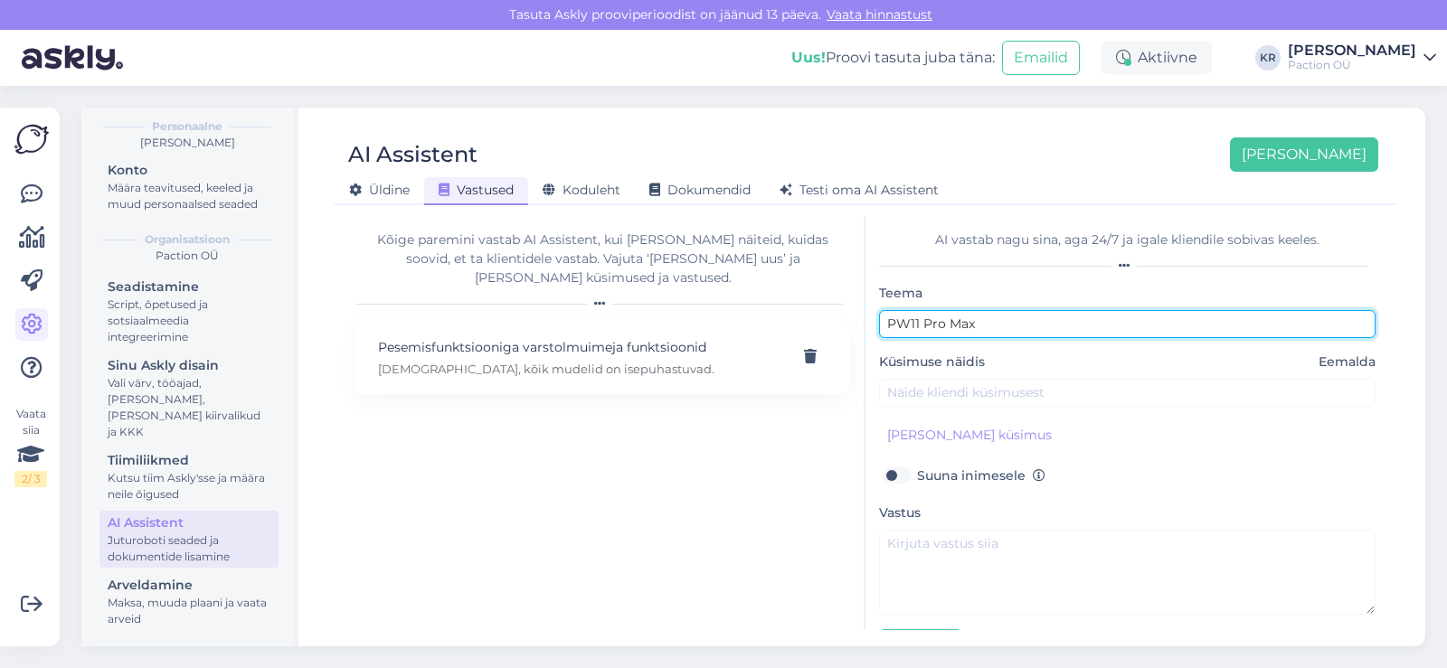
drag, startPoint x: 1188, startPoint y: 329, endPoint x: 864, endPoint y: 311, distance: 324.3
click at [864, 311] on div "Kõige paremini vastab AI Assistent, kui lisad talle näiteid, kuidas soovid, et …" at bounding box center [865, 423] width 1047 height 414
type input "Millis"
click at [947, 329] on input "Millis" at bounding box center [1127, 324] width 497 height 28
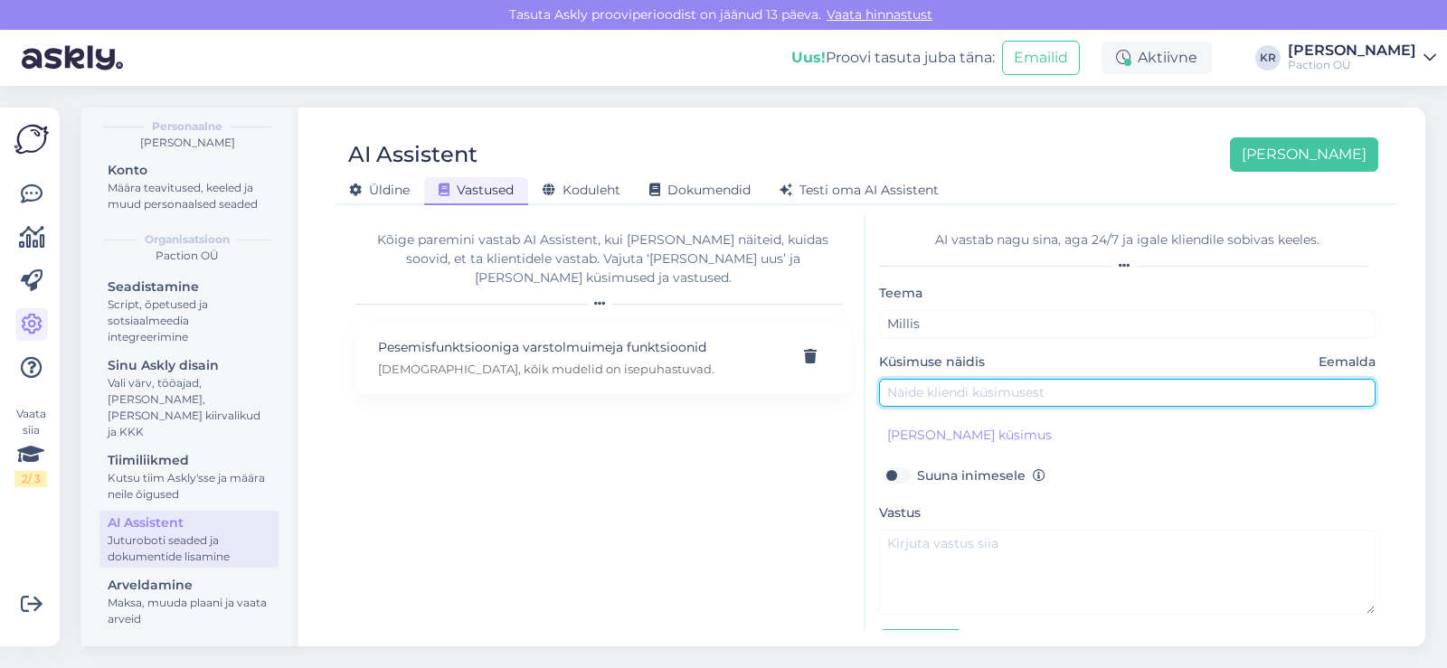
click at [931, 388] on input "text" at bounding box center [1127, 393] width 497 height 28
type input "Millistel pindadel võib kasutada pesemisfunktsiooniga varstolmuimejaid?"
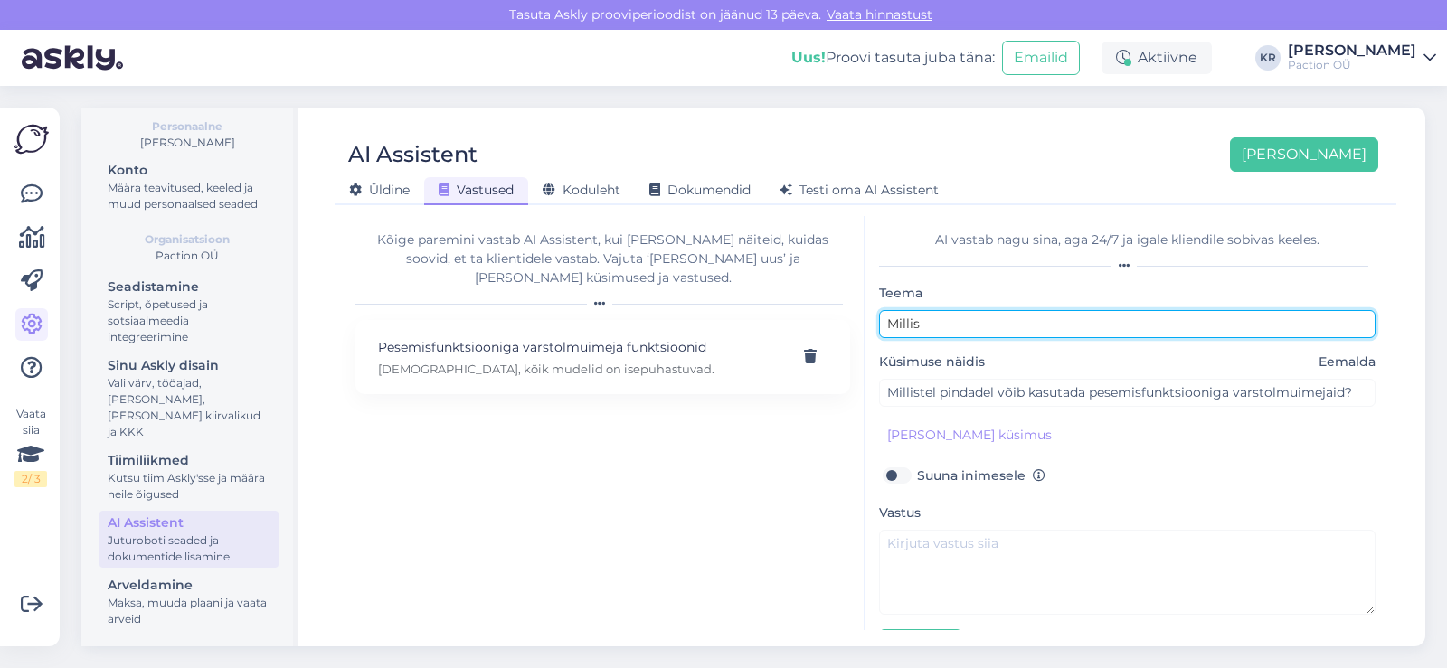
drag, startPoint x: 927, startPoint y: 317, endPoint x: 882, endPoint y: 317, distance: 45.2
click at [882, 317] on input "Millis" at bounding box center [1127, 324] width 497 height 28
type input "P"
type input "PW11 Pro Max"
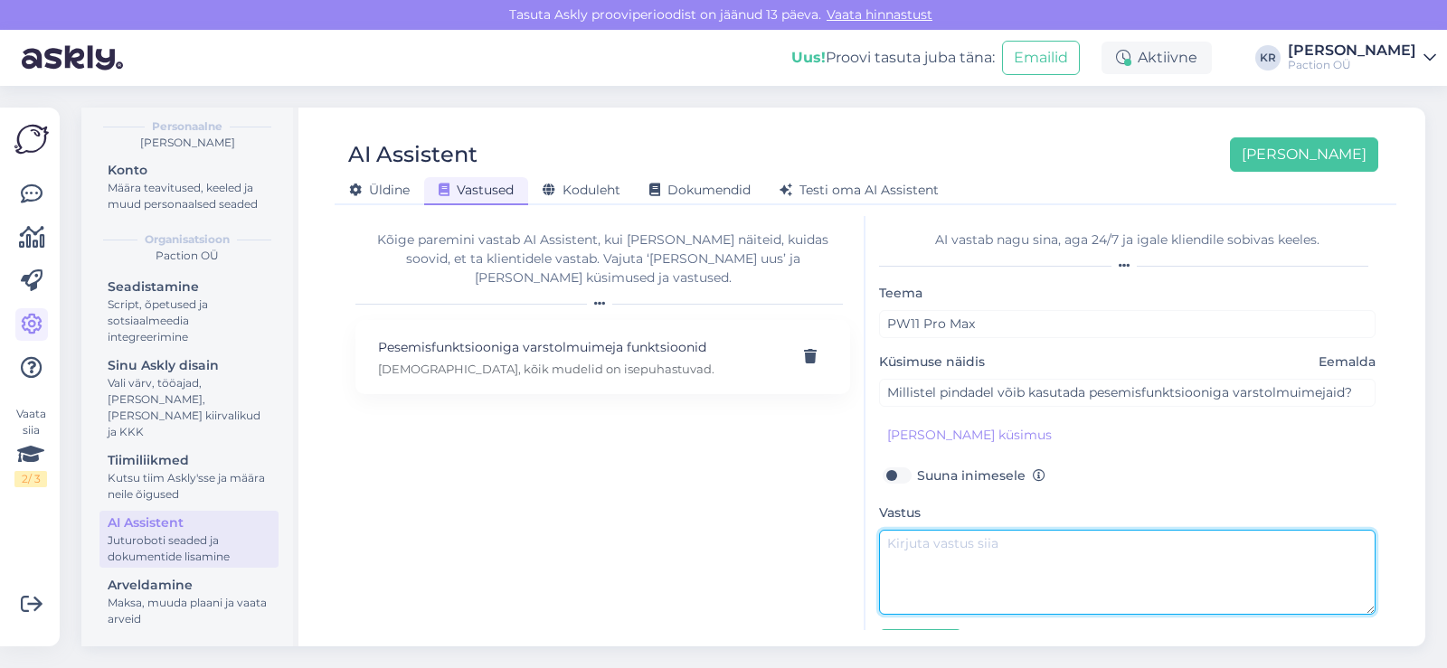
click at [967, 552] on textarea at bounding box center [1127, 572] width 497 height 85
type textarea "Kõikidel pindadel, kaasaarvatud vaipadel,"
drag, startPoint x: 1179, startPoint y: 549, endPoint x: 827, endPoint y: 579, distance: 353.1
click at [827, 579] on div "Kõige paremini vastab AI Assistent, kui lisad talle näiteid, kuidas soovid, et …" at bounding box center [865, 423] width 1047 height 414
click at [949, 540] on textarea at bounding box center [1127, 572] width 497 height 85
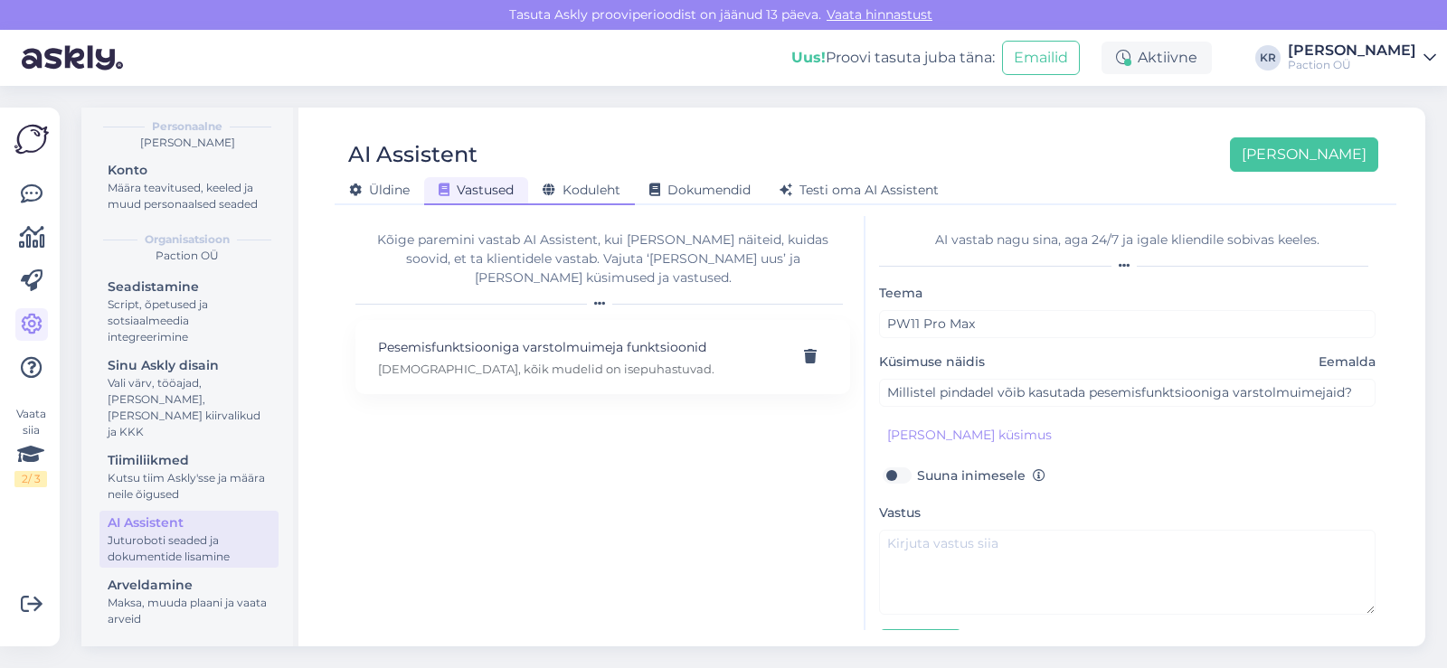
click at [574, 196] on span "Koduleht" at bounding box center [582, 190] width 78 height 16
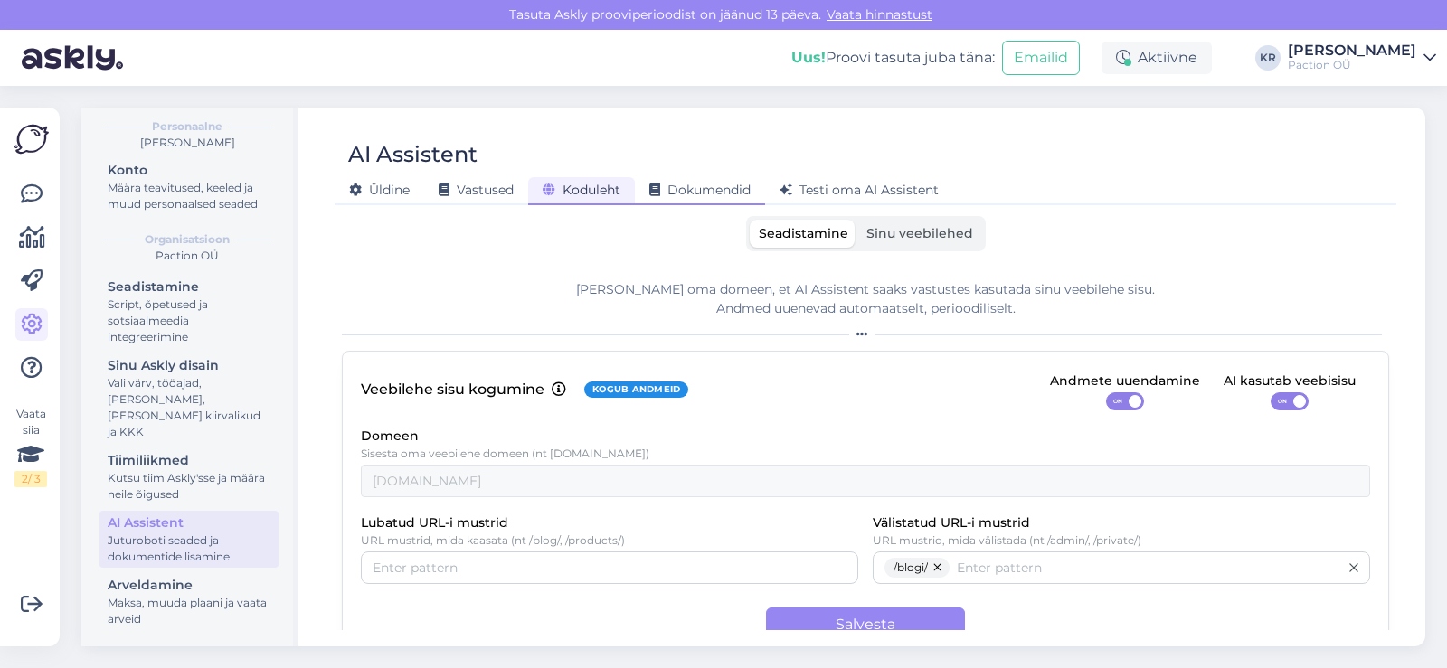
click at [728, 193] on span "Dokumendid" at bounding box center [699, 190] width 101 height 16
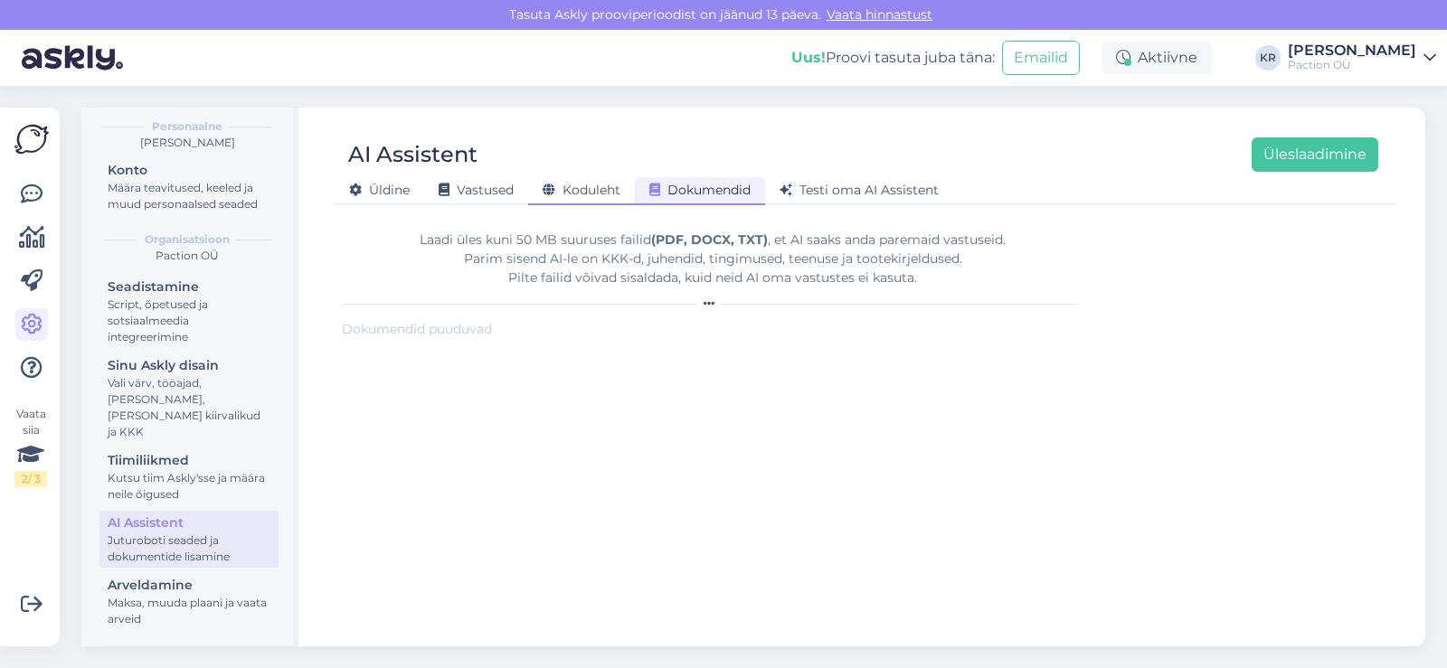
click at [601, 183] on span "Koduleht" at bounding box center [582, 190] width 78 height 16
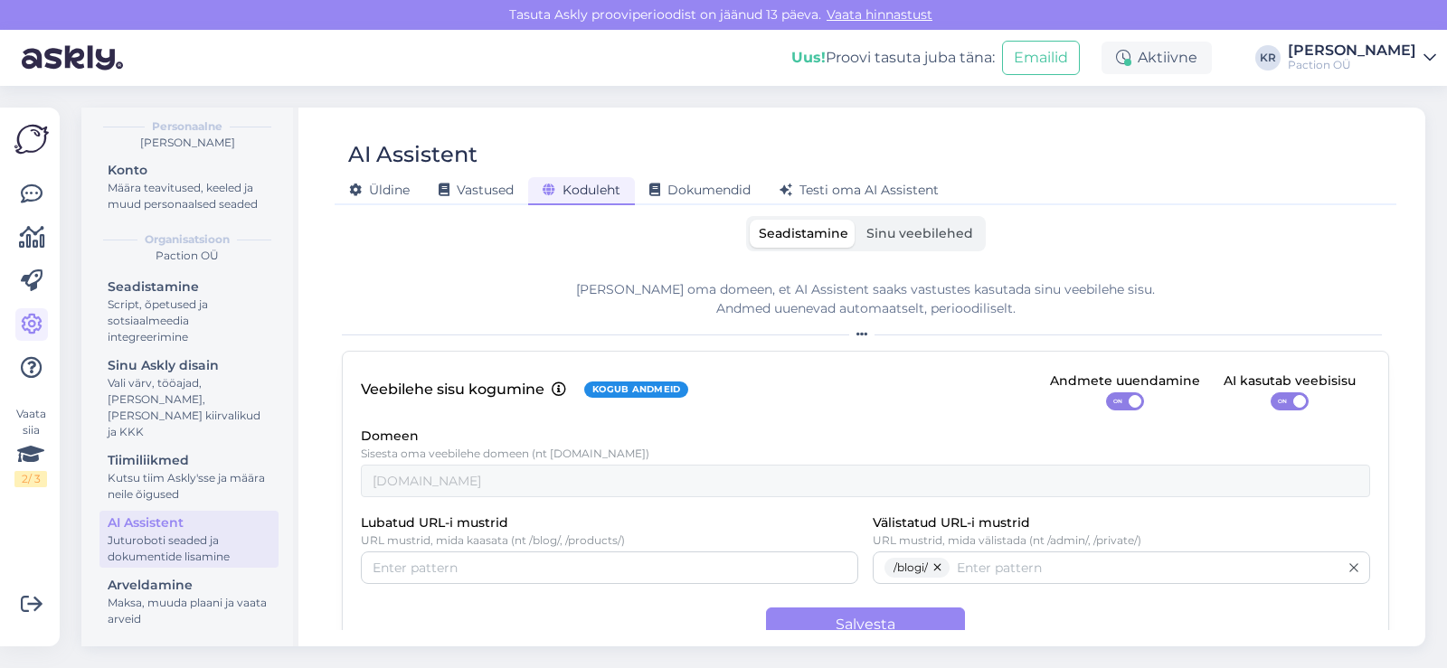
click at [925, 234] on span "Sinu veebilehed" at bounding box center [920, 233] width 107 height 16
click at [857, 220] on input "Sinu veebilehed" at bounding box center [857, 220] width 0 height 0
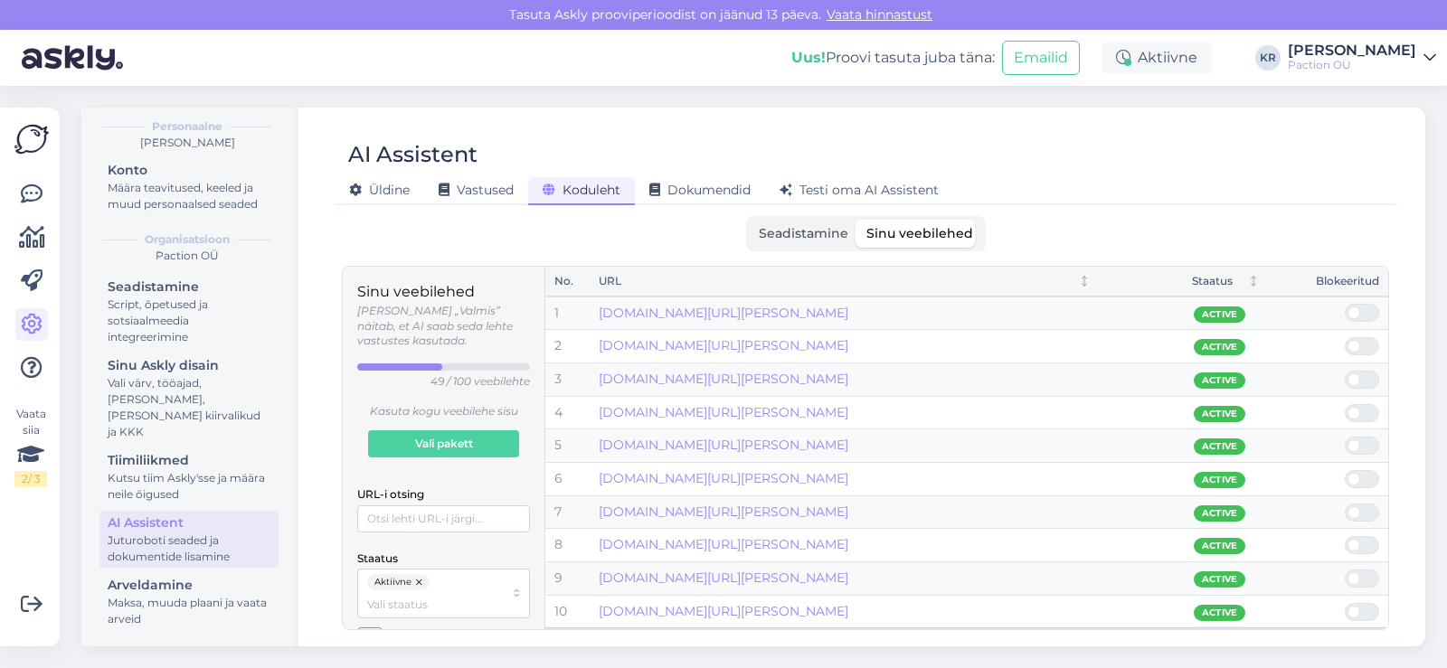
click at [1160, 222] on div "Seadistamine Sinu veebilehed" at bounding box center [865, 233] width 1047 height 35
click at [1416, 516] on div "AI Assistent Üldine Vastused Koduleht Dokumendid Testi oma AI Assistent Seadist…" at bounding box center [866, 377] width 1120 height 539
click at [1186, 195] on div "Üldine Vastused Koduleht Dokumendid Testi oma AI Assistent" at bounding box center [857, 188] width 1044 height 32
click at [1411, 601] on div "AI Assistent Üldine Vastused Koduleht Dokumendid Testi oma AI Assistent Seadist…" at bounding box center [866, 377] width 1120 height 539
click at [495, 506] on input "URL-i otsing" at bounding box center [443, 519] width 173 height 27
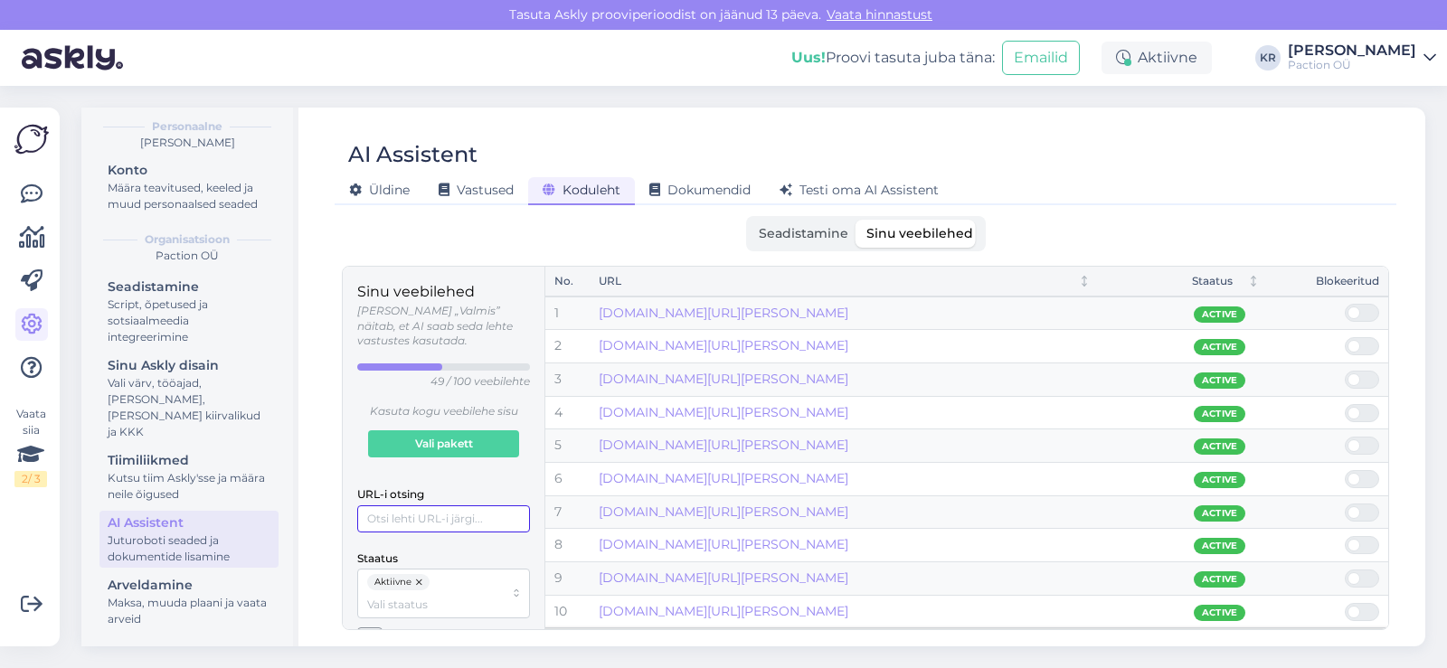
type input "P"
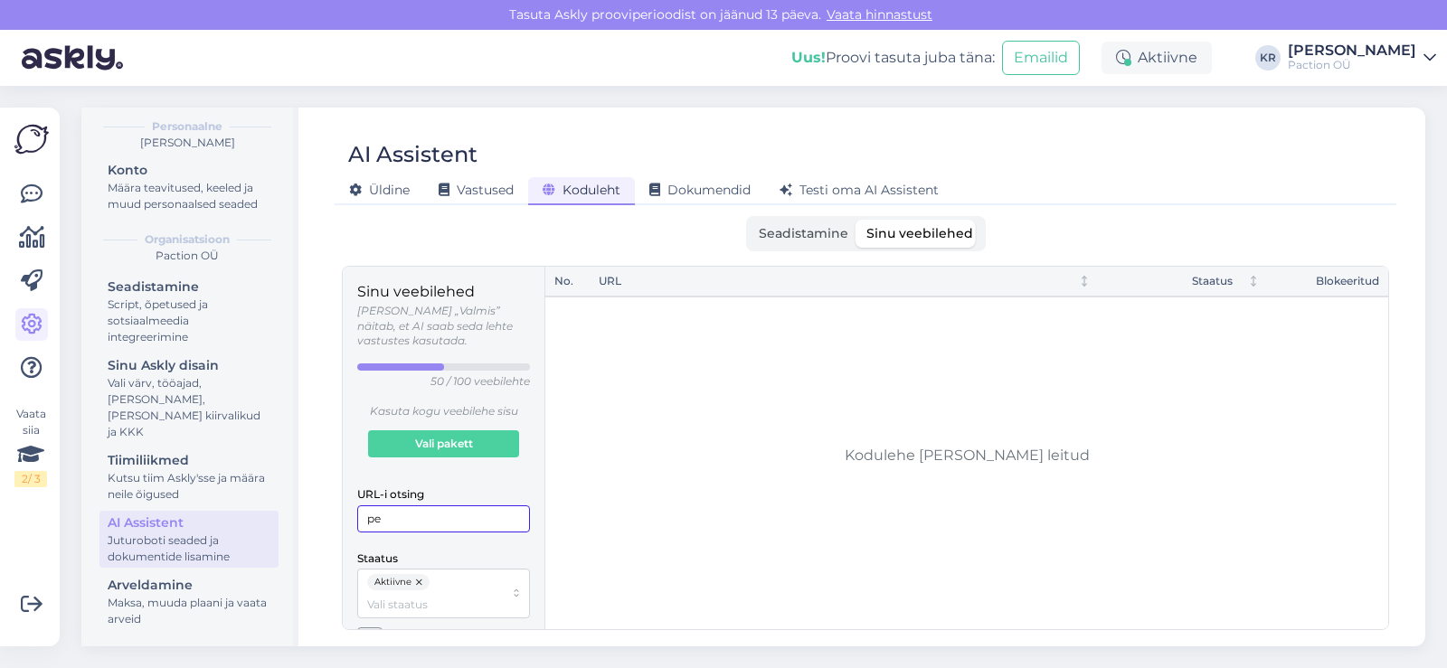
type input "p"
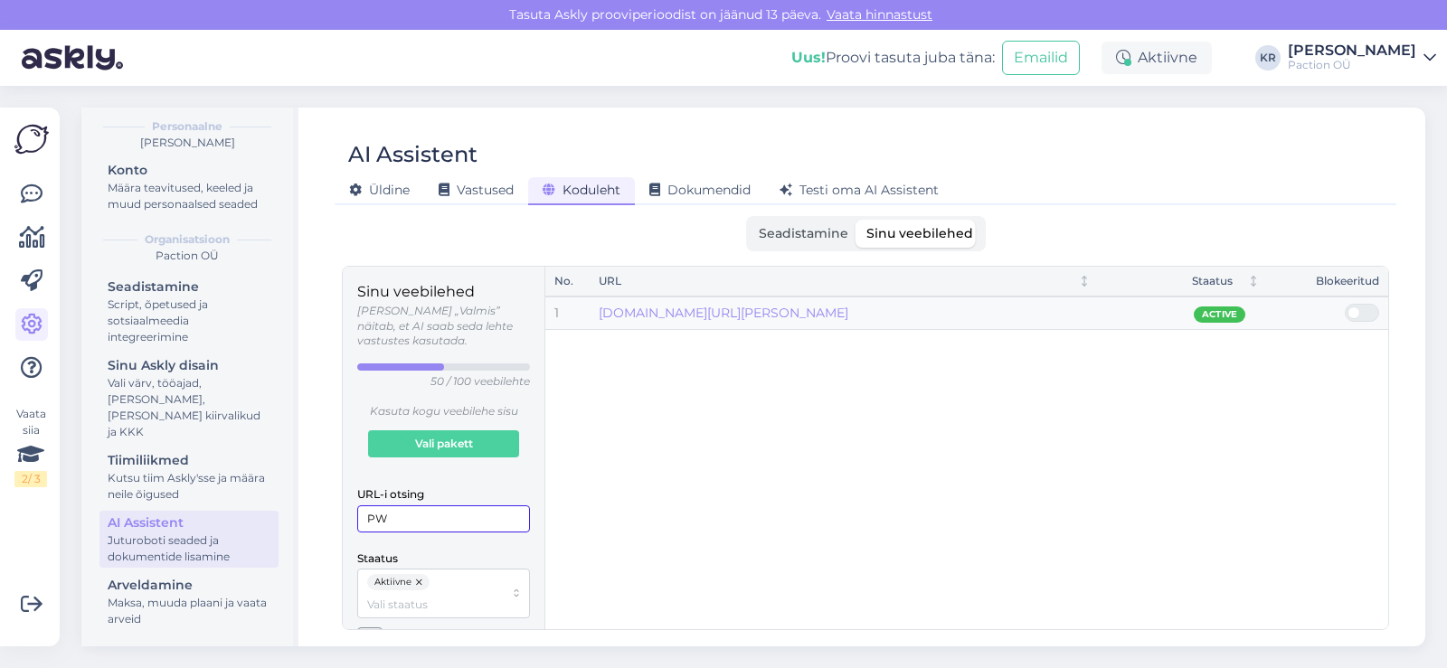
type input "P"
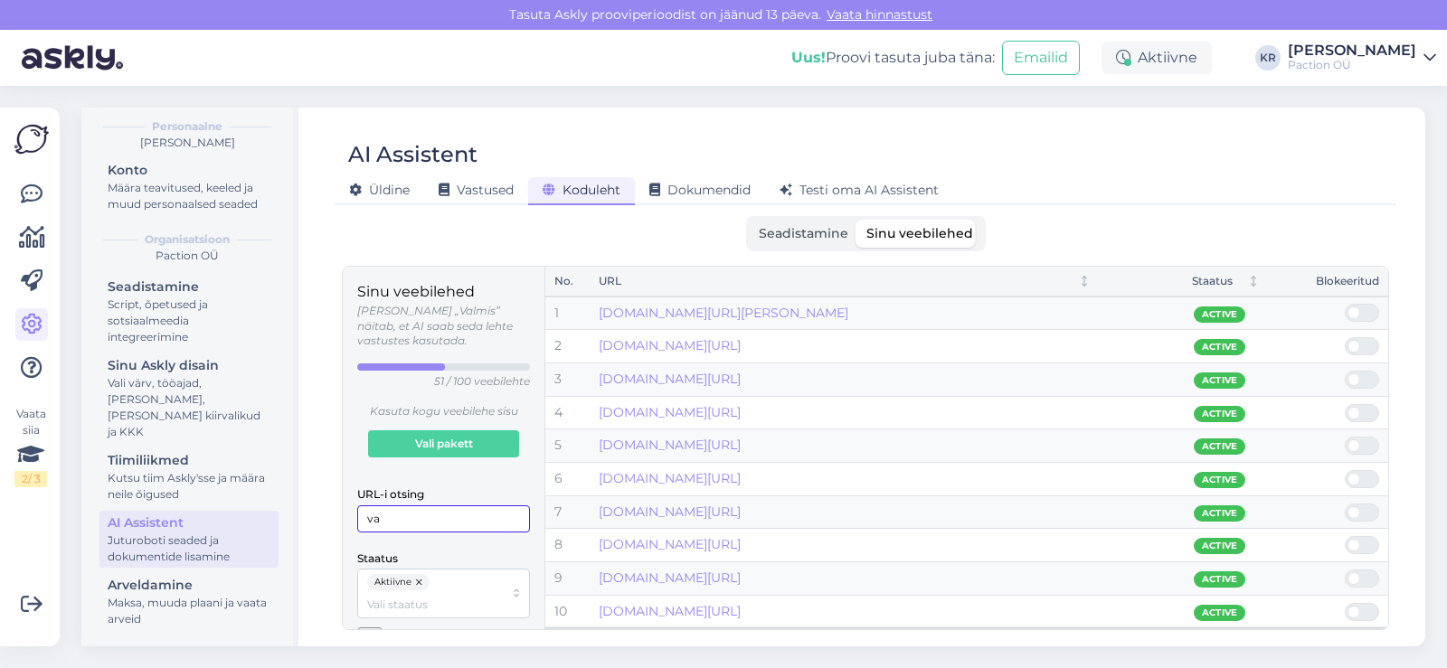
type input "v"
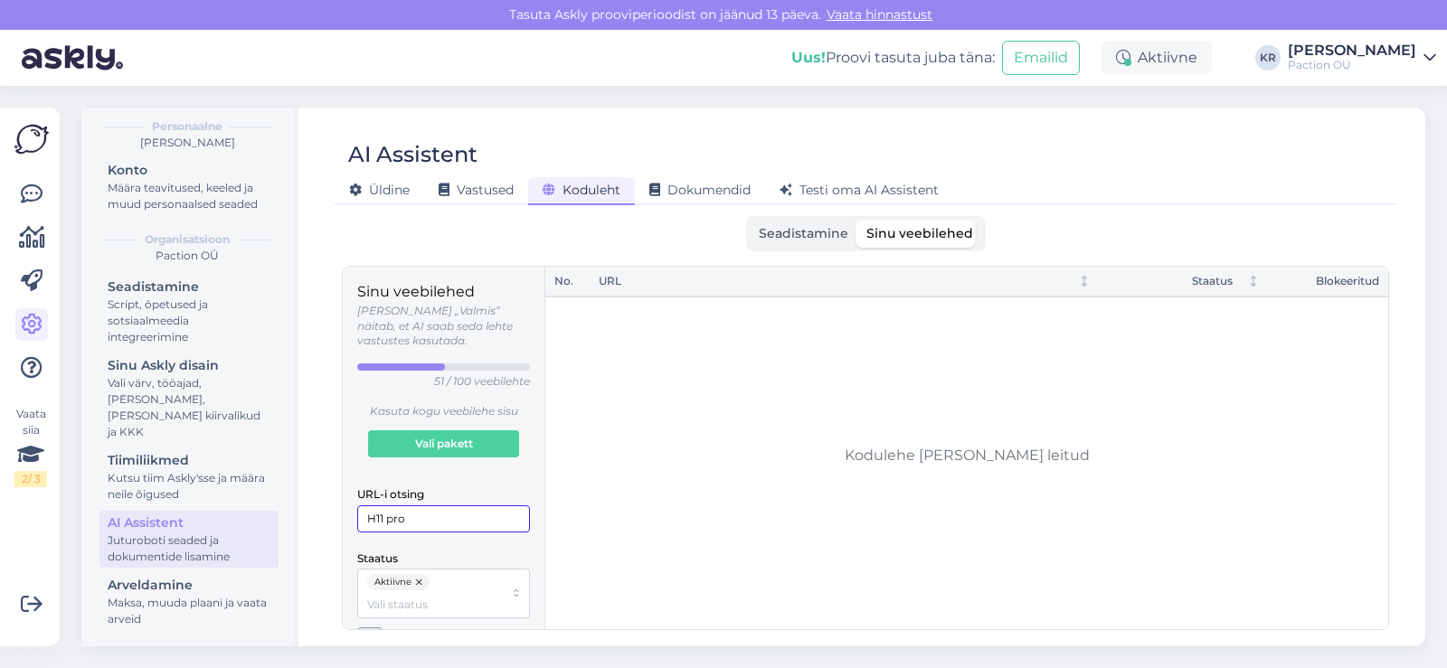
click at [457, 506] on input "H11 pro" at bounding box center [443, 519] width 173 height 27
type input "H"
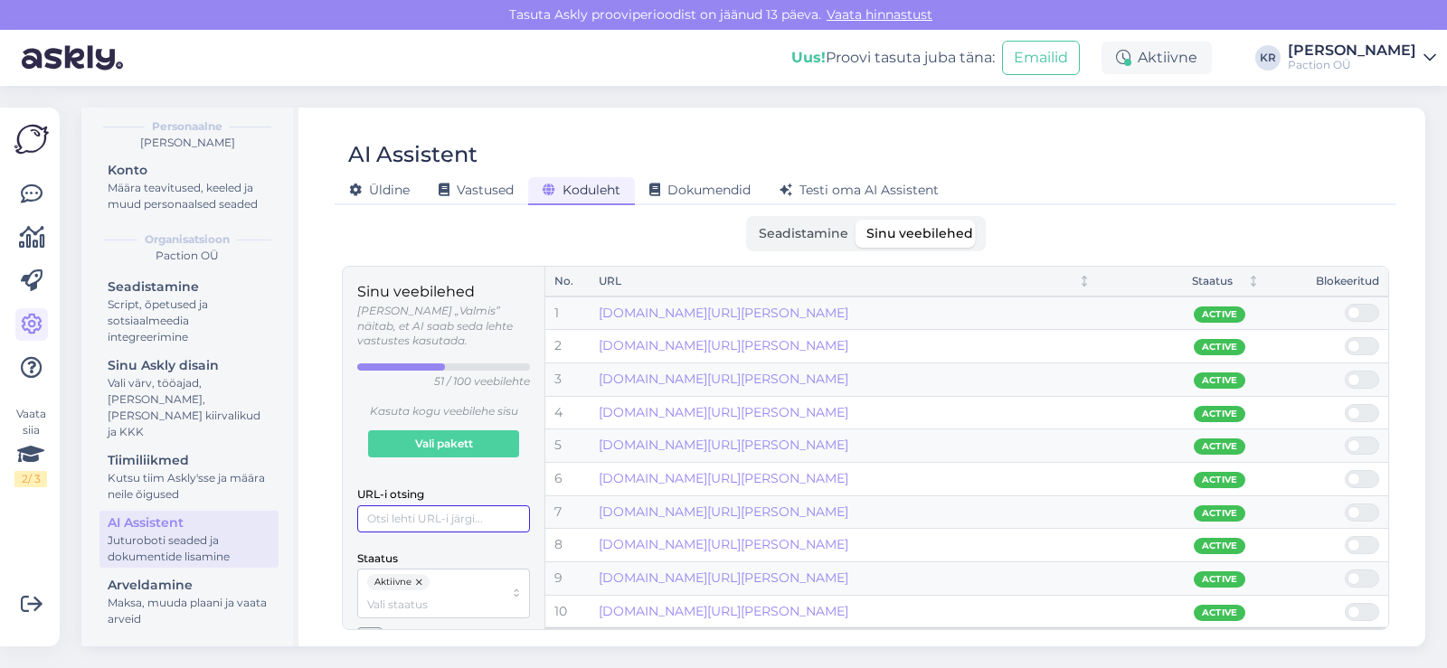
click at [466, 506] on input "URL-i otsing" at bounding box center [443, 519] width 173 height 27
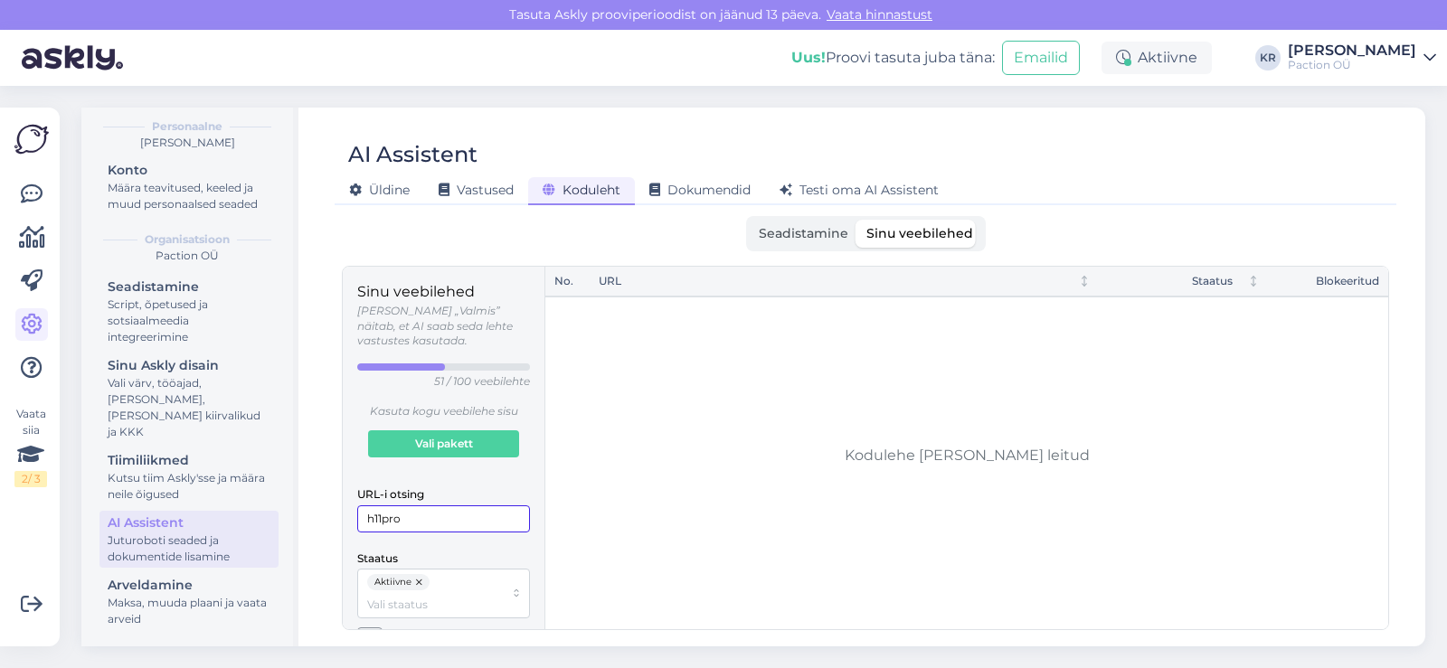
type input "h11-pro"
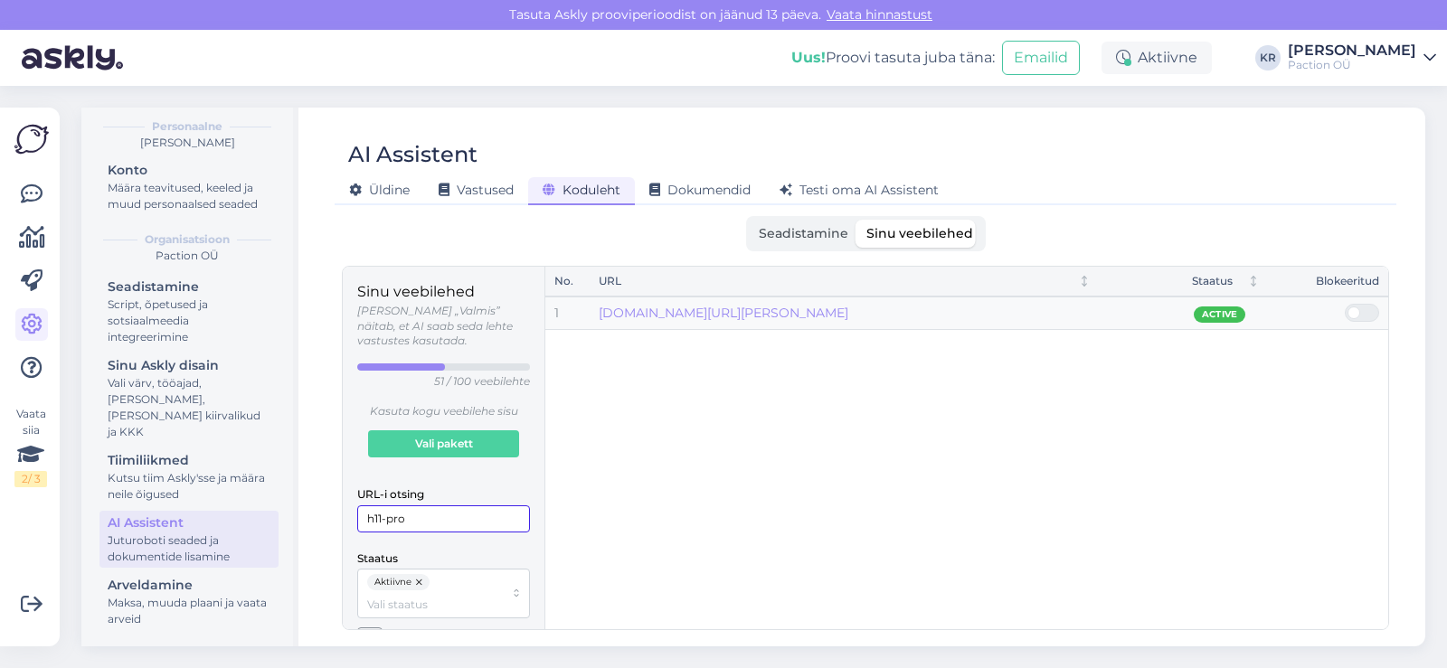
drag, startPoint x: 510, startPoint y: 506, endPoint x: 347, endPoint y: 512, distance: 162.9
click at [347, 512] on div "Sinu veebilehed Olek „Valmis” näitab, et AI saab seda lehte vastustes kasutada.…" at bounding box center [444, 448] width 203 height 363
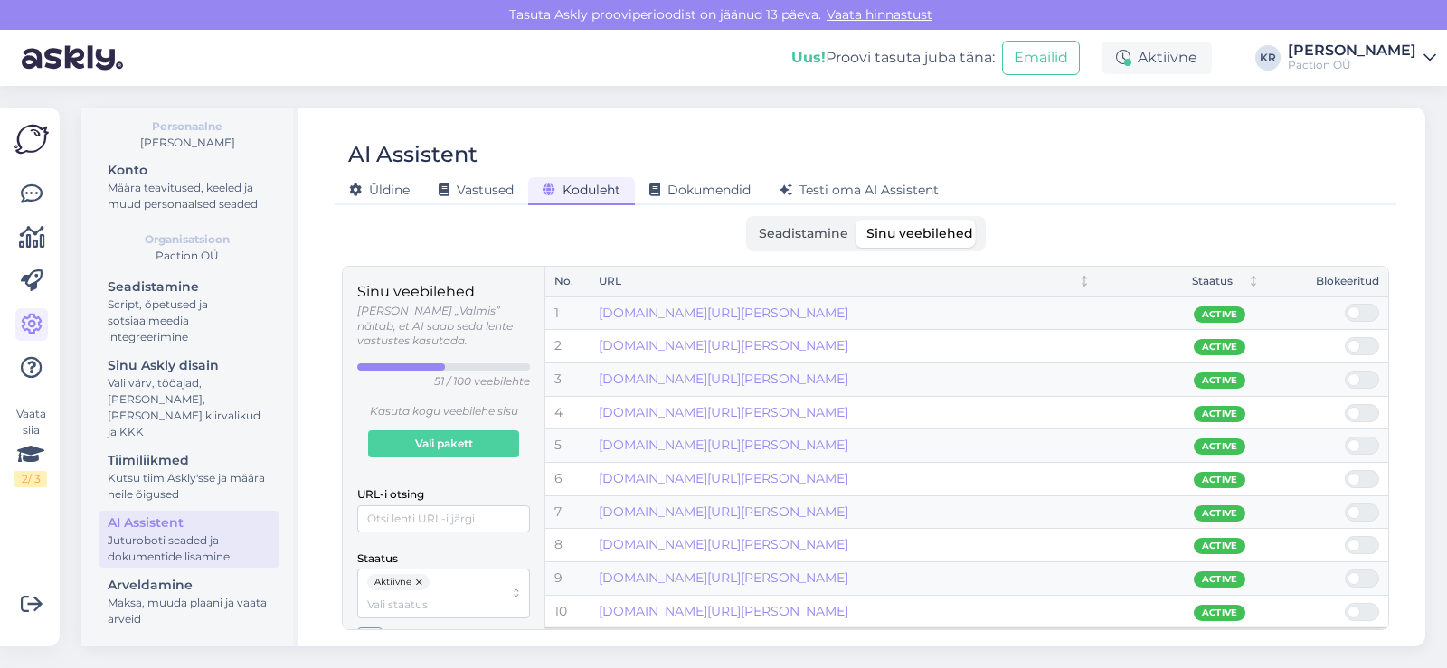
click at [1258, 202] on div "Üldine Vastused Koduleht Dokumendid Testi oma AI Assistent" at bounding box center [857, 188] width 1044 height 32
click at [365, 634] on icon "button" at bounding box center [370, 640] width 13 height 13
click at [489, 506] on input "URL-i otsing" at bounding box center [443, 519] width 173 height 27
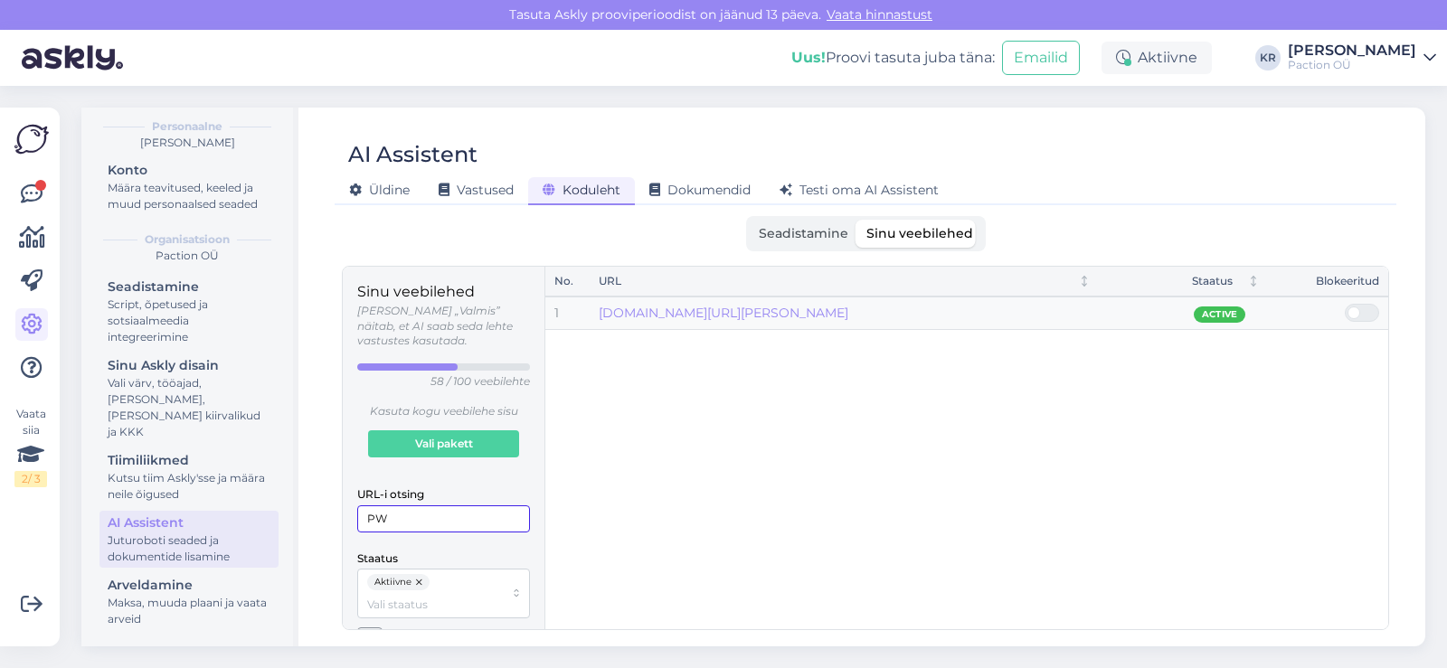
type input "P"
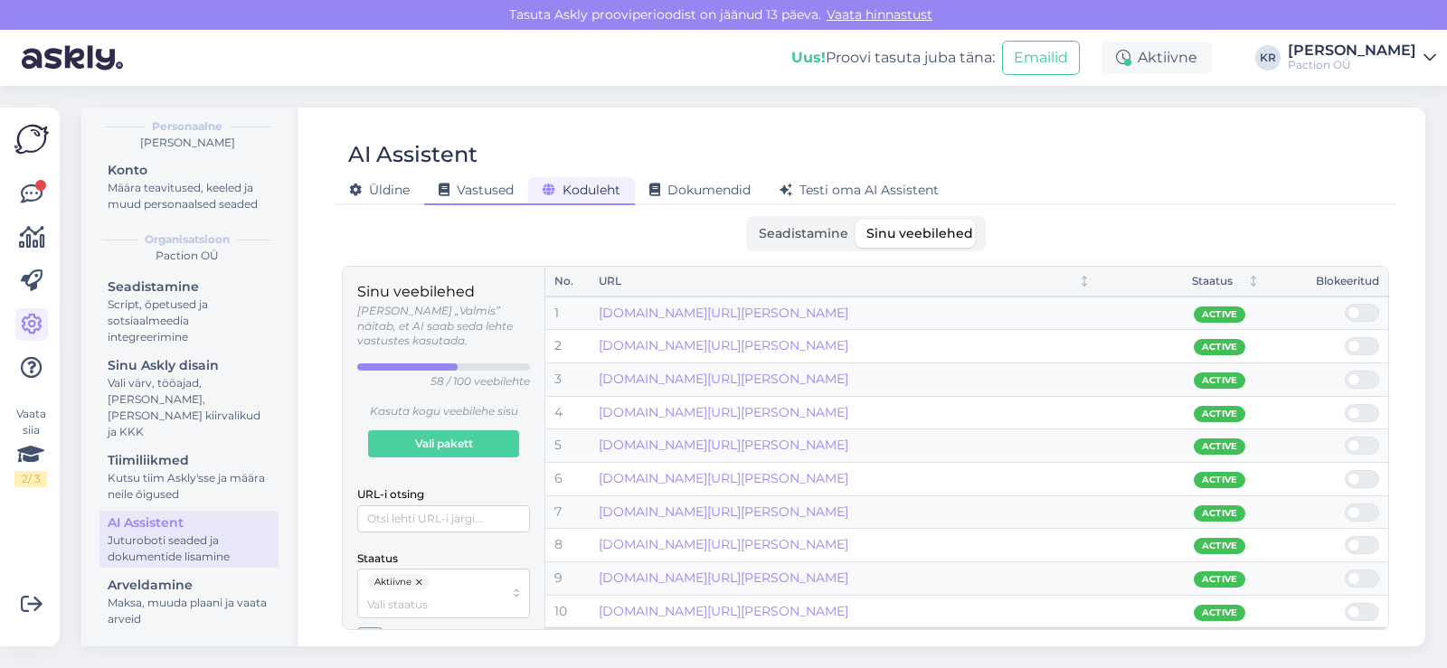
click at [498, 187] on span "Vastused" at bounding box center [476, 190] width 75 height 16
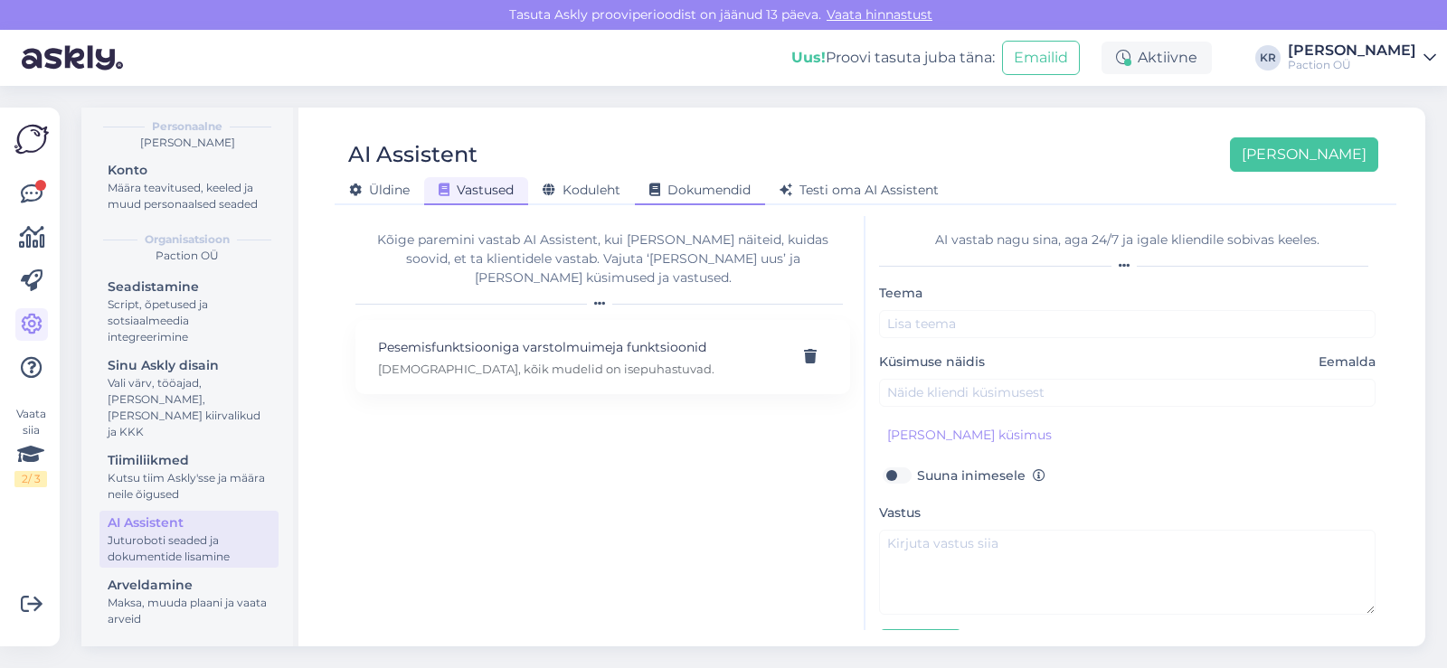
click at [676, 193] on span "Dokumendid" at bounding box center [699, 190] width 101 height 16
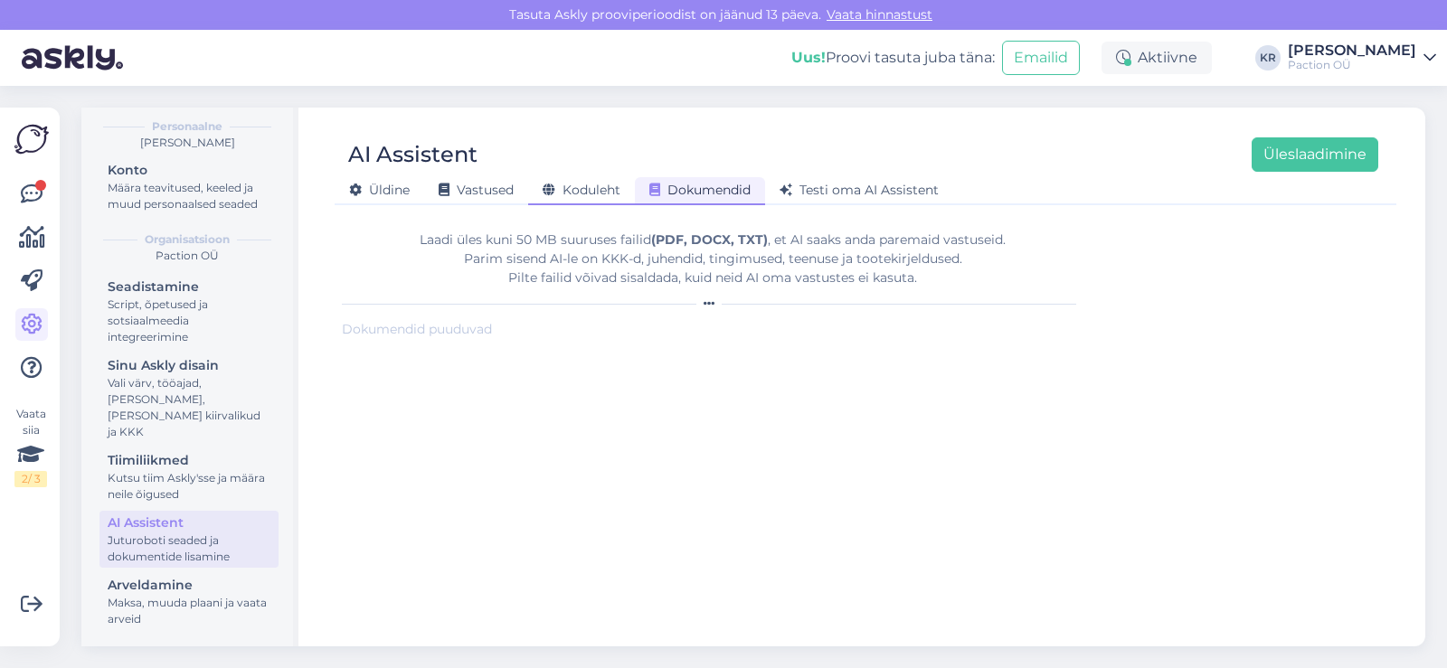
click at [610, 189] on span "Koduleht" at bounding box center [582, 190] width 78 height 16
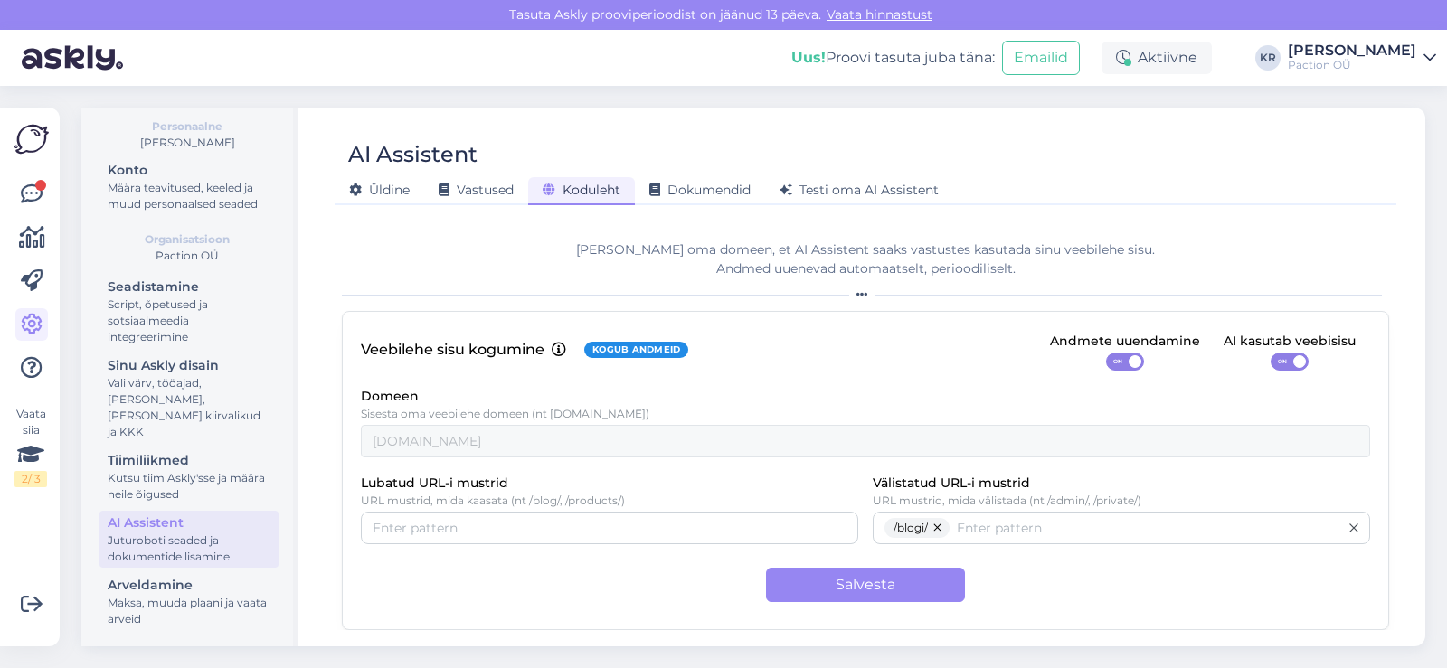
scroll to position [0, 0]
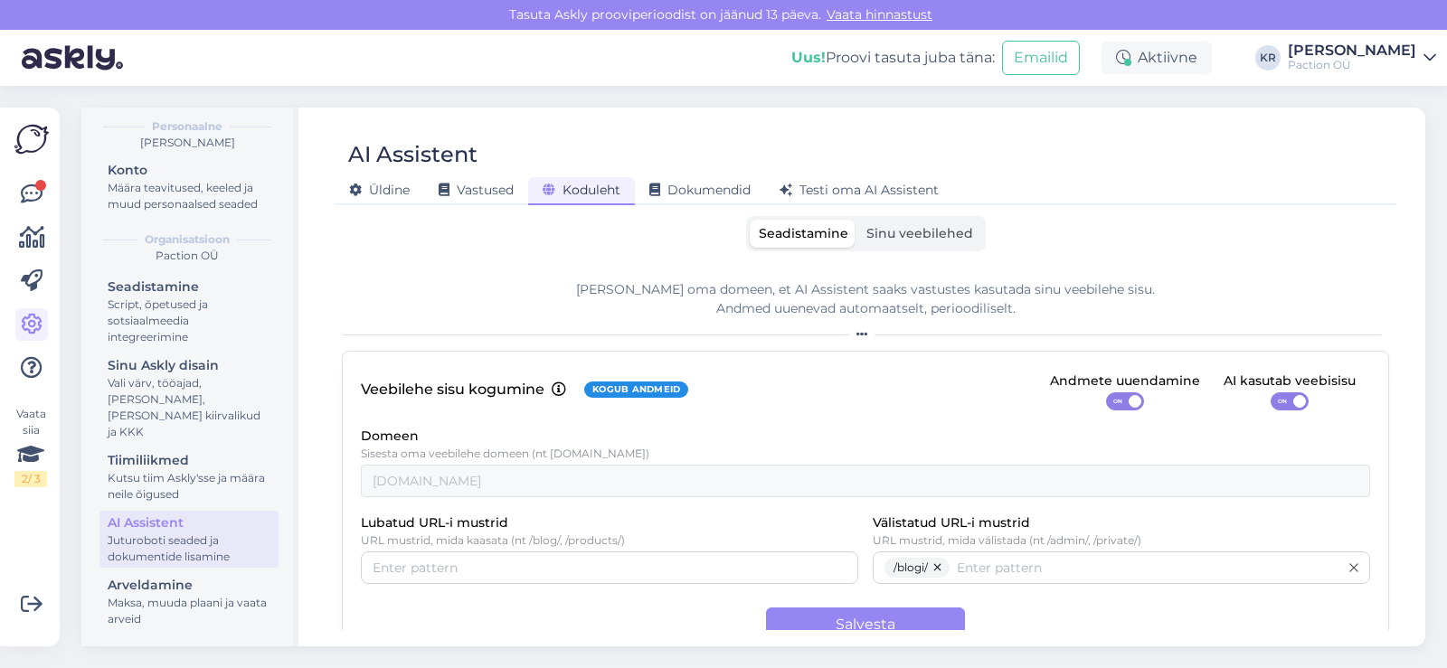
click at [885, 231] on span "Sinu veebilehed" at bounding box center [920, 233] width 107 height 16
click at [857, 220] on input "Sinu veebilehed" at bounding box center [857, 220] width 0 height 0
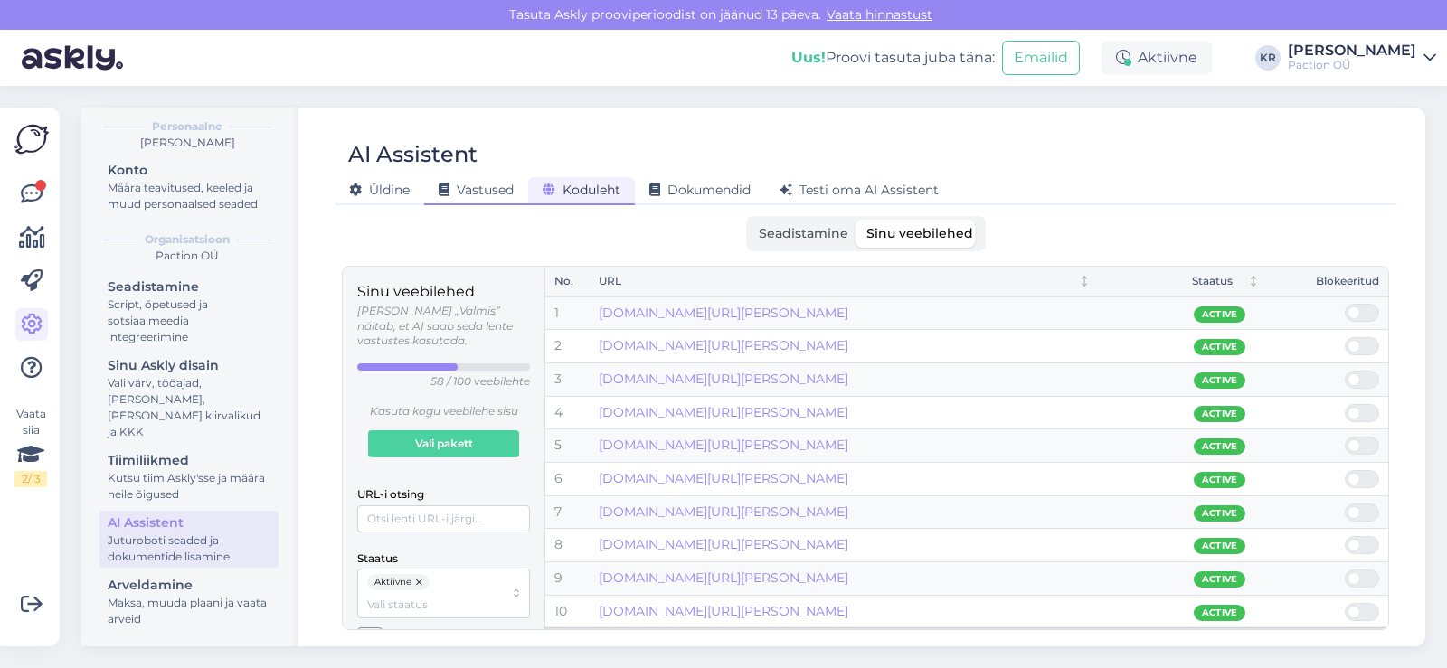
click at [502, 199] on div "Vastused" at bounding box center [476, 191] width 104 height 28
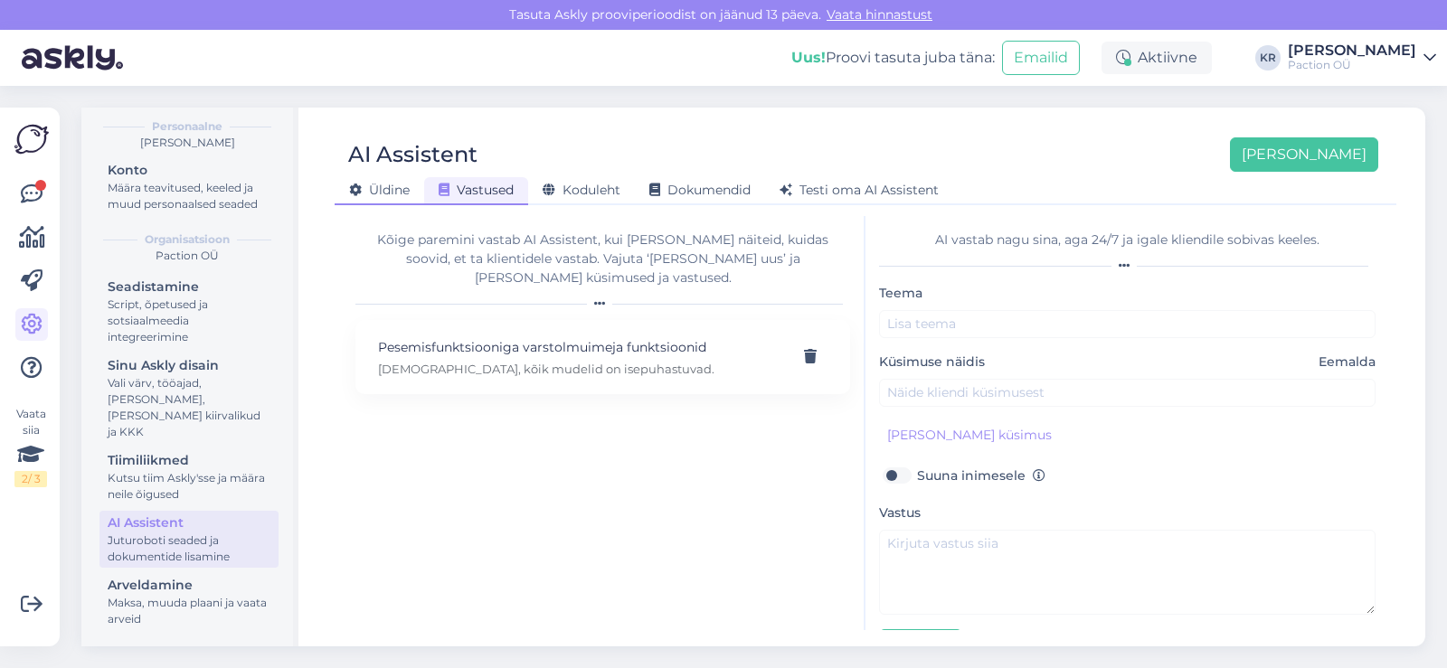
click at [402, 185] on span "Üldine" at bounding box center [379, 190] width 61 height 16
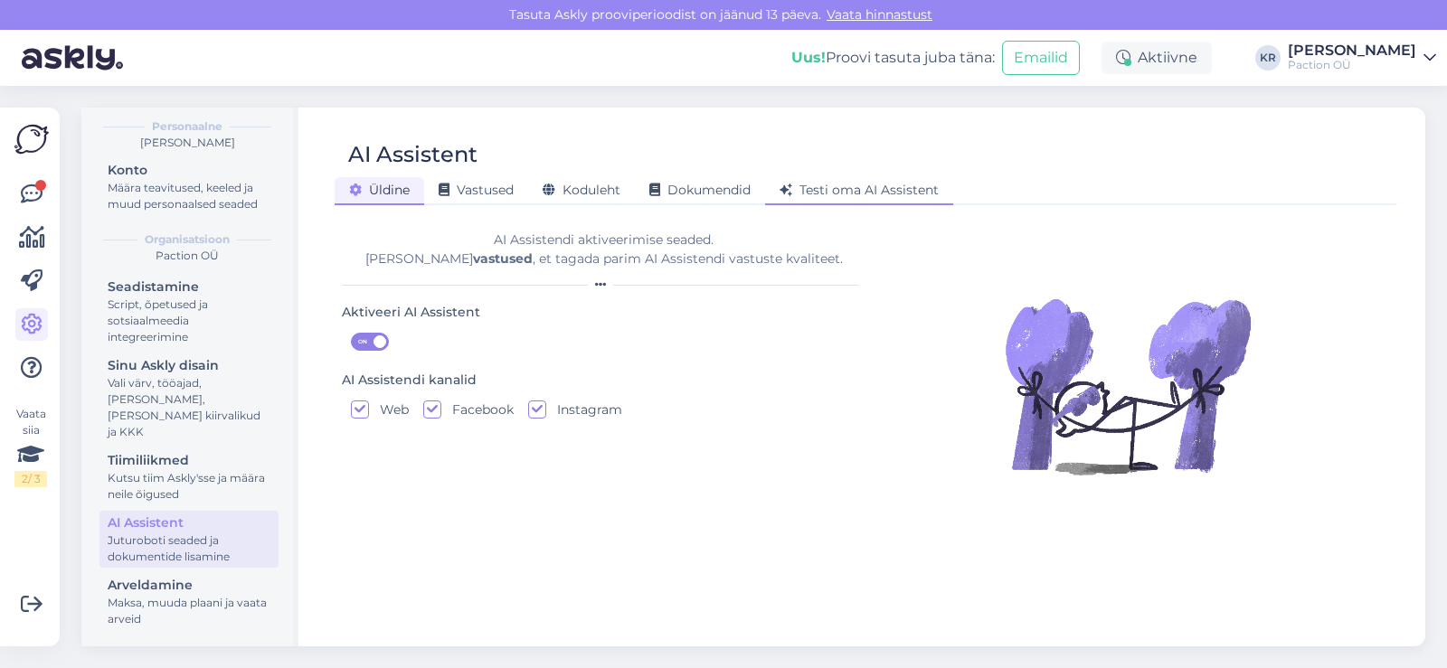
click at [923, 185] on span "Testi oma AI Assistent" at bounding box center [859, 190] width 159 height 16
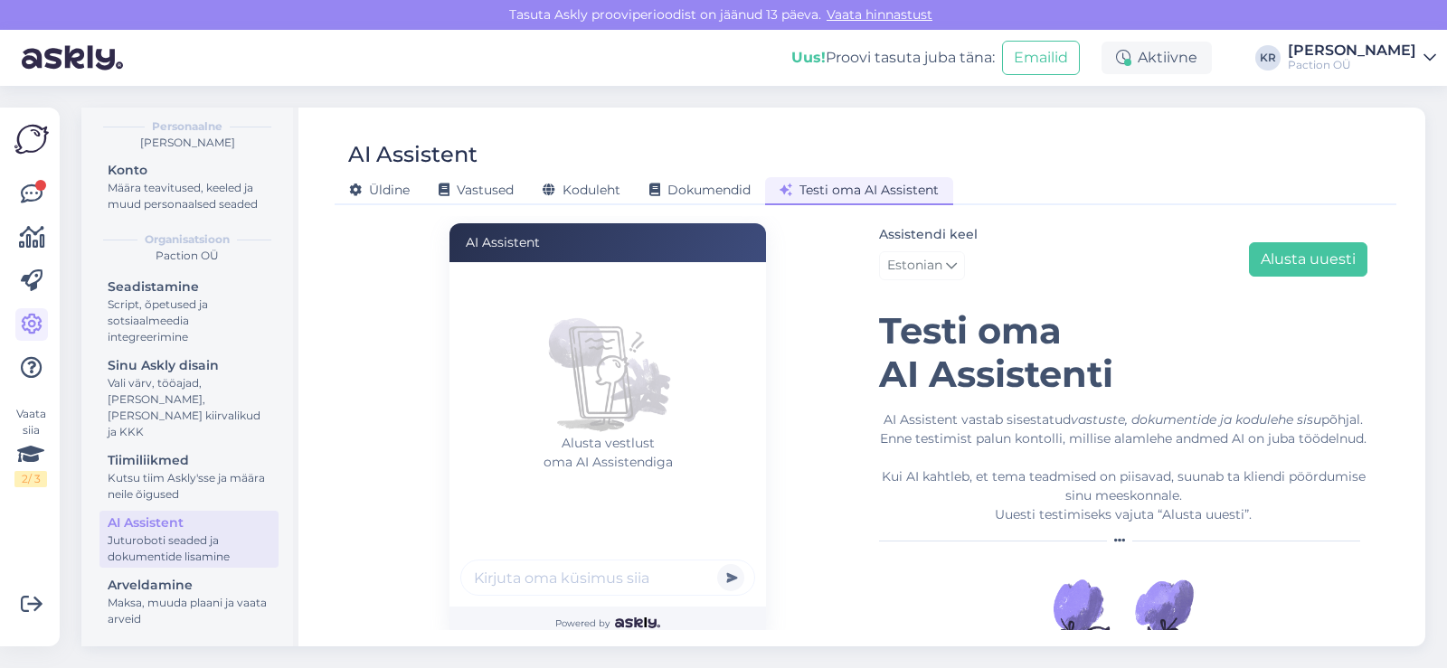
scroll to position [86, 0]
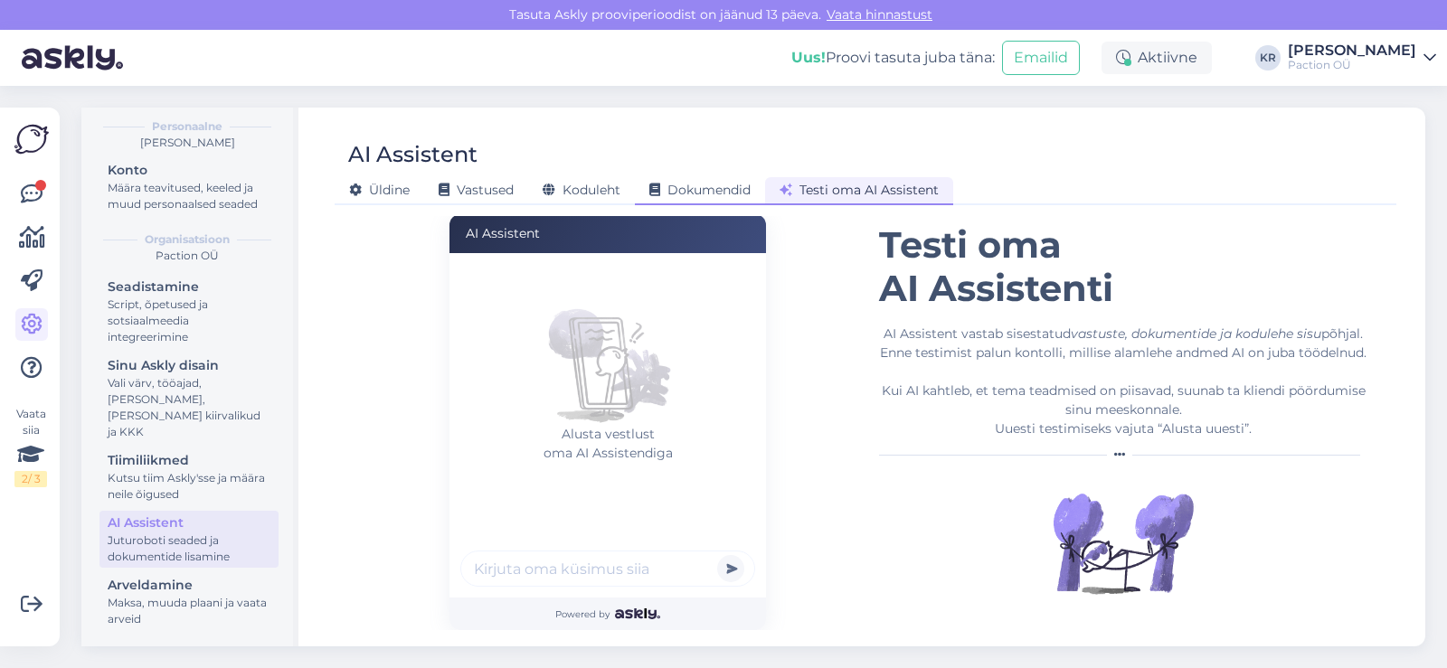
click at [721, 179] on div "Dokumendid" at bounding box center [700, 191] width 130 height 28
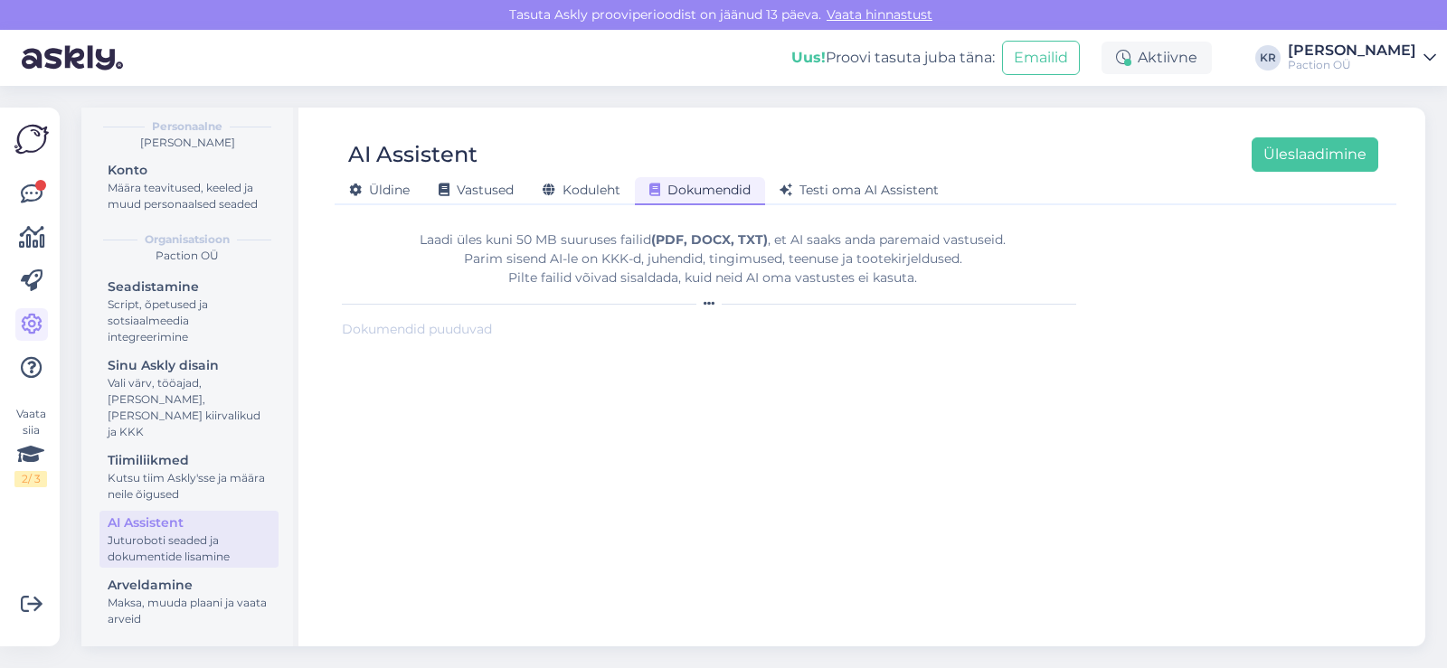
scroll to position [0, 0]
click at [486, 187] on span "Vastused" at bounding box center [476, 190] width 75 height 16
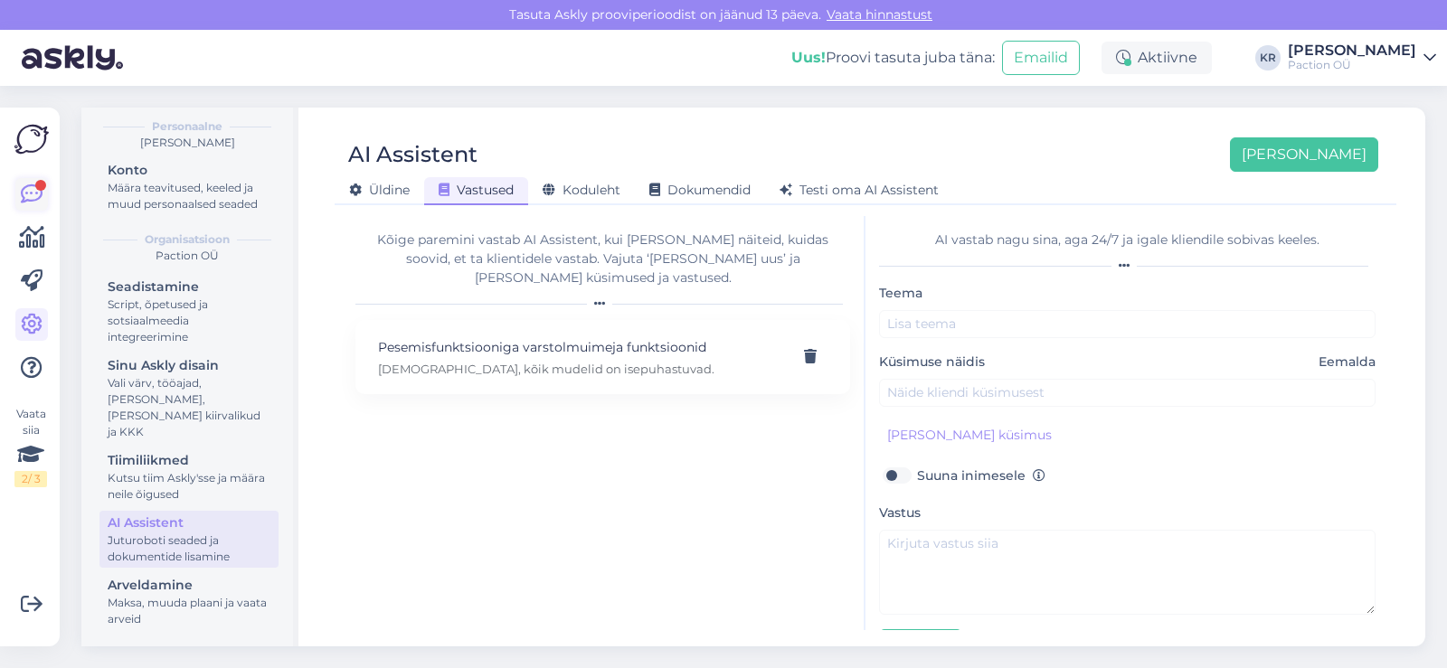
click at [31, 189] on icon at bounding box center [32, 195] width 22 height 22
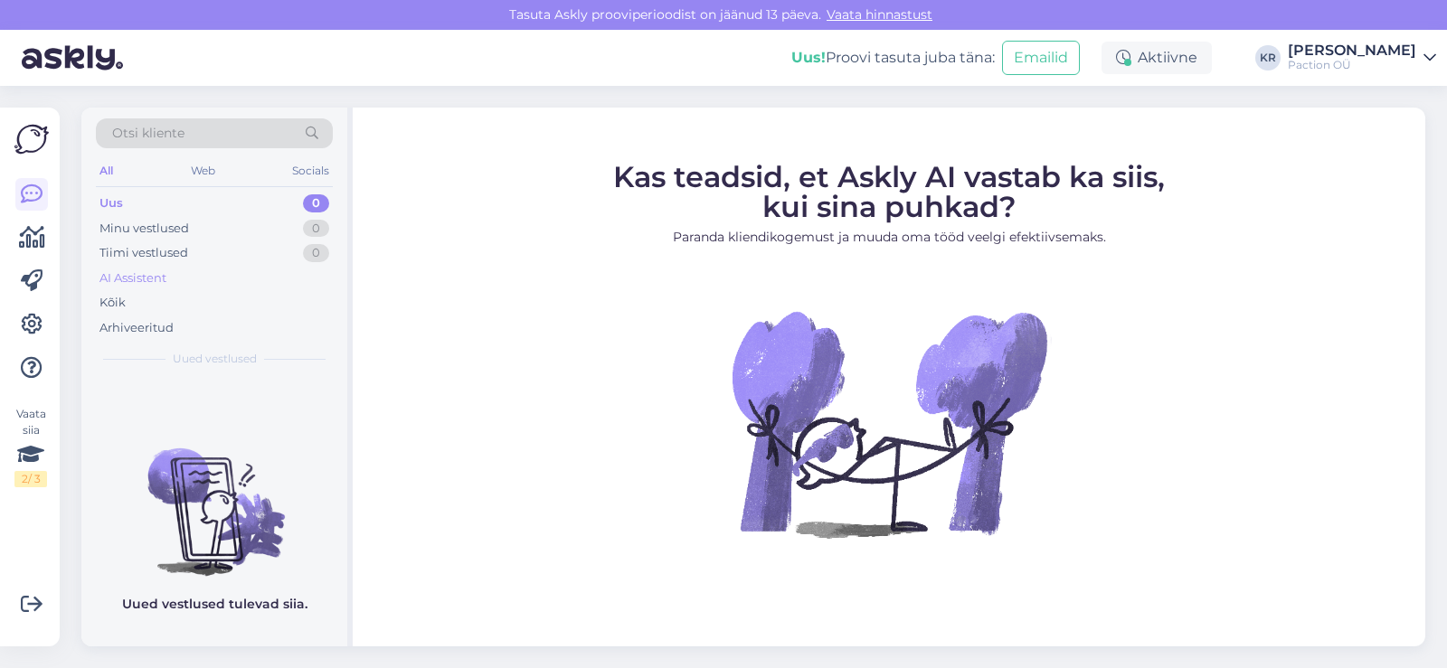
click at [136, 274] on div "AI Assistent" at bounding box center [132, 279] width 67 height 18
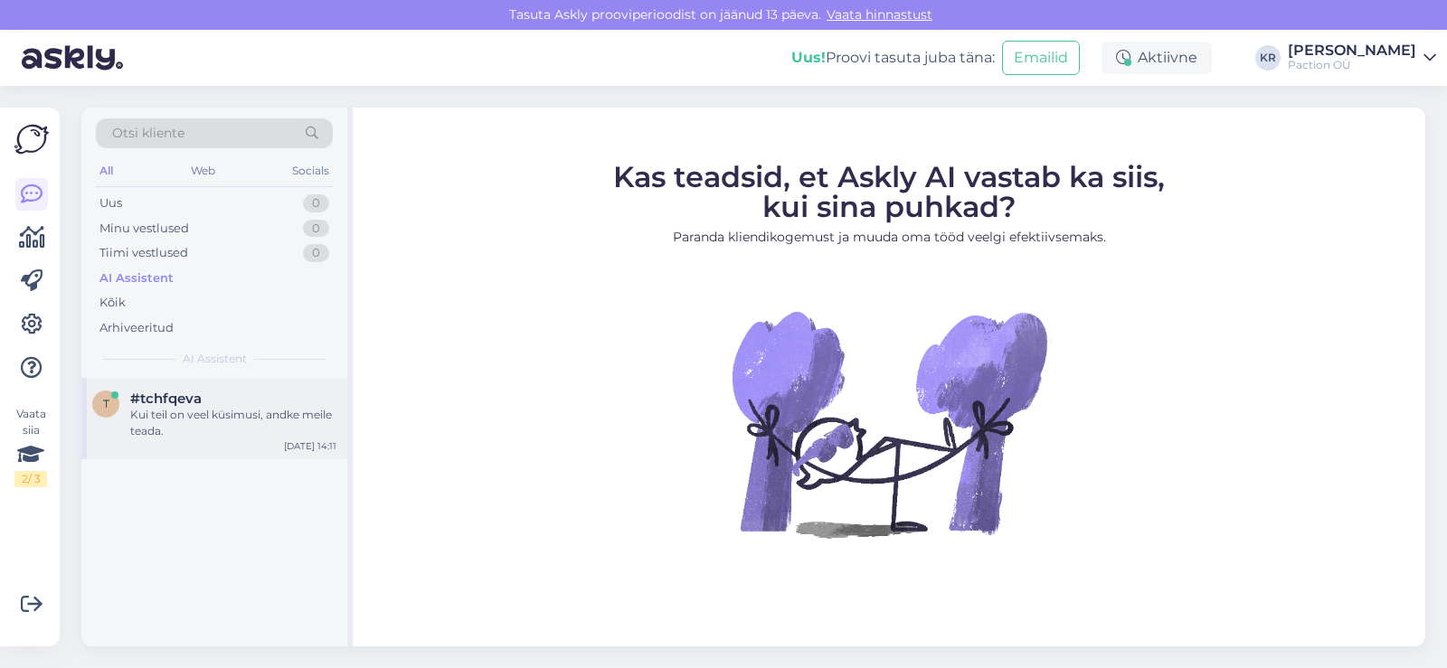
click at [173, 425] on div "Kui teil on veel küsimusi, andke meile teada." at bounding box center [233, 423] width 206 height 33
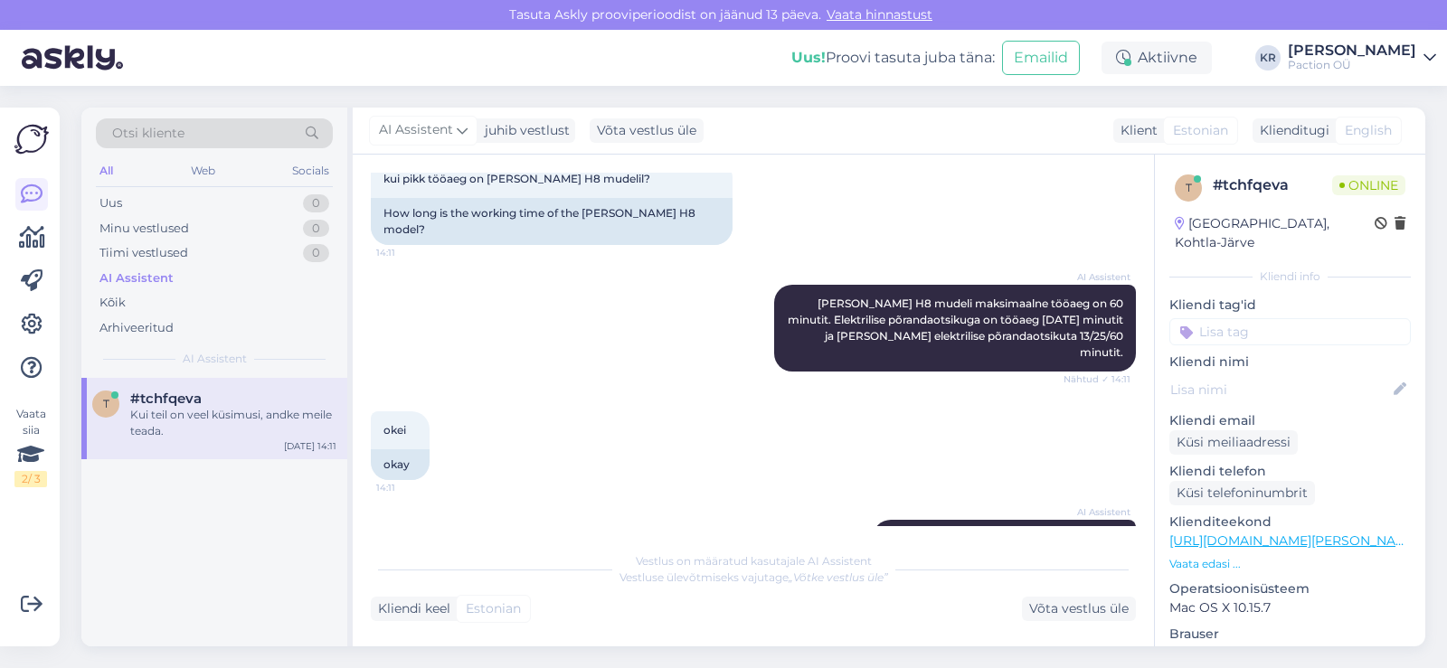
scroll to position [314, 0]
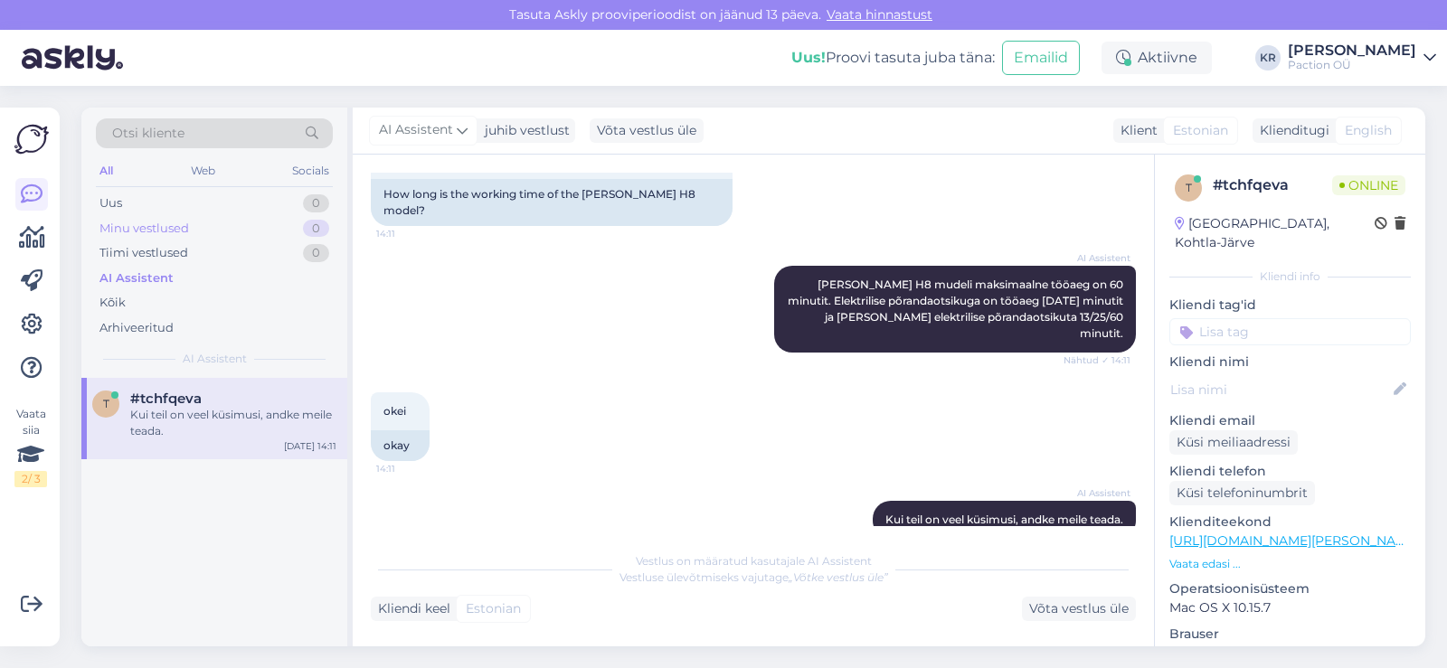
click at [118, 223] on div "Minu vestlused" at bounding box center [144, 229] width 90 height 18
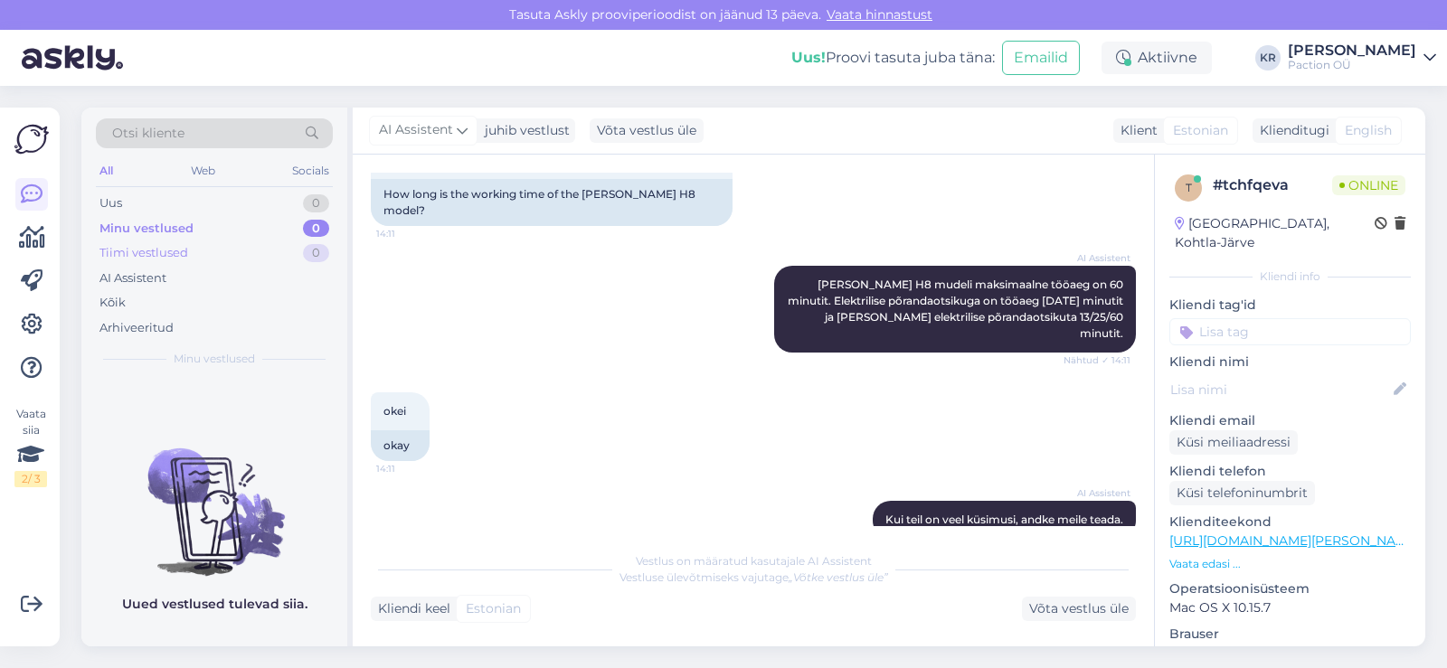
click at [129, 247] on div "Tiimi vestlused" at bounding box center [143, 253] width 89 height 18
click at [134, 290] on div "Kõik" at bounding box center [214, 302] width 237 height 25
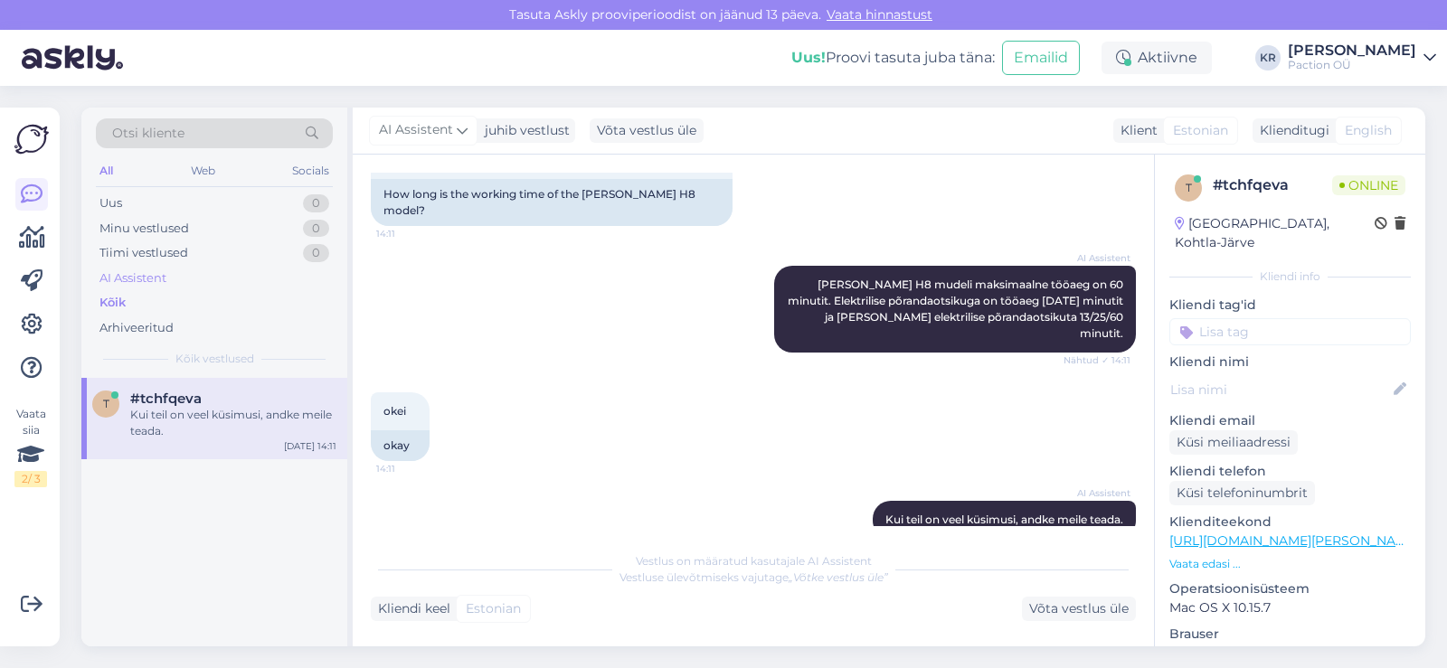
click at [134, 277] on div "AI Assistent" at bounding box center [132, 279] width 67 height 18
click at [130, 207] on div "Uus 0" at bounding box center [214, 203] width 237 height 25
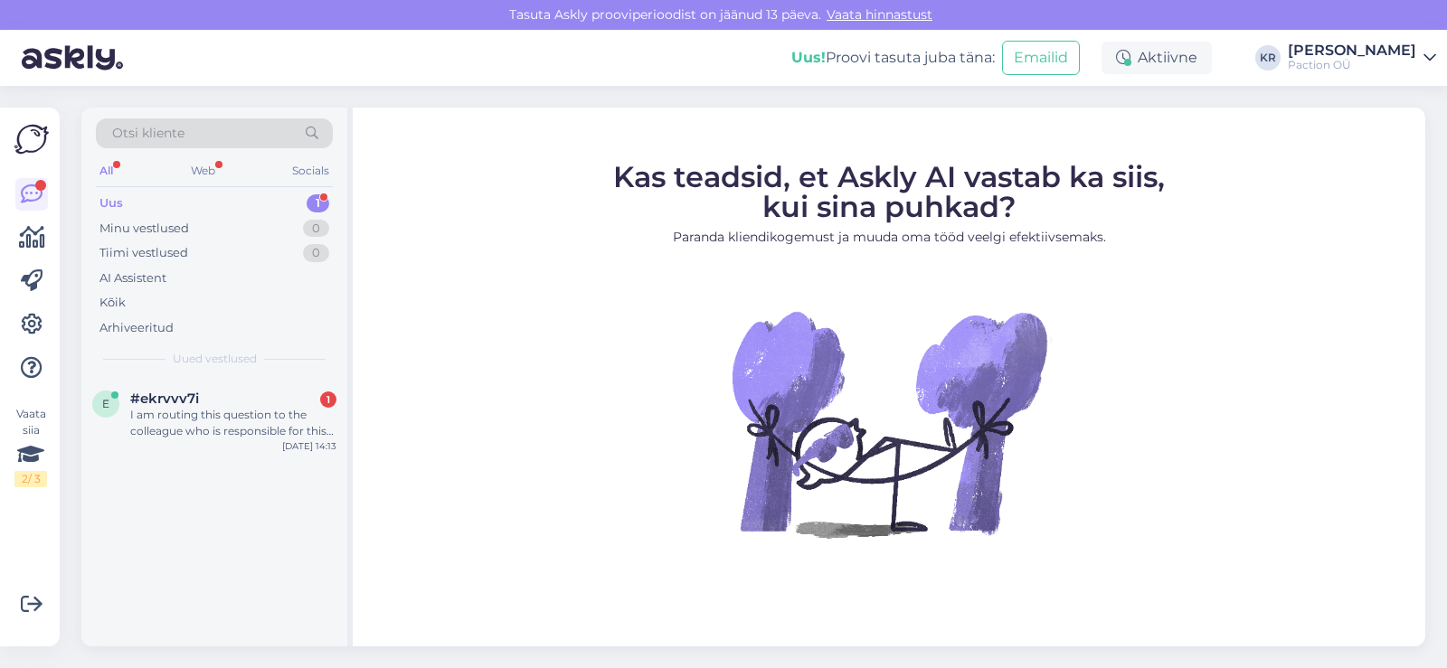
click at [231, 206] on div "Uus 1" at bounding box center [214, 203] width 237 height 25
click at [157, 437] on div "I am routing this question to the colleague who is responsible for this topic. …" at bounding box center [233, 423] width 206 height 33
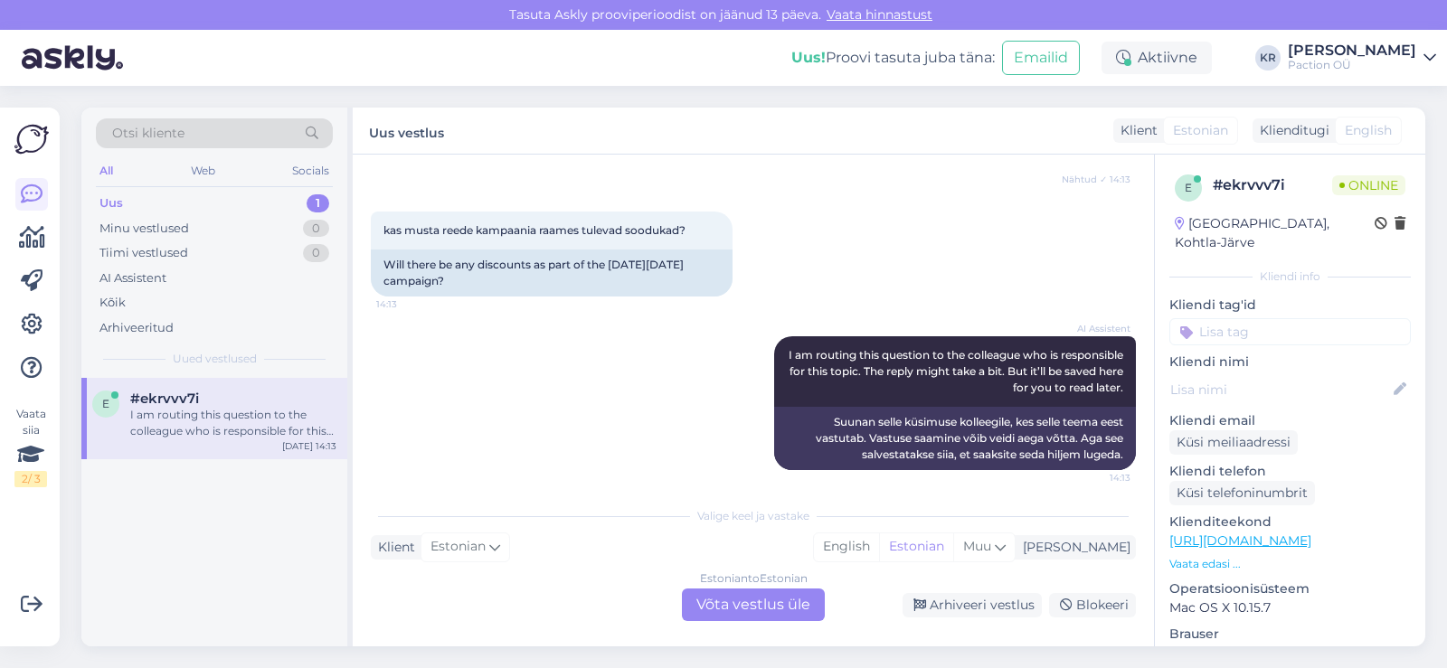
scroll to position [252, 0]
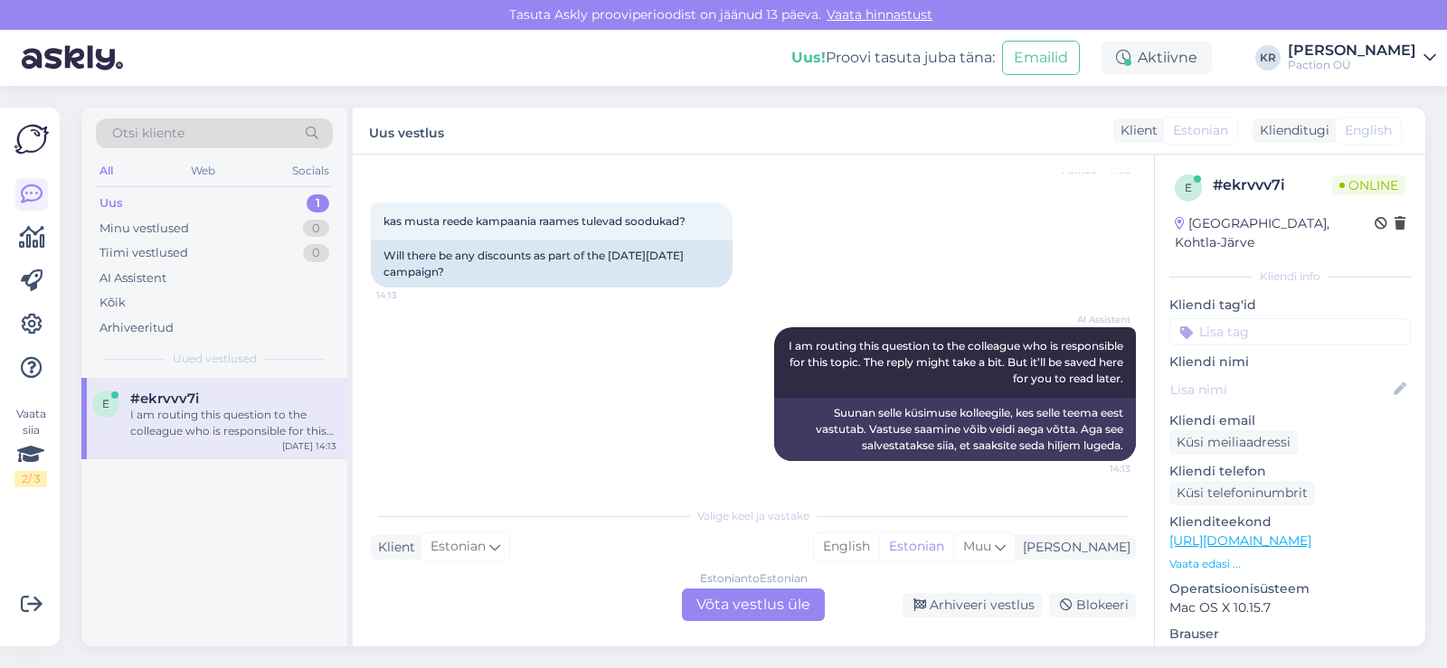
click at [772, 594] on div "Estonian to Estonian Võta vestlus üle" at bounding box center [753, 605] width 143 height 33
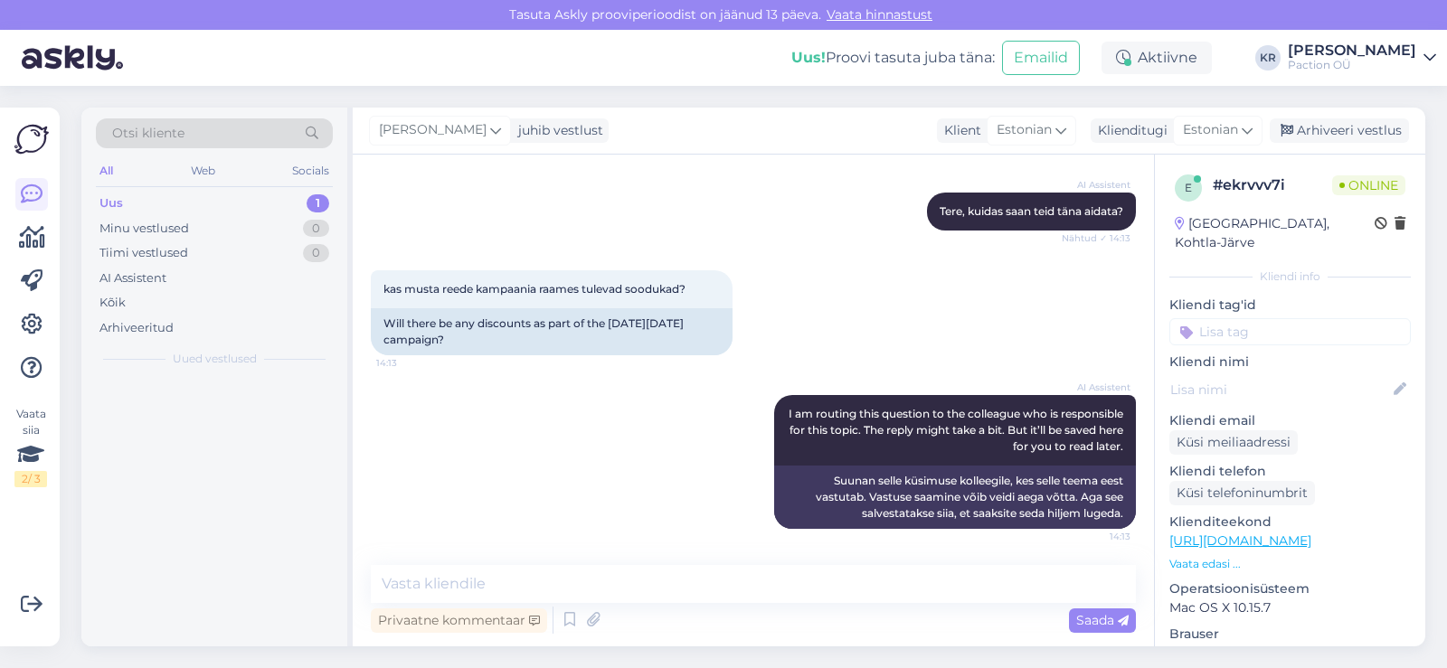
scroll to position [185, 0]
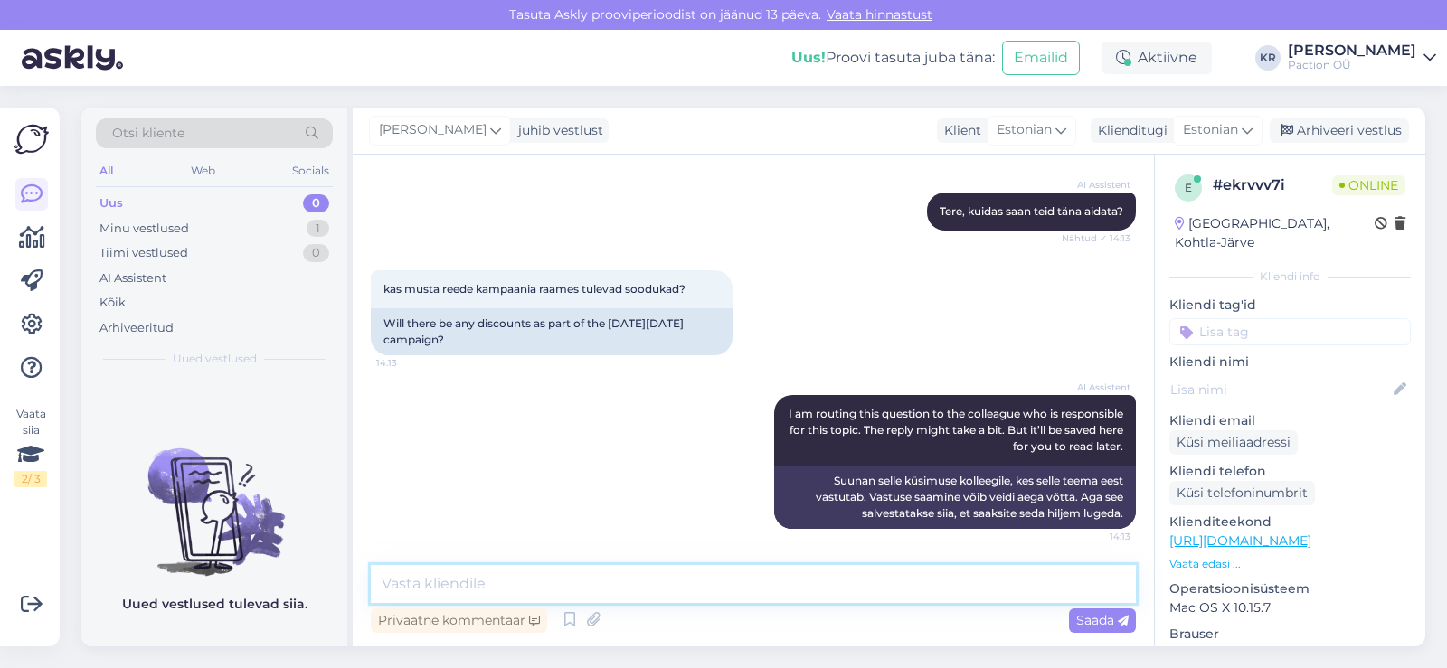
click at [741, 588] on textarea at bounding box center [753, 584] width 765 height 38
type textarea "K"
type textarea "Kindlasti"
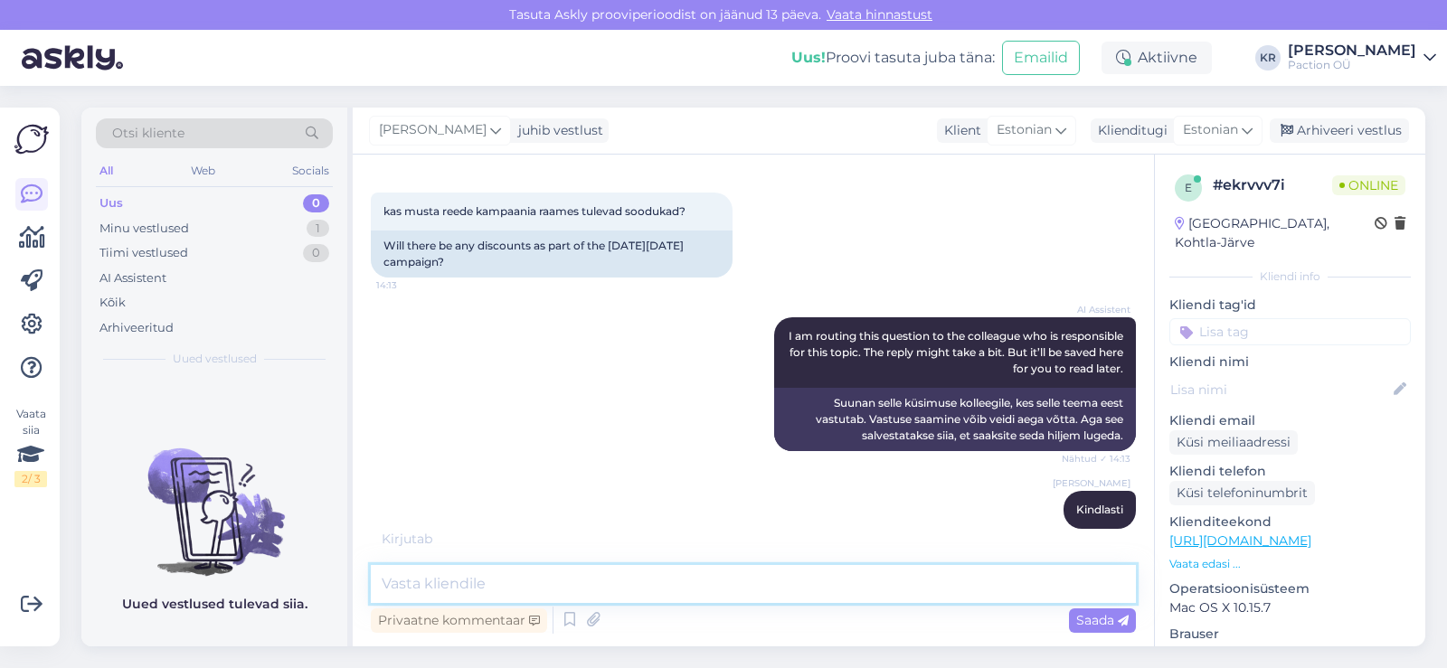
scroll to position [340, 0]
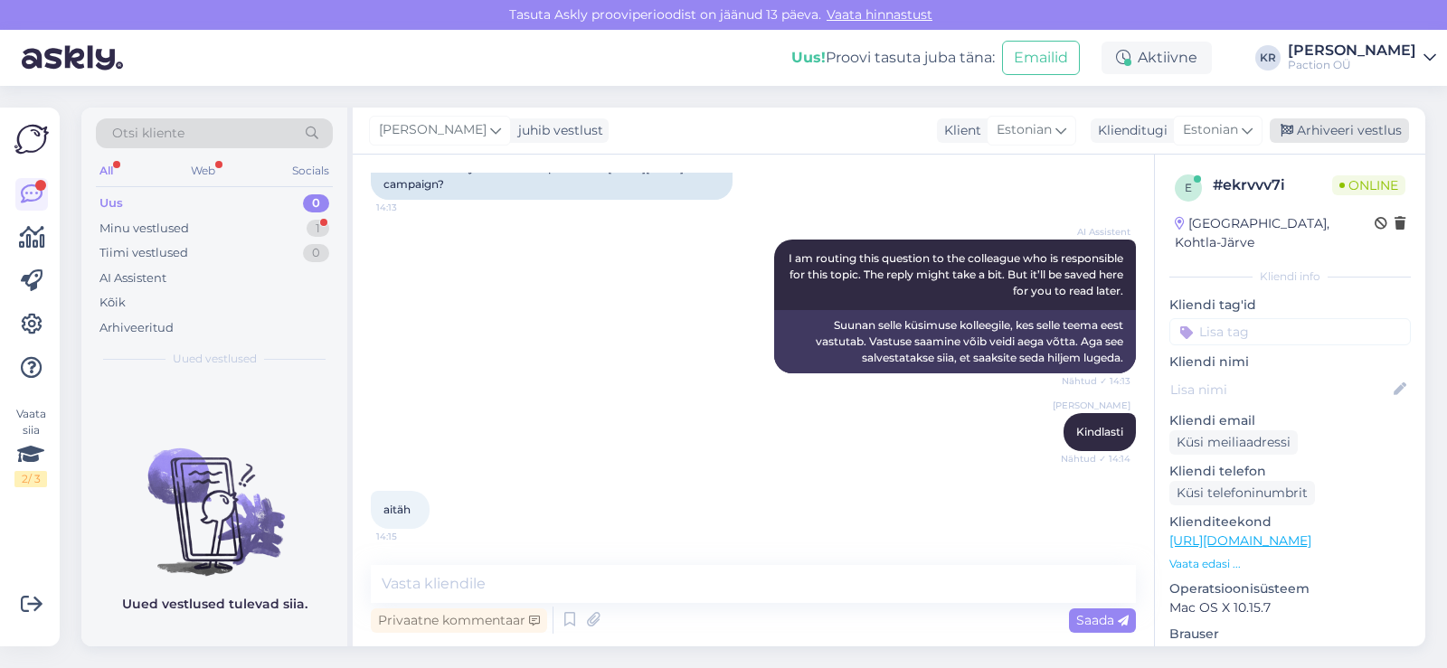
click at [1323, 139] on div "Arhiveeri vestlus" at bounding box center [1339, 130] width 139 height 24
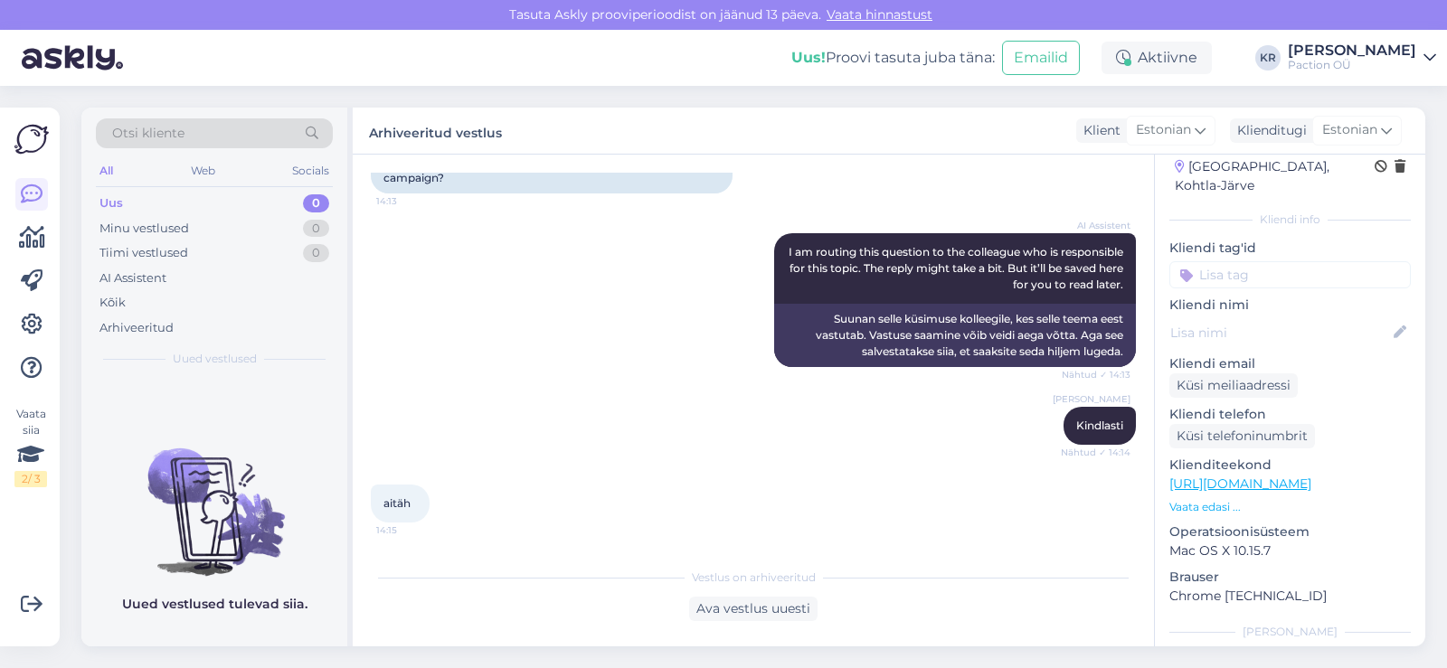
scroll to position [0, 0]
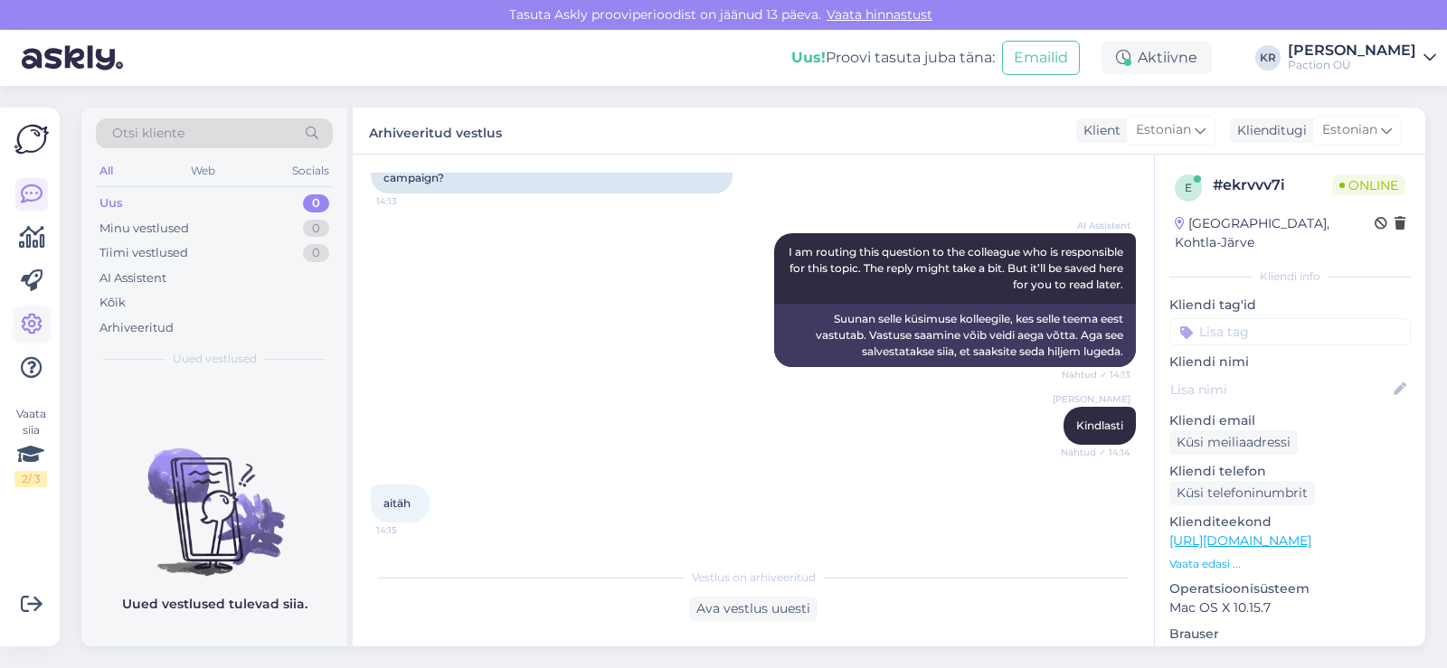
click at [26, 317] on icon at bounding box center [32, 325] width 22 height 22
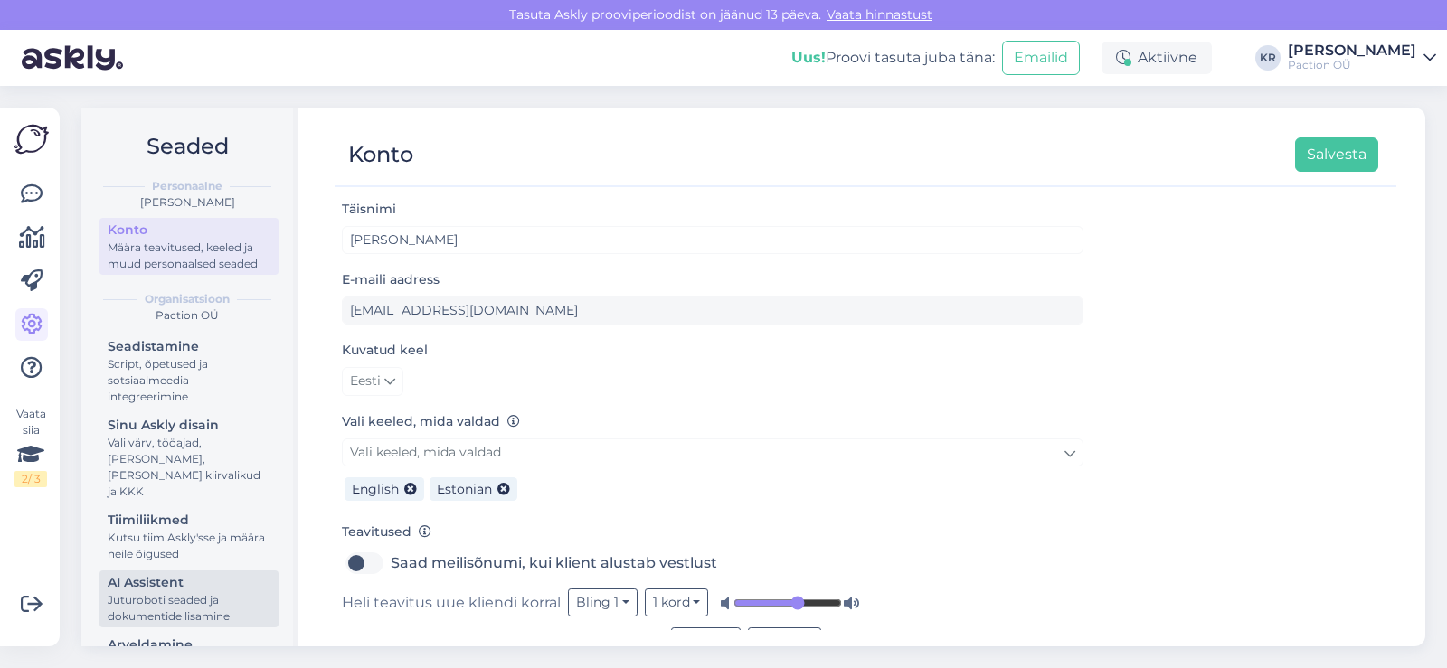
click at [187, 599] on div "Juturoboti seaded ja dokumentide lisamine" at bounding box center [189, 608] width 163 height 33
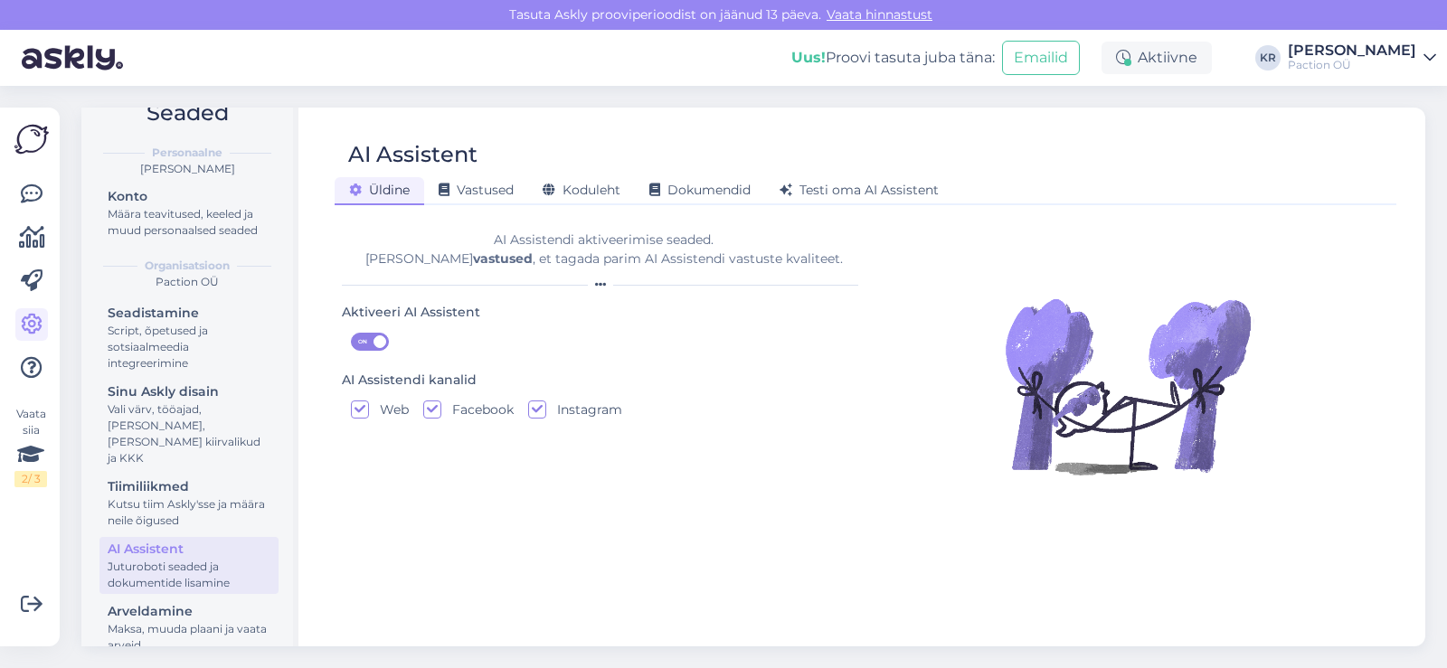
scroll to position [60, 0]
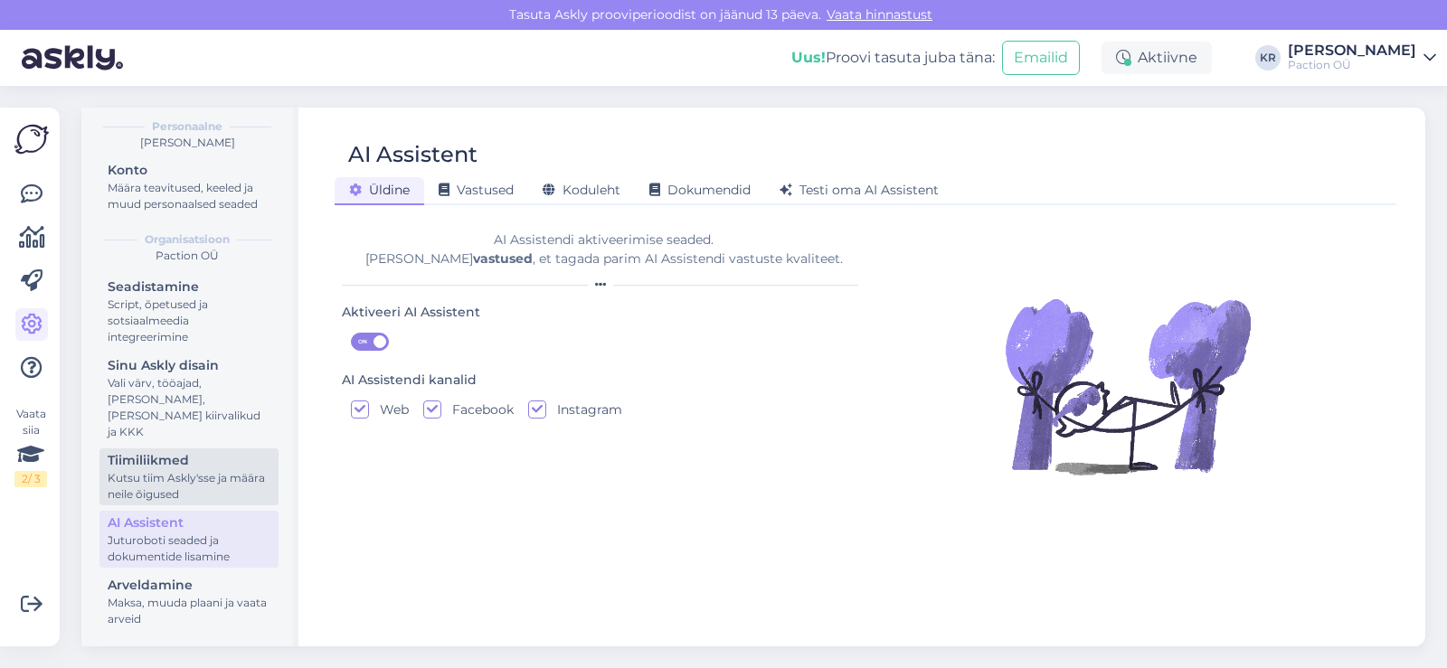
click at [176, 489] on div "Kutsu tiim Askly'sse ja määra neile õigused" at bounding box center [189, 486] width 163 height 33
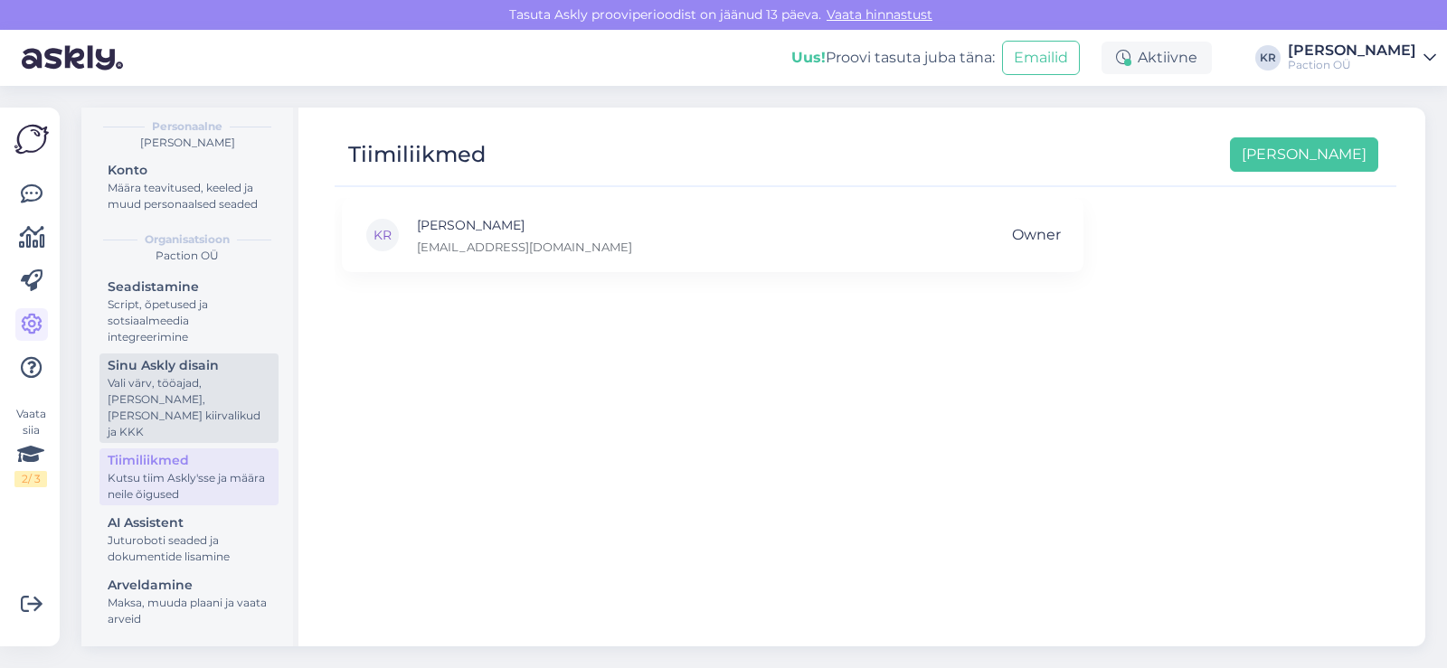
click at [170, 421] on div "Vali värv, tööajad, [PERSON_NAME], [PERSON_NAME] kiirvalikud ja KKK" at bounding box center [189, 407] width 163 height 65
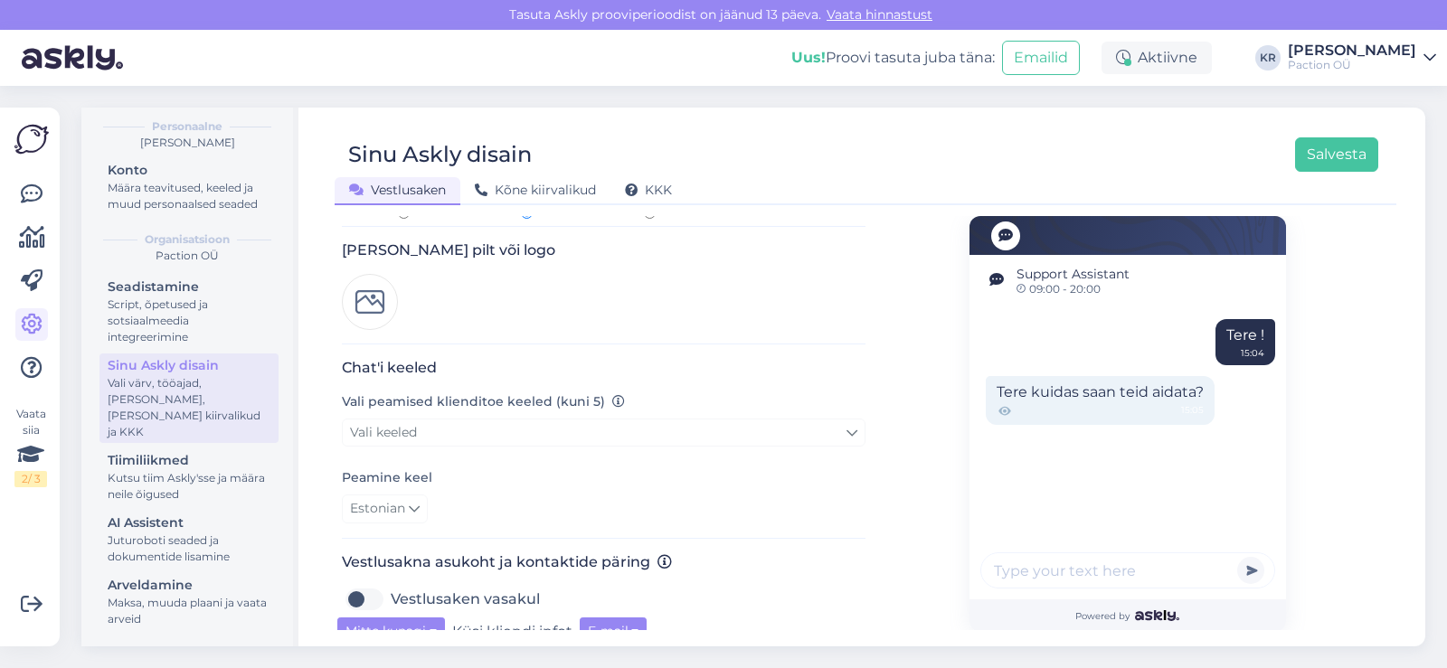
scroll to position [218, 0]
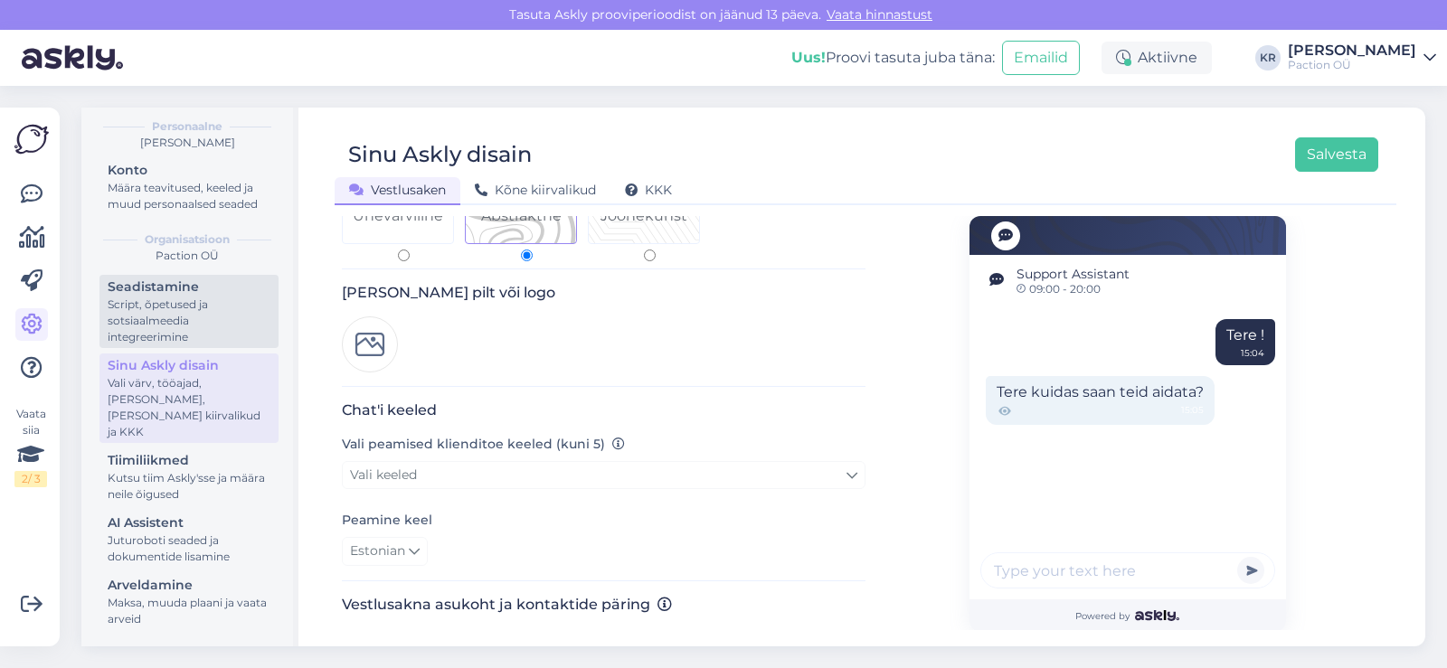
click at [166, 346] on div "Script, õpetused ja sotsiaalmeedia integreerimine" at bounding box center [189, 321] width 163 height 49
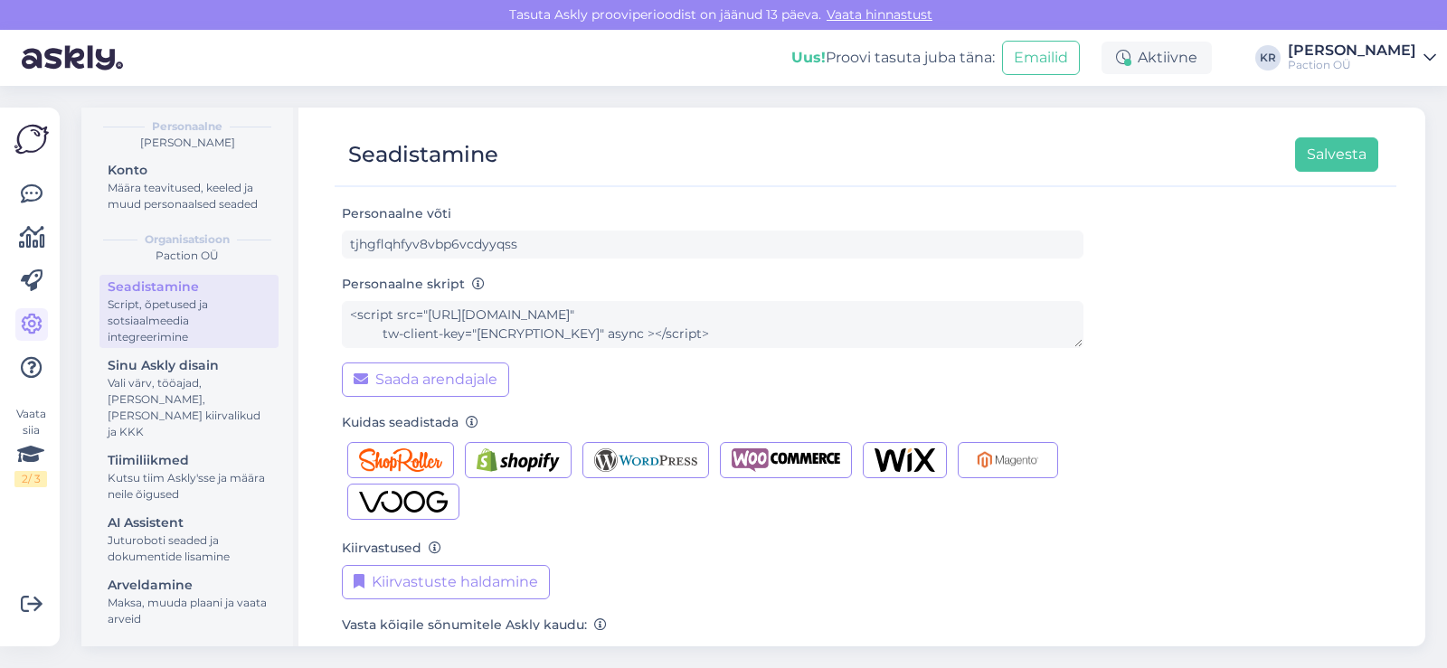
scroll to position [204, 0]
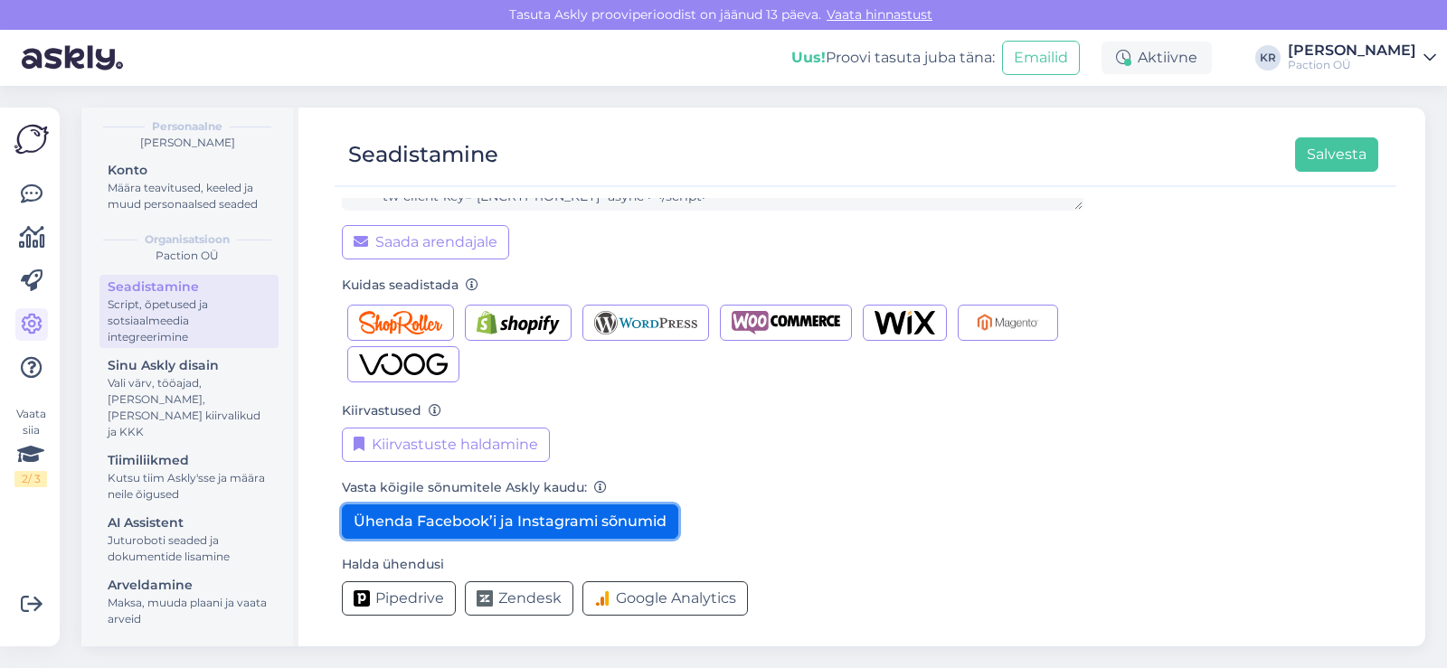
click at [625, 517] on button "Ühenda Facebook’i ja Instagrami sõnumid" at bounding box center [510, 522] width 336 height 34
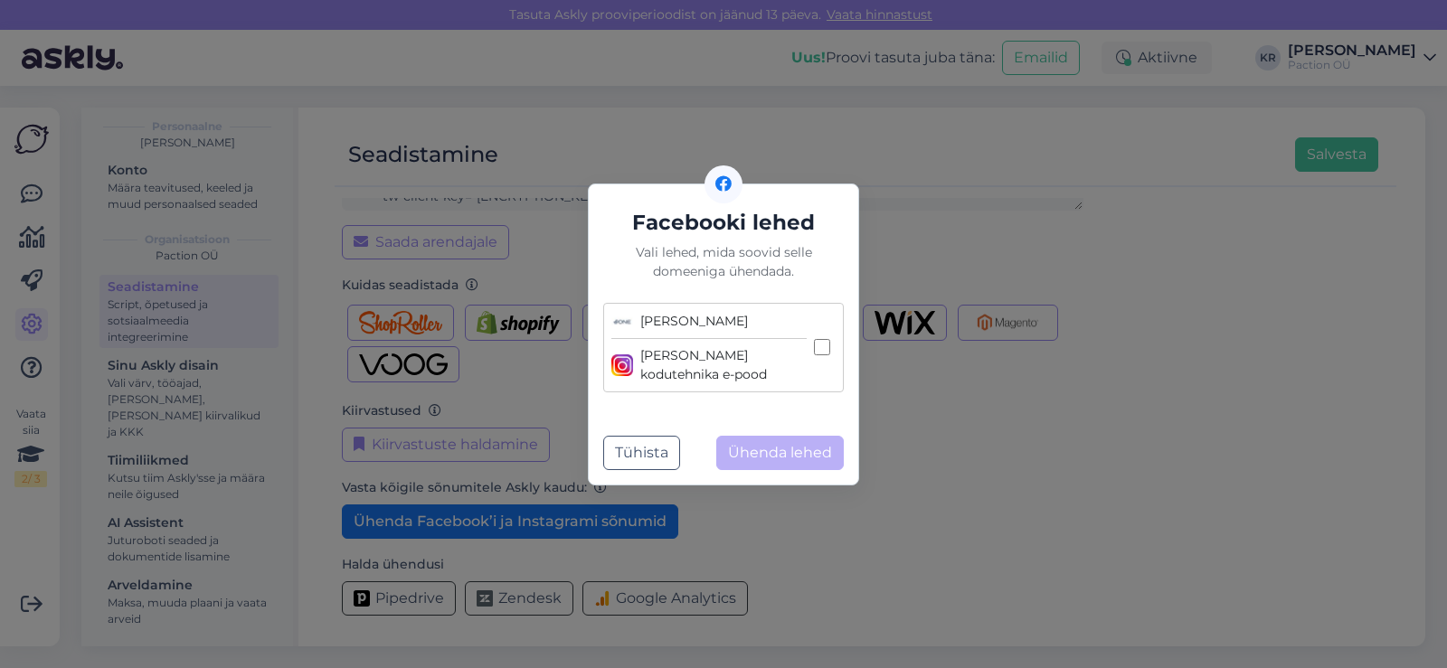
click at [826, 346] on input "Jone Jone kodutehnika e-pood" at bounding box center [822, 347] width 16 height 16
checkbox input "true"
click at [792, 451] on button "Ühenda lehed" at bounding box center [780, 453] width 128 height 34
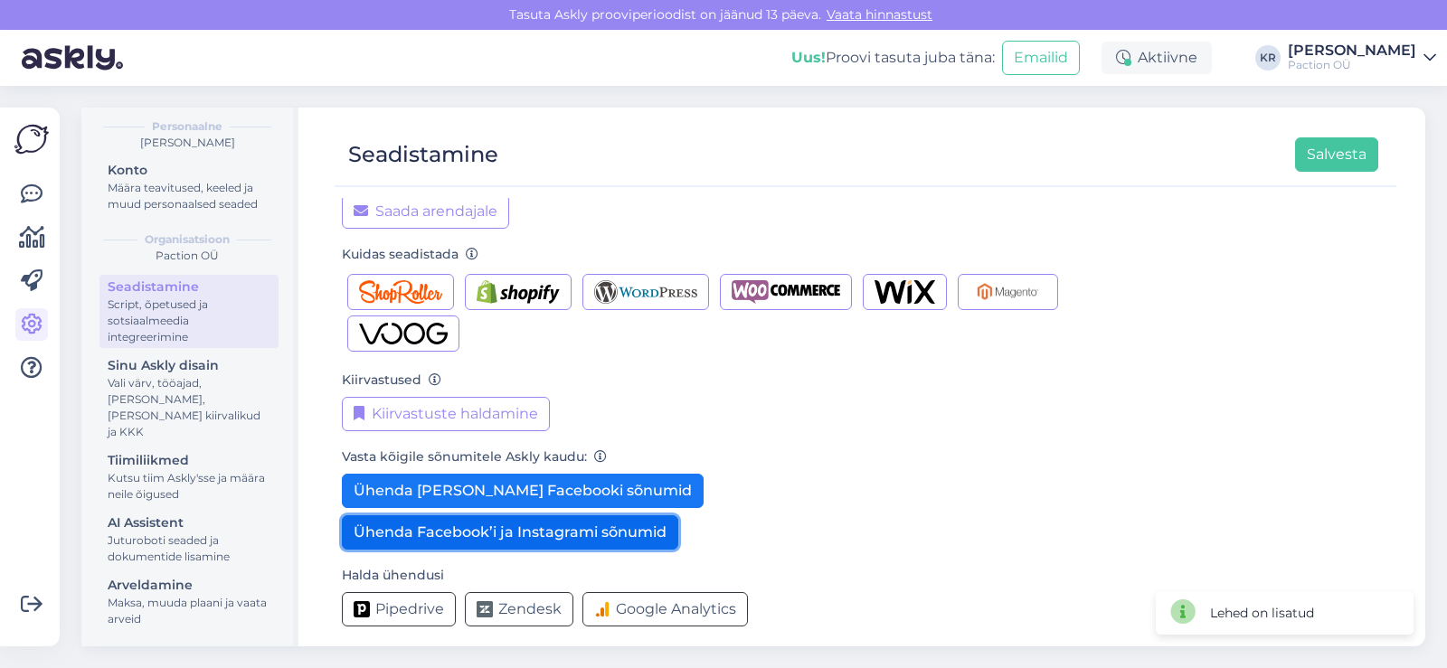
scroll to position [245, 0]
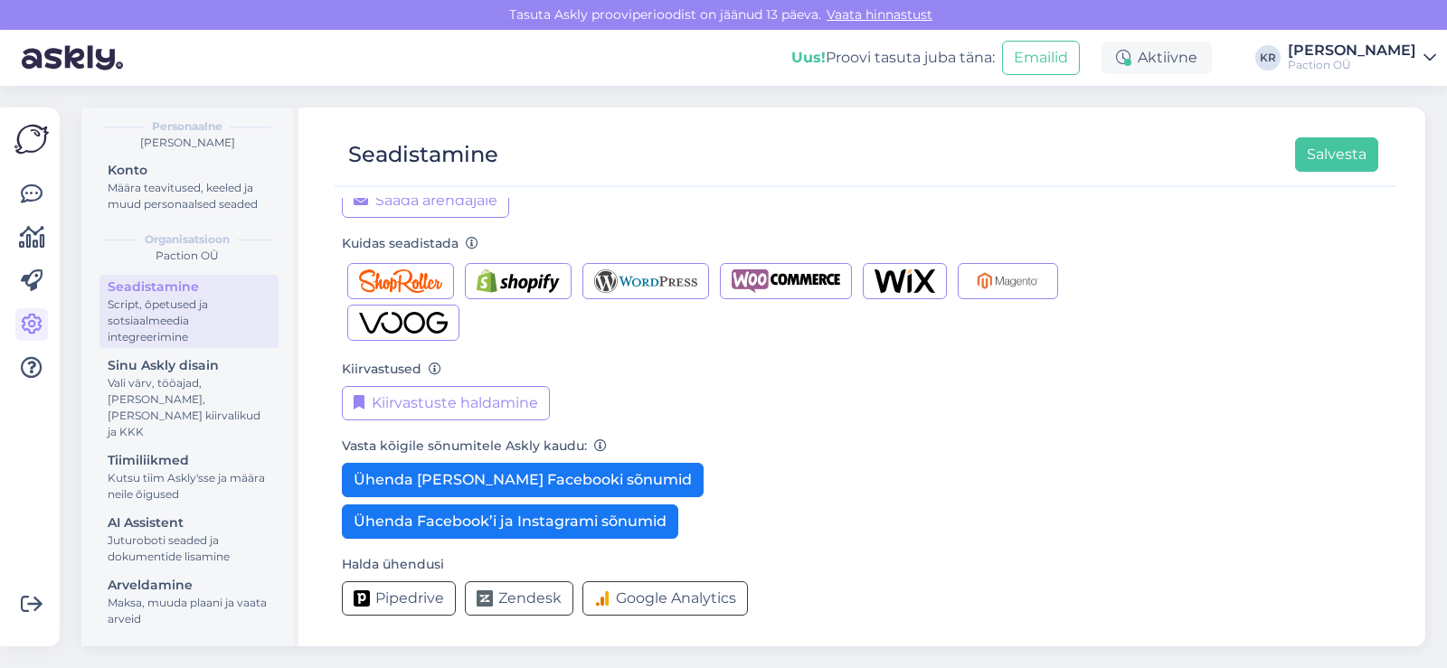
click at [860, 496] on div "Vasta kõigile sõnumitele Askly kaudu: Ühenda lahti Jone Facebooki sõnumid Ühend…" at bounding box center [713, 487] width 742 height 104
click at [1365, 162] on button "Salvesta" at bounding box center [1336, 154] width 83 height 34
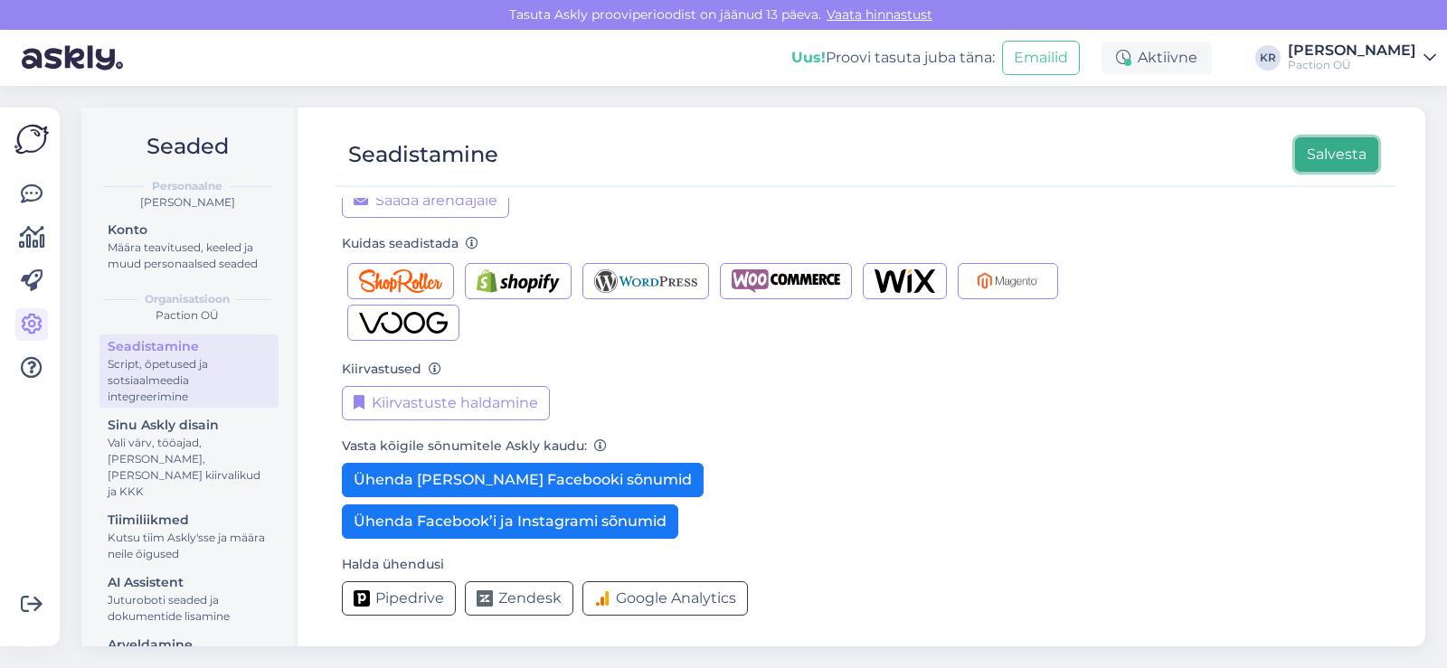
click at [1350, 165] on button "Salvesta" at bounding box center [1336, 154] width 83 height 34
click at [35, 192] on icon at bounding box center [32, 195] width 22 height 22
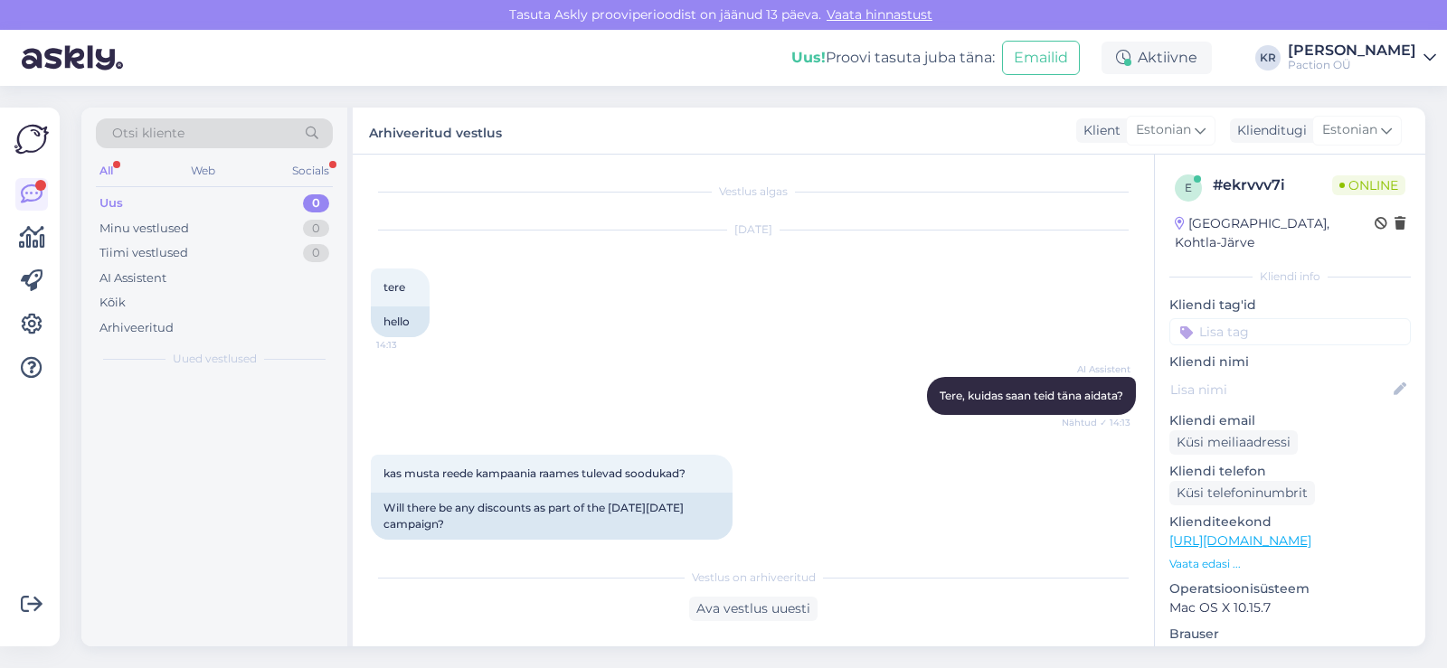
scroll to position [346, 0]
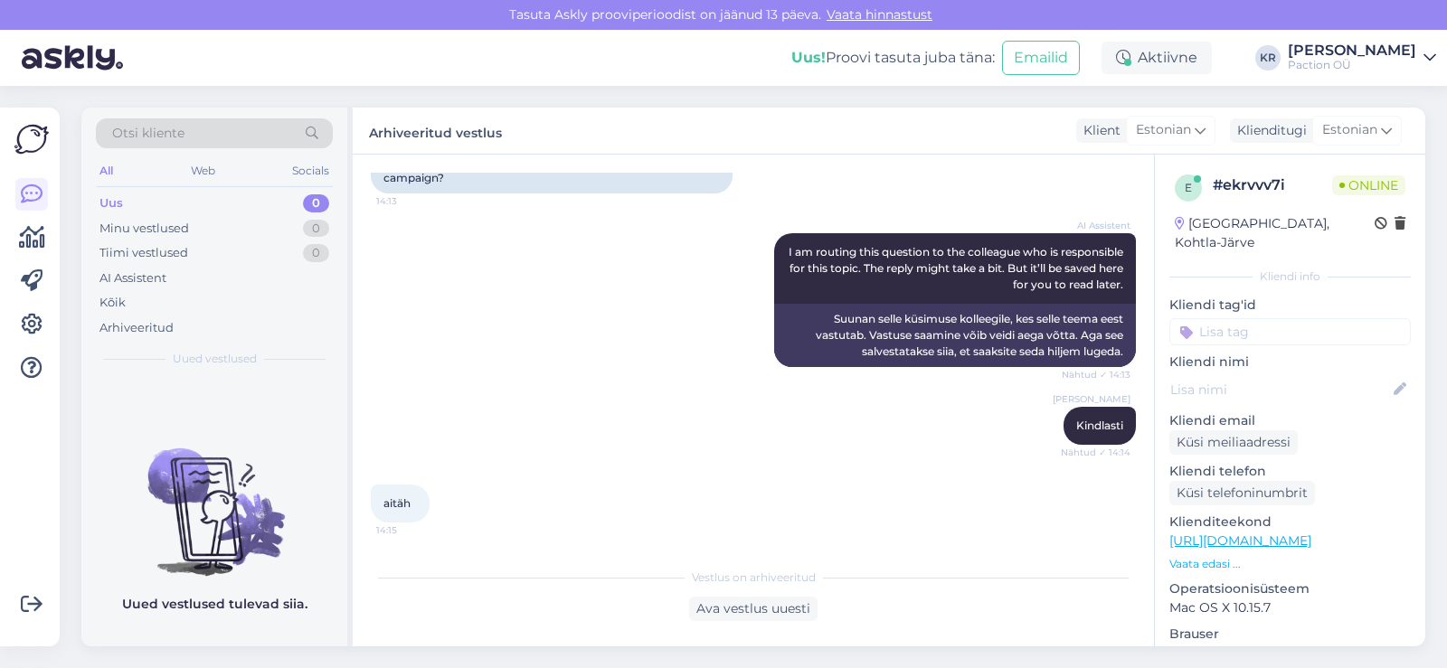
click at [187, 206] on div "Uus 0" at bounding box center [214, 203] width 237 height 25
click at [114, 203] on div "Uus" at bounding box center [111, 203] width 24 height 18
click at [168, 231] on div "Minu vestlused" at bounding box center [144, 229] width 90 height 18
click at [122, 199] on div "Uus 0" at bounding box center [214, 203] width 237 height 25
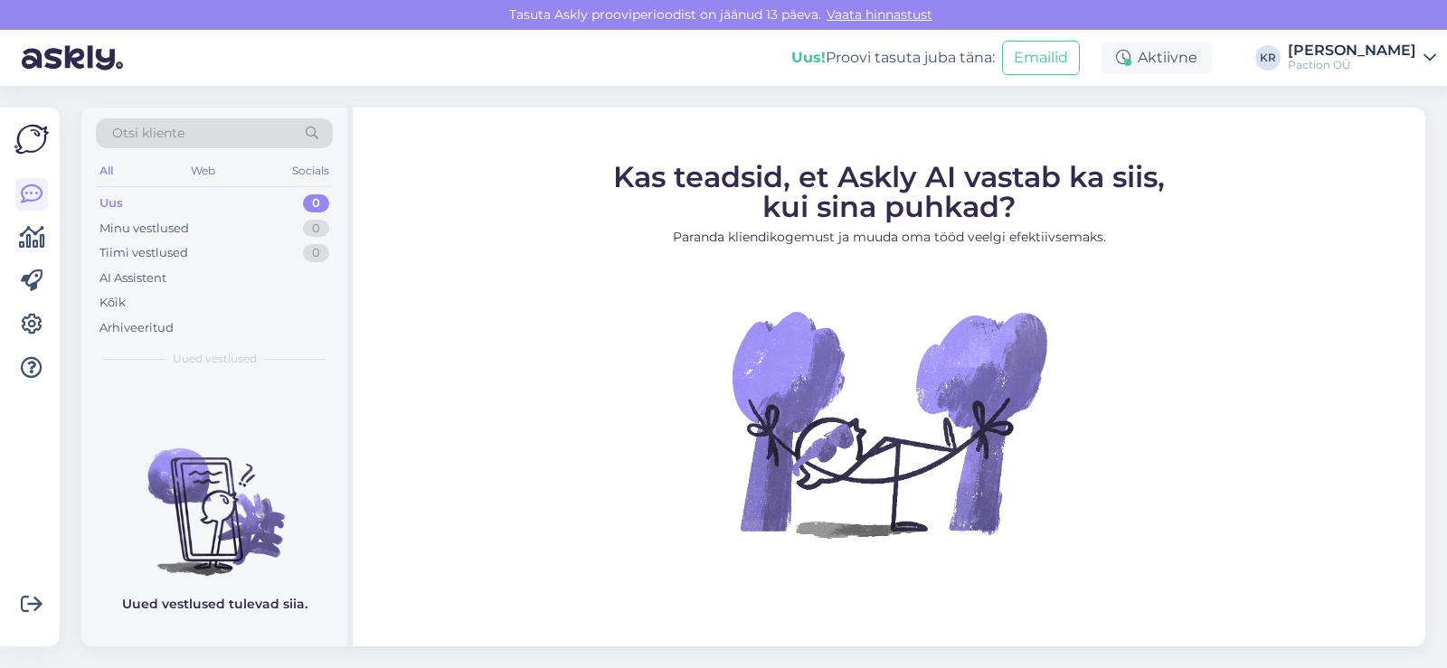
click at [121, 204] on div "Uus" at bounding box center [111, 203] width 24 height 18
click at [118, 210] on div "Uus" at bounding box center [111, 203] width 24 height 18
click at [205, 177] on div "Web" at bounding box center [203, 171] width 32 height 24
click at [319, 172] on div "Socials" at bounding box center [311, 171] width 44 height 24
click at [104, 170] on div "All" at bounding box center [106, 171] width 21 height 24
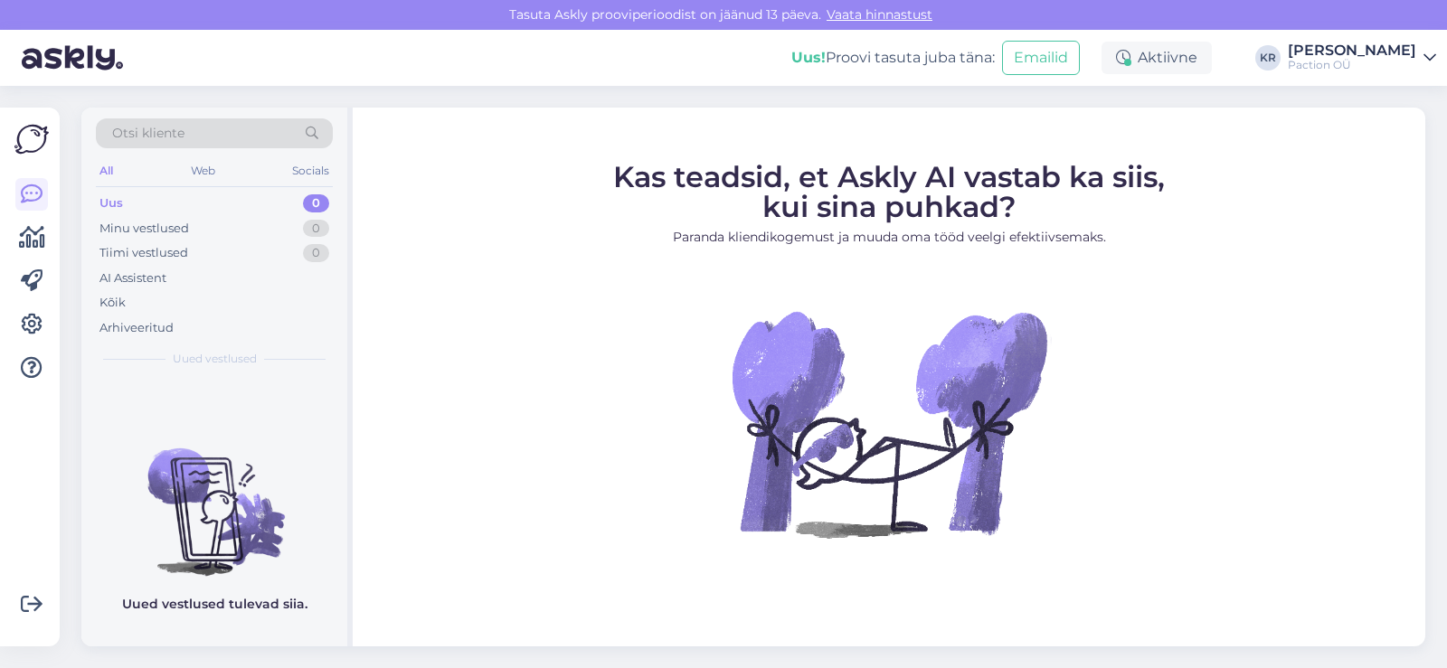
click at [136, 204] on div "Uus 0" at bounding box center [214, 203] width 237 height 25
